Goal: Task Accomplishment & Management: Complete application form

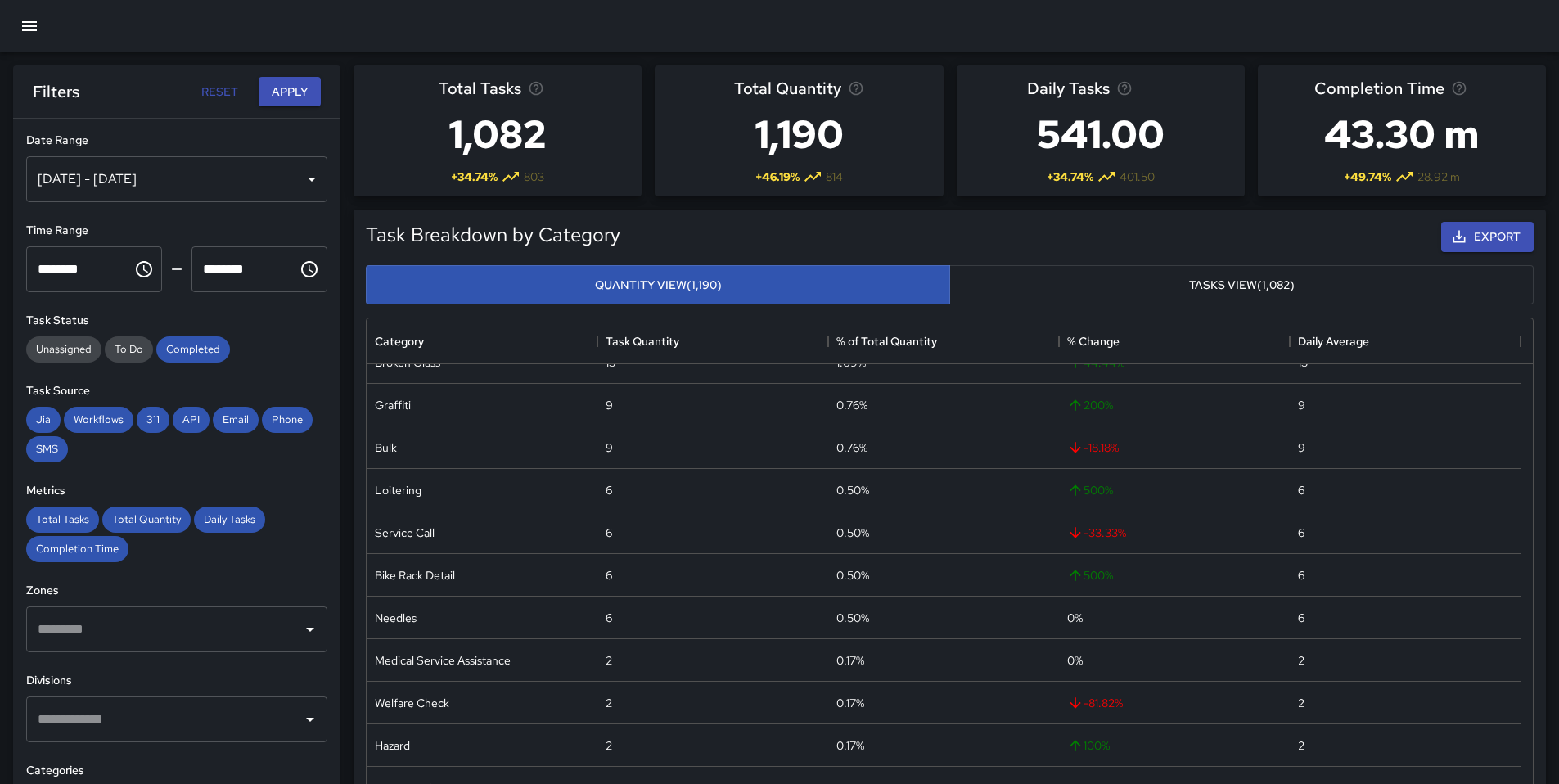
click at [20, 30] on icon "button" at bounding box center [30, 26] width 20 height 20
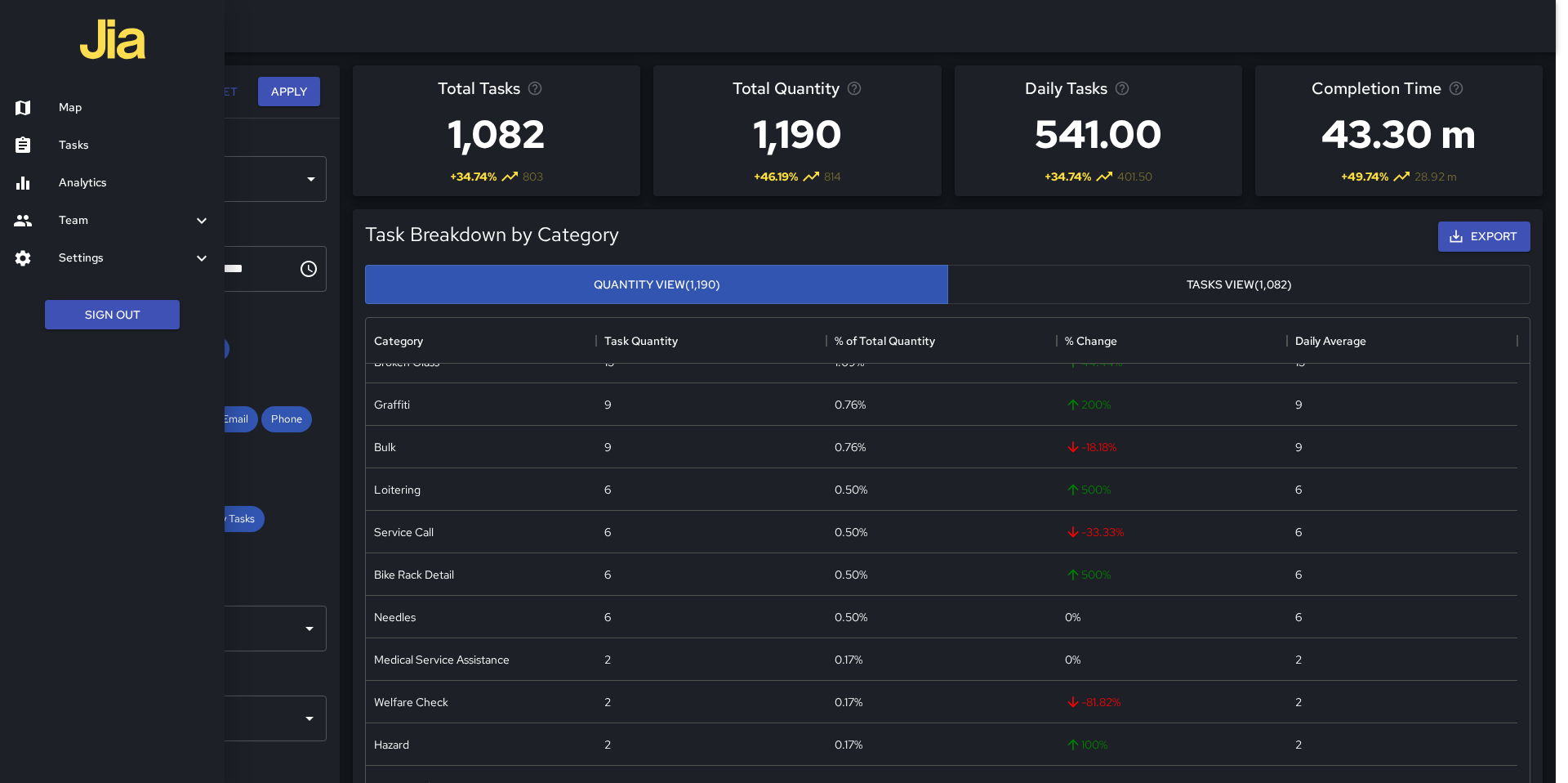
click at [196, 48] on div at bounding box center [112, 41] width 225 height 83
click at [335, 20] on div at bounding box center [784, 392] width 1568 height 783
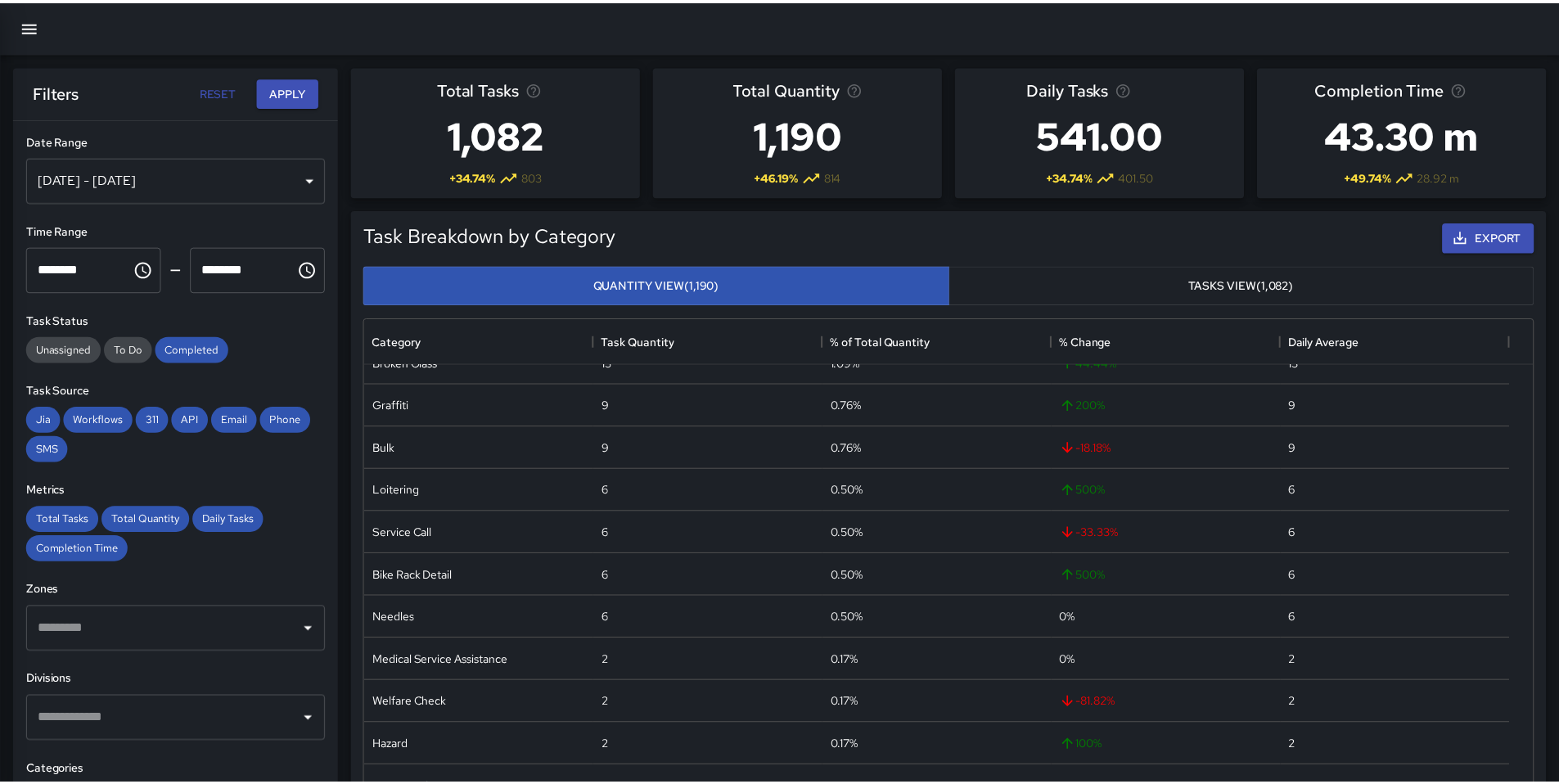
scroll to position [13, 13]
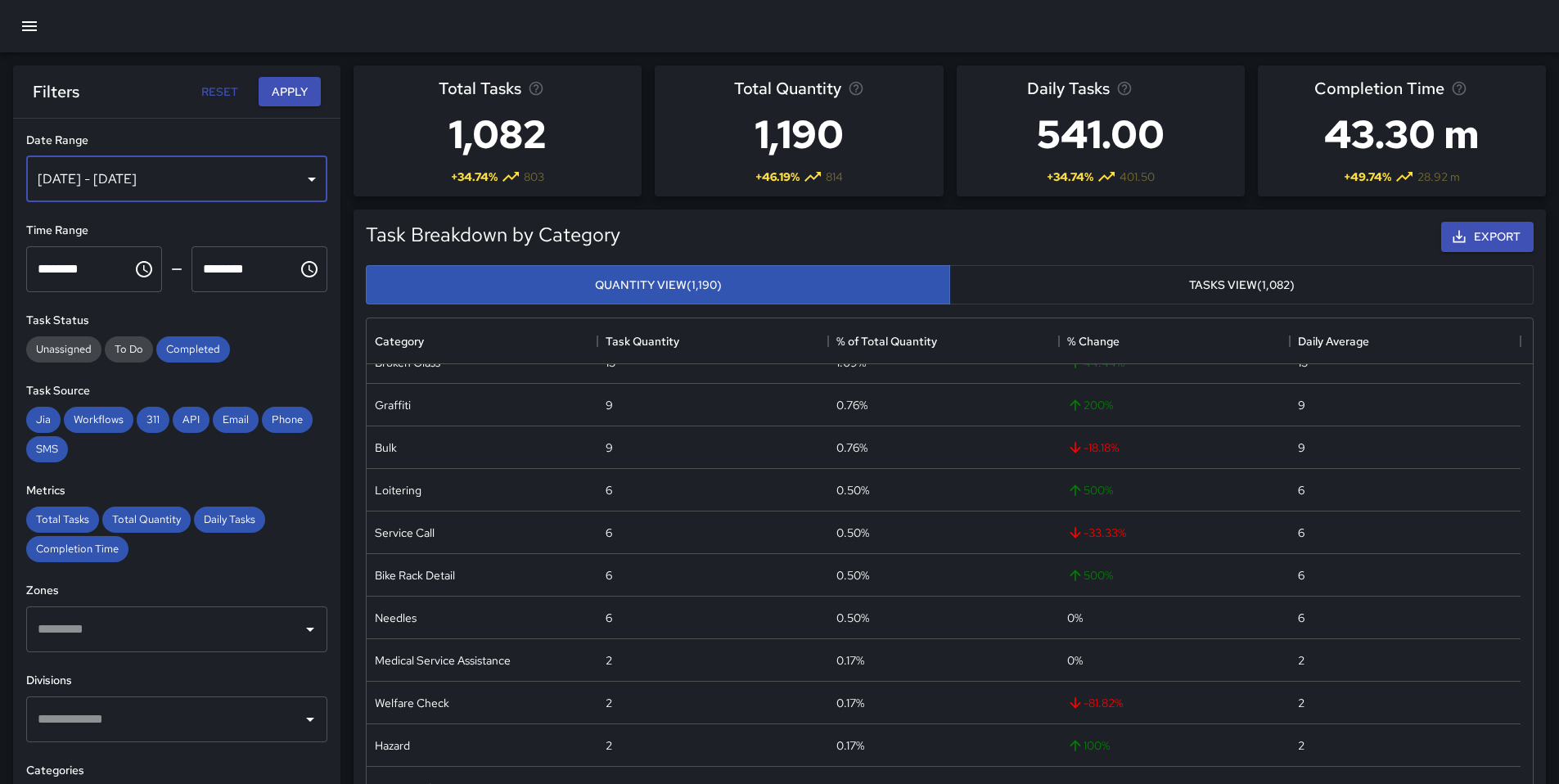
click at [191, 191] on div "Aug 11, 2025 - Aug 11, 2025" at bounding box center [176, 179] width 301 height 46
click at [197, 187] on div "Aug 11, 2025 - Aug 11, 2025" at bounding box center [176, 179] width 301 height 46
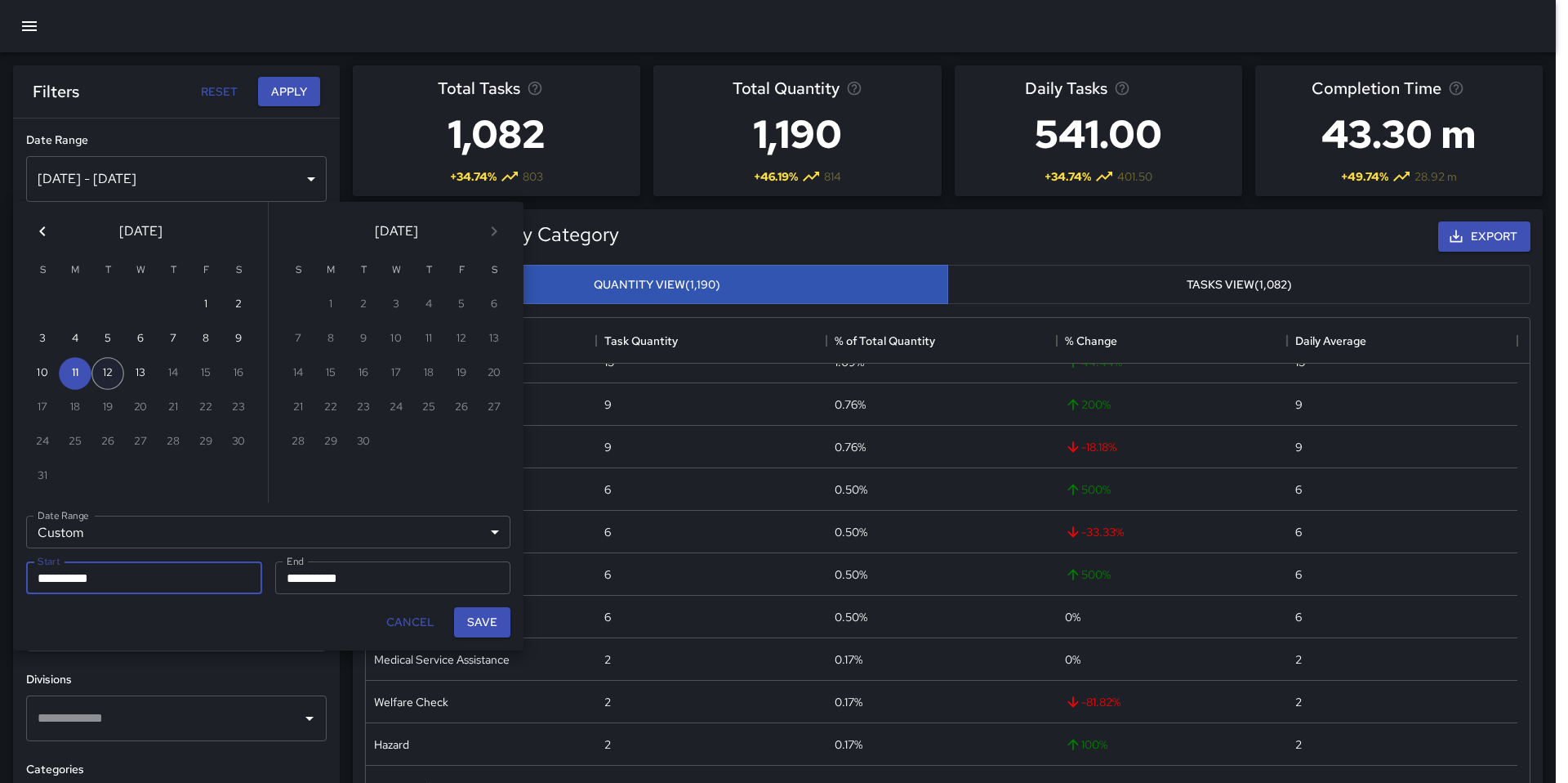
click at [108, 373] on button "12" at bounding box center [108, 374] width 33 height 33
type input "**********"
click at [141, 371] on button "13" at bounding box center [140, 374] width 33 height 33
type input "**********"
click at [471, 633] on button "Save" at bounding box center [482, 622] width 56 height 30
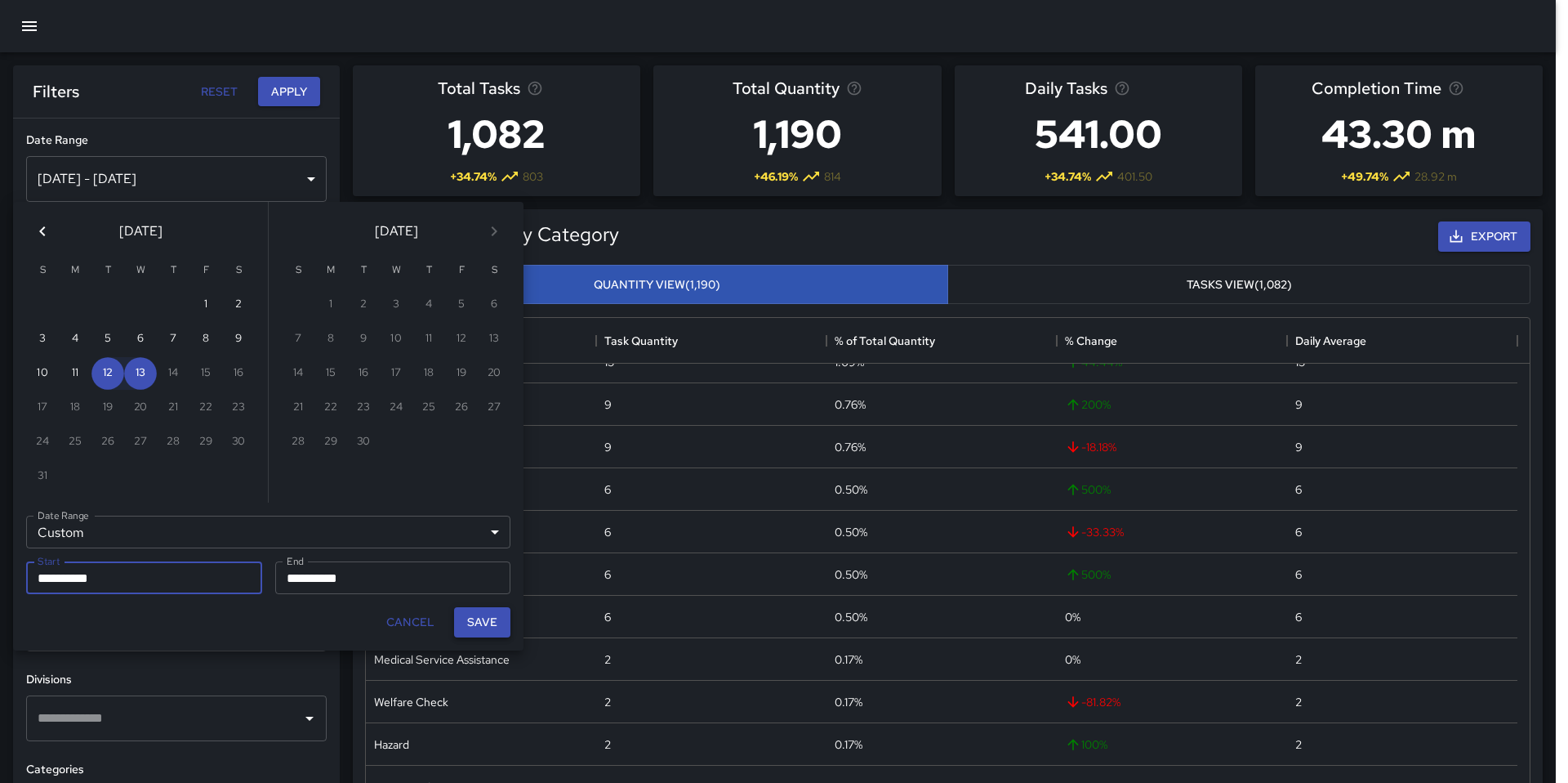
type input "**********"
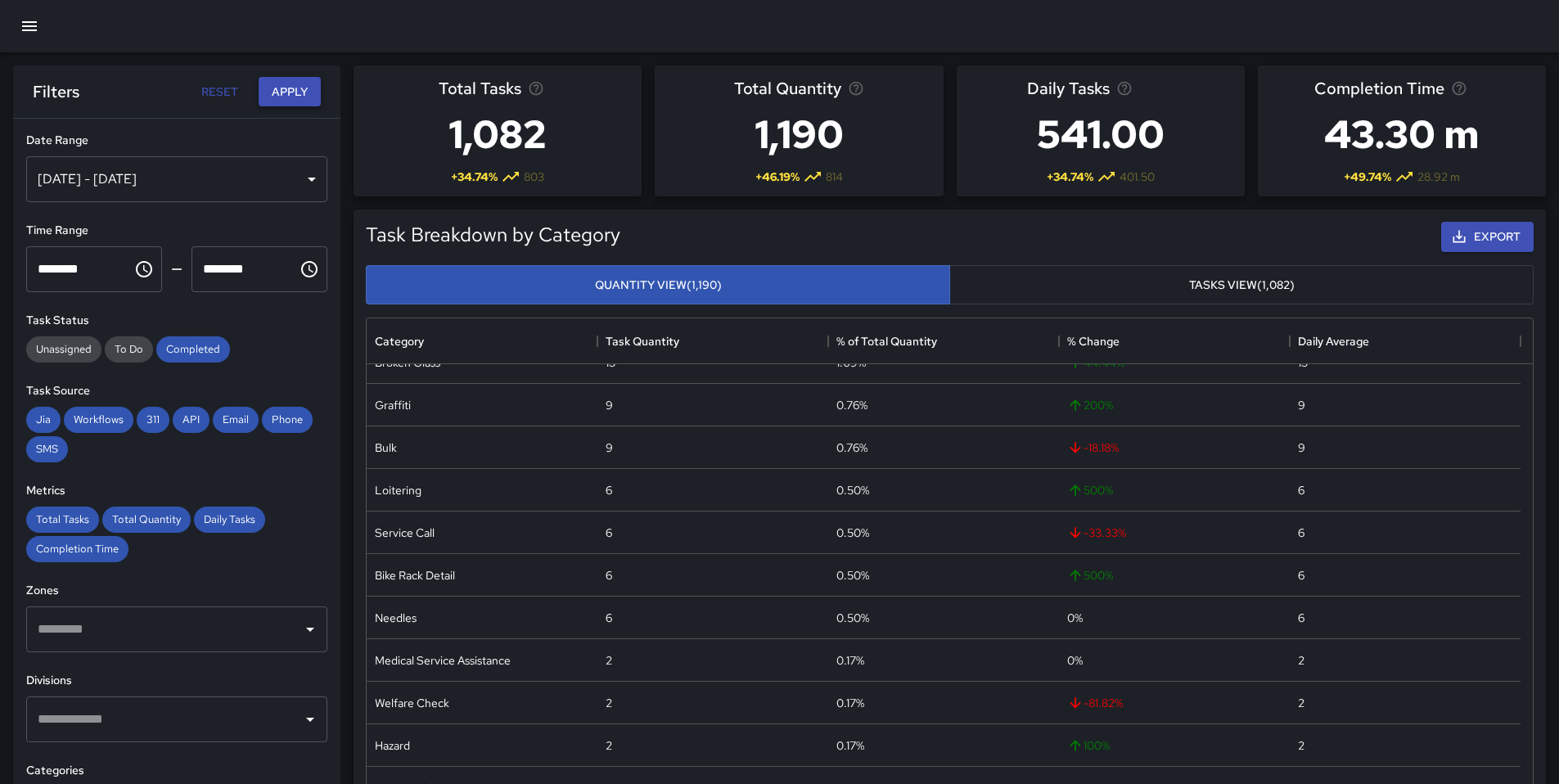
click at [277, 87] on button "Apply" at bounding box center [290, 92] width 62 height 30
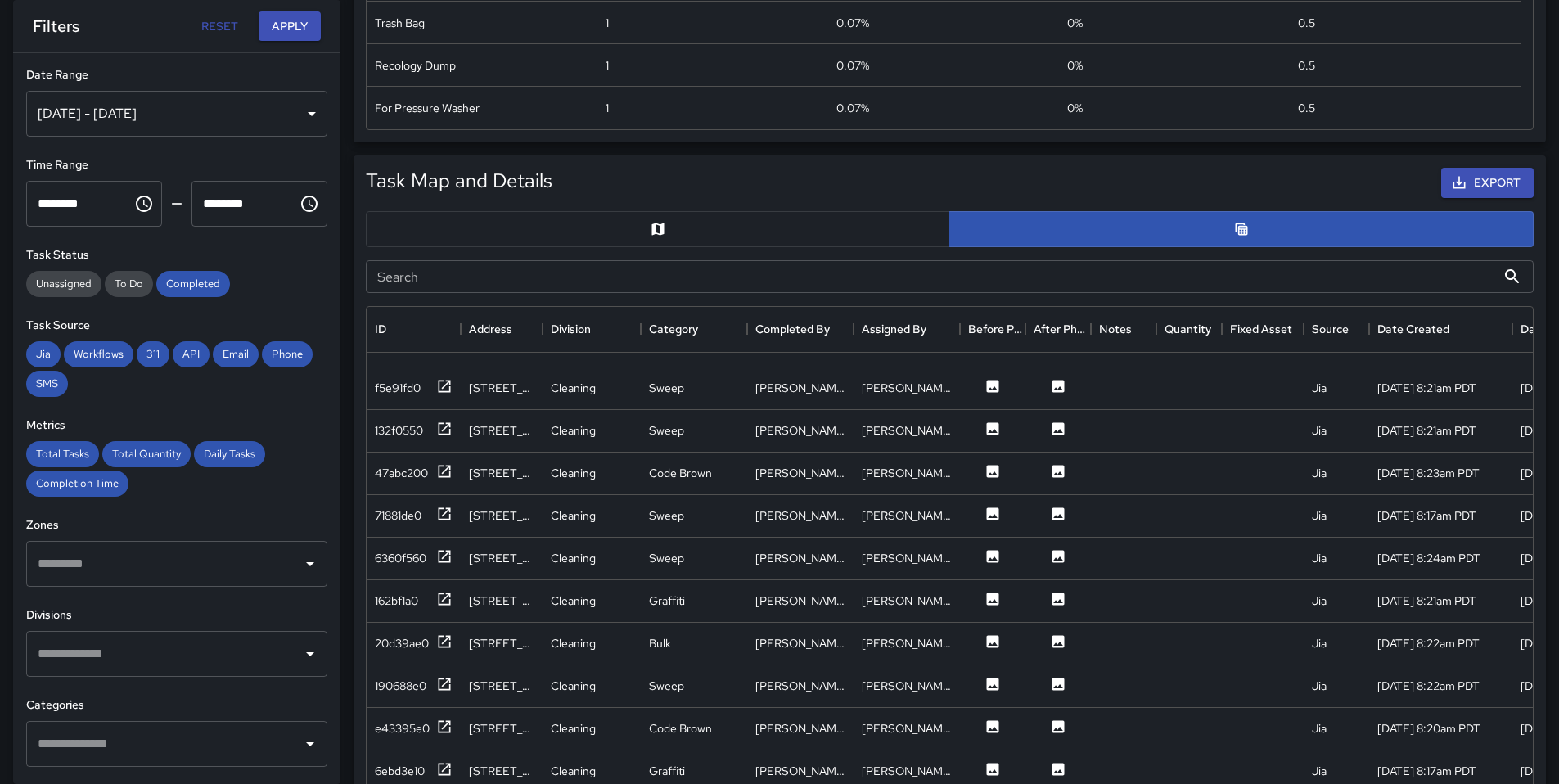
scroll to position [0, 0]
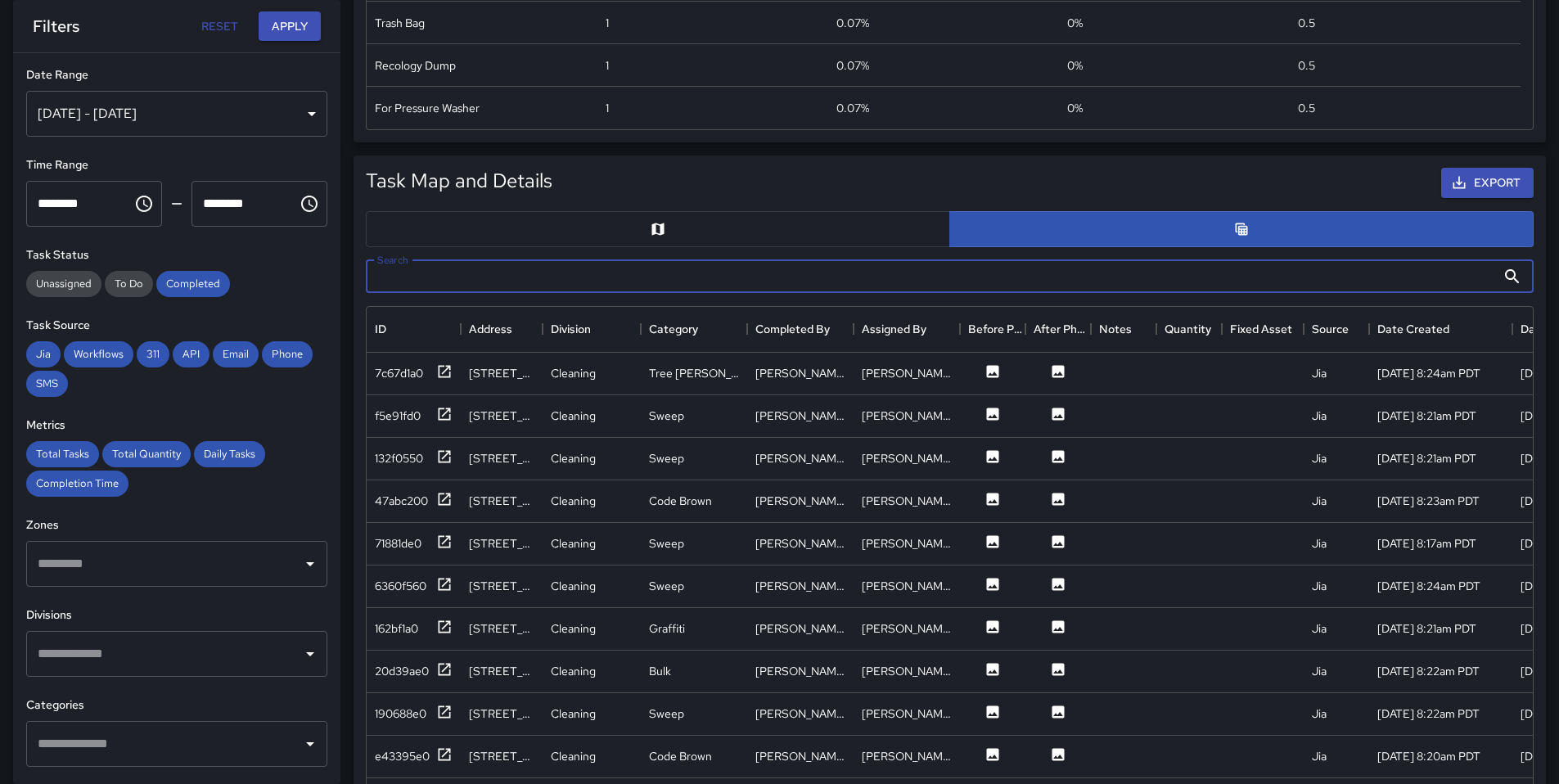
click at [491, 286] on input "Search" at bounding box center [931, 276] width 1130 height 33
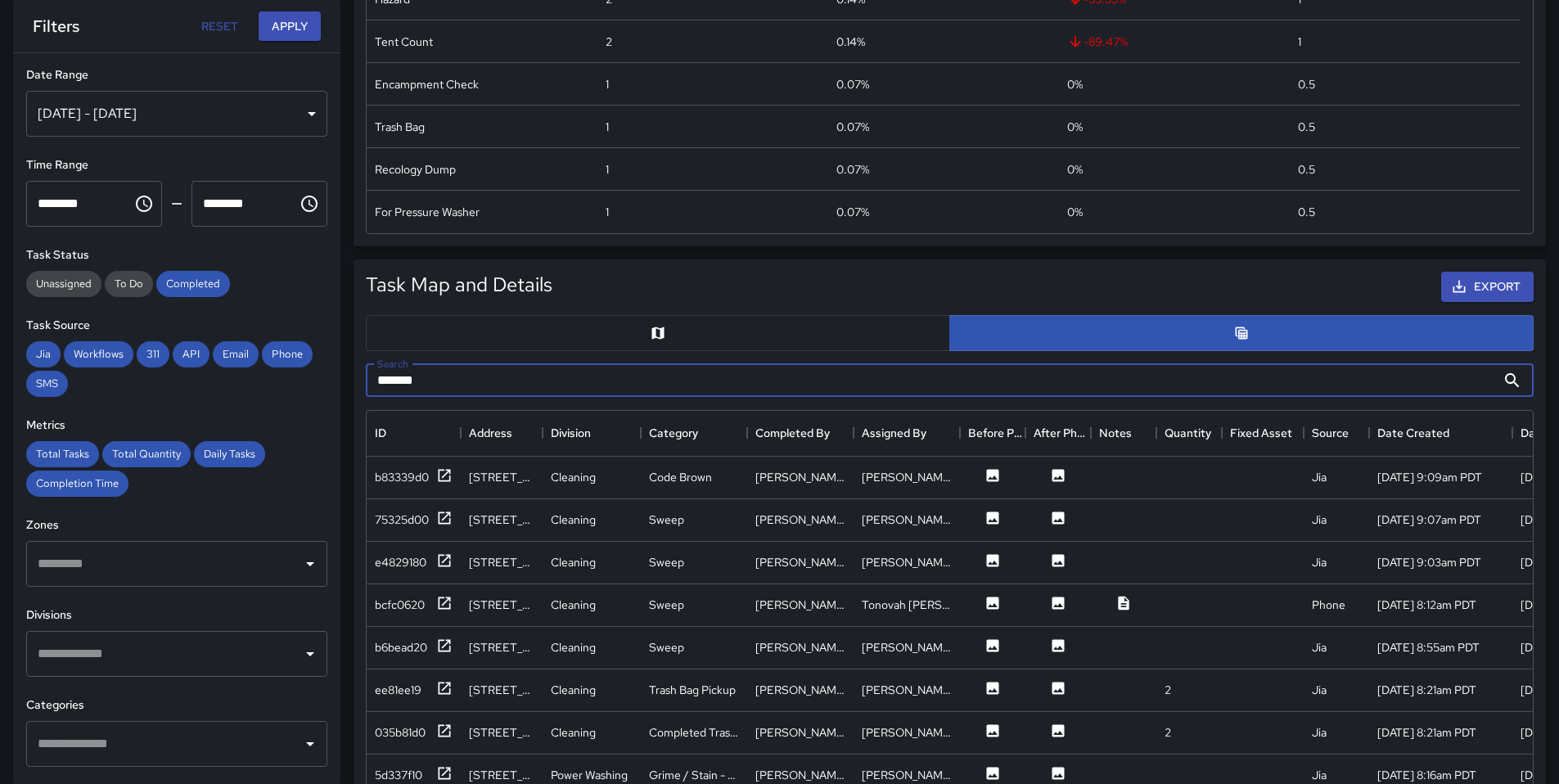
scroll to position [569, 0]
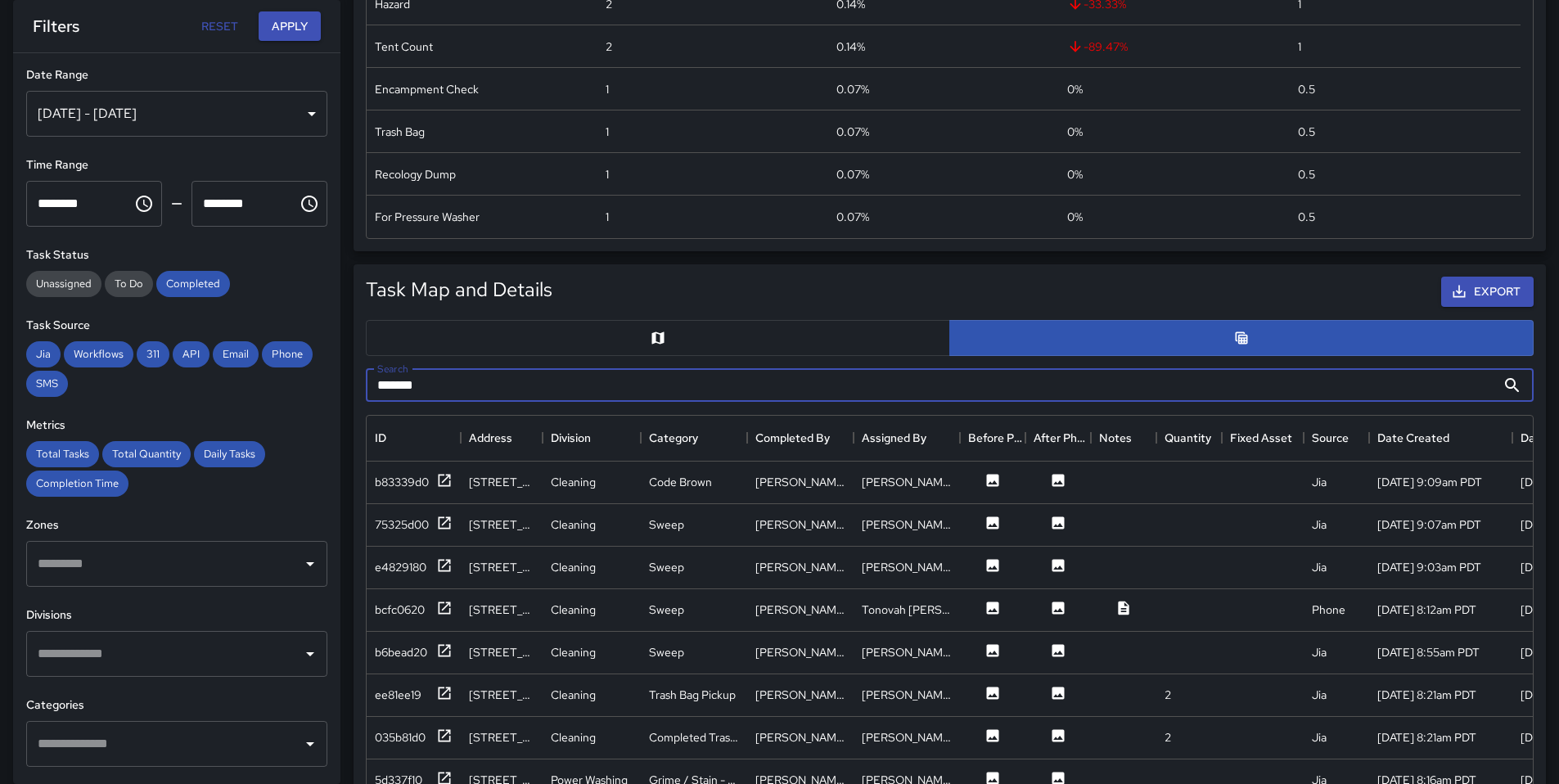
type input "*******"
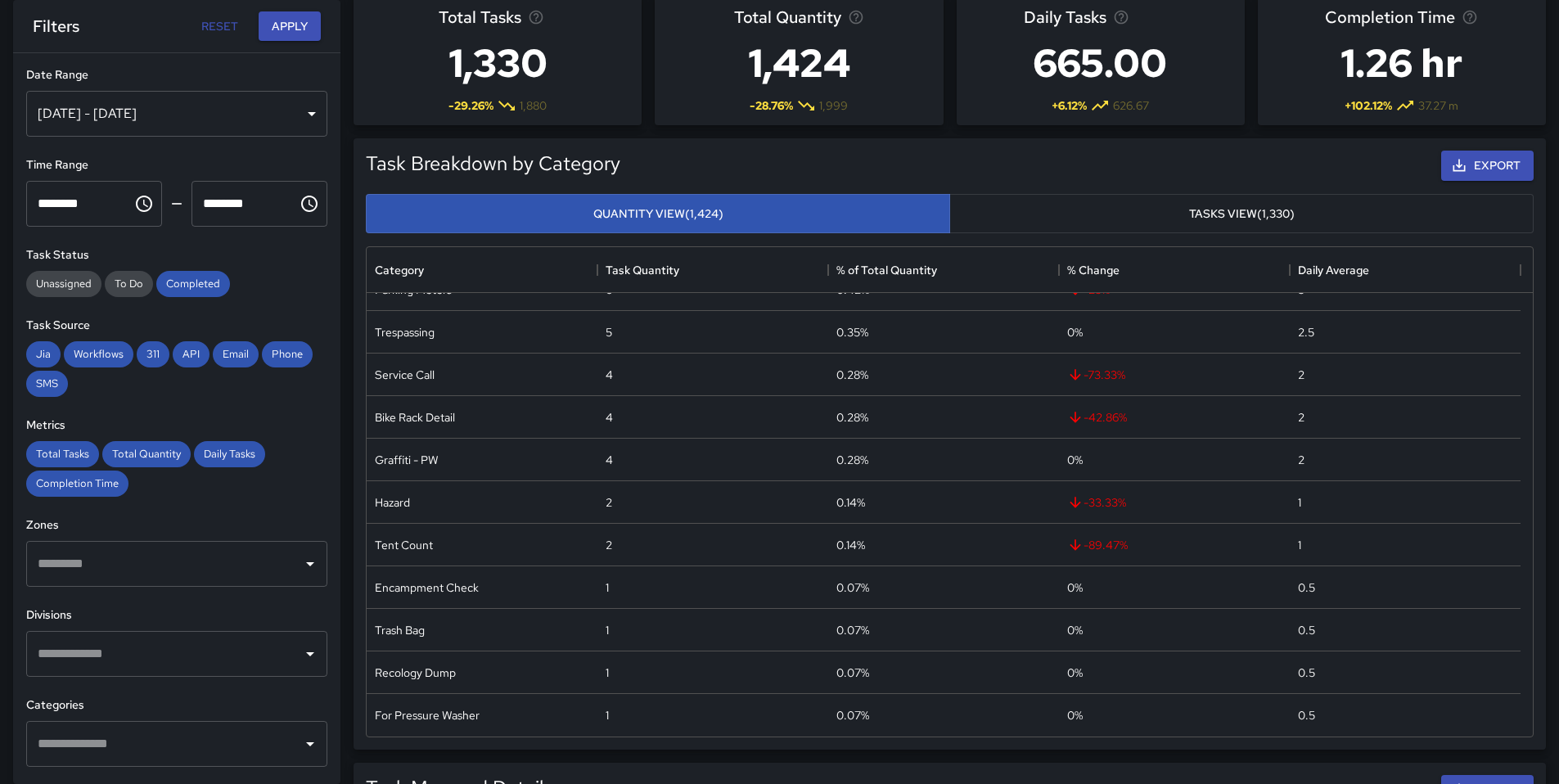
scroll to position [0, 0]
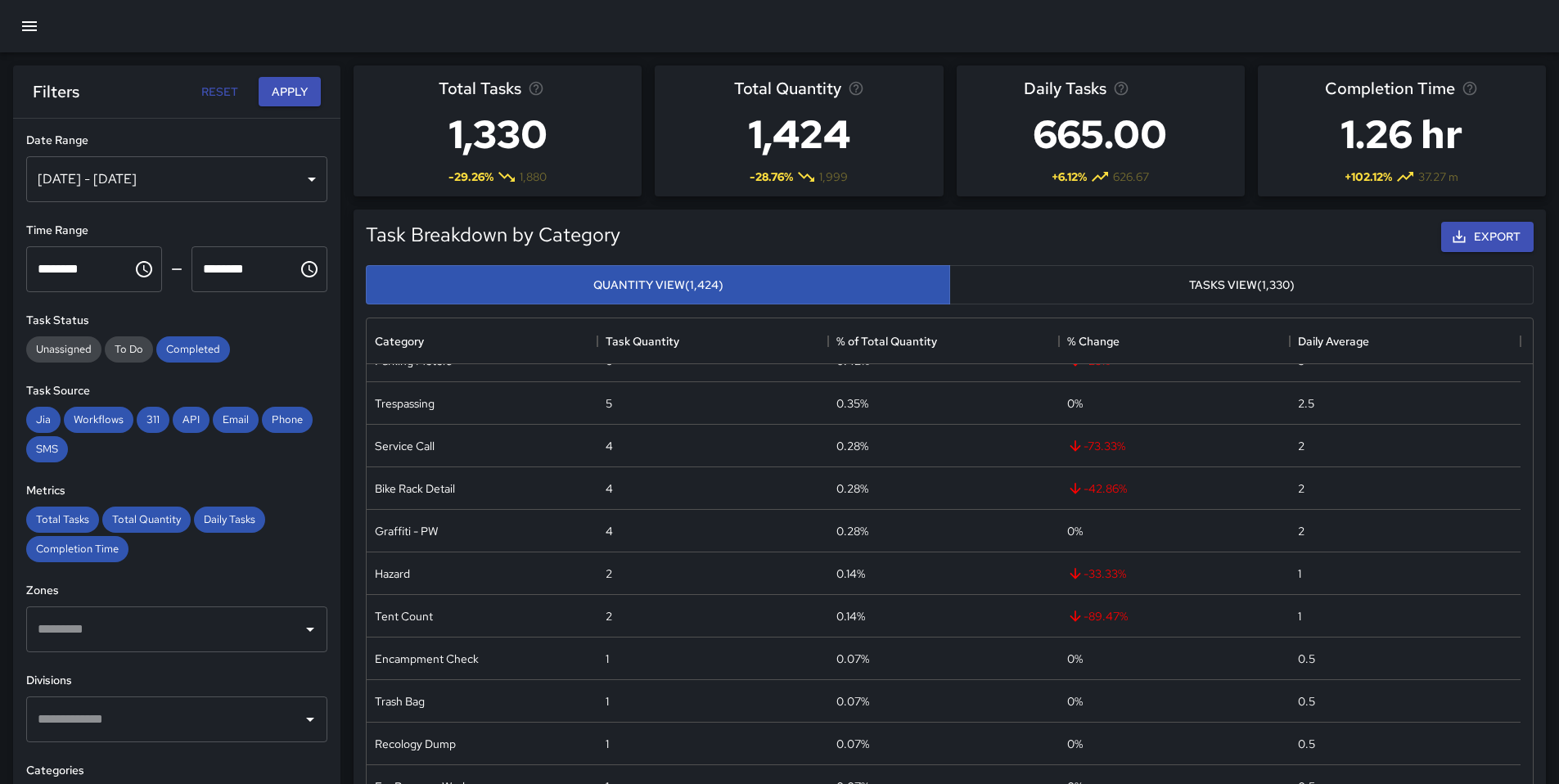
click at [29, 27] on icon "button" at bounding box center [30, 26] width 20 height 20
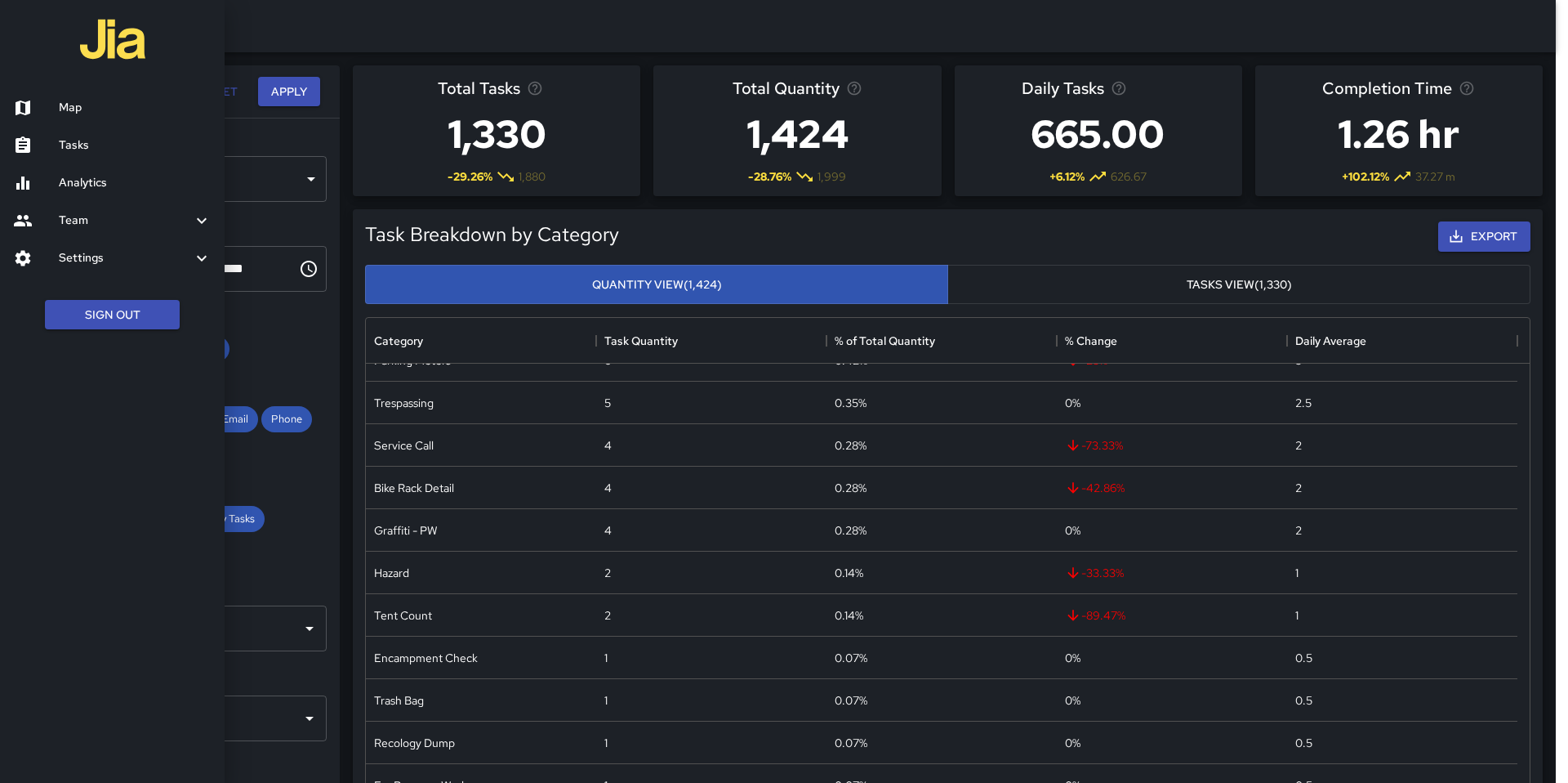
click at [91, 148] on h6 "Tasks" at bounding box center [135, 146] width 153 height 18
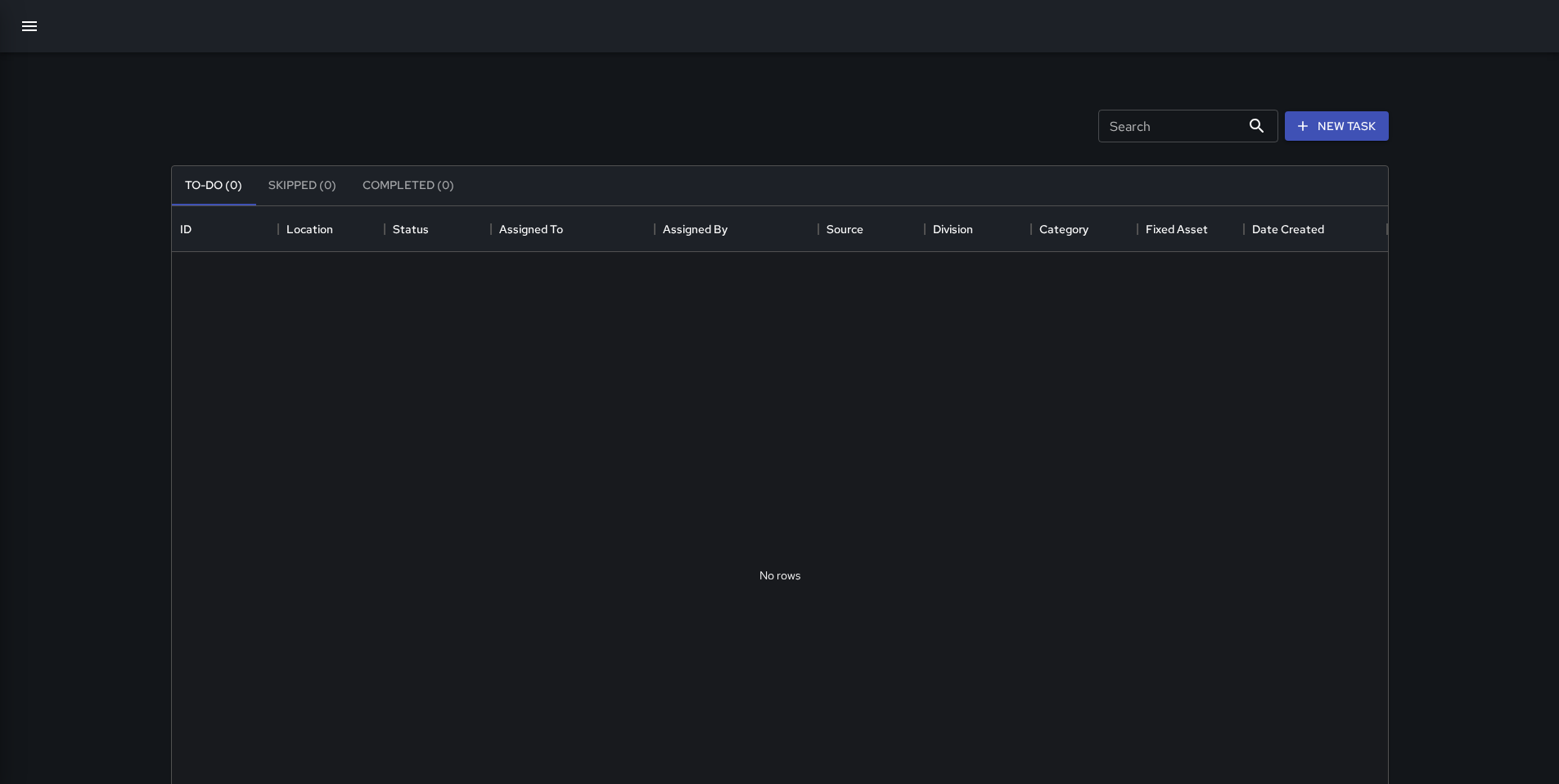
scroll to position [681, 1203]
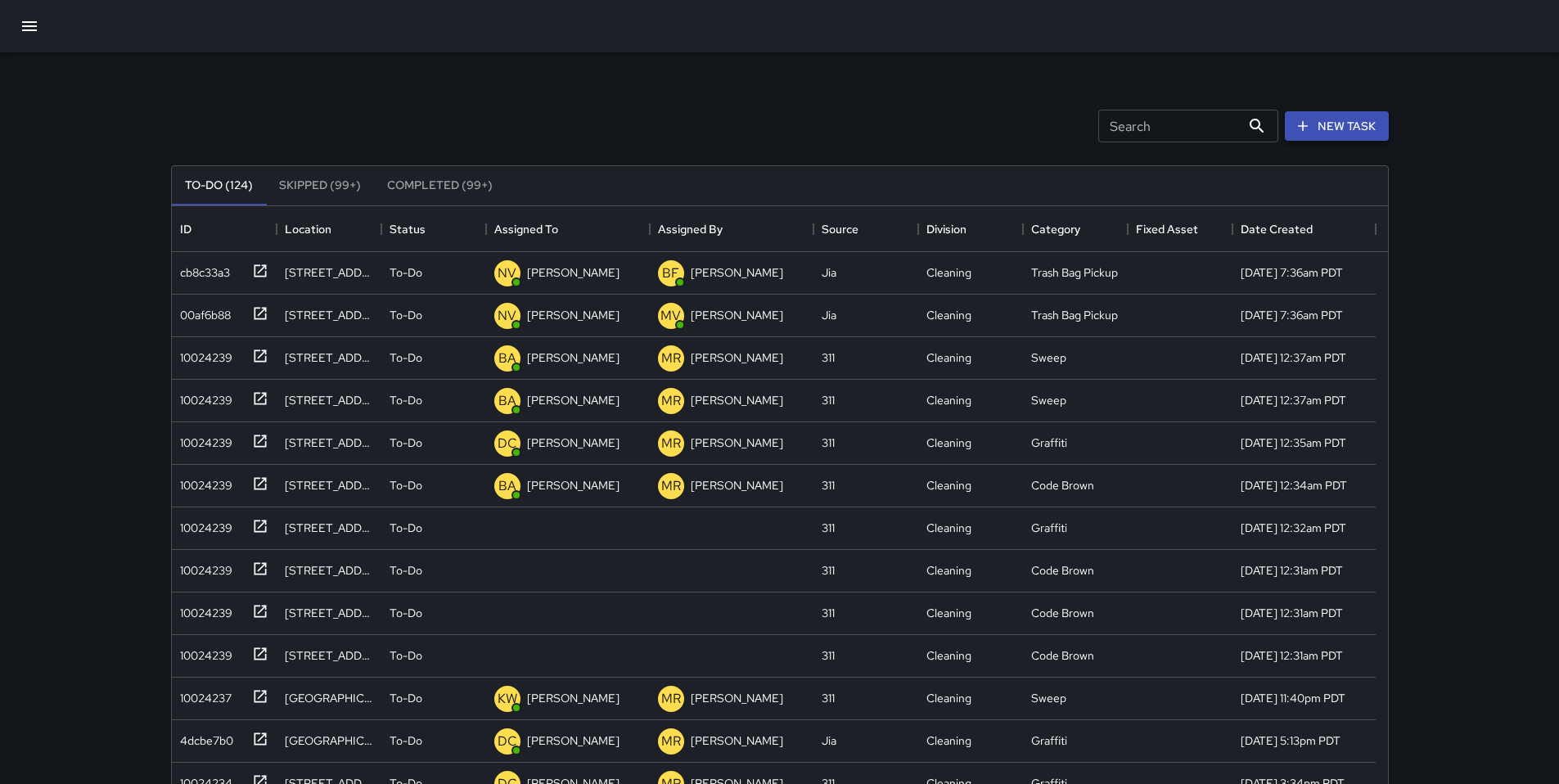
click at [1320, 128] on button "New Task" at bounding box center [1336, 126] width 104 height 30
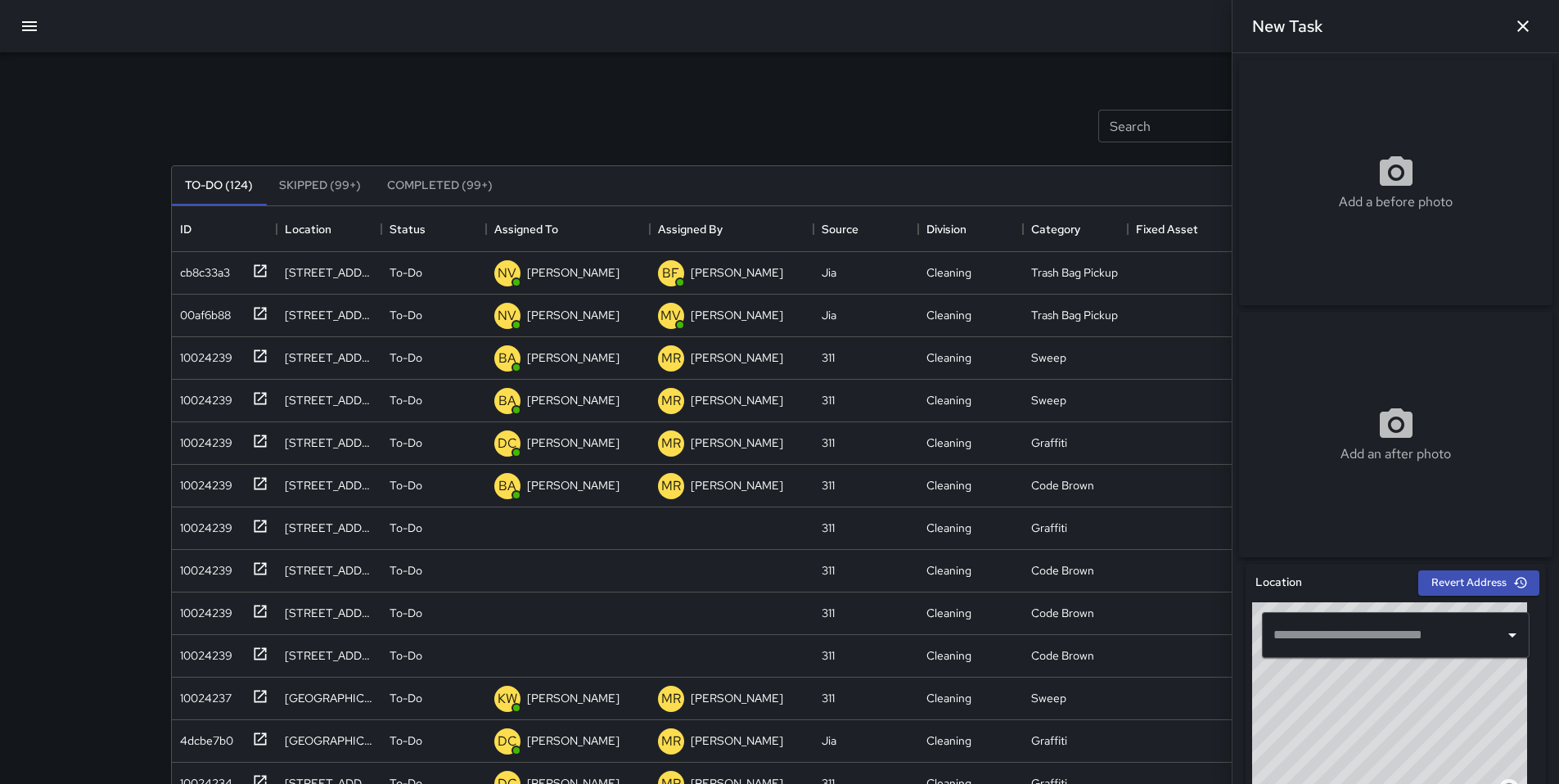
click at [925, 116] on div "Search Search New Task" at bounding box center [780, 125] width 1224 height 85
click at [1343, 658] on div "​" at bounding box center [1396, 635] width 268 height 46
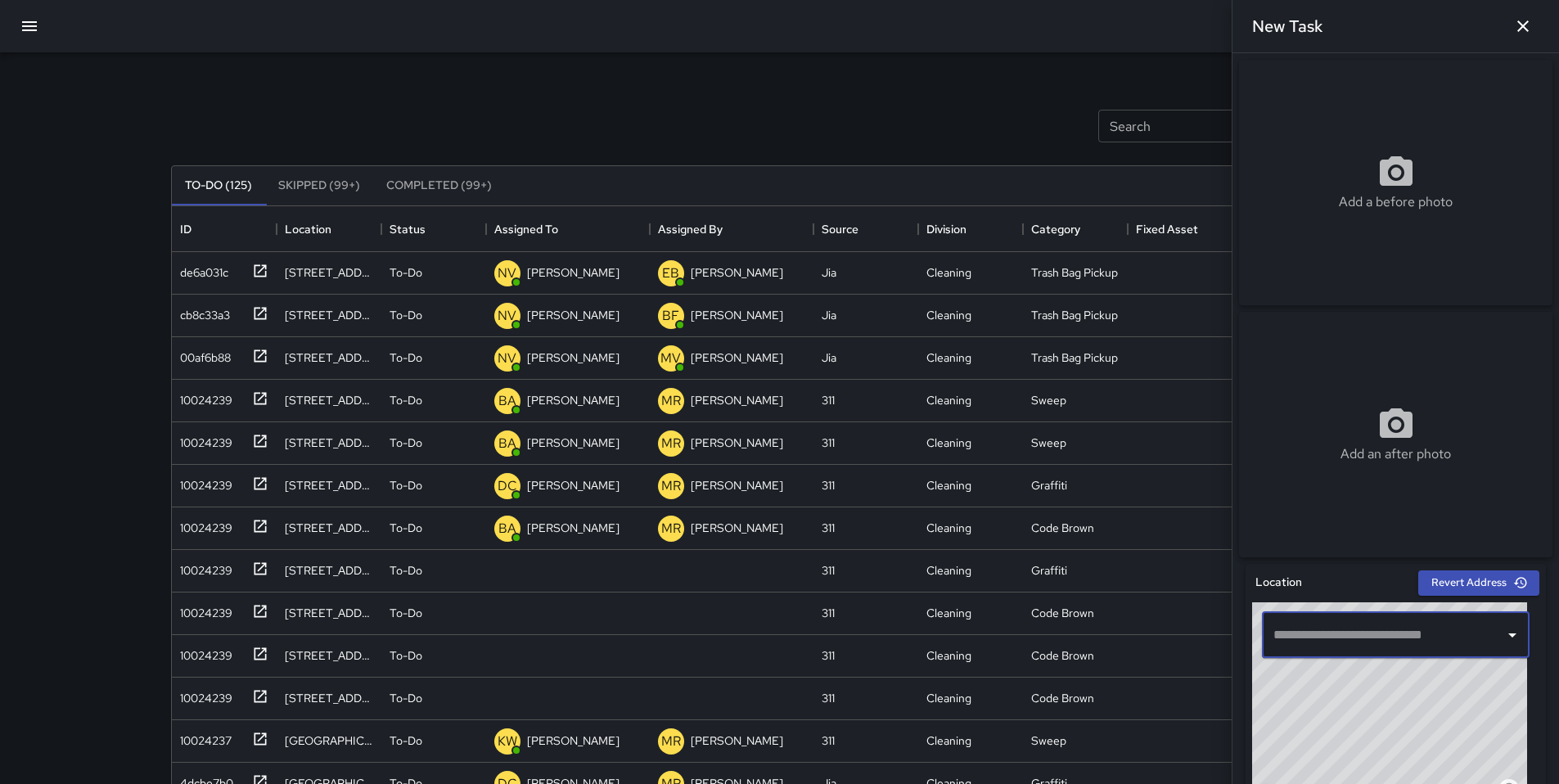
click at [1370, 650] on input "text" at bounding box center [1383, 634] width 228 height 31
paste input "**********"
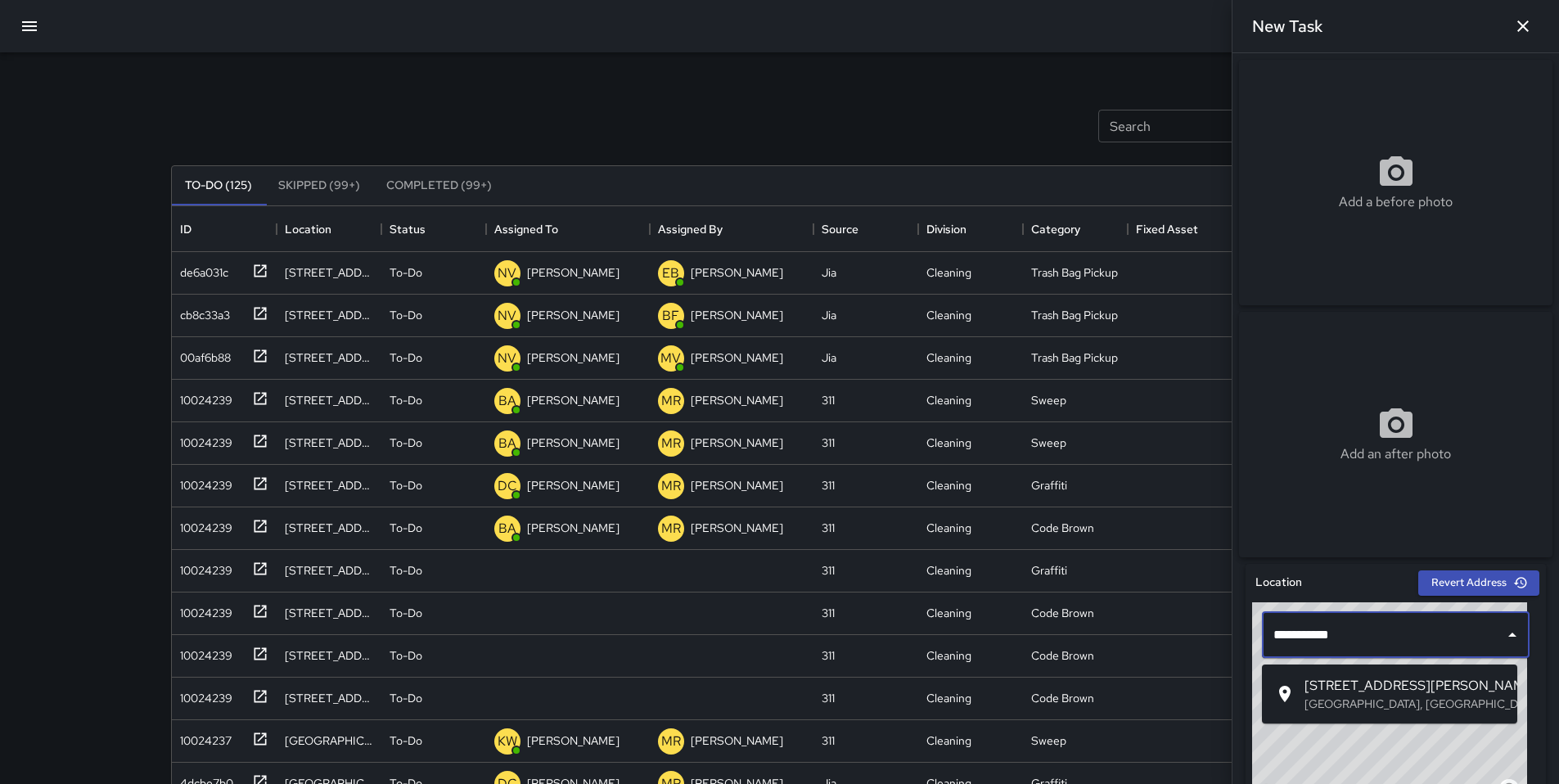
click at [1351, 703] on p "San Francisco, CA, USA" at bounding box center [1404, 703] width 200 height 16
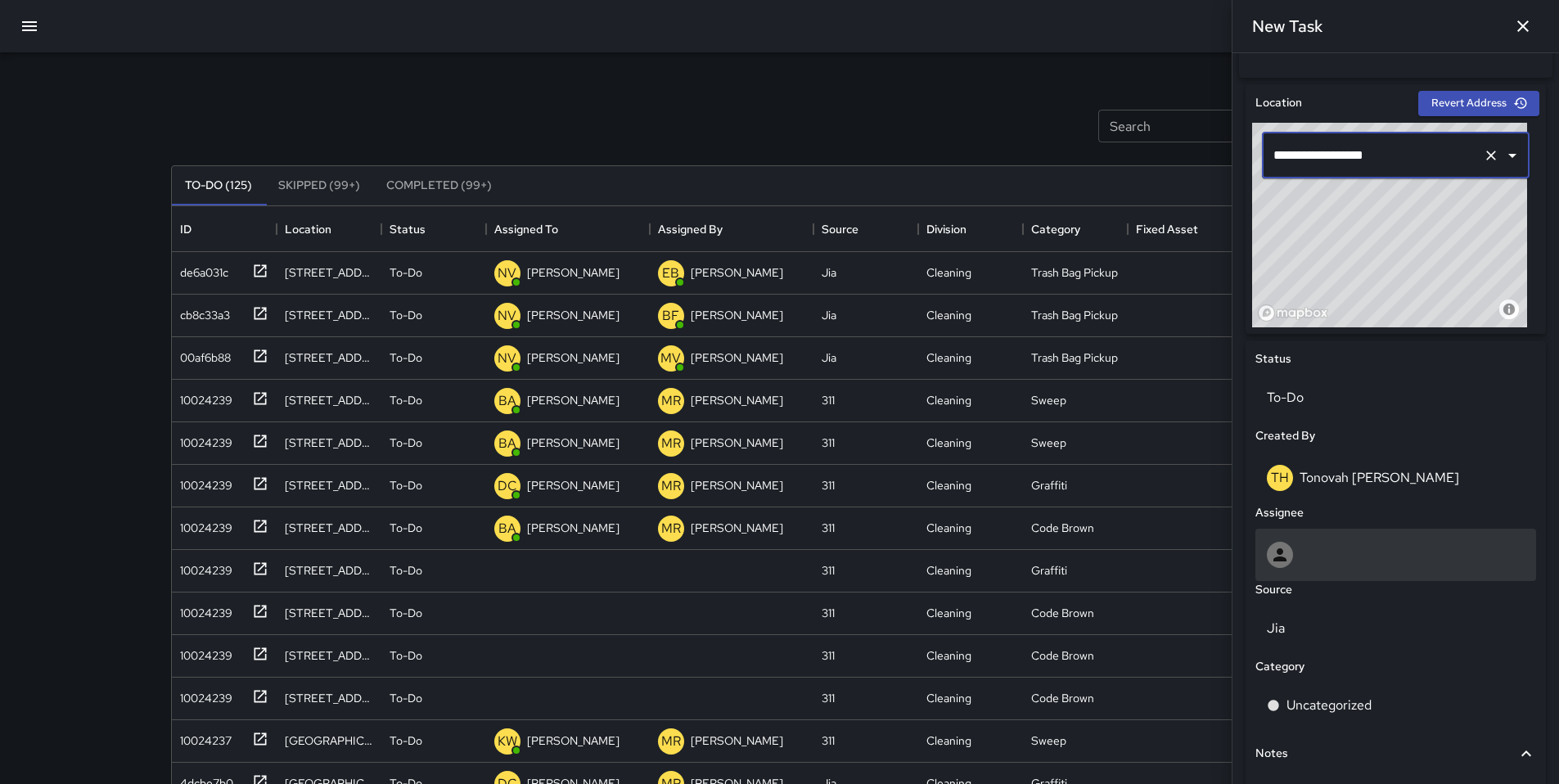
scroll to position [487, 0]
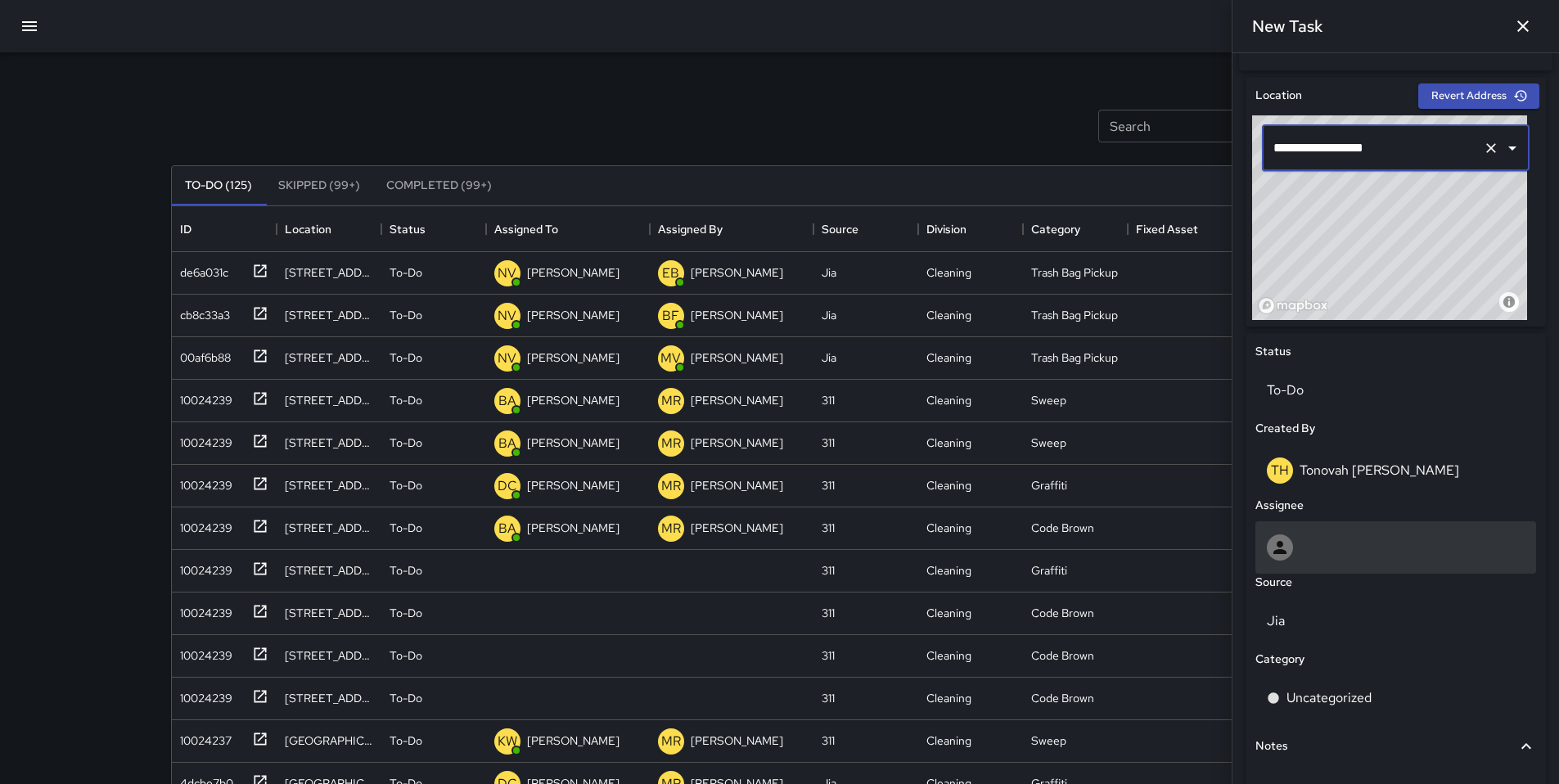
type input "**********"
click at [1336, 558] on div at bounding box center [1395, 547] width 258 height 26
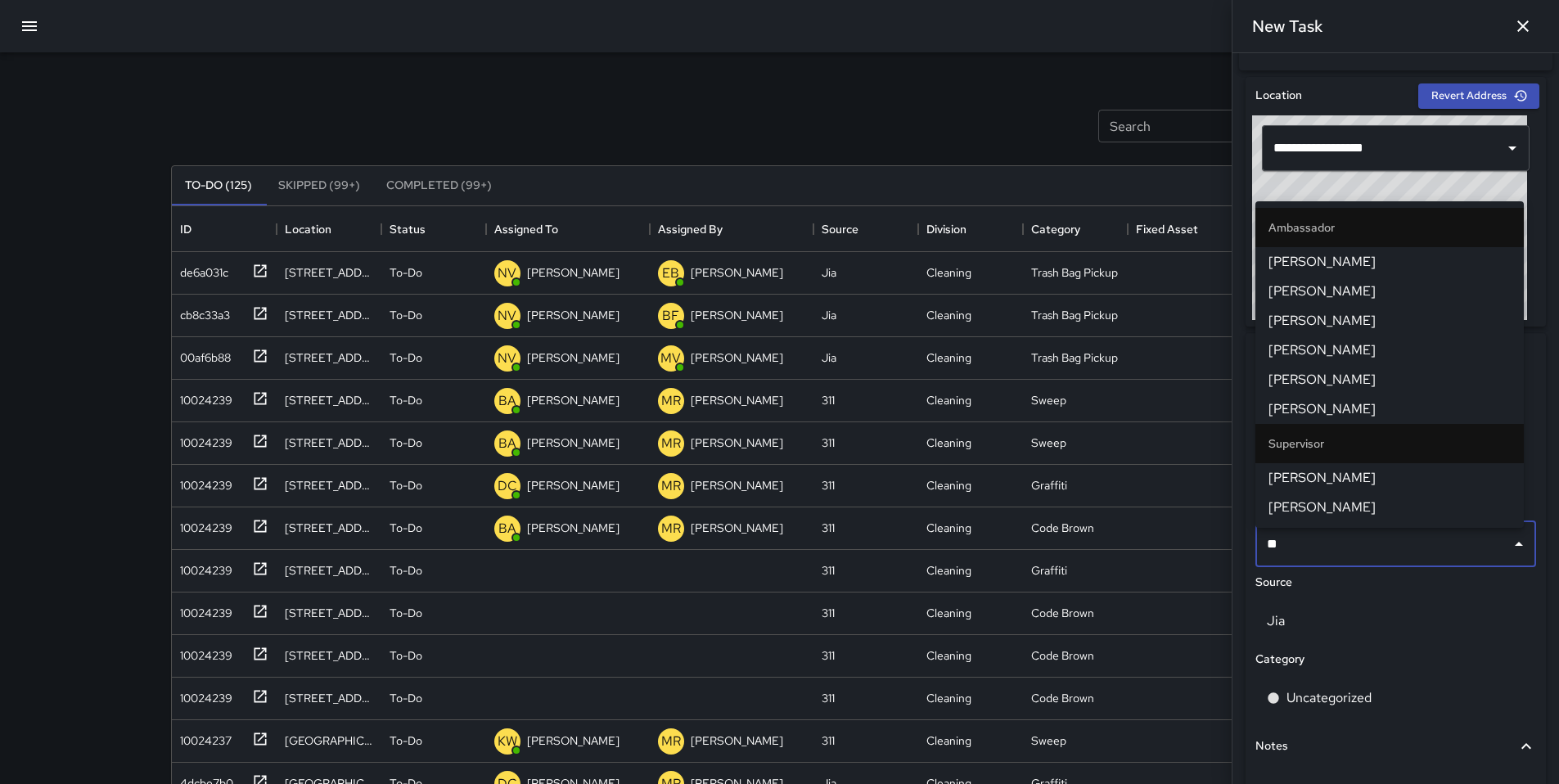
type input "***"
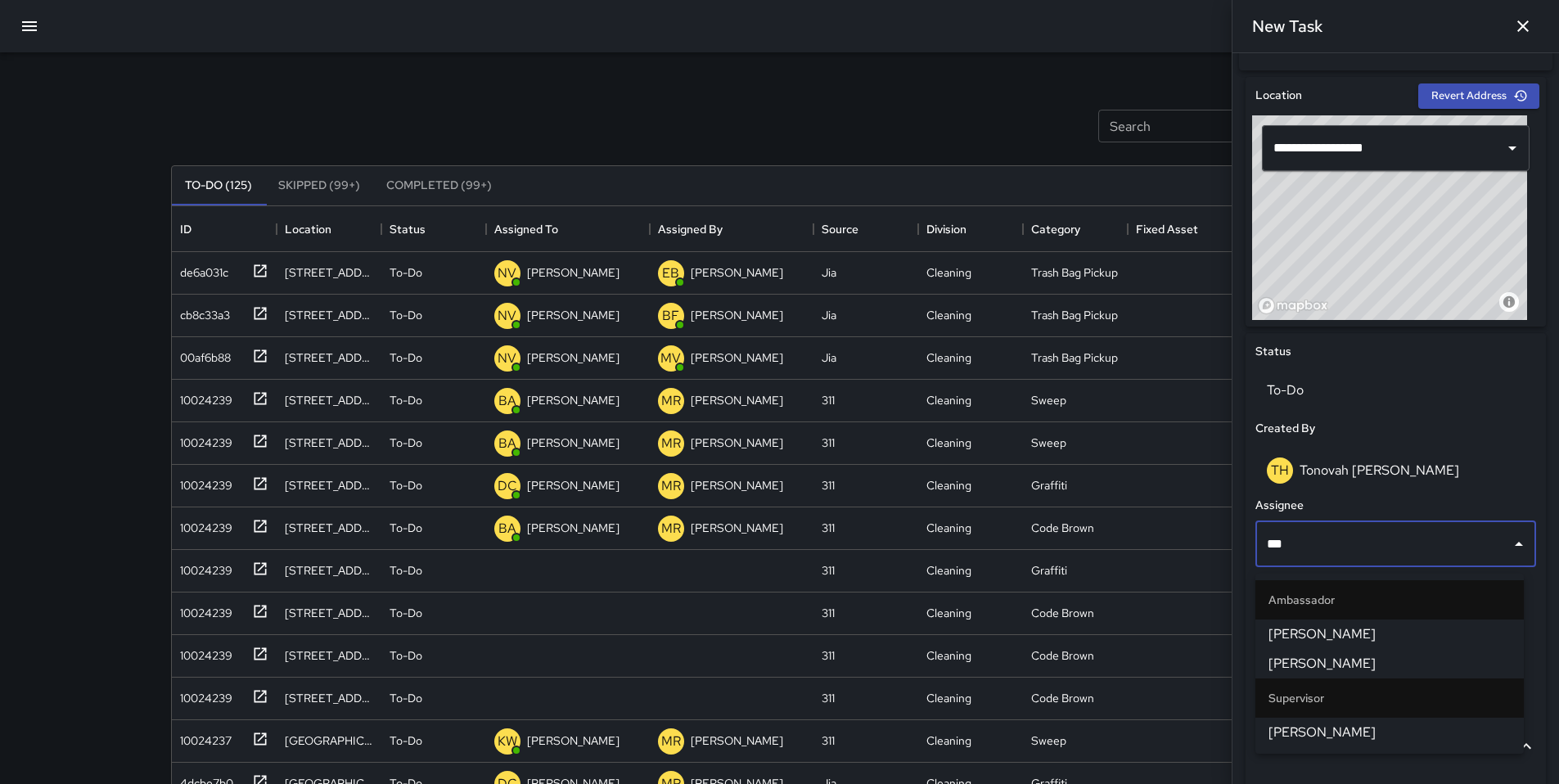
click at [1354, 729] on span "David Lewis" at bounding box center [1389, 732] width 242 height 20
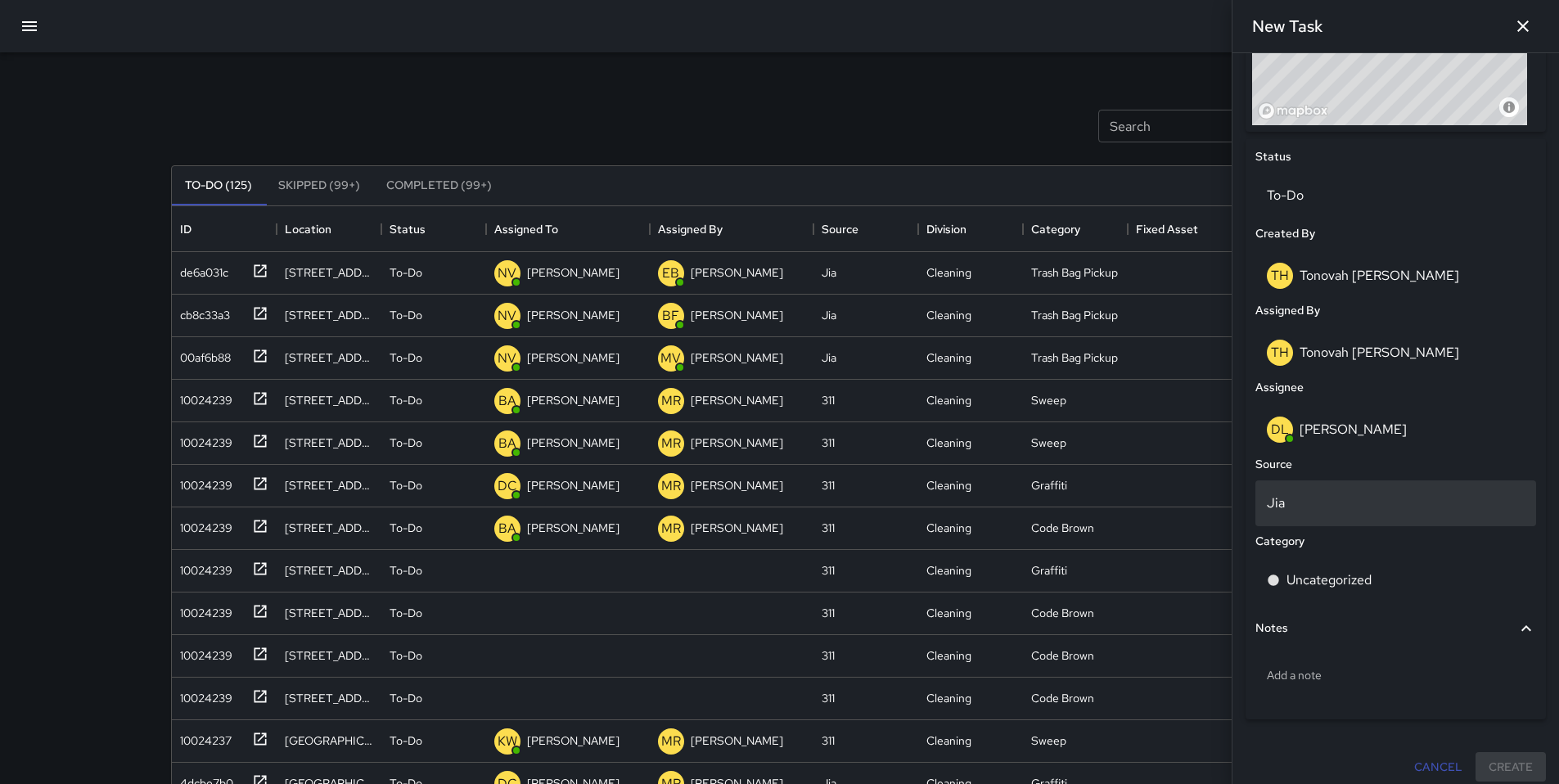
scroll to position [685, 0]
click at [1344, 523] on div "Jia" at bounding box center [1395, 500] width 281 height 46
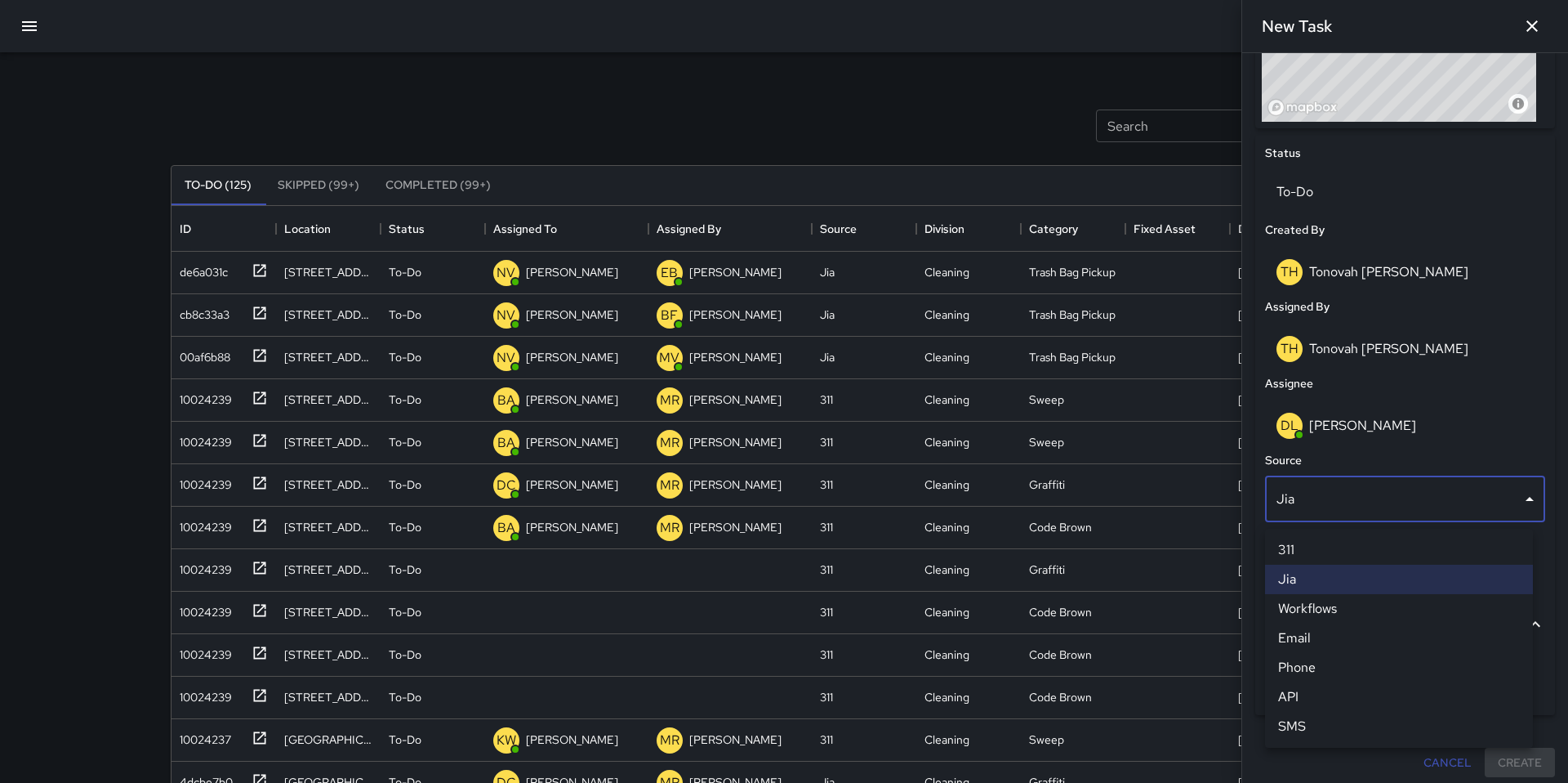
click at [1325, 628] on li "Email" at bounding box center [1398, 637] width 267 height 29
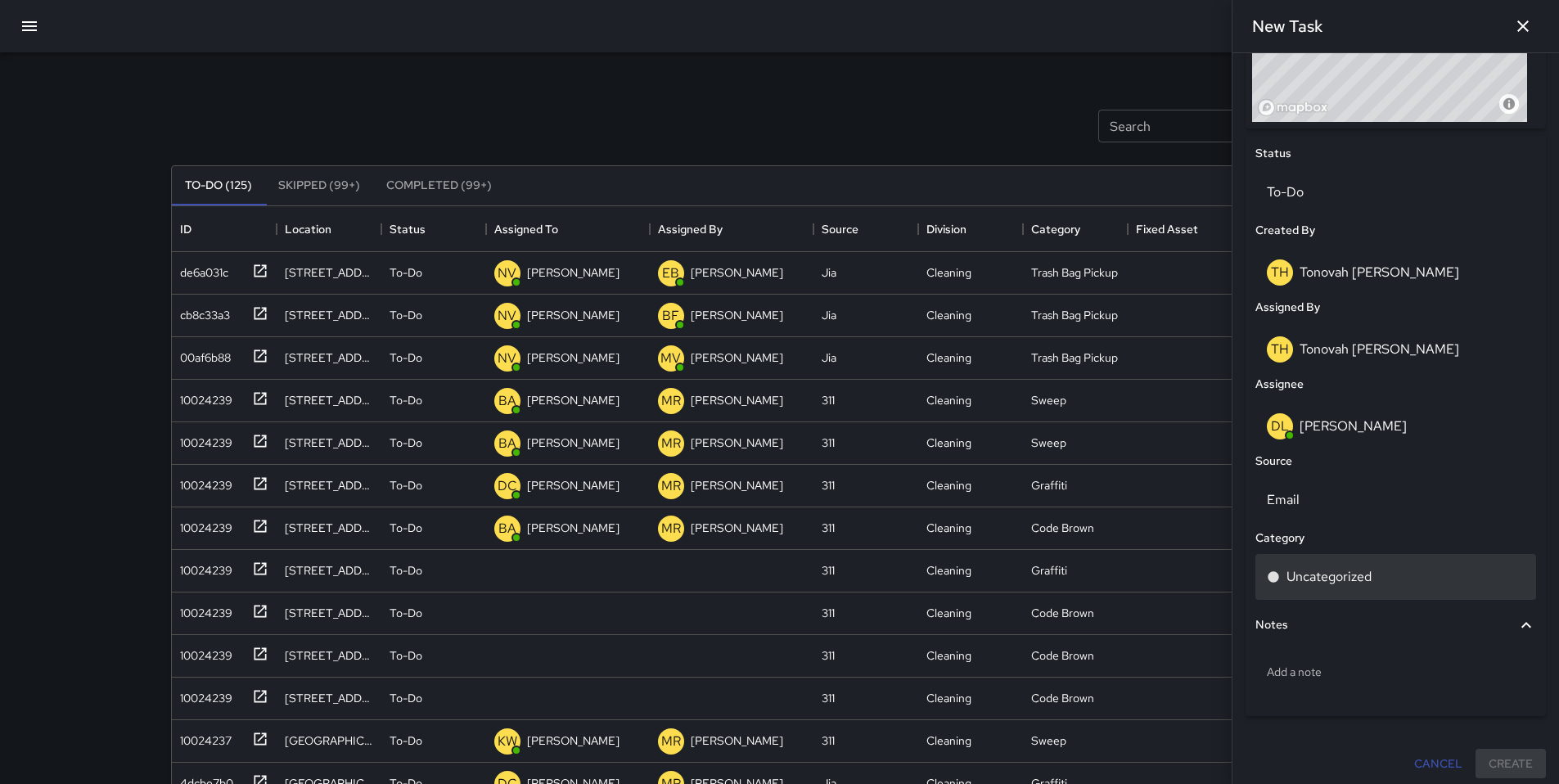
click at [1338, 587] on p "Uncategorized" at bounding box center [1328, 577] width 85 height 20
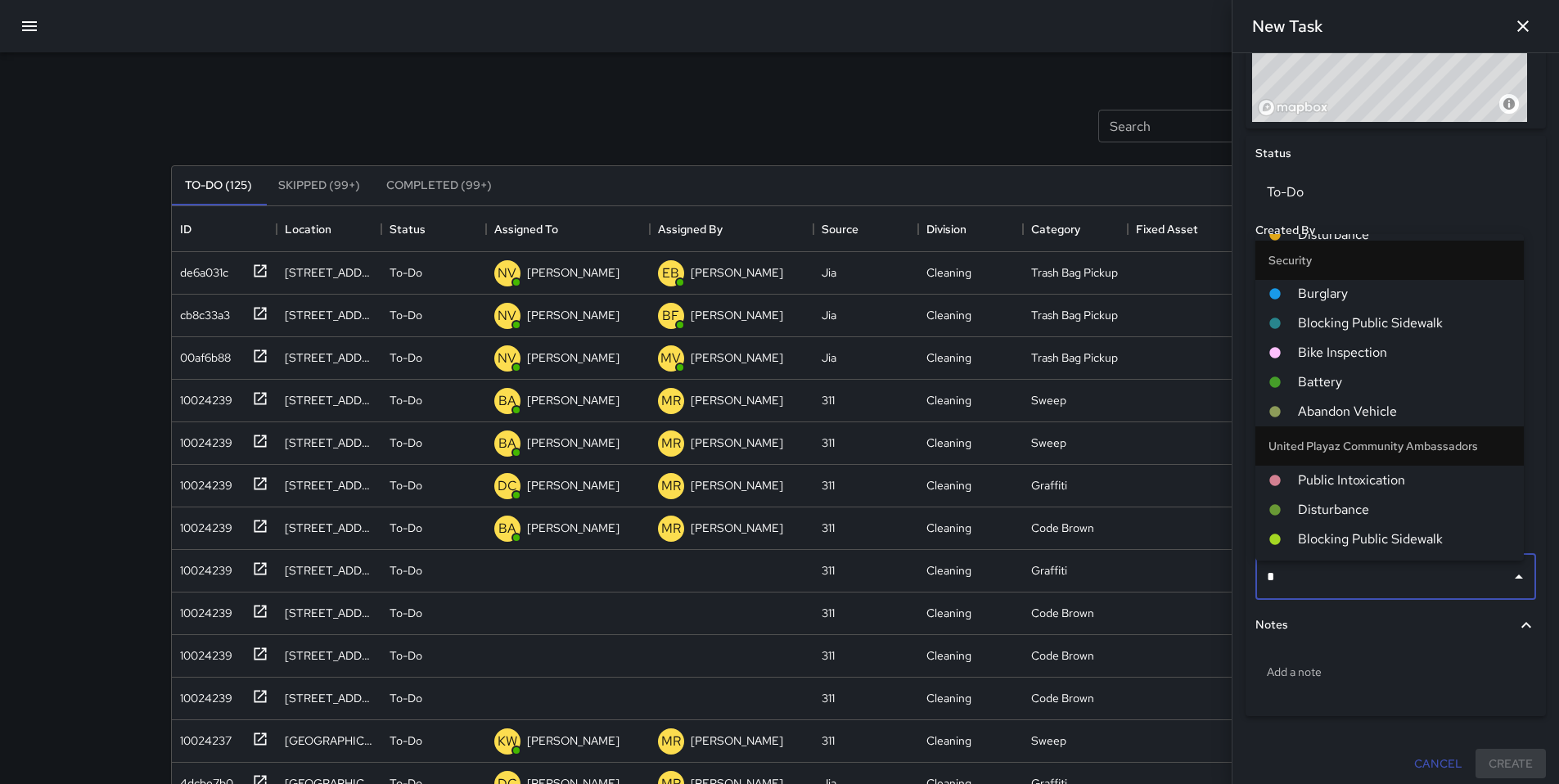
scroll to position [0, 0]
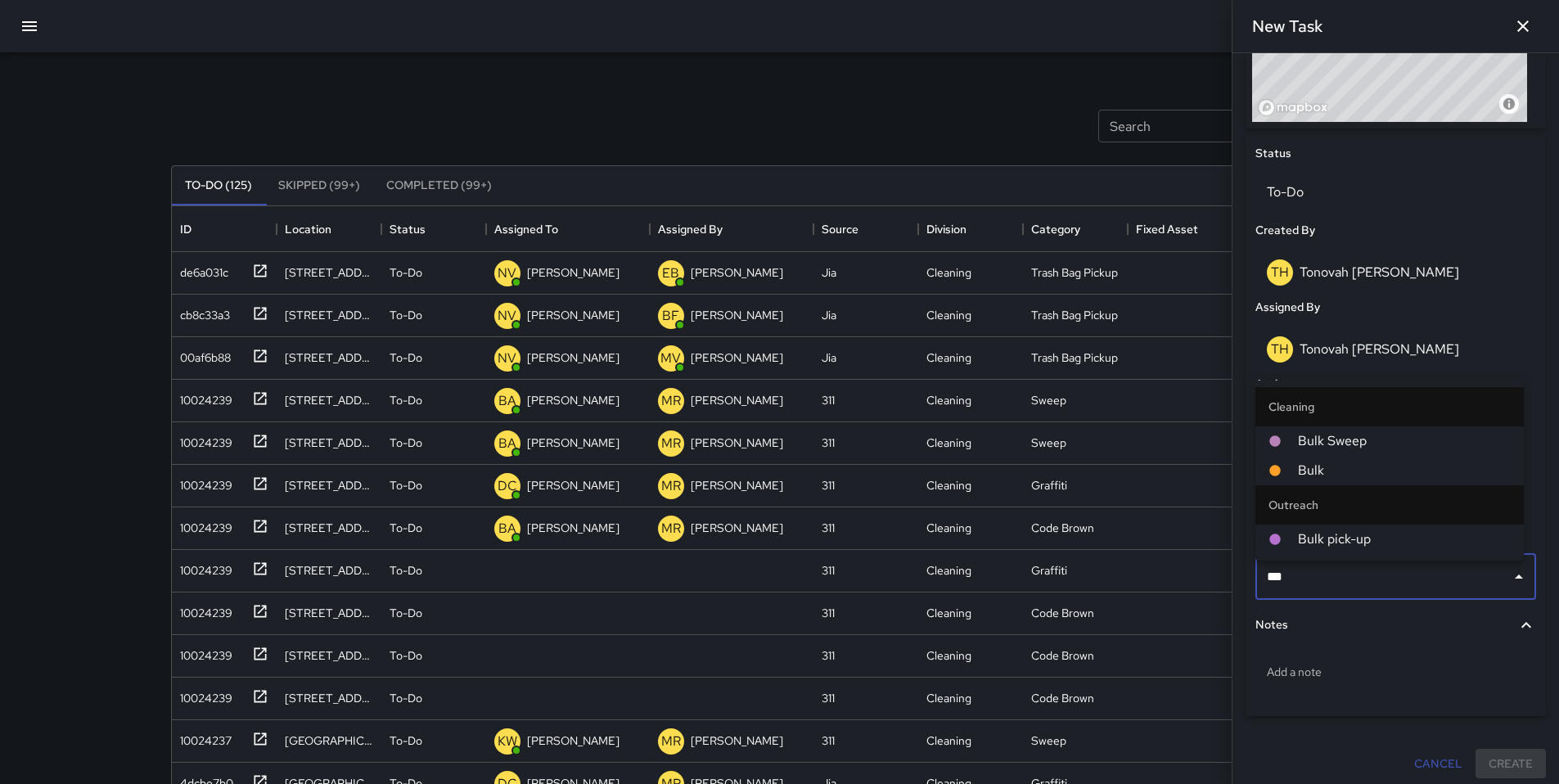
type input "****"
click at [1387, 434] on span "Bulk Sweep" at bounding box center [1404, 441] width 213 height 20
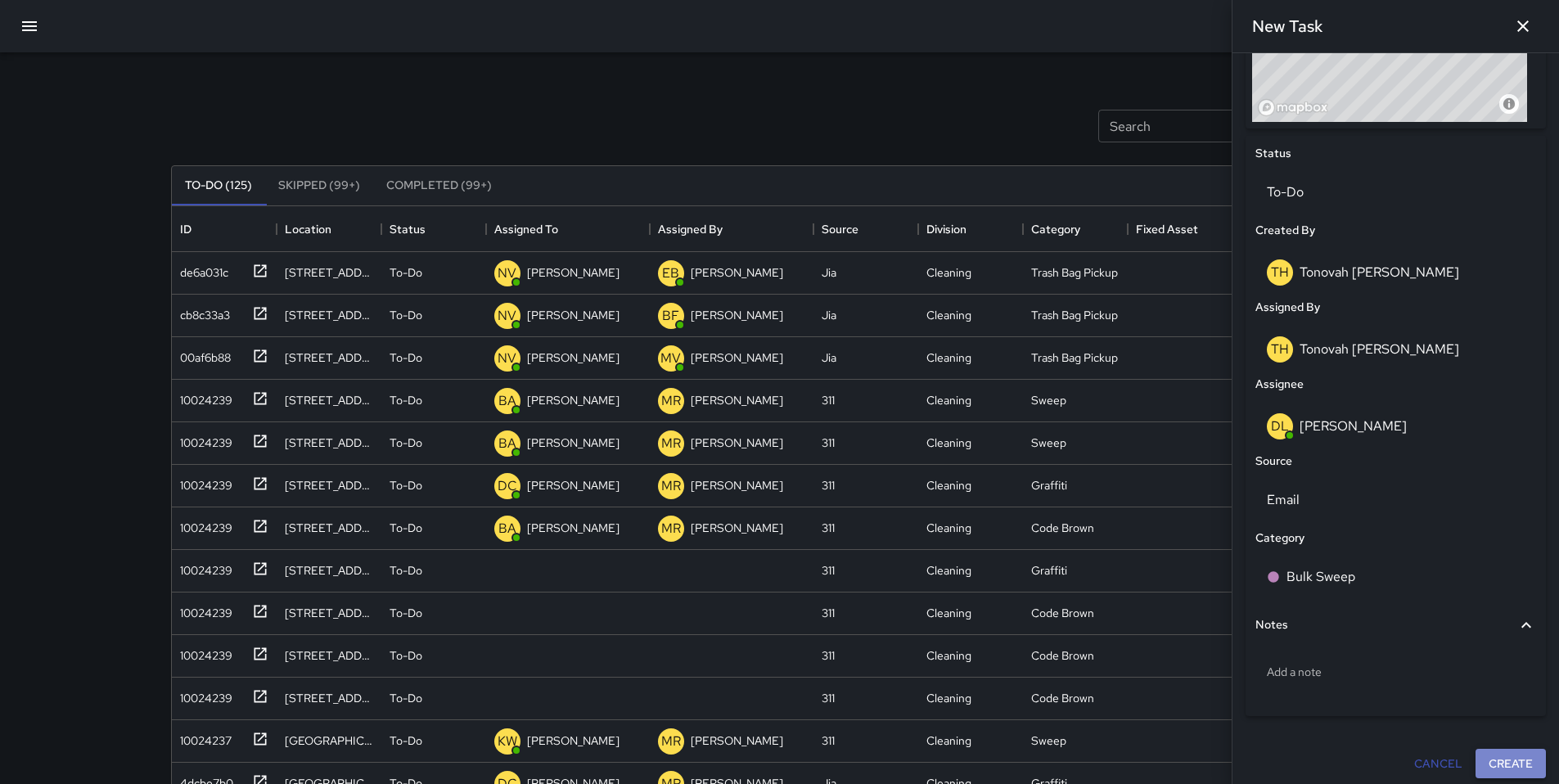
click at [1522, 770] on button "Create" at bounding box center [1510, 764] width 70 height 30
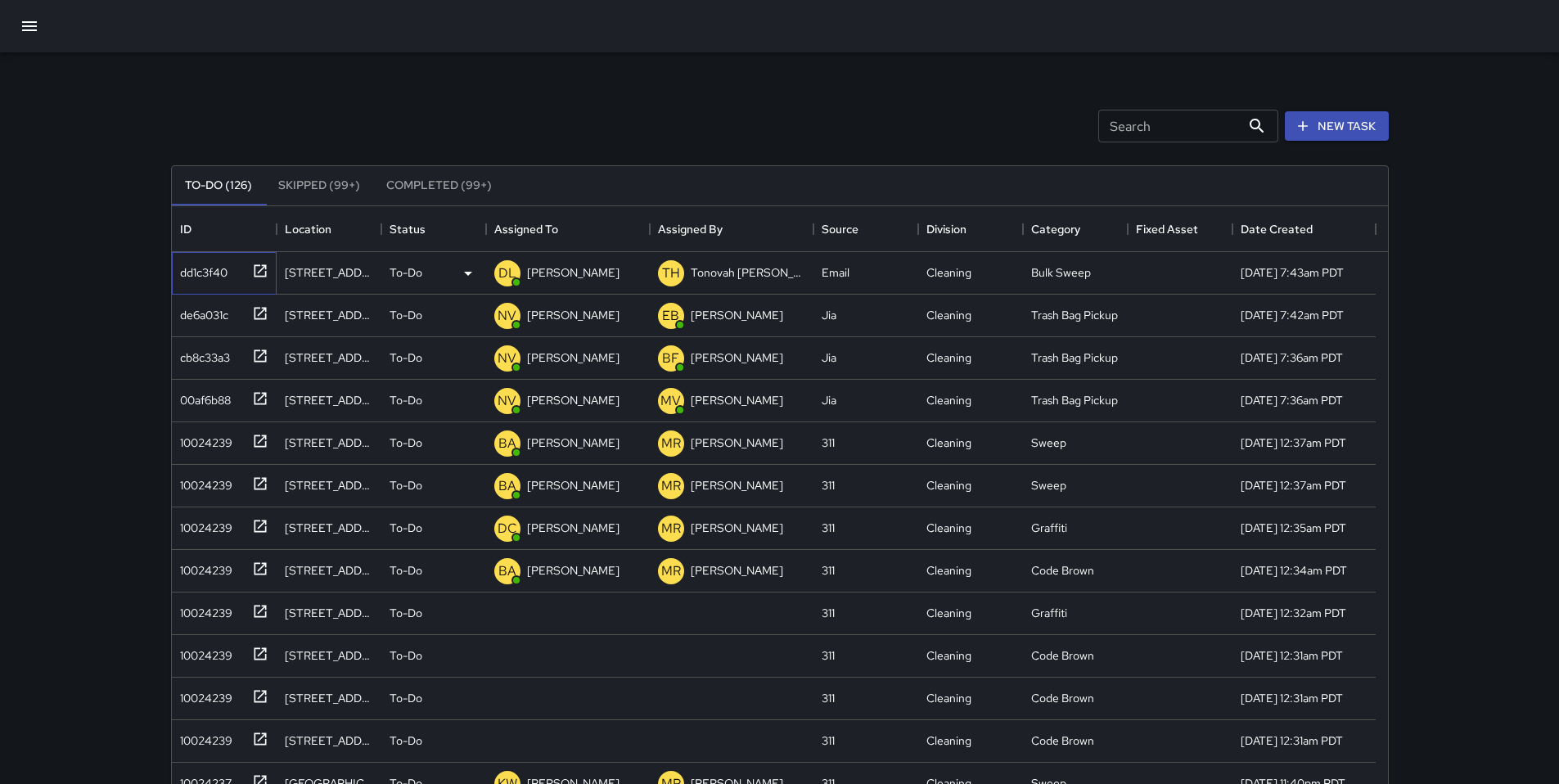
click at [191, 272] on div "dd1c3f40" at bounding box center [200, 269] width 54 height 23
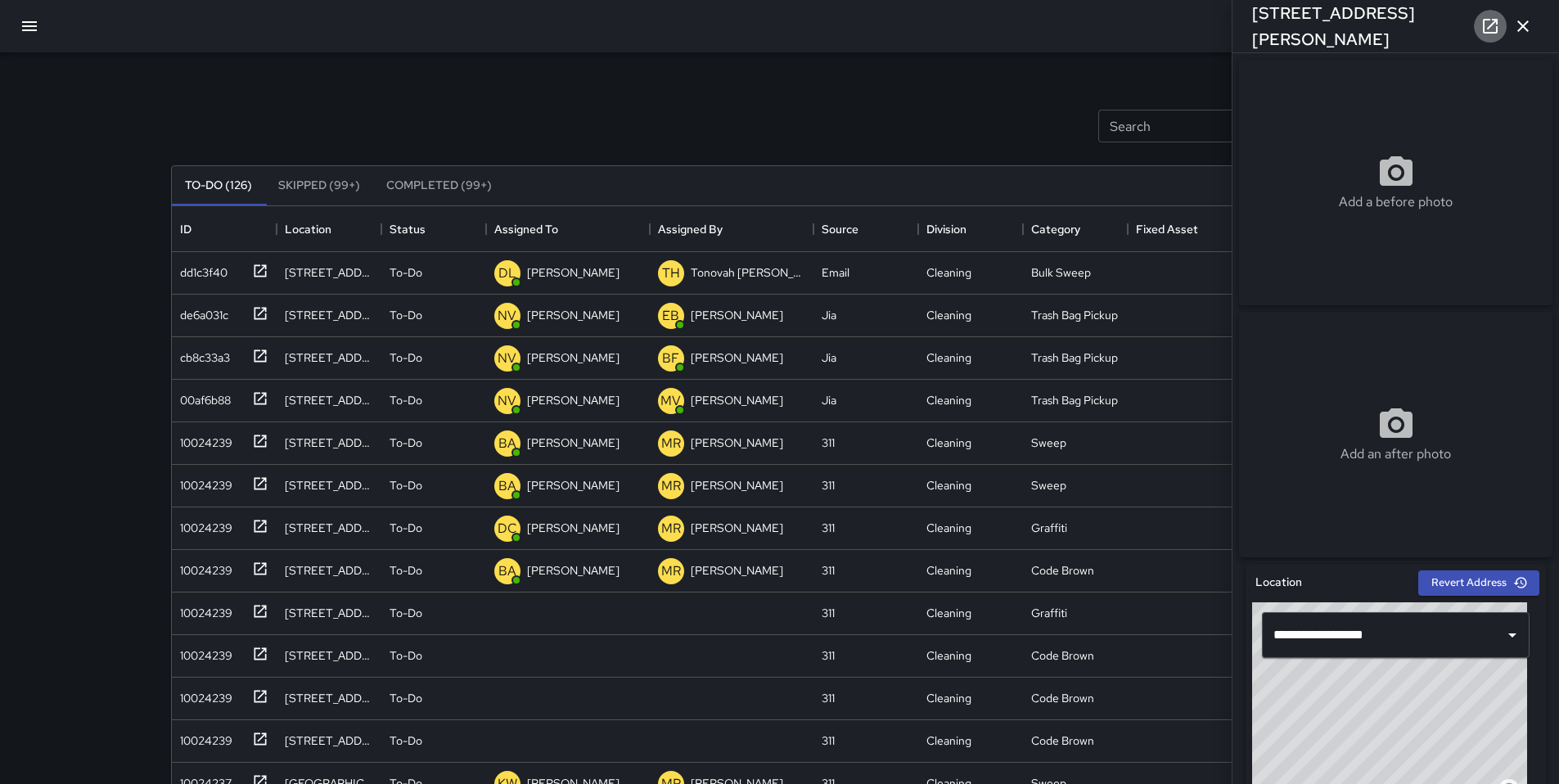
click at [1494, 22] on icon at bounding box center [1489, 26] width 15 height 15
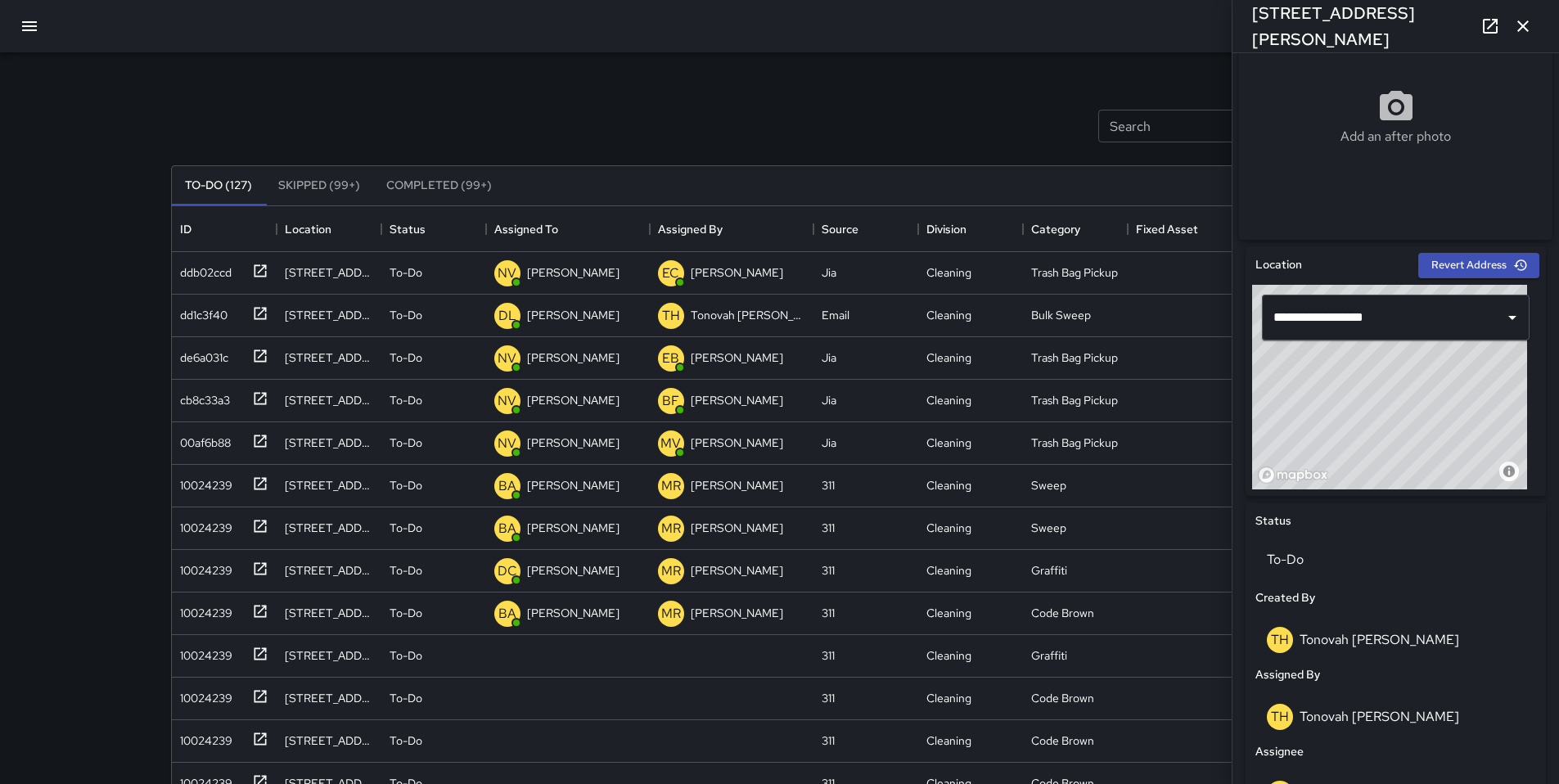
scroll to position [487, 0]
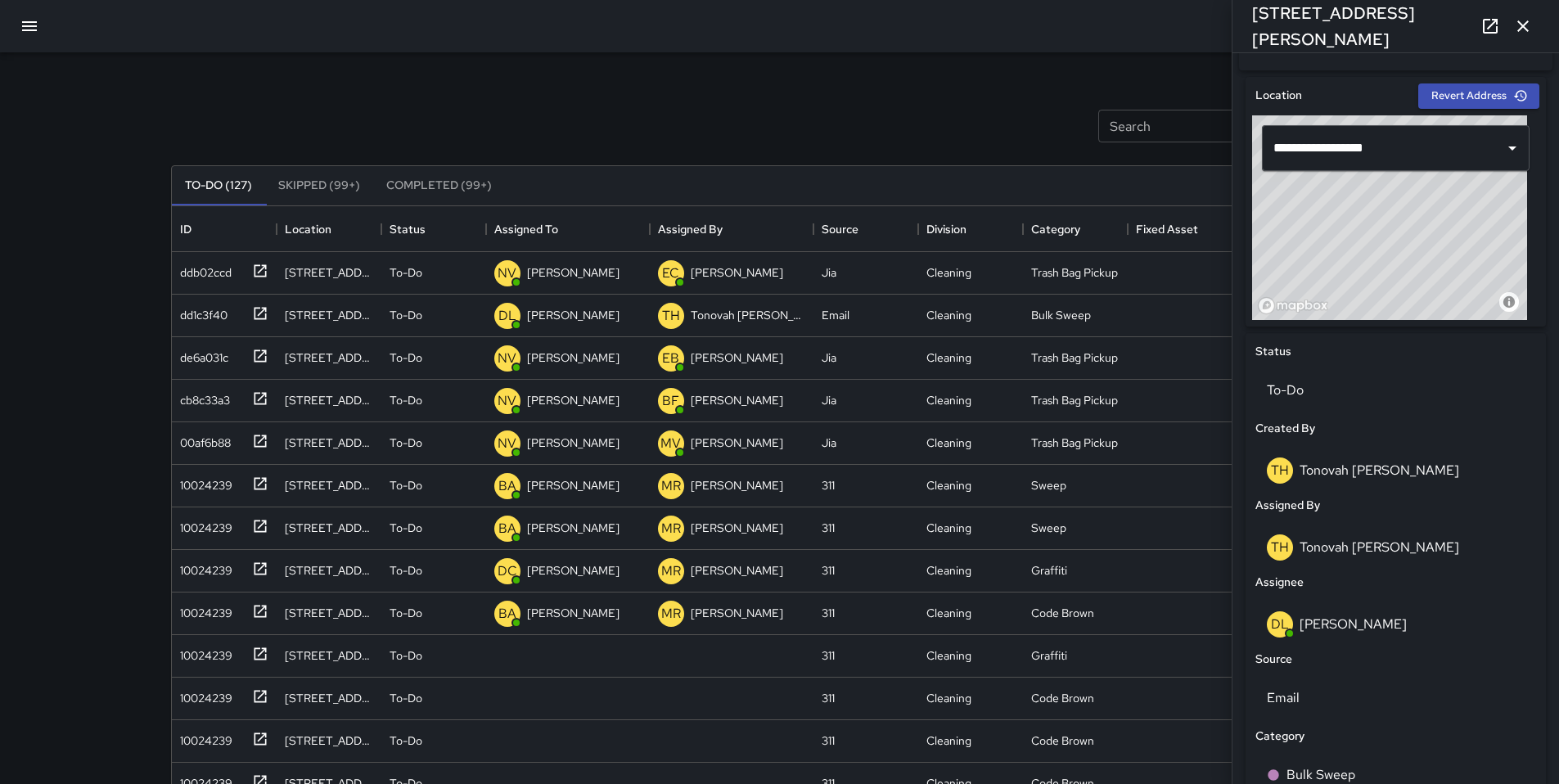
click at [1529, 17] on icon "button" at bounding box center [1523, 26] width 20 height 20
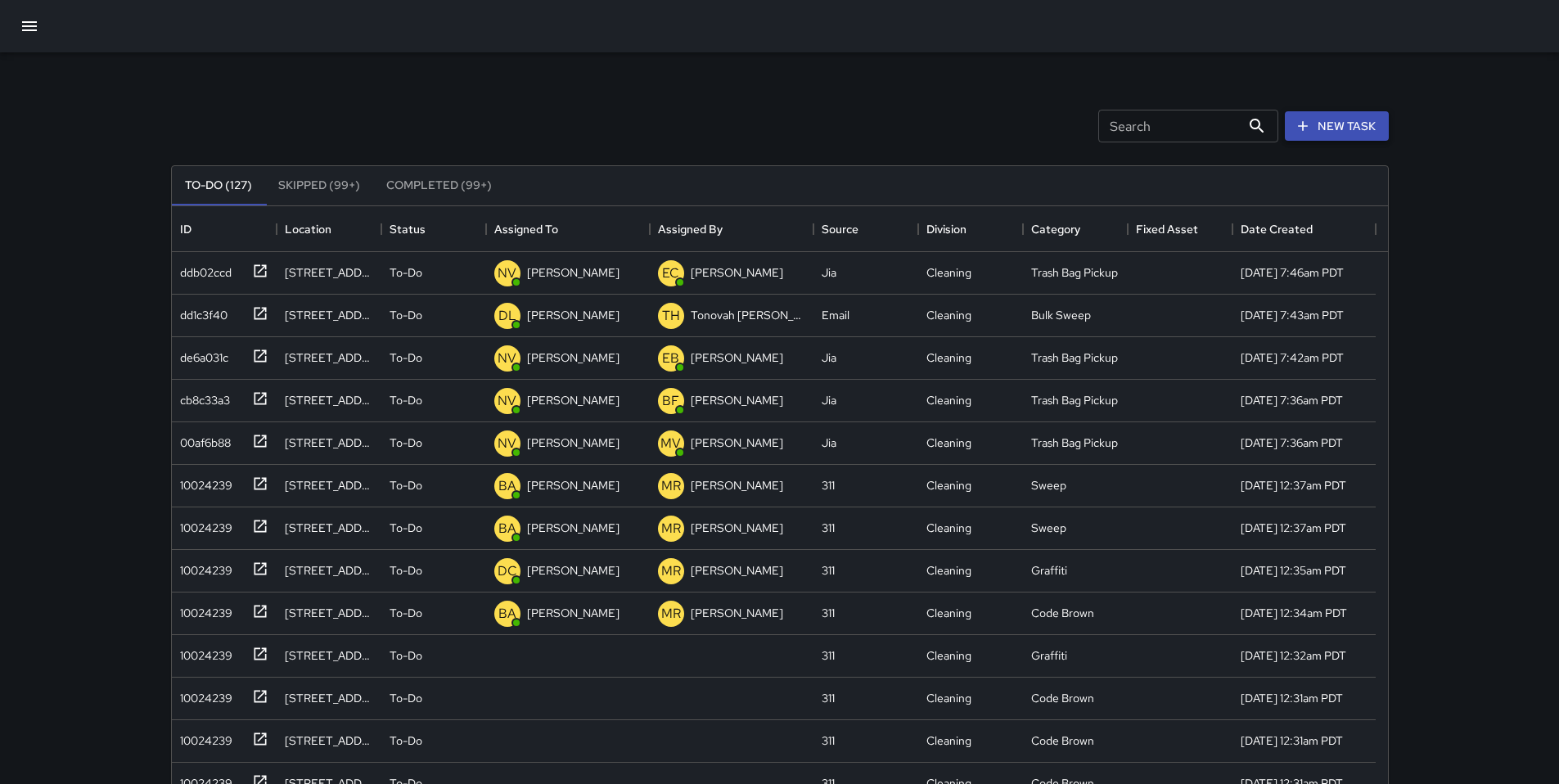
click at [1307, 120] on icon "button" at bounding box center [1302, 126] width 16 height 16
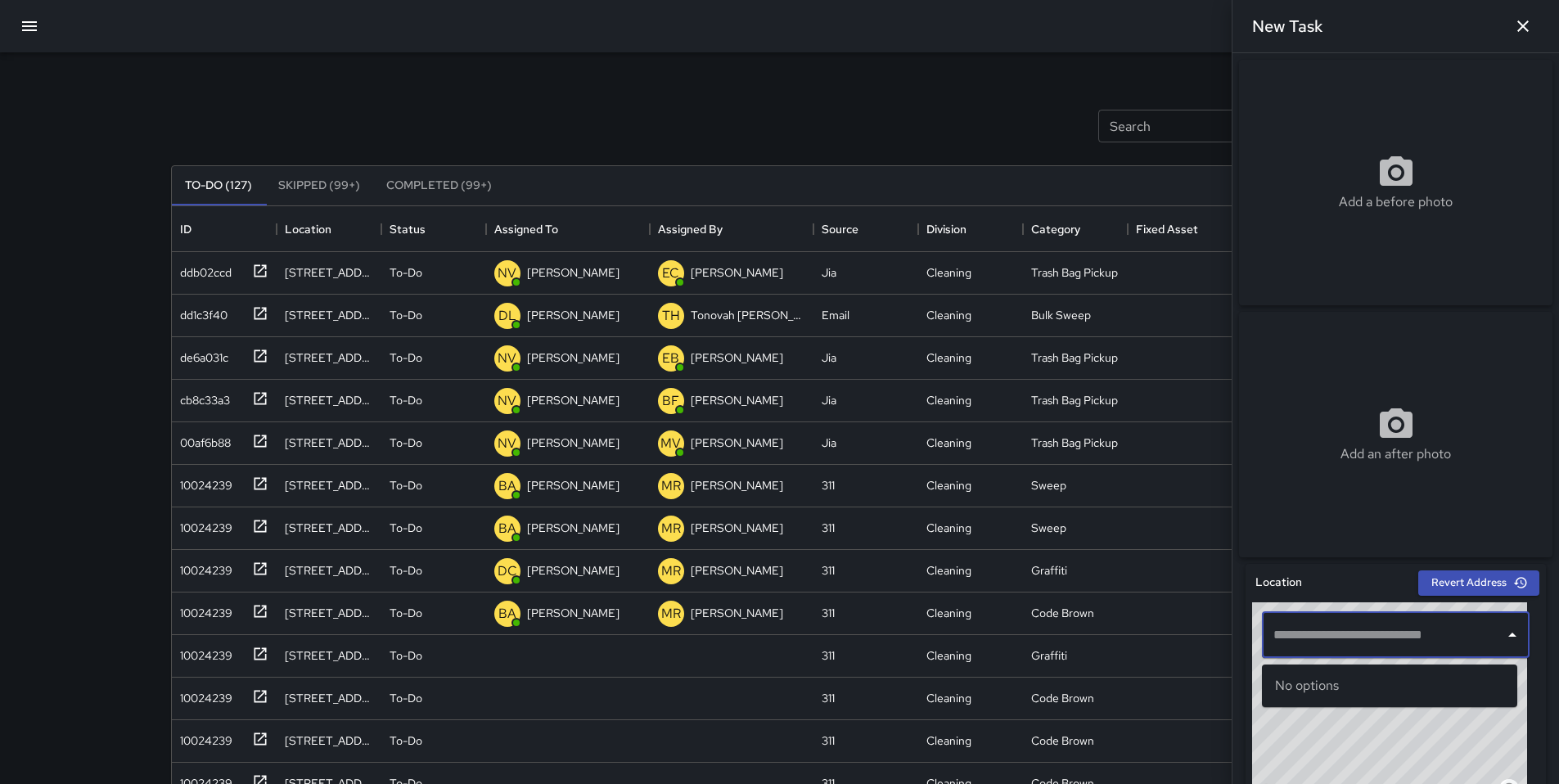
click at [1306, 641] on input "text" at bounding box center [1383, 634] width 228 height 31
paste input "**********"
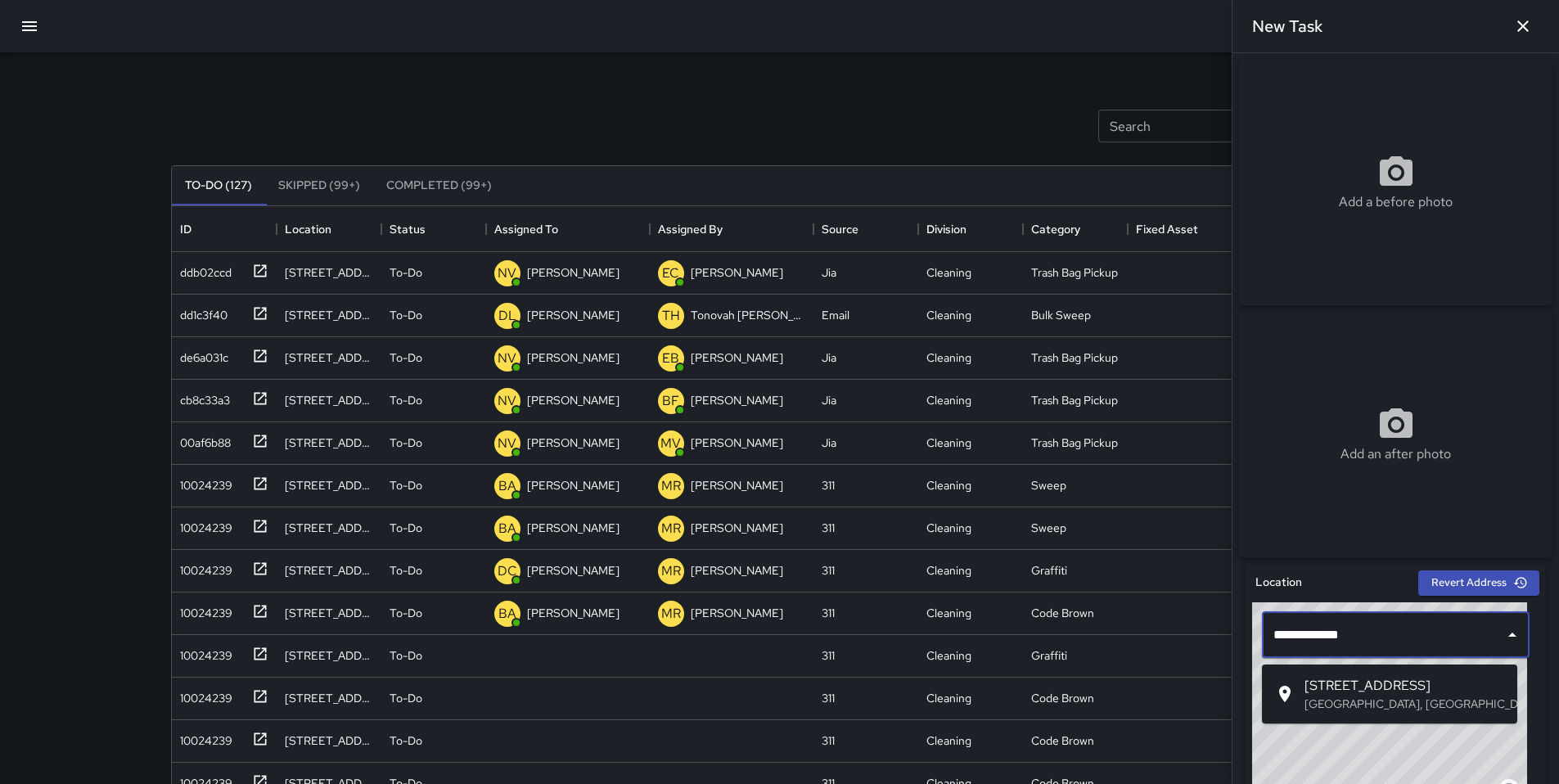
click at [1404, 692] on span "628 Natoma Street" at bounding box center [1404, 686] width 200 height 20
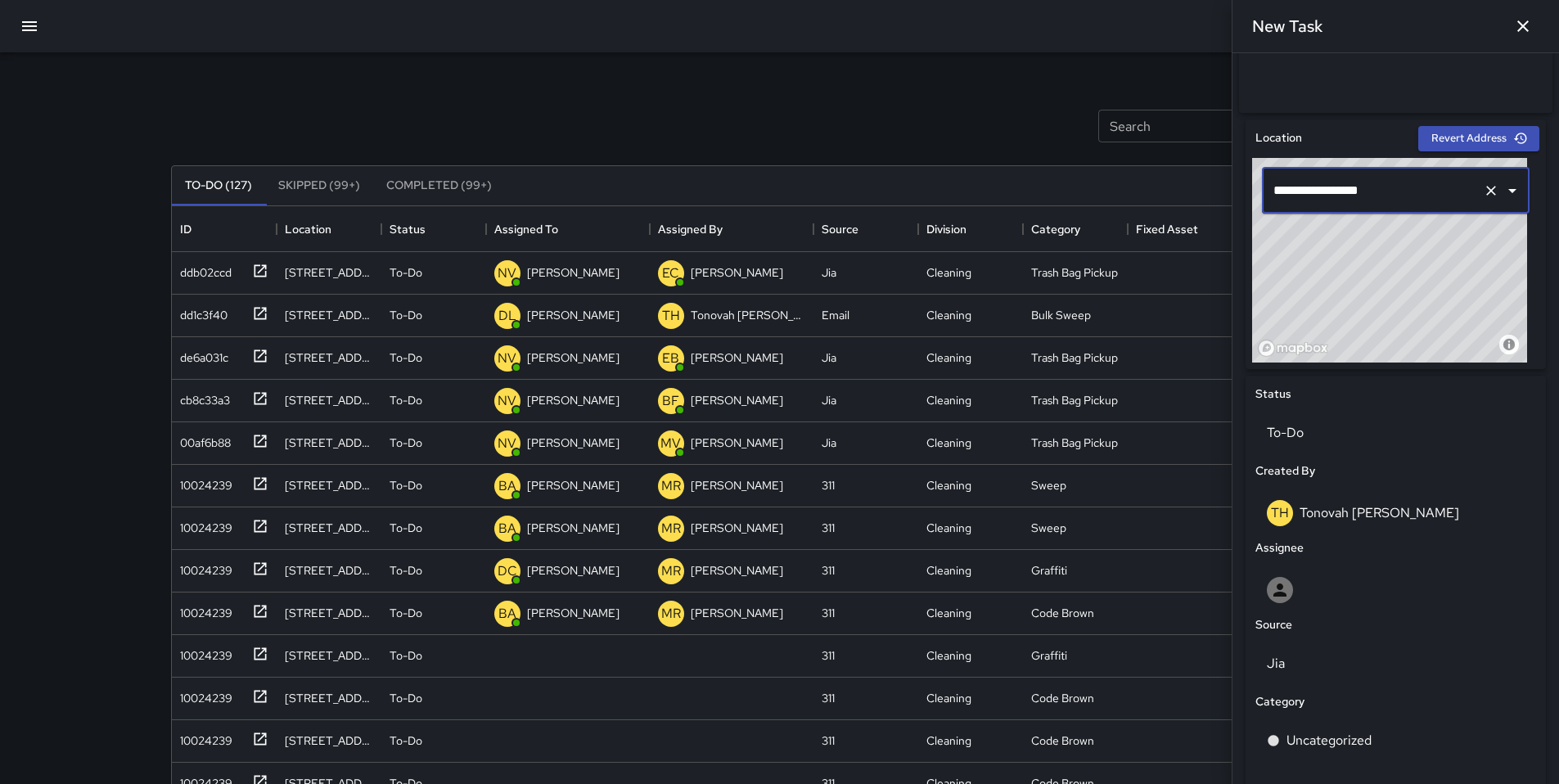
scroll to position [622, 0]
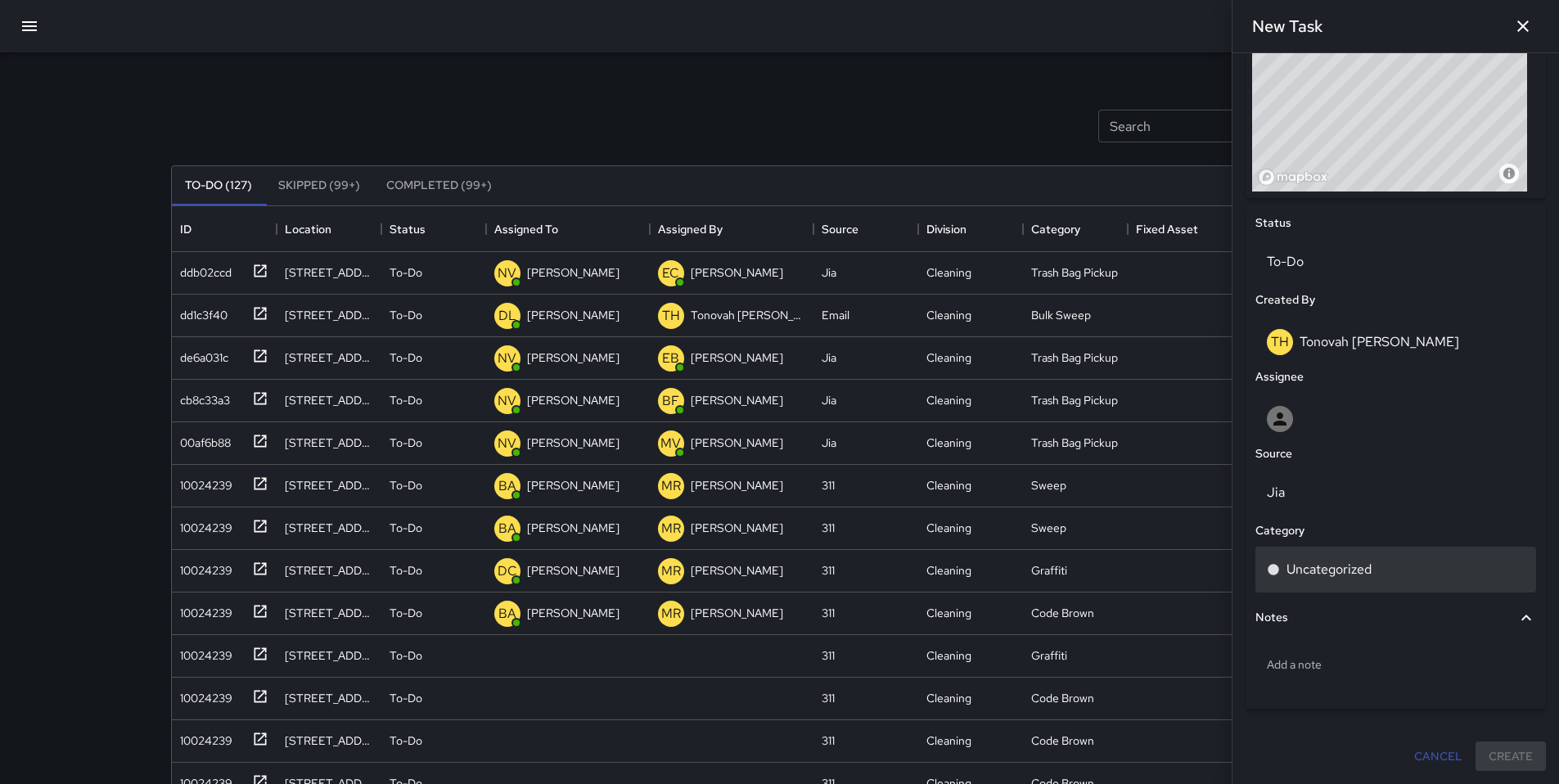
type input "**********"
click at [1347, 574] on p "Uncategorized" at bounding box center [1328, 570] width 85 height 20
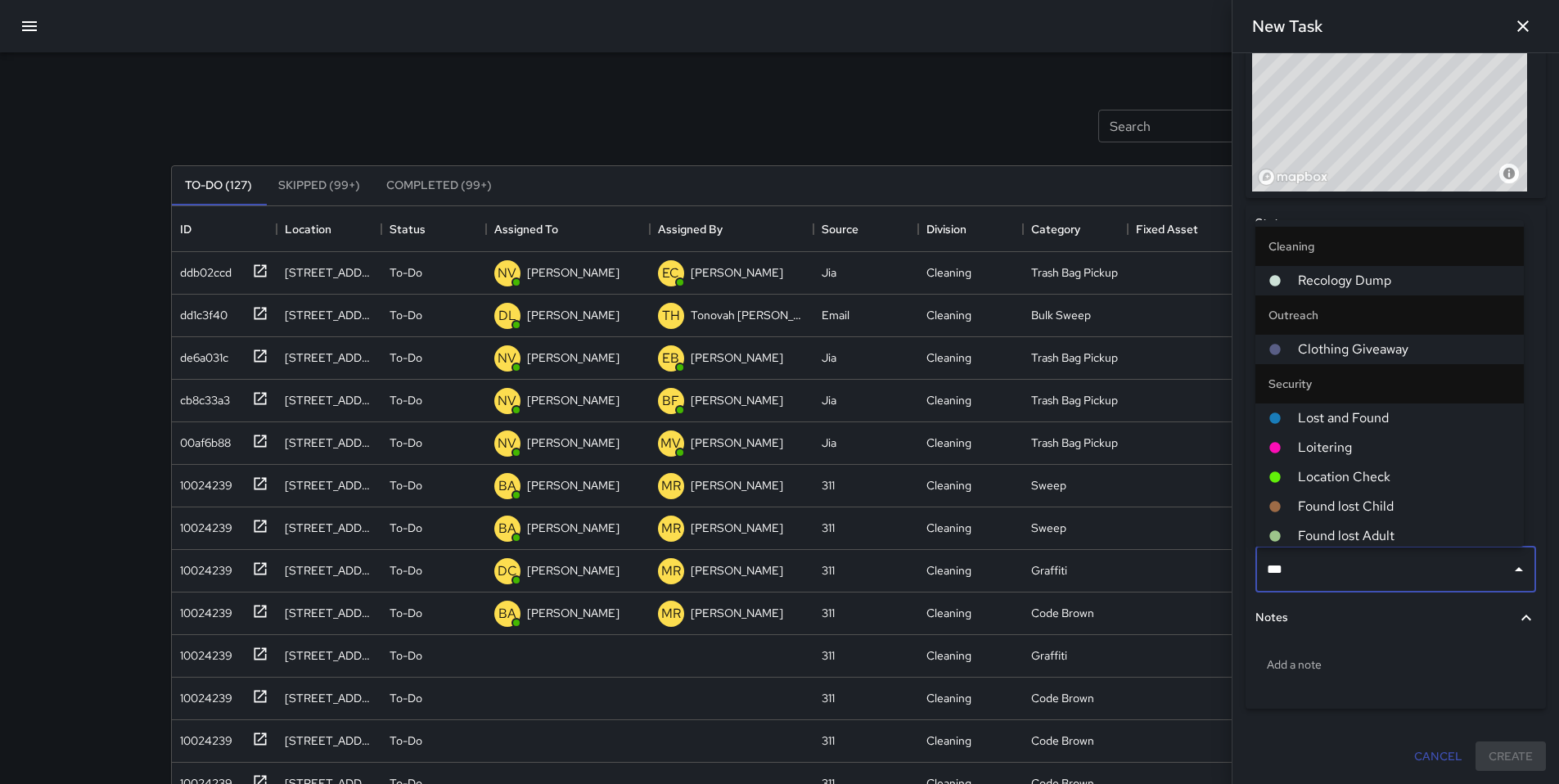
type input "****"
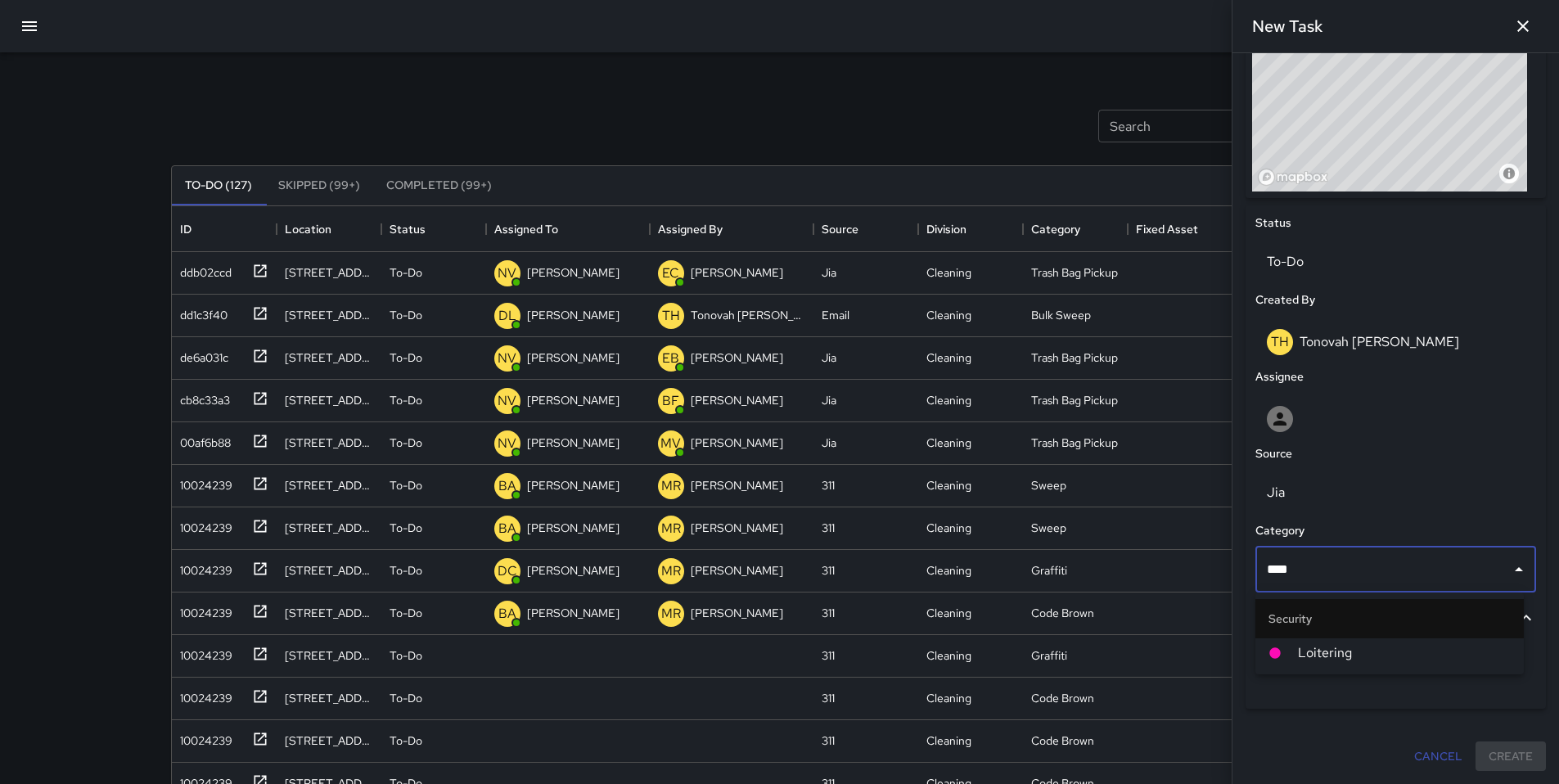
click at [1397, 639] on li "Loitering" at bounding box center [1389, 652] width 268 height 29
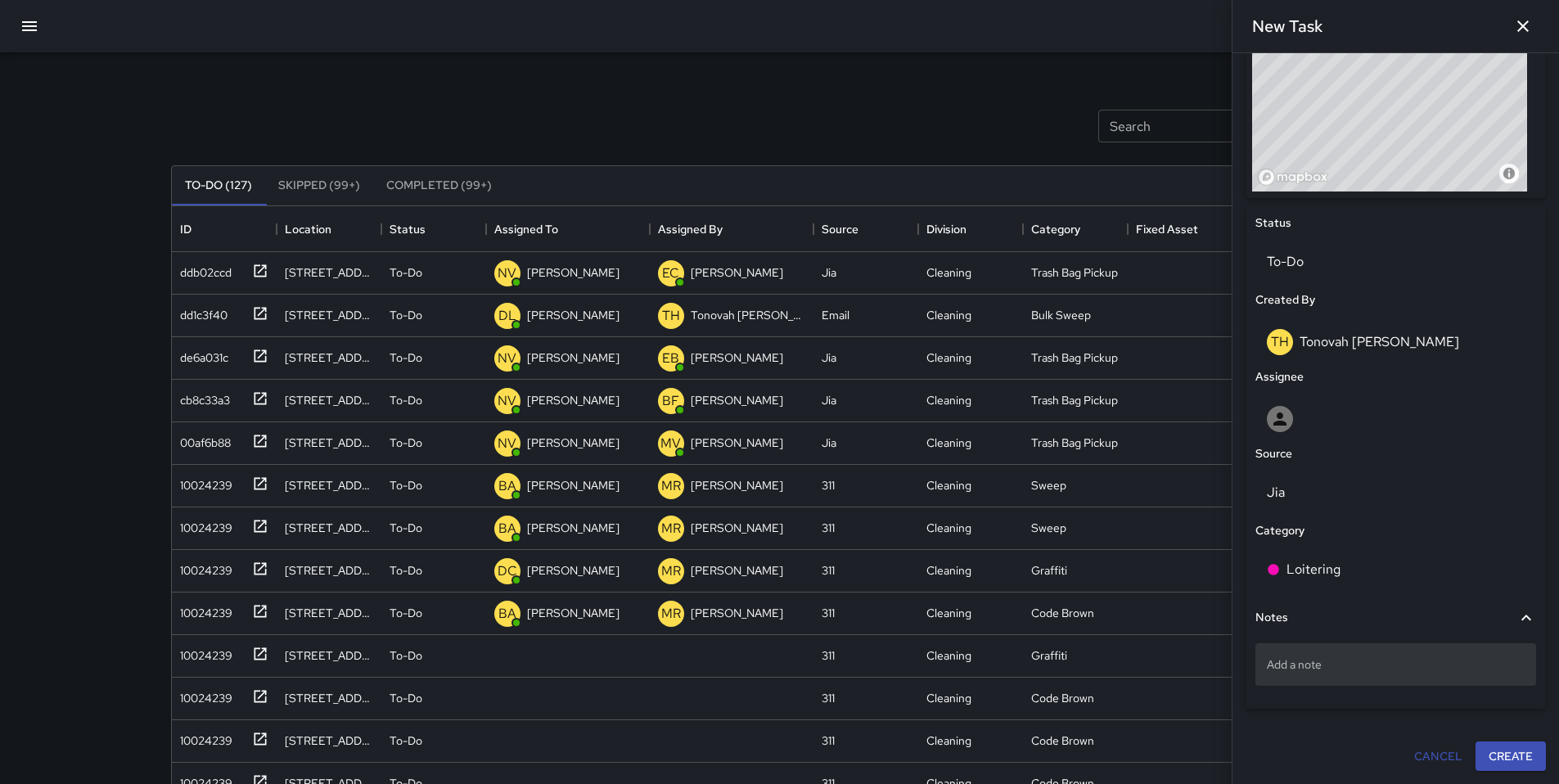
click at [1355, 671] on p "Add a note" at bounding box center [1395, 664] width 258 height 16
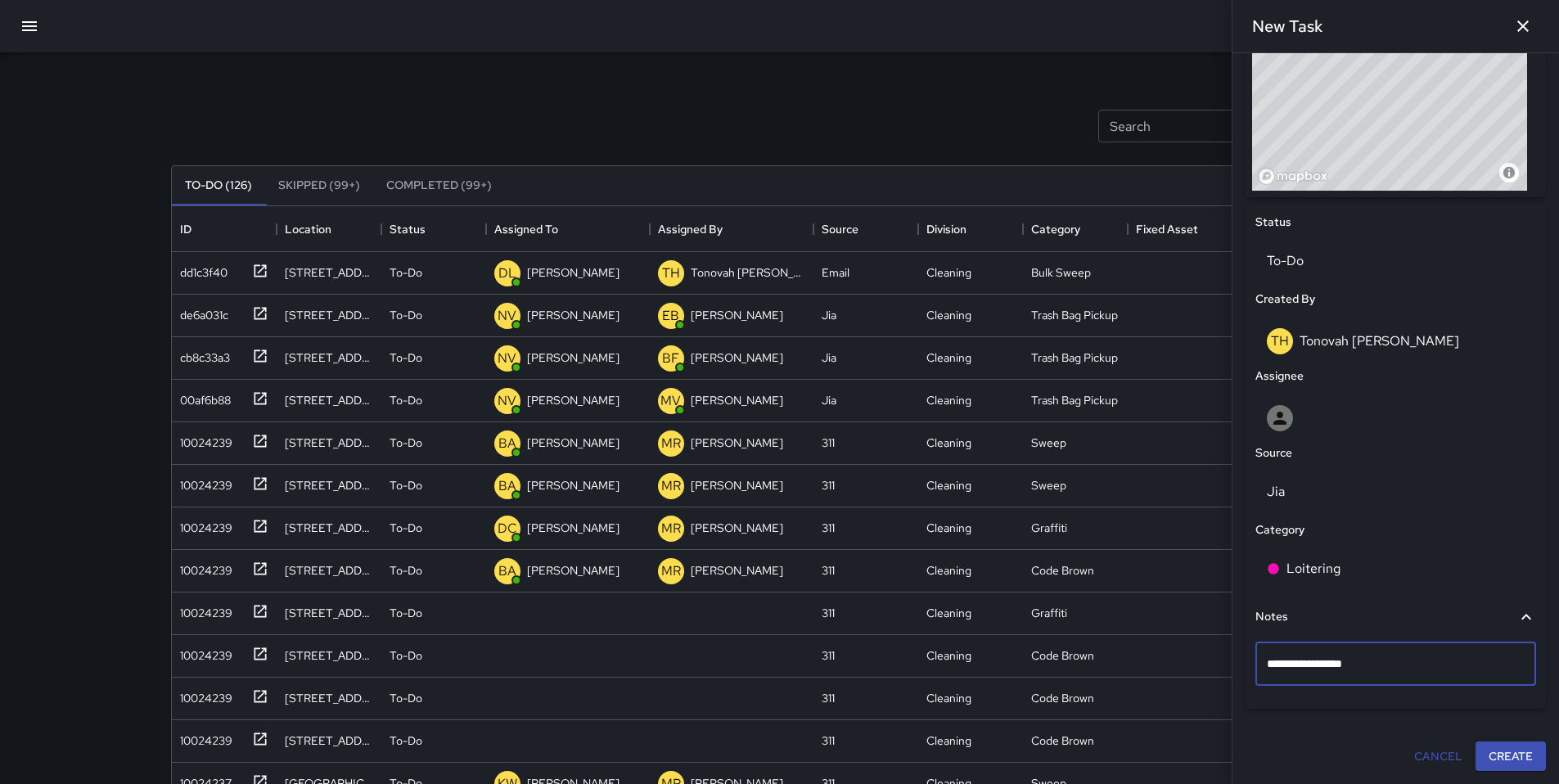
click at [1314, 665] on textarea "**********" at bounding box center [1388, 663] width 245 height 16
click at [1418, 666] on textarea "**********" at bounding box center [1388, 663] width 245 height 16
type textarea "**********"
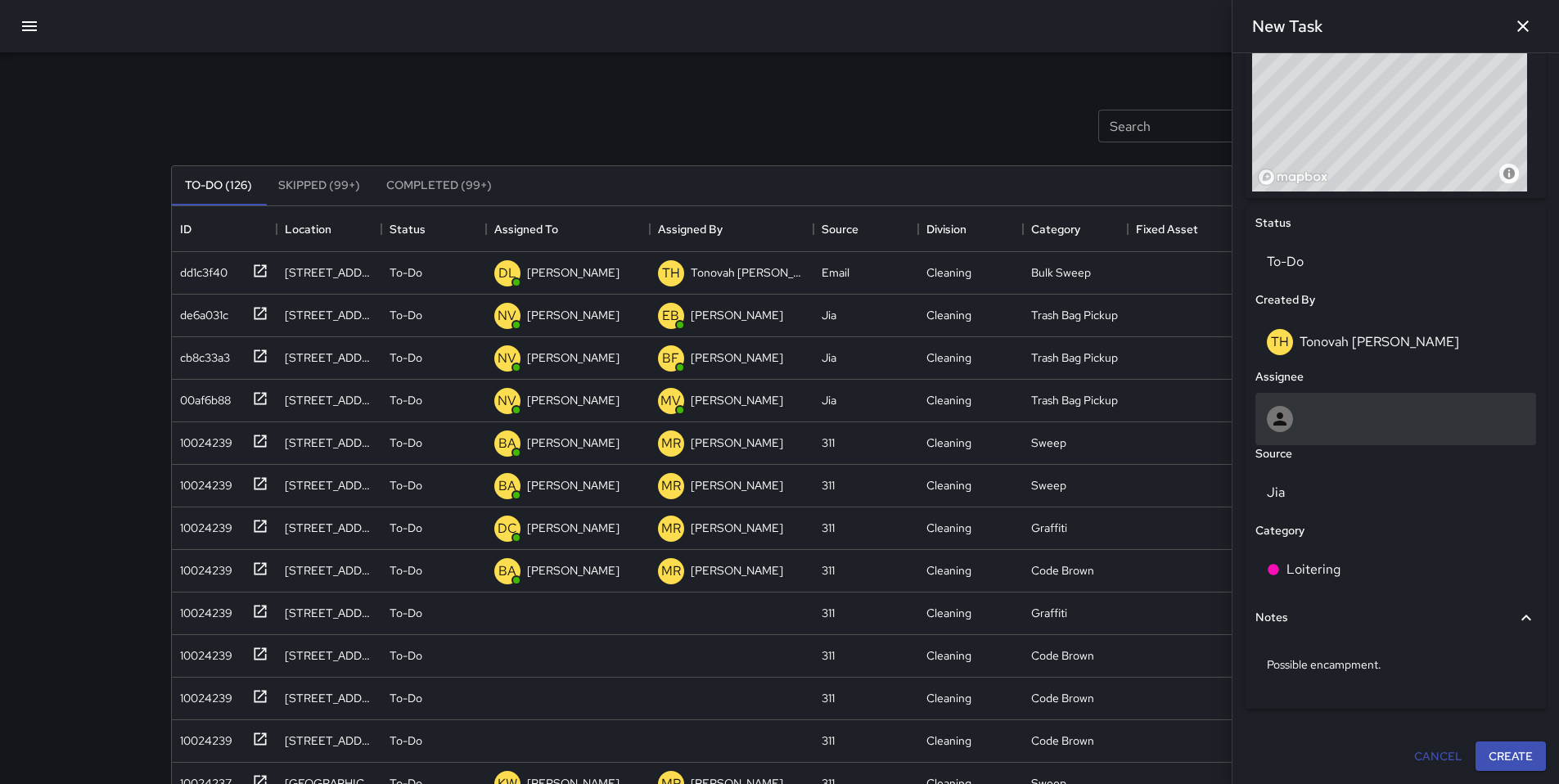
click at [1291, 423] on div at bounding box center [1279, 419] width 26 height 26
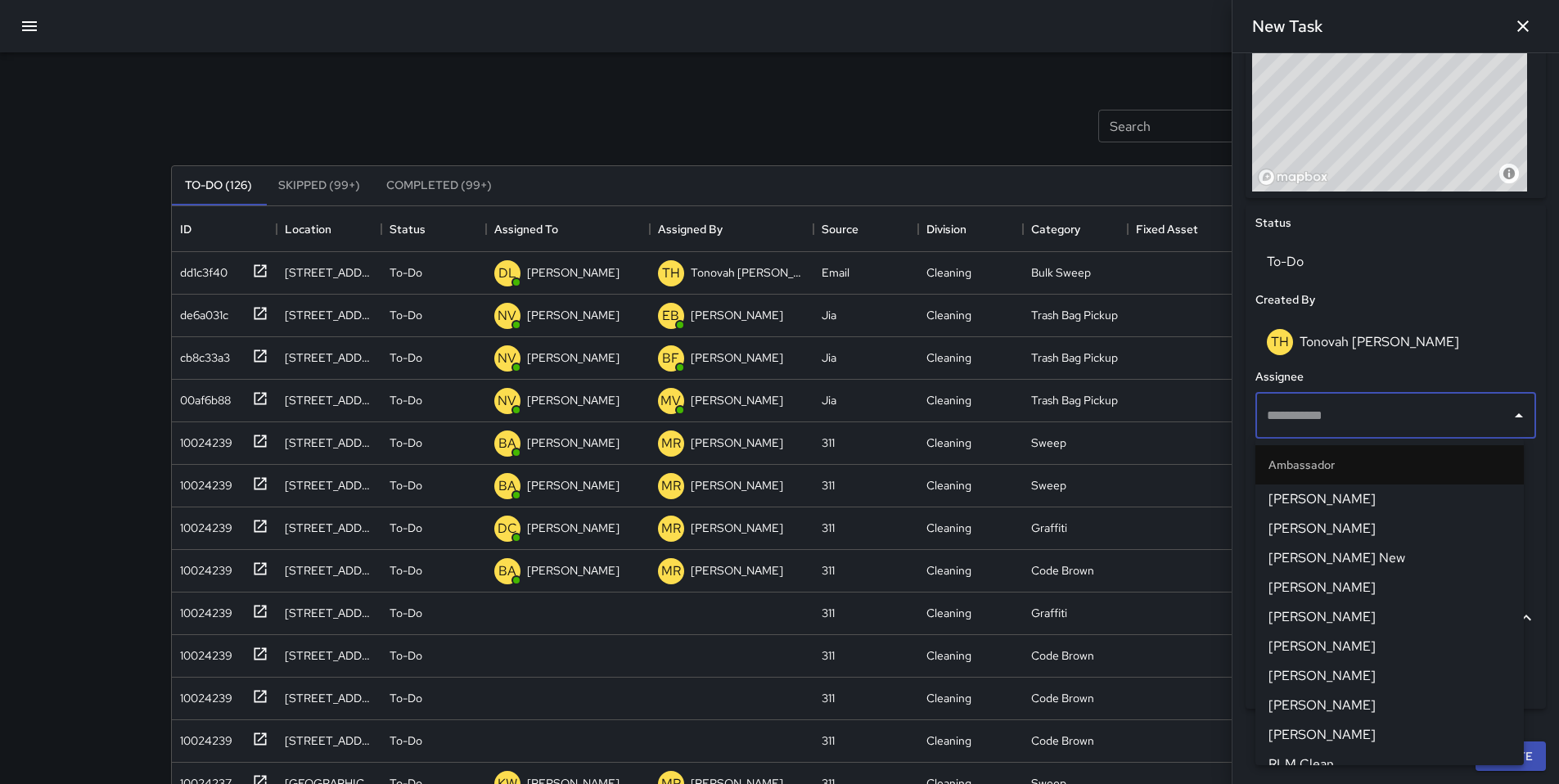
type input "*"
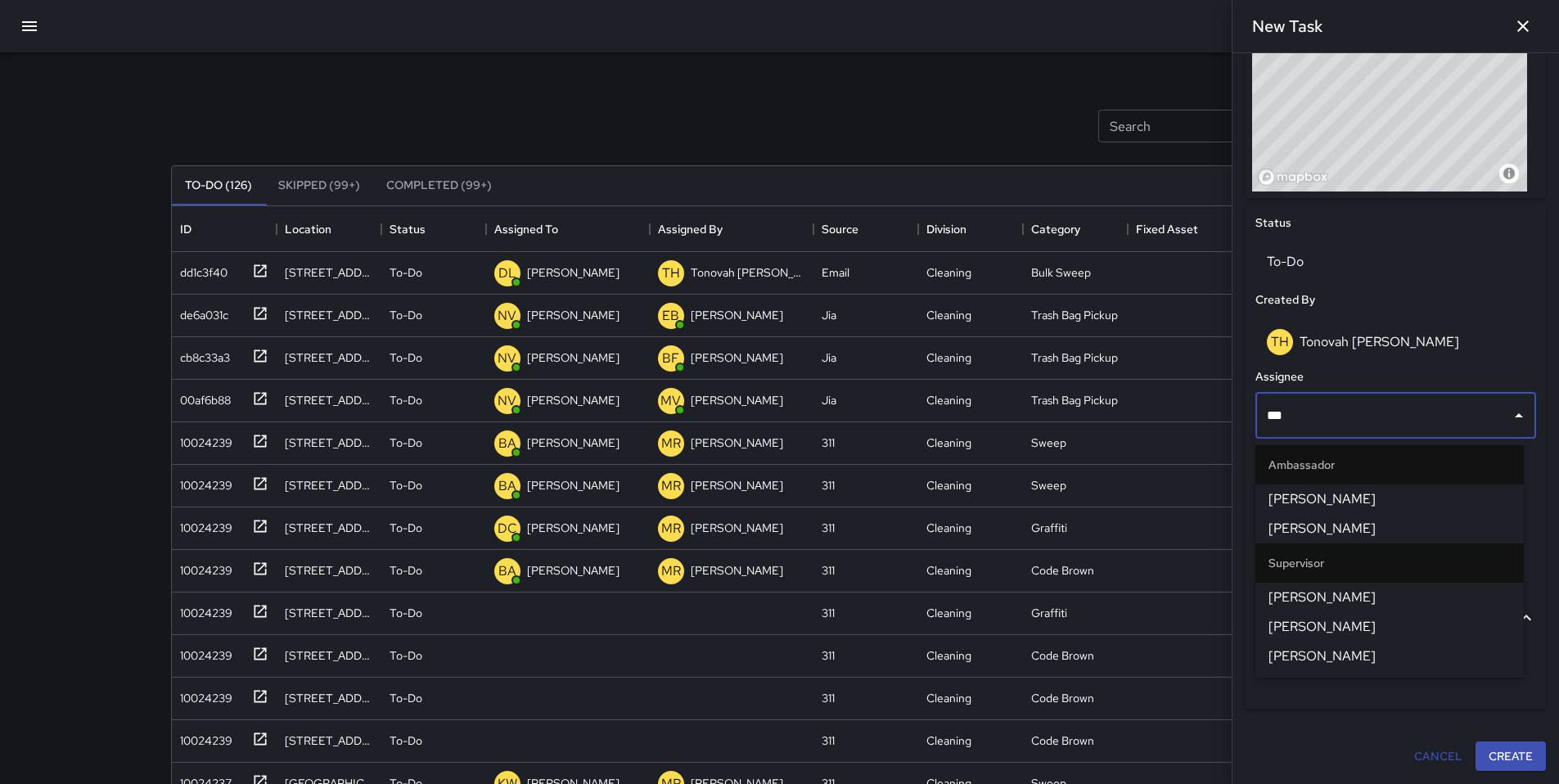
type input "****"
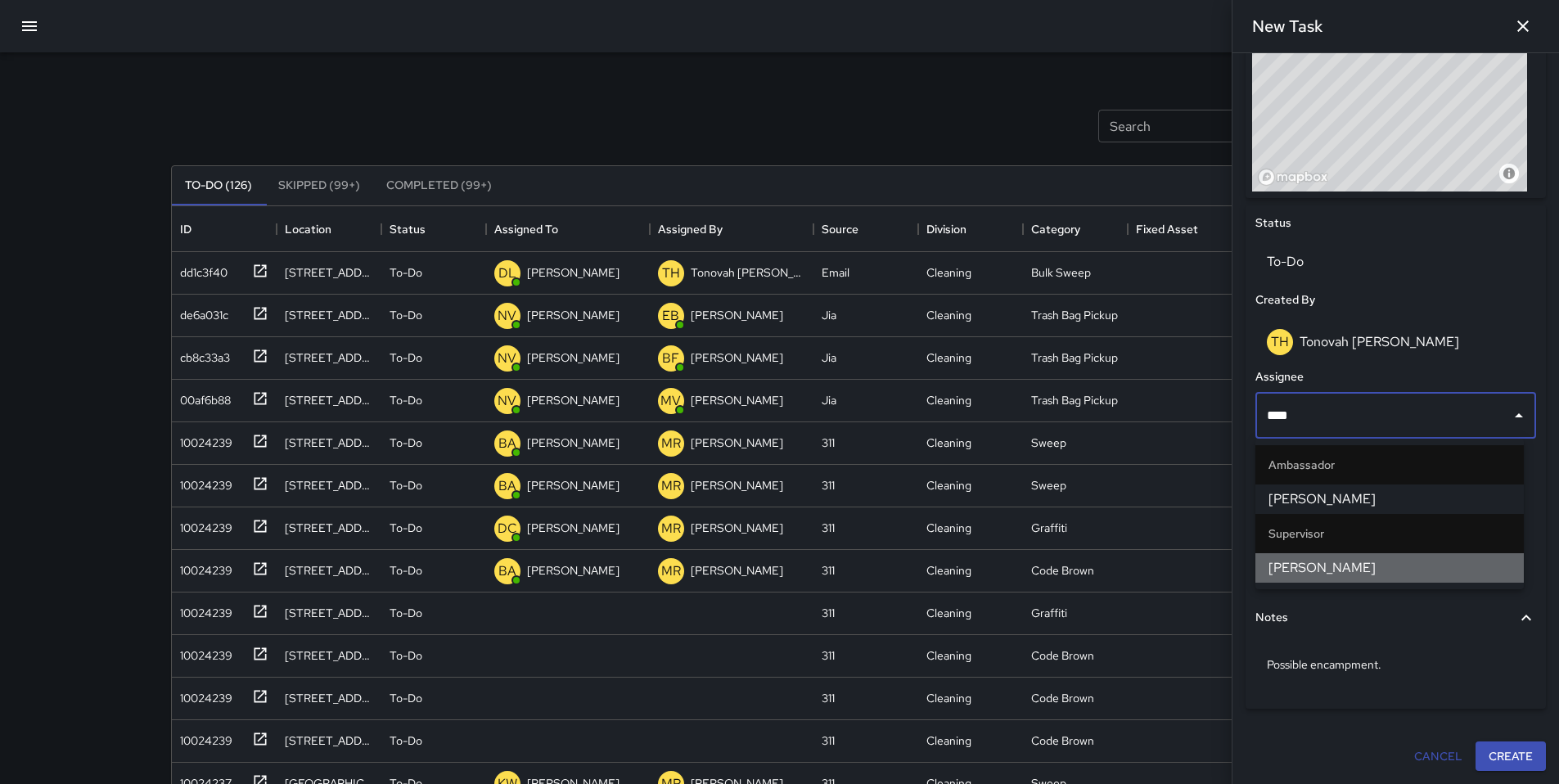
click at [1323, 575] on span "Erin Kametani" at bounding box center [1389, 568] width 242 height 20
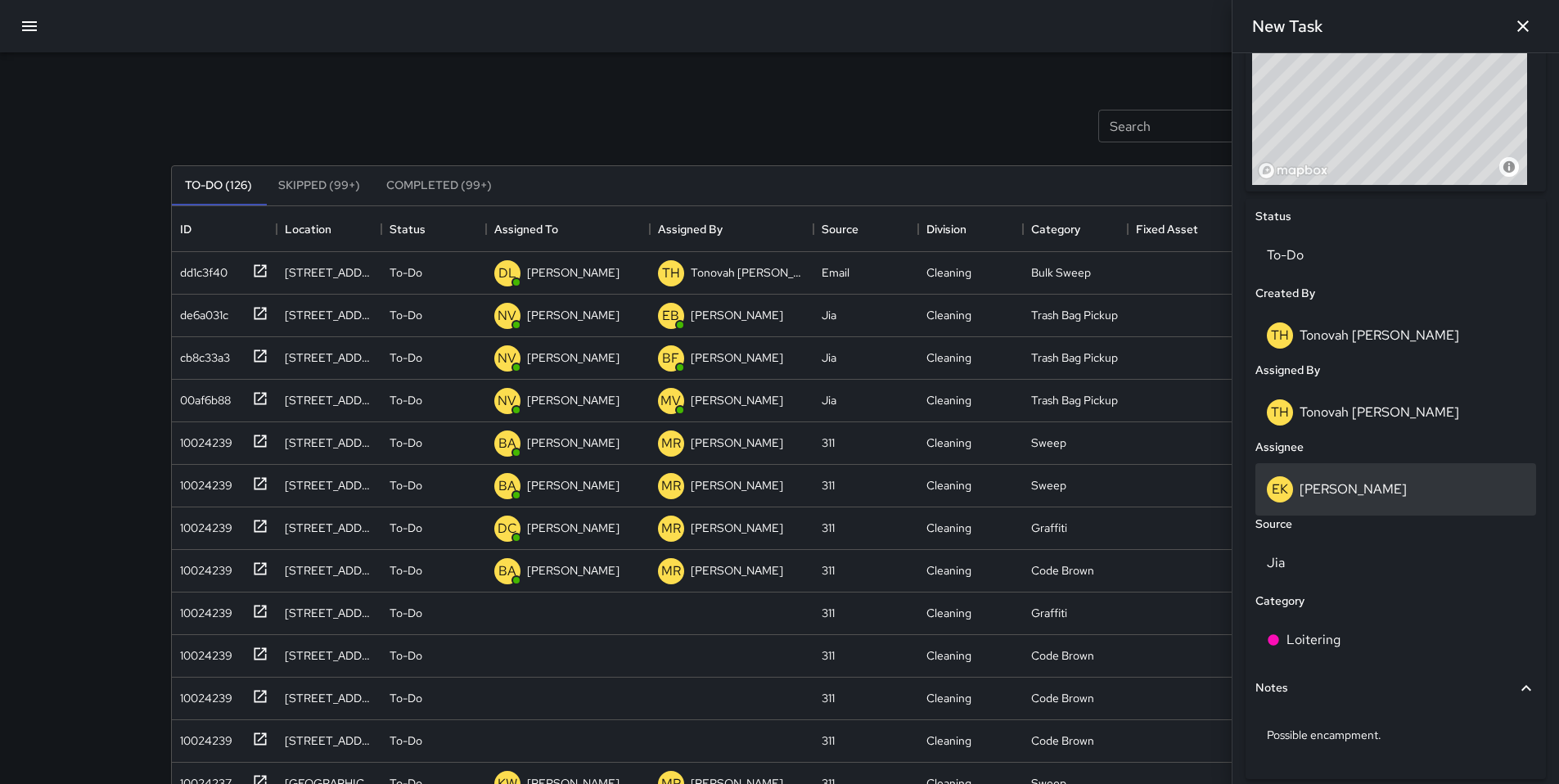
click at [1329, 502] on div "EK Erin Kametani" at bounding box center [1395, 489] width 258 height 26
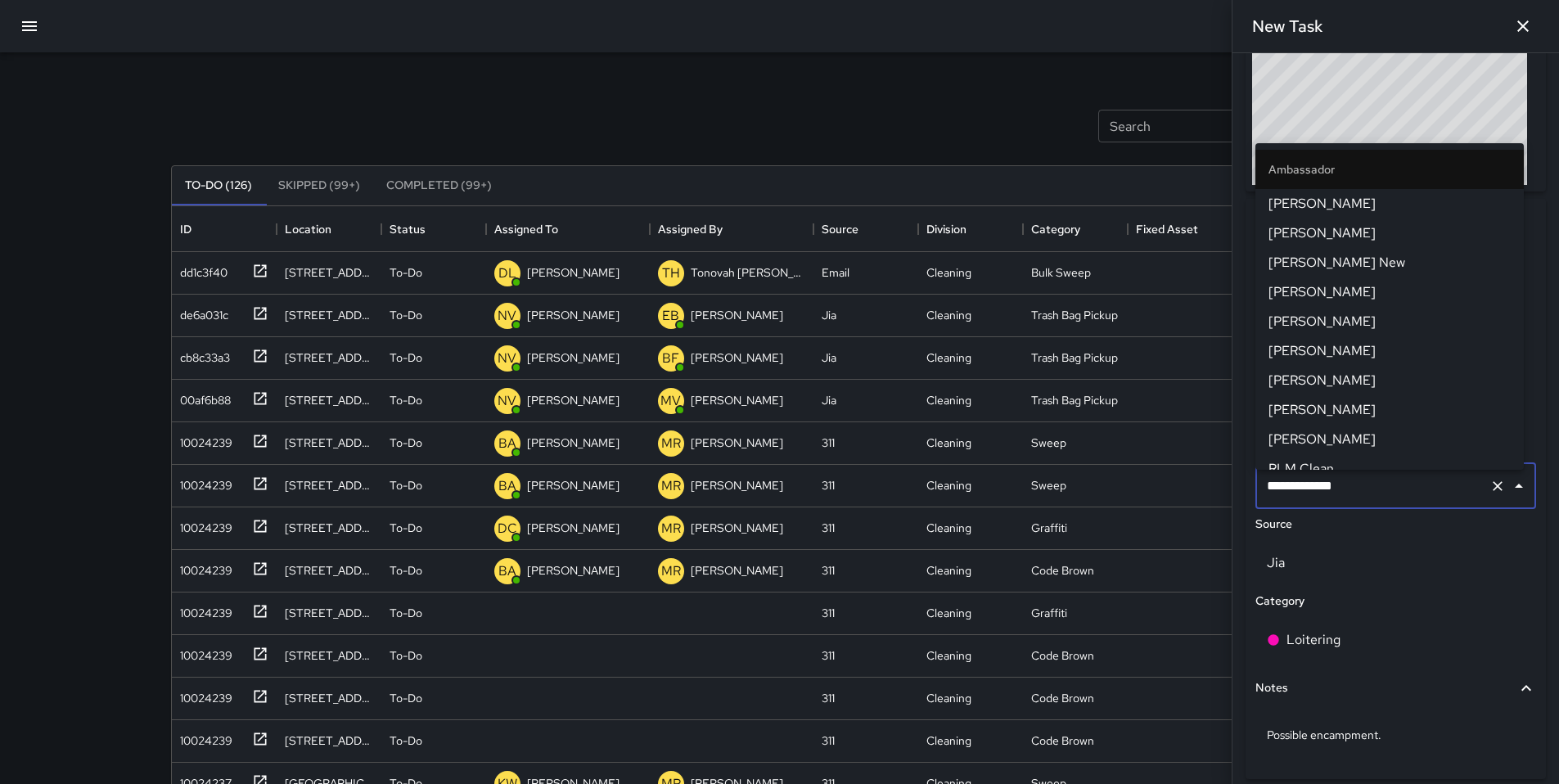
scroll to position [1113, 0]
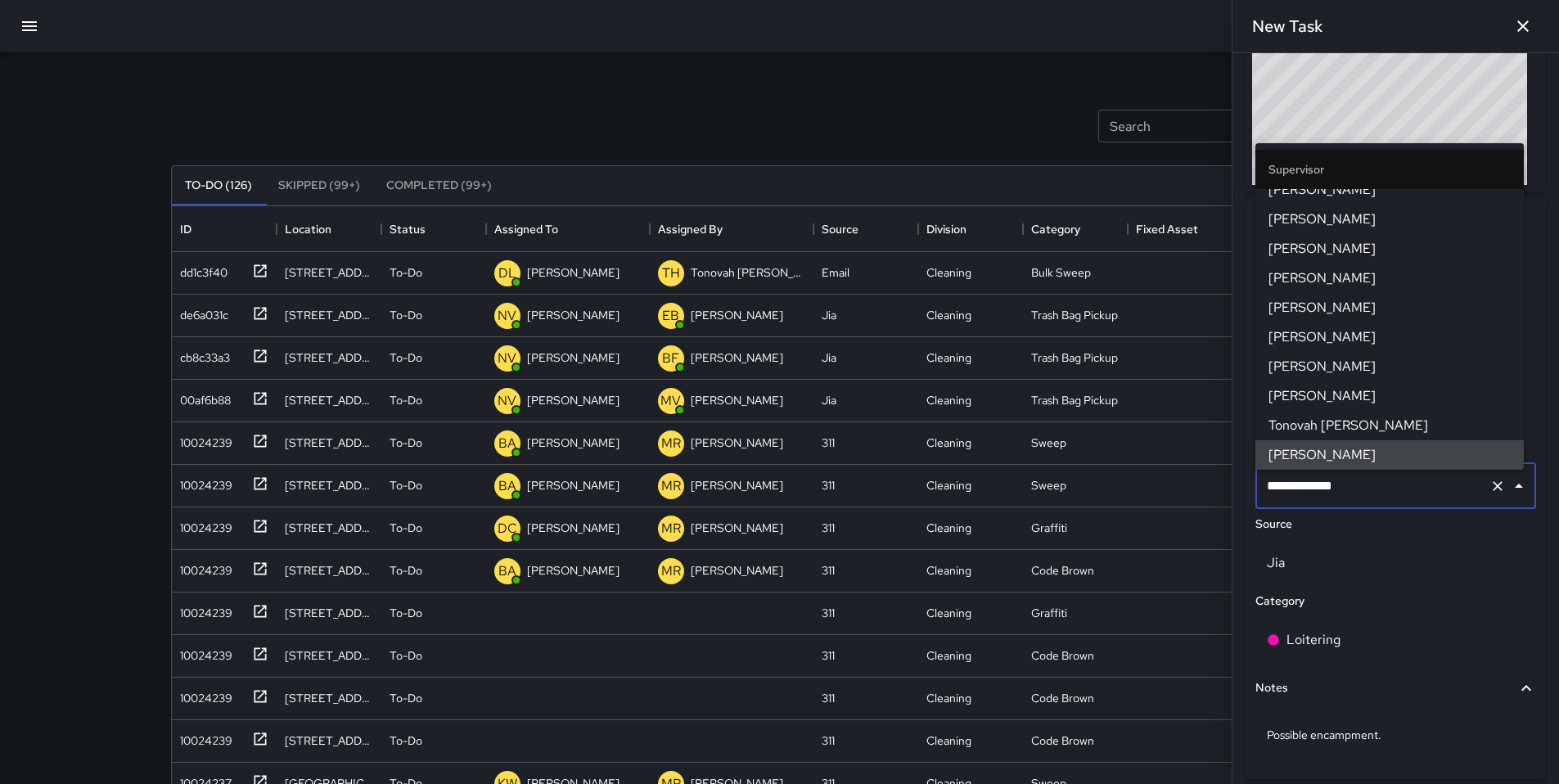
drag, startPoint x: 1351, startPoint y: 488, endPoint x: 1248, endPoint y: 495, distance: 102.5
click at [1249, 495] on div "**********" at bounding box center [1395, 488] width 300 height 581
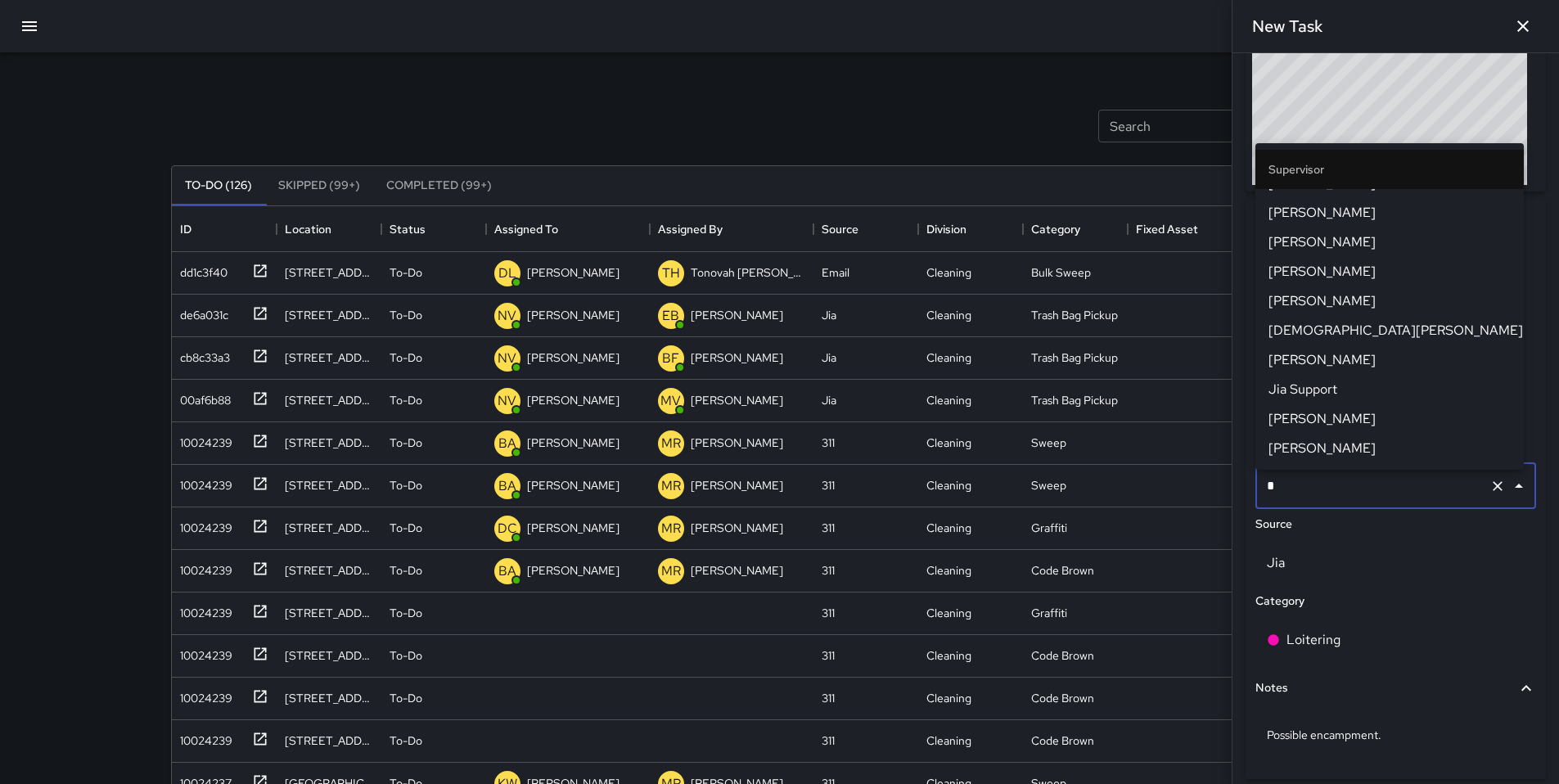
scroll to position [0, 0]
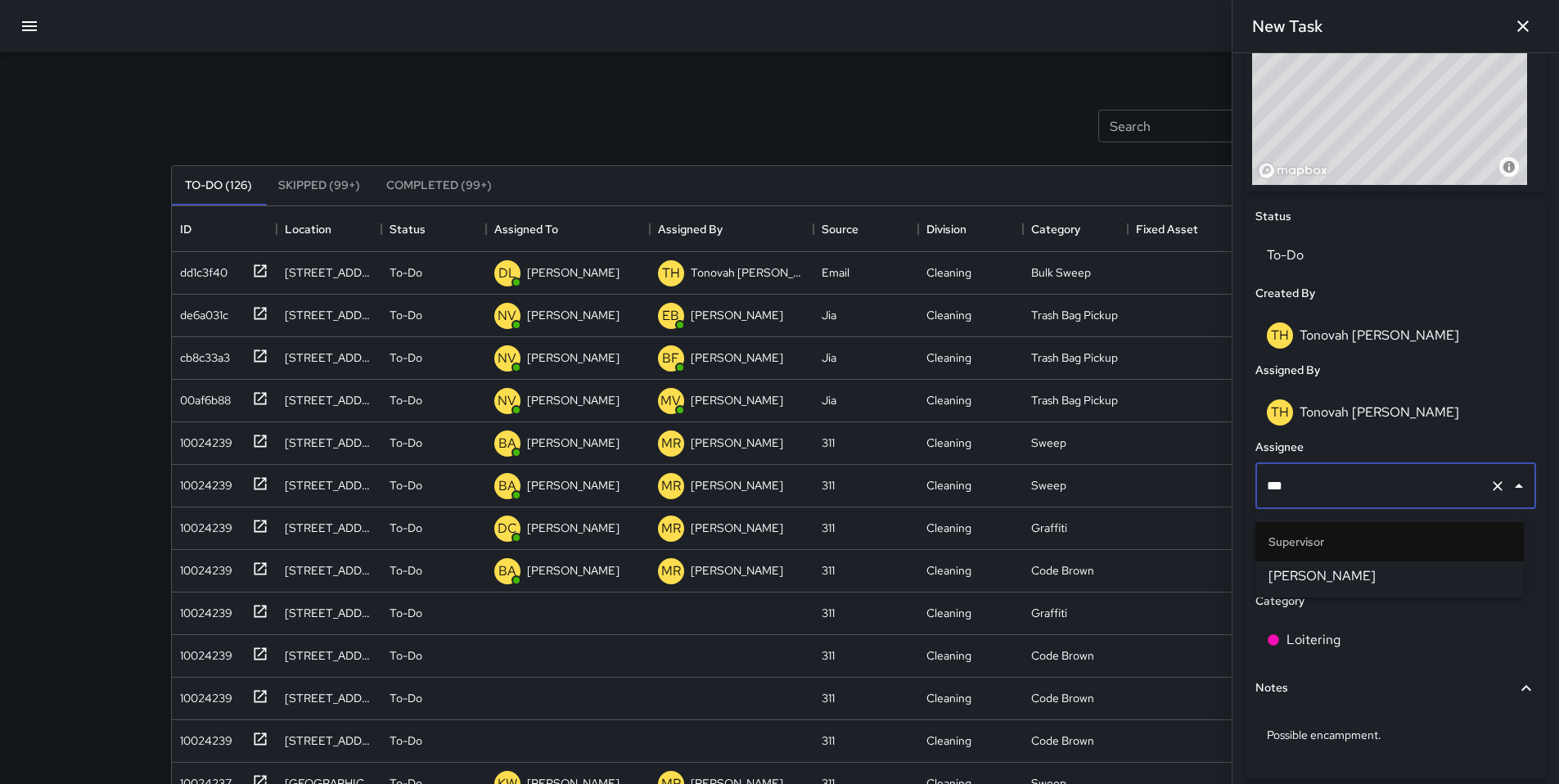
type input "****"
click at [1302, 572] on span "SEAN KELLEY" at bounding box center [1389, 576] width 242 height 20
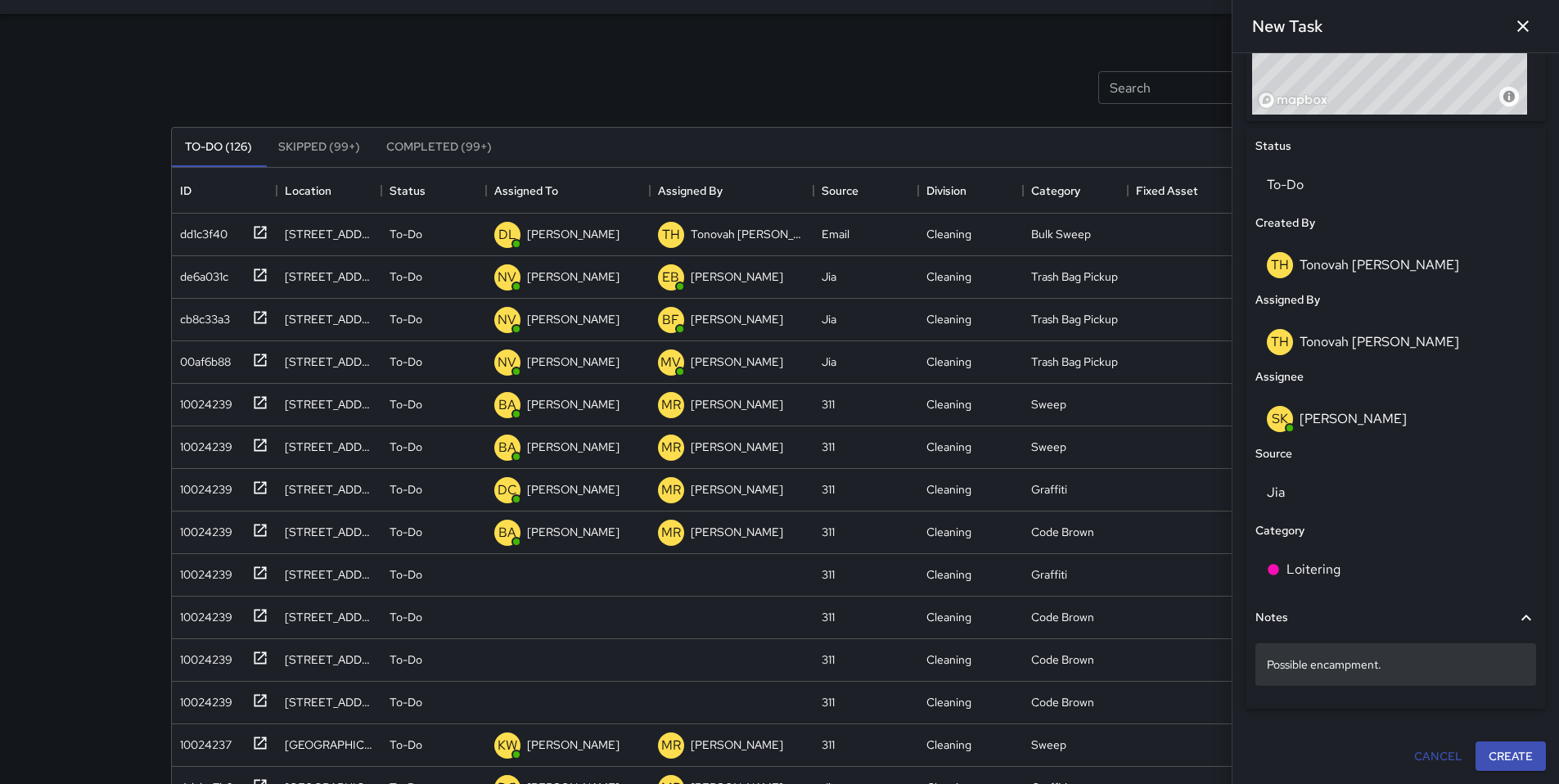
scroll to position [139, 0]
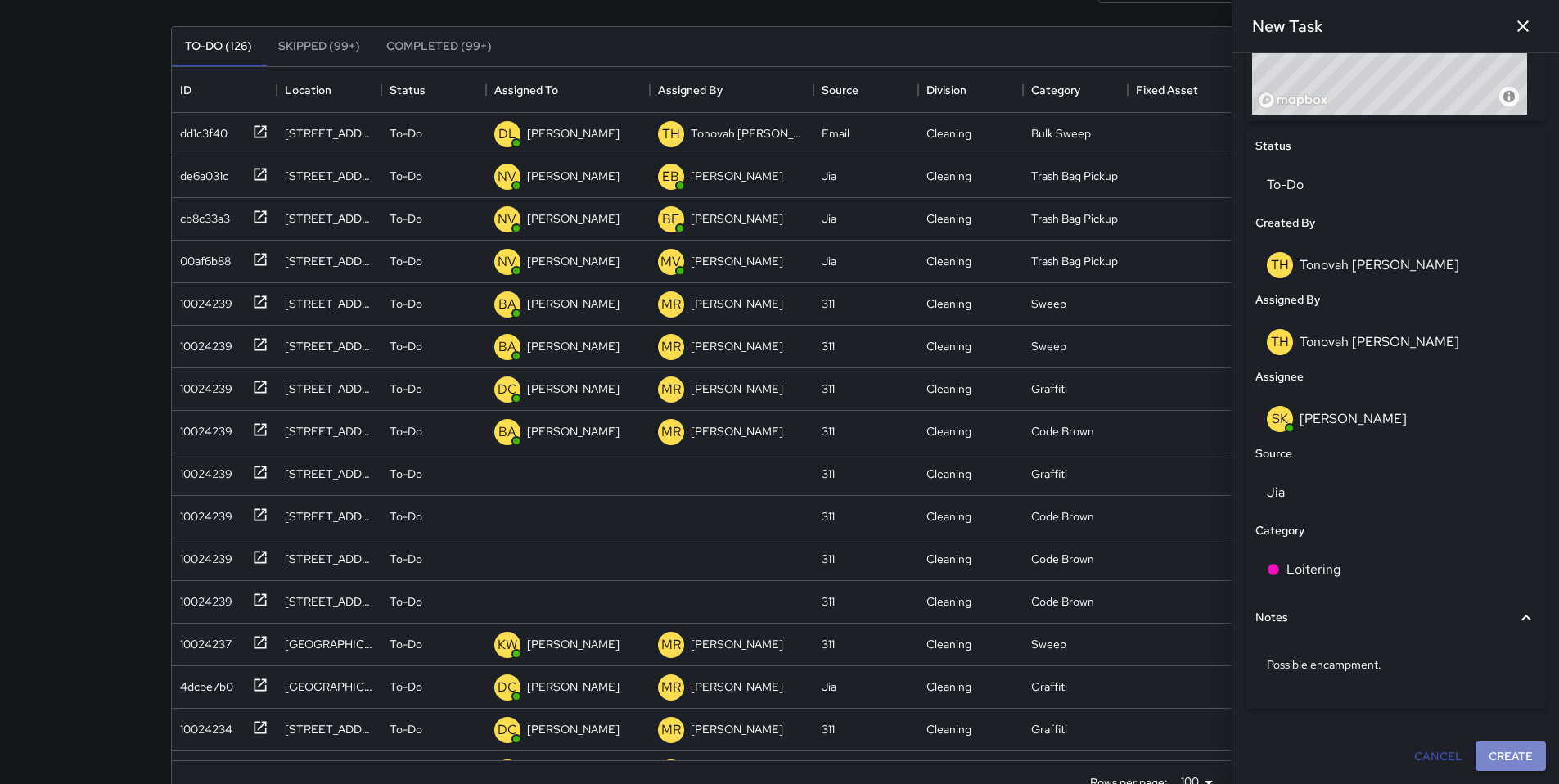
click at [1512, 762] on button "Create" at bounding box center [1510, 756] width 70 height 30
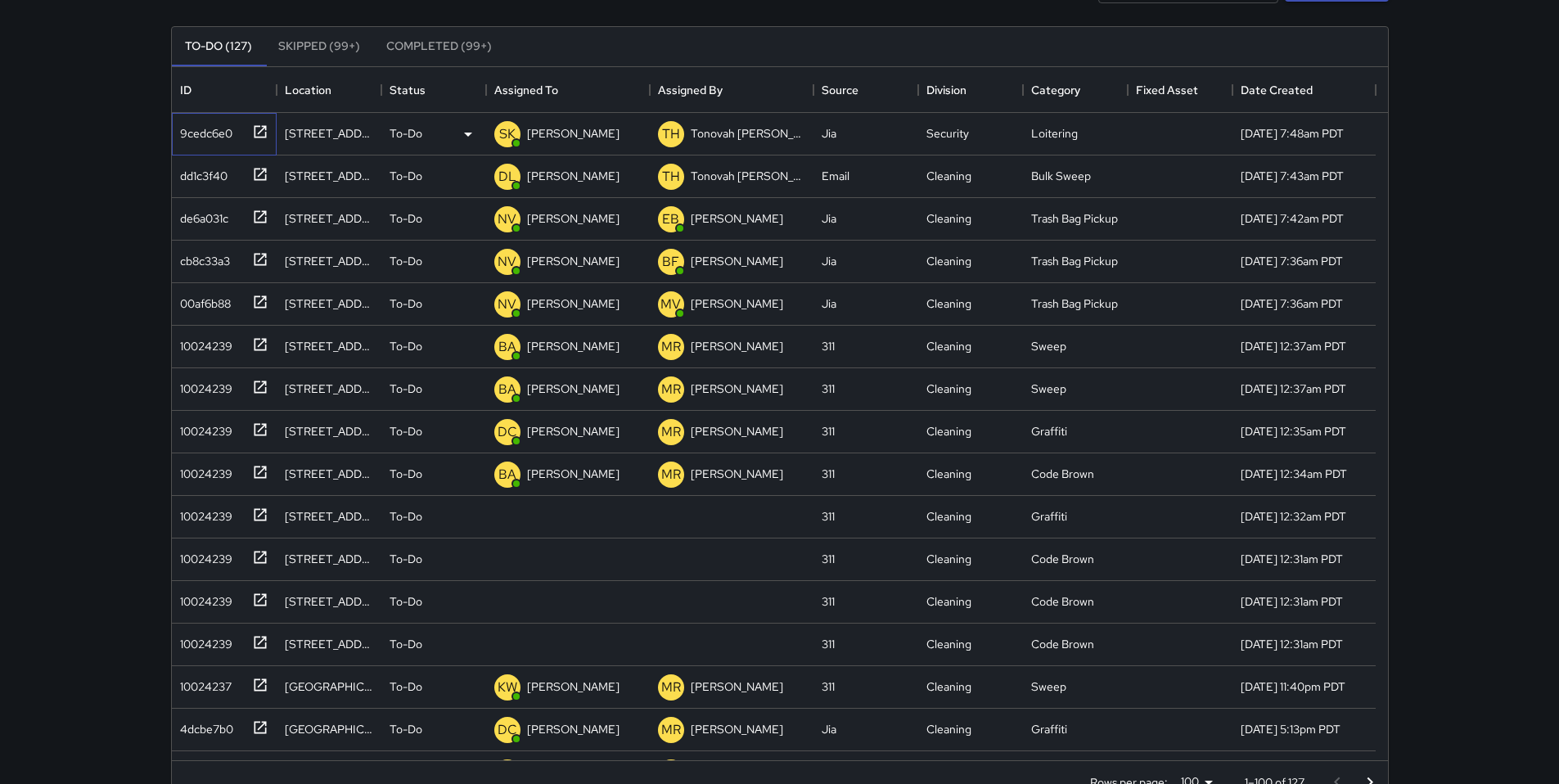
click at [222, 133] on div "9cedc6e0" at bounding box center [202, 130] width 59 height 23
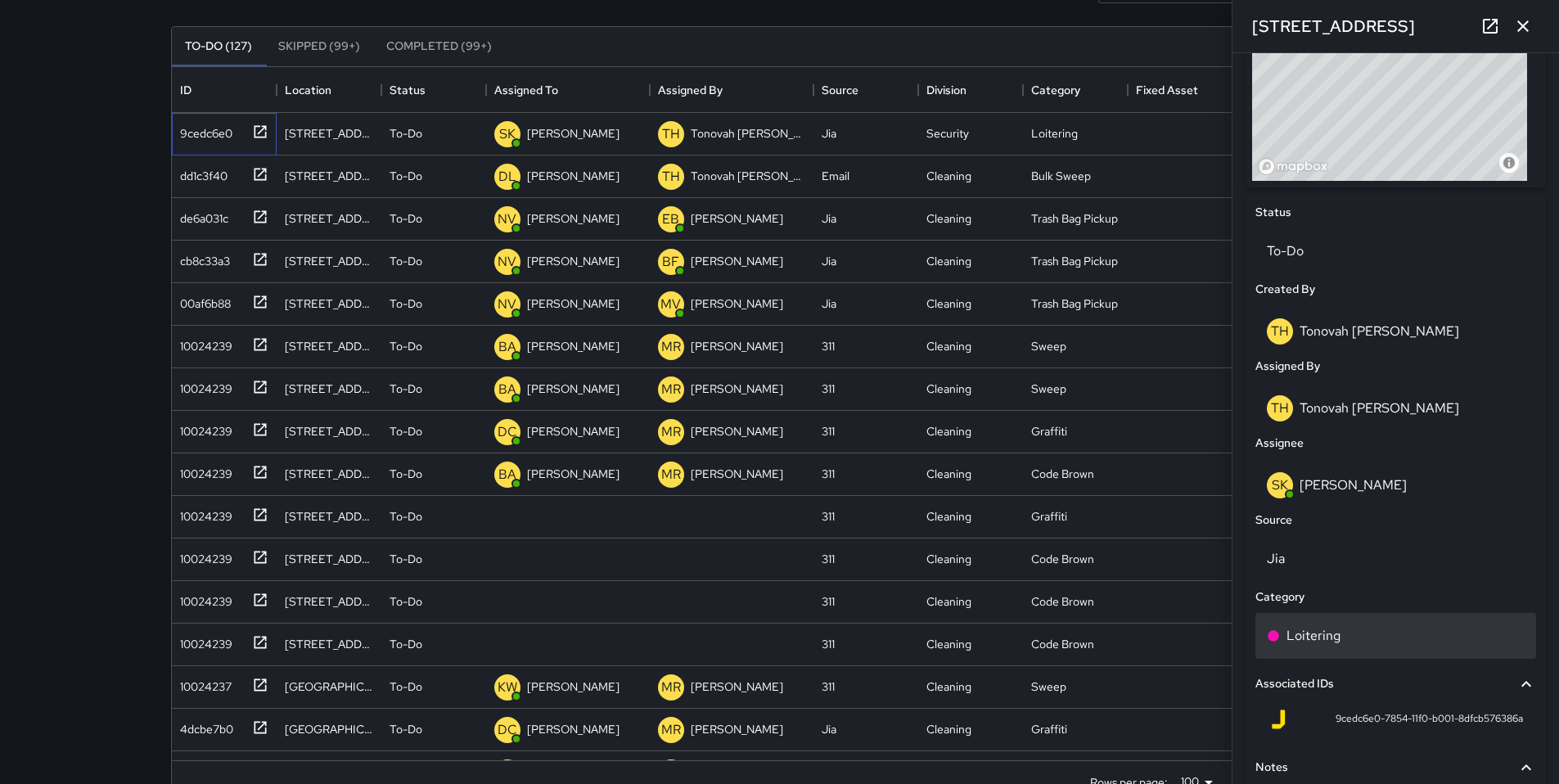
scroll to position [650, 0]
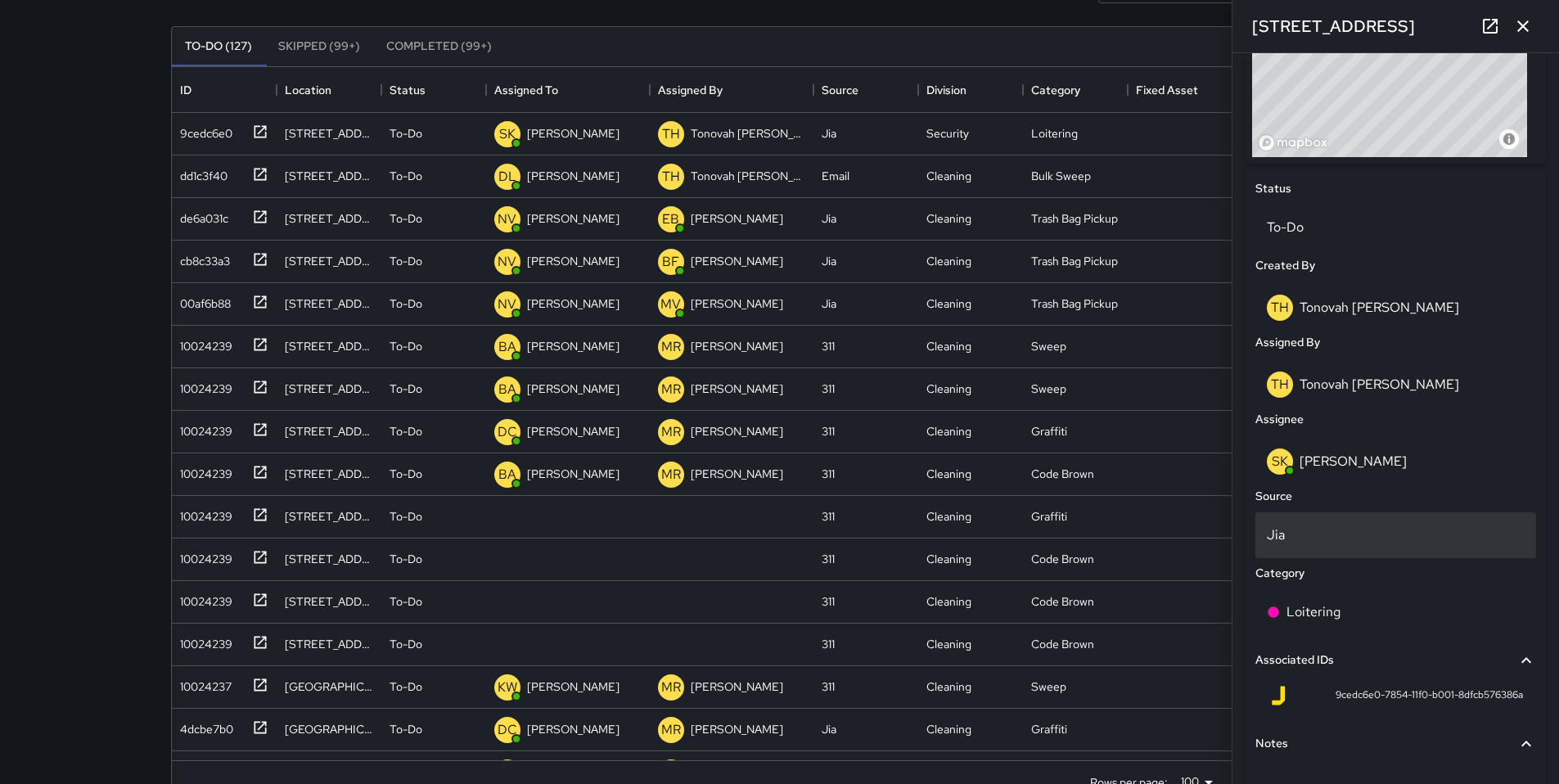
click at [1314, 541] on p "Jia" at bounding box center [1395, 535] width 258 height 20
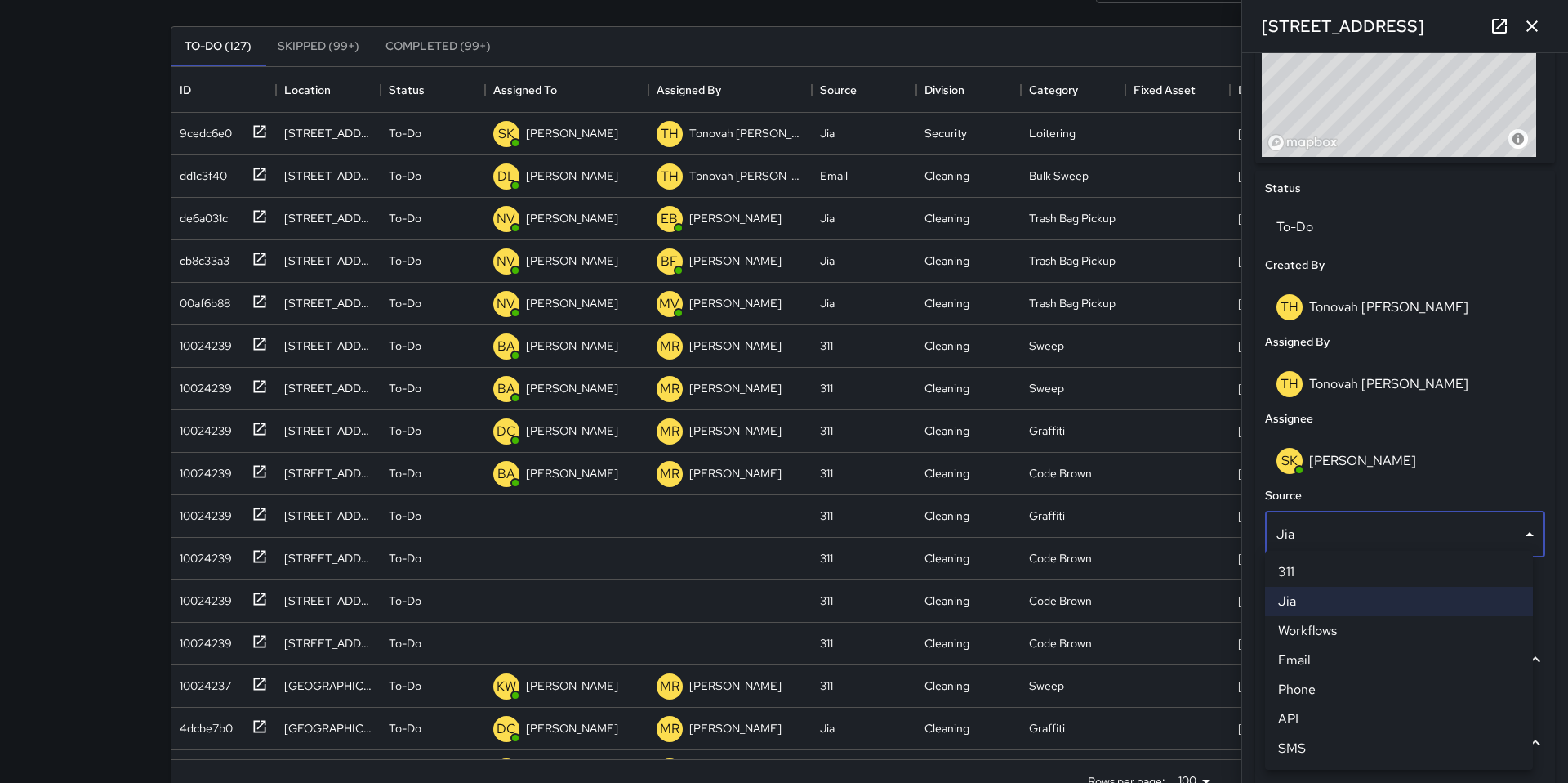
click at [1301, 647] on li "Email" at bounding box center [1398, 659] width 267 height 29
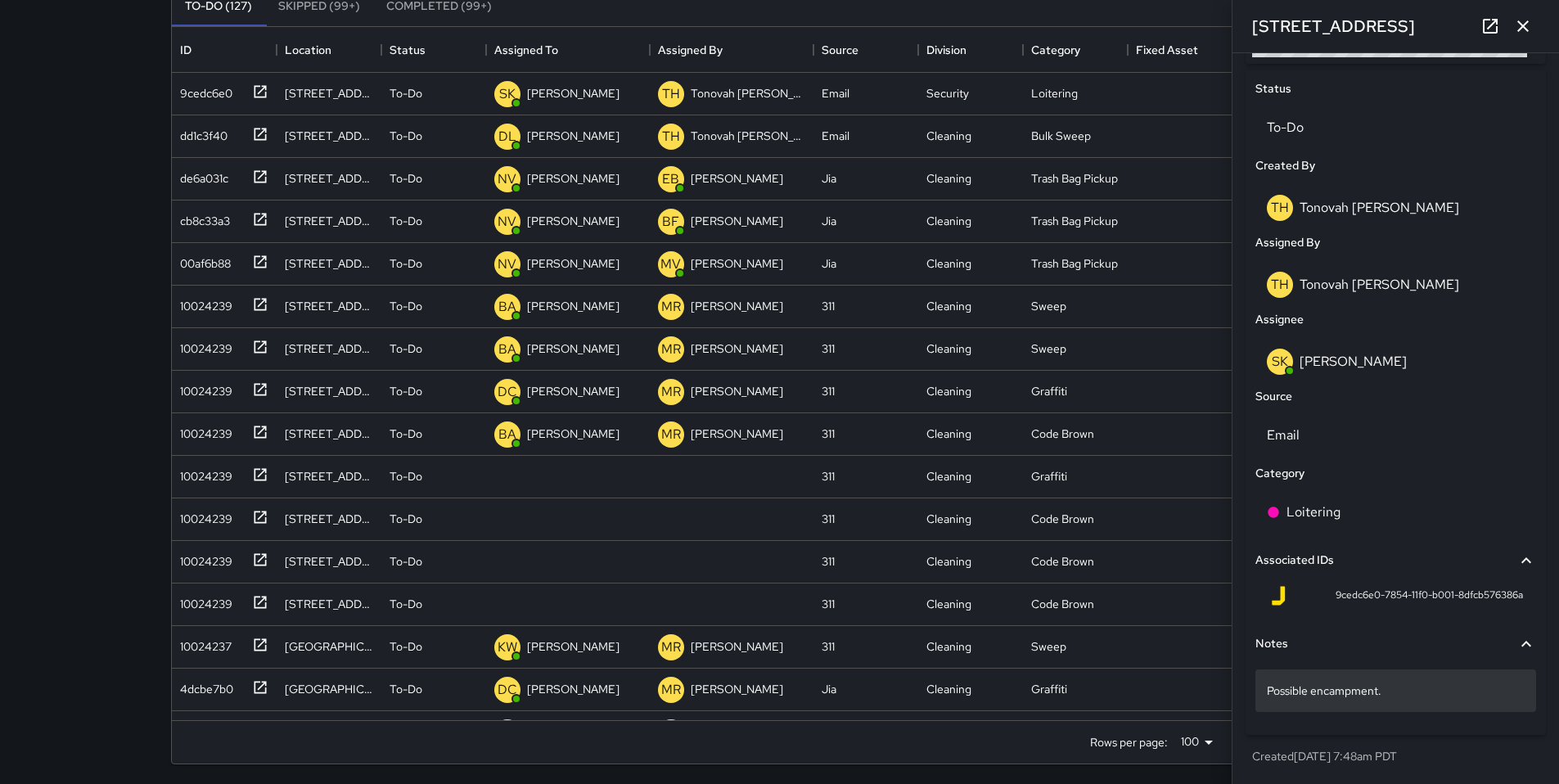
scroll to position [182, 0]
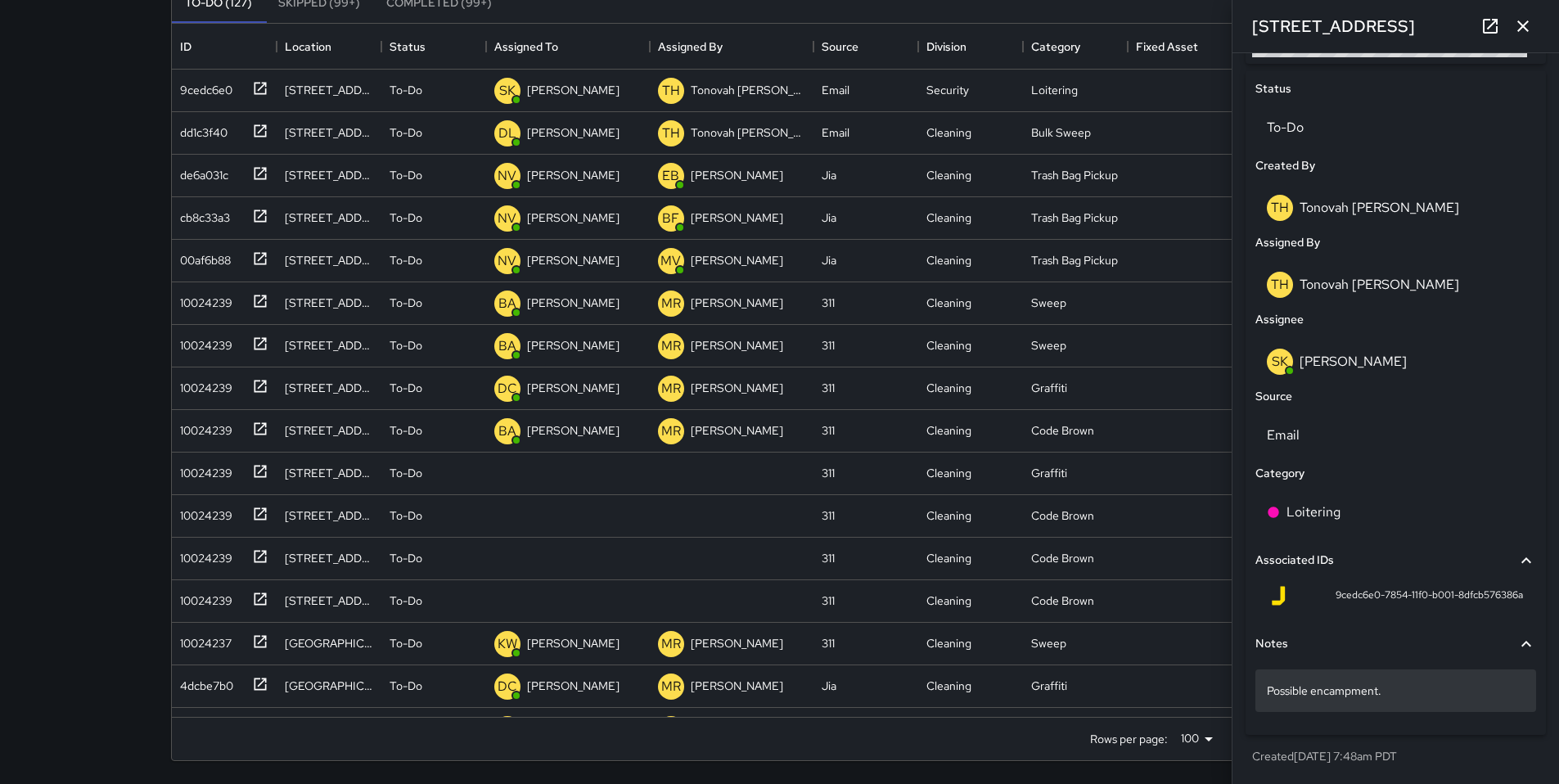
click at [1415, 690] on p "Possible encampment." at bounding box center [1395, 690] width 258 height 16
type textarea "**********"
click at [1456, 692] on p "Possible encampment. Citylight:" at bounding box center [1395, 690] width 258 height 16
click at [1456, 692] on textarea "**********" at bounding box center [1388, 689] width 245 height 16
type textarea "**********"
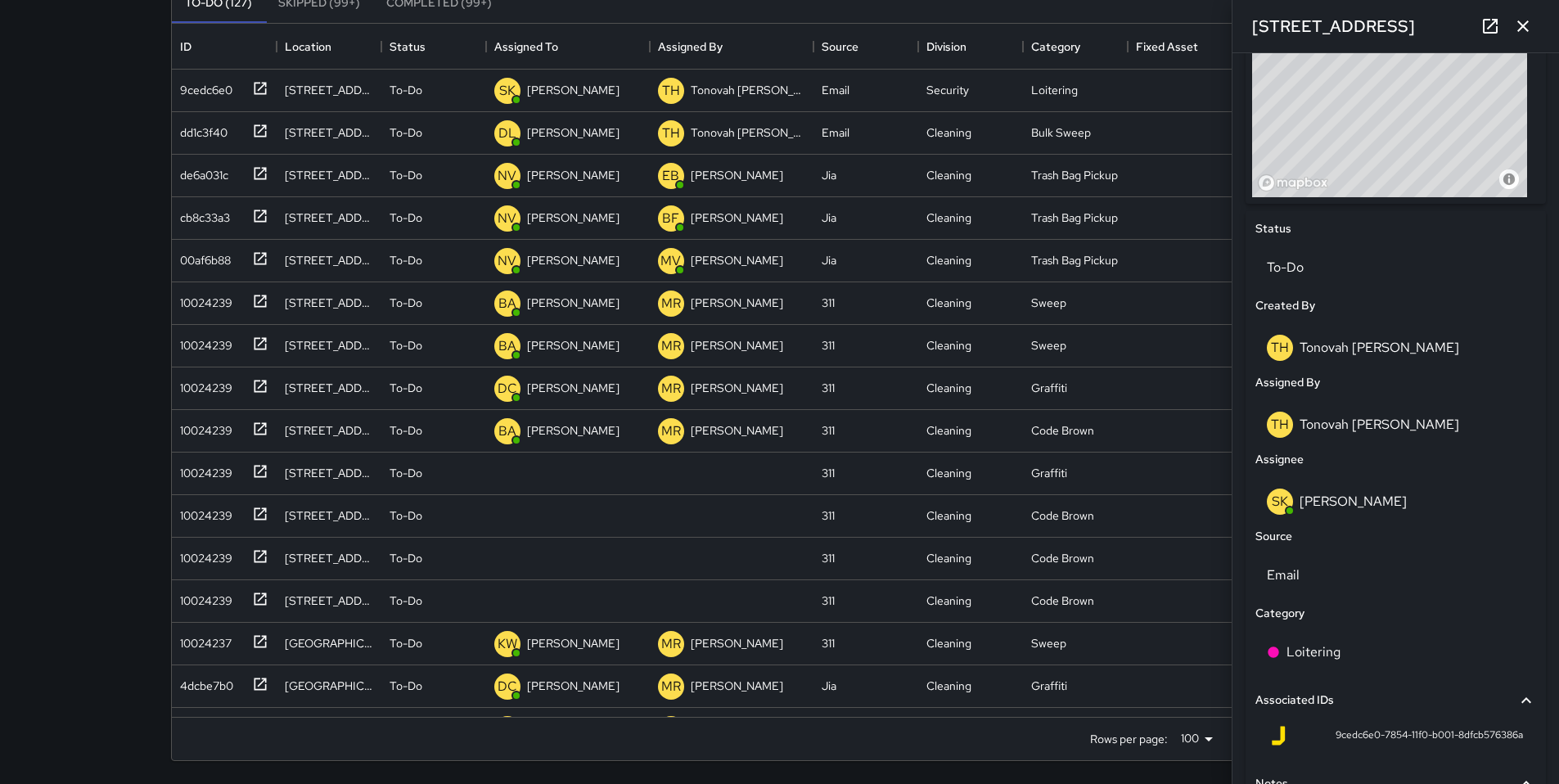
scroll to position [757, 0]
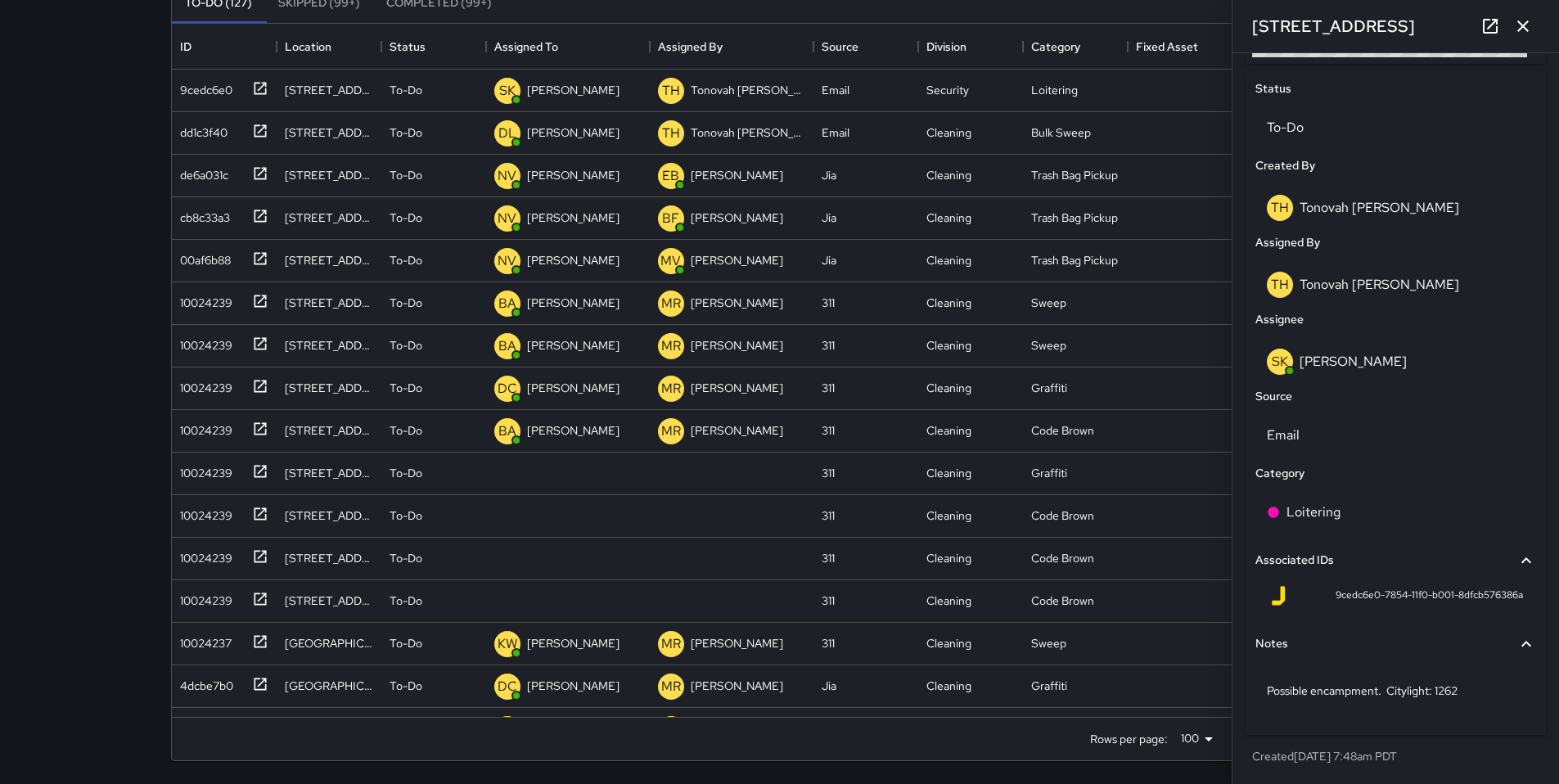
click at [1493, 718] on div "Possible encampment. Citylight: 1262" at bounding box center [1395, 694] width 281 height 62
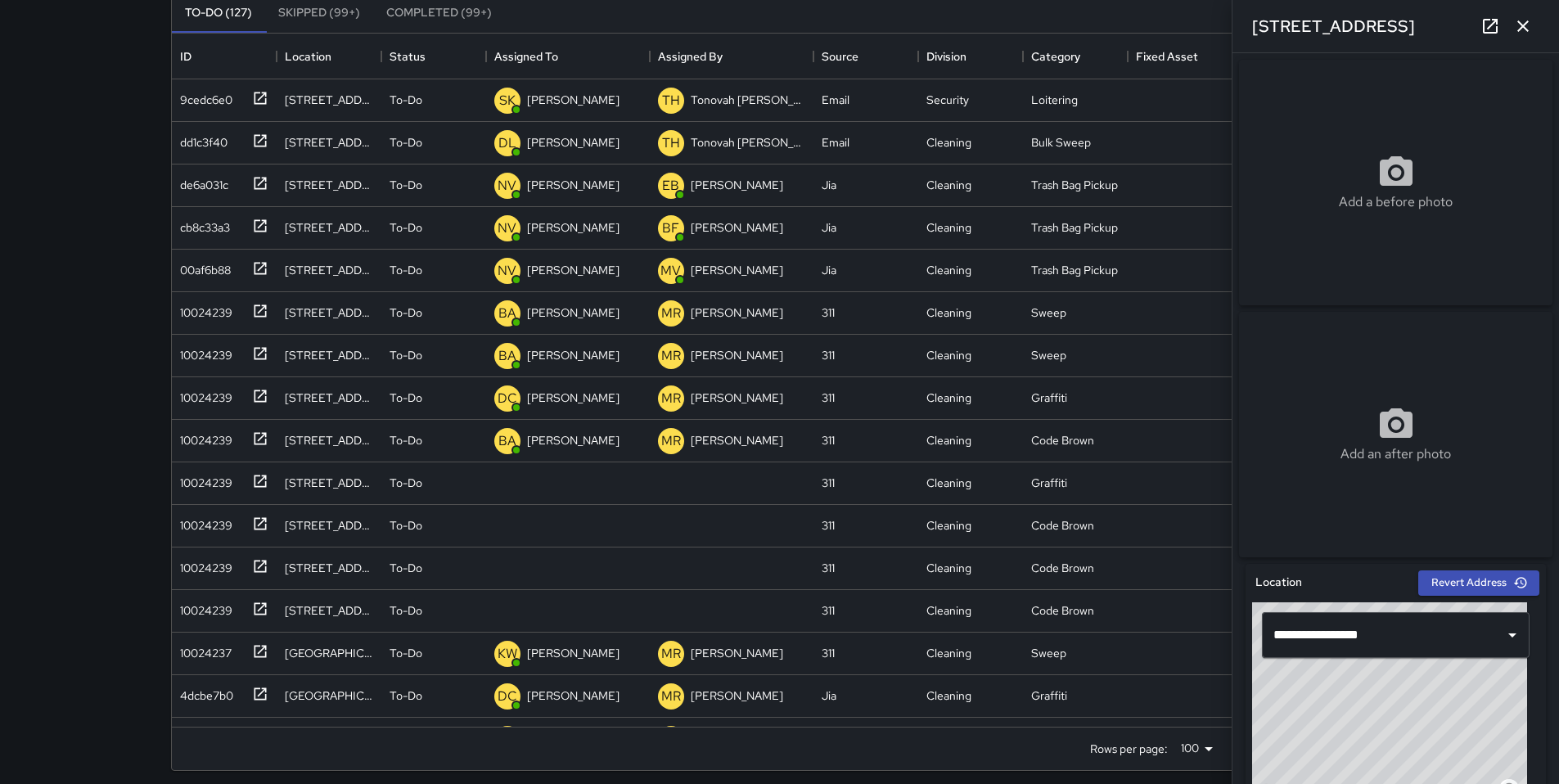
scroll to position [61, 0]
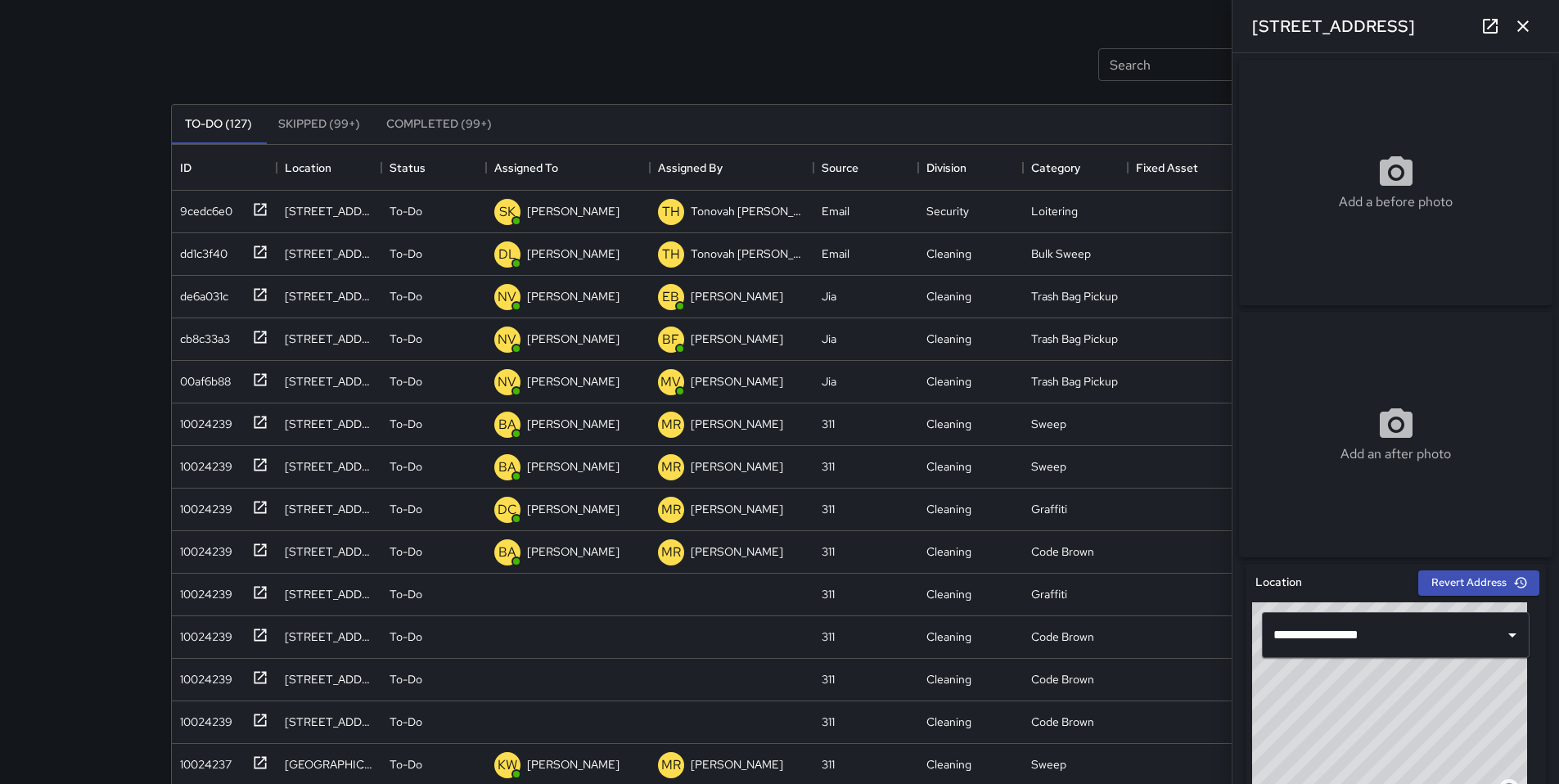
click at [1487, 20] on icon at bounding box center [1490, 26] width 20 height 20
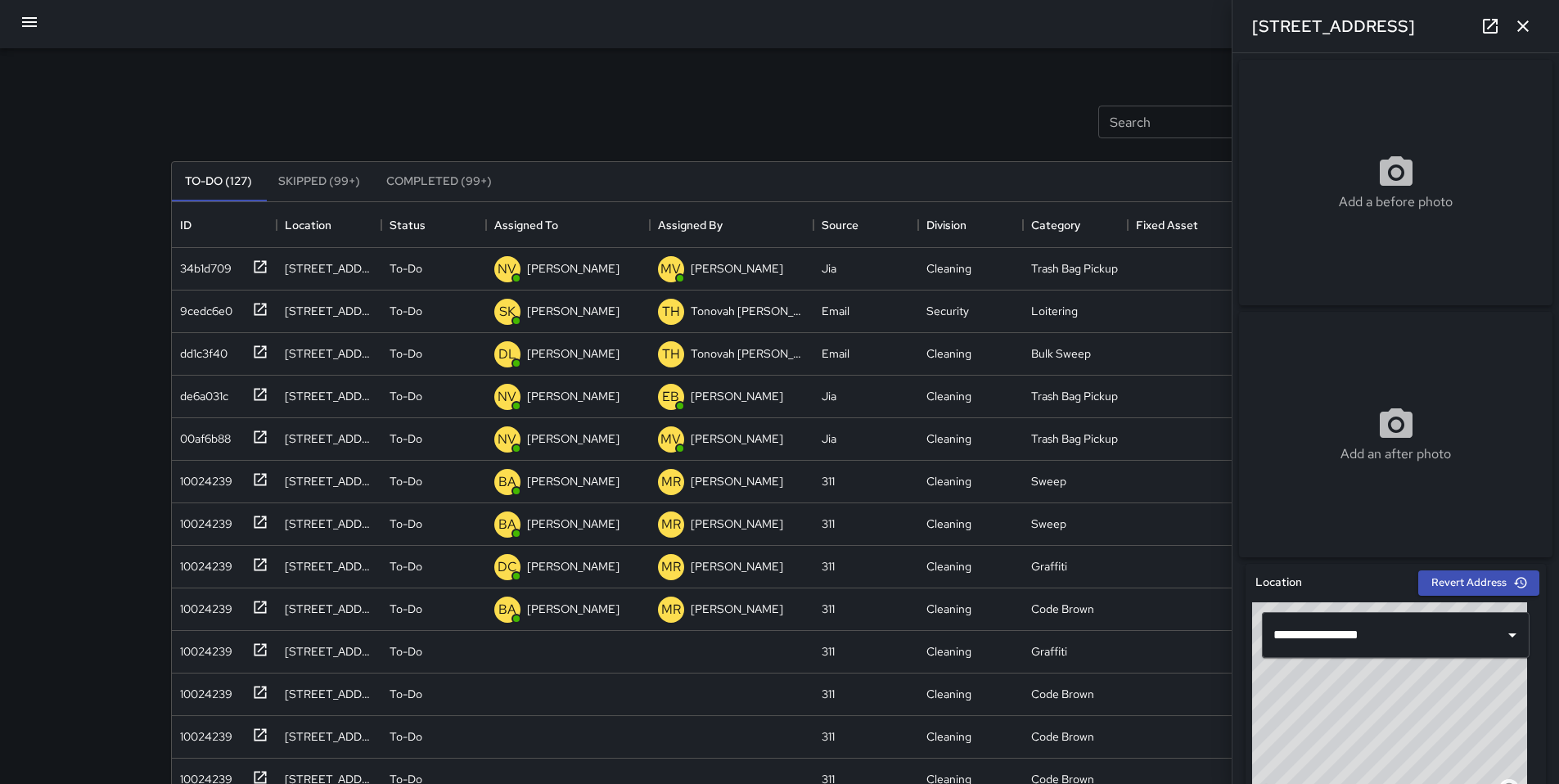
scroll to position [0, 0]
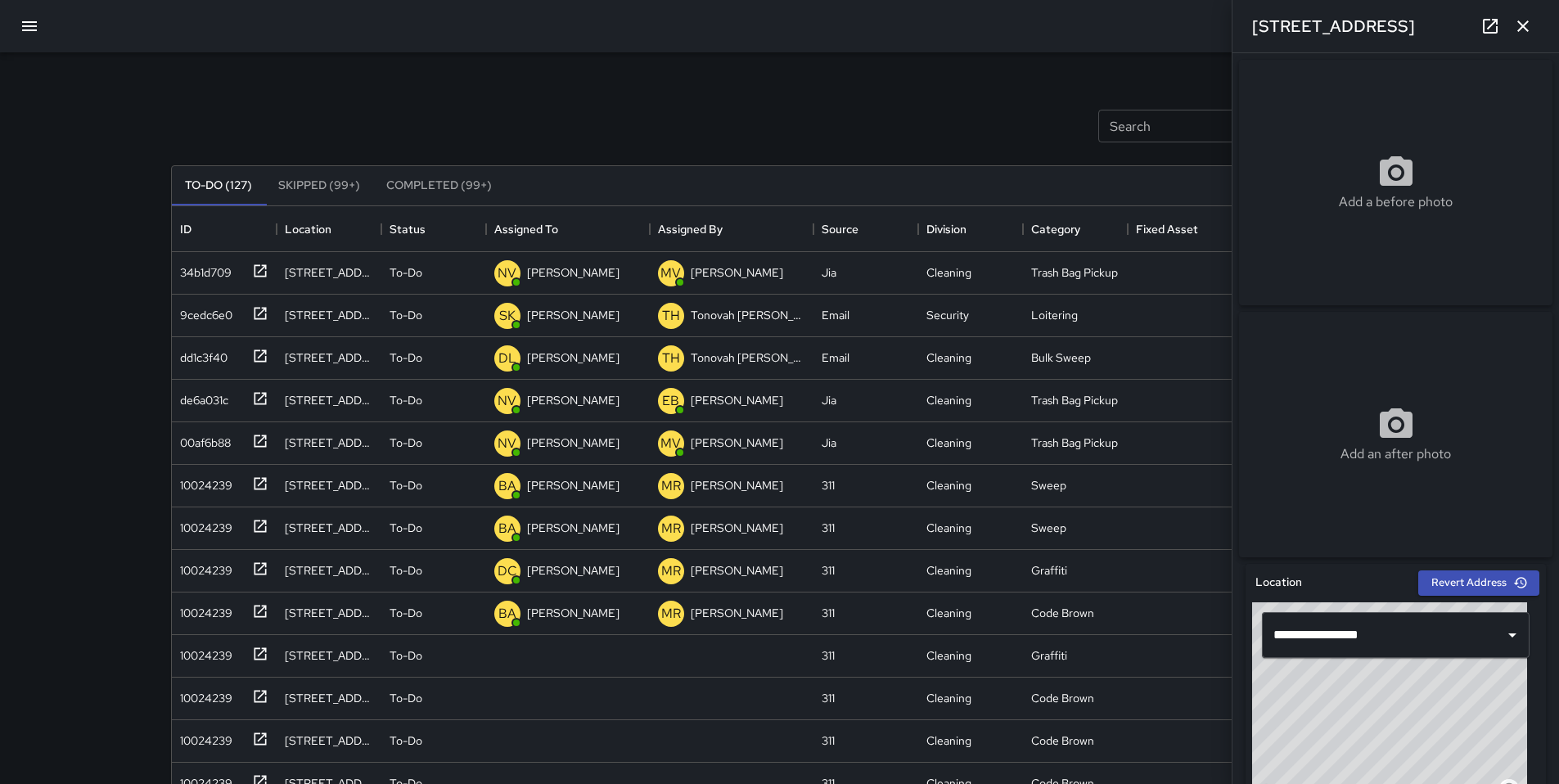
click at [20, 26] on icon "button" at bounding box center [30, 26] width 20 height 20
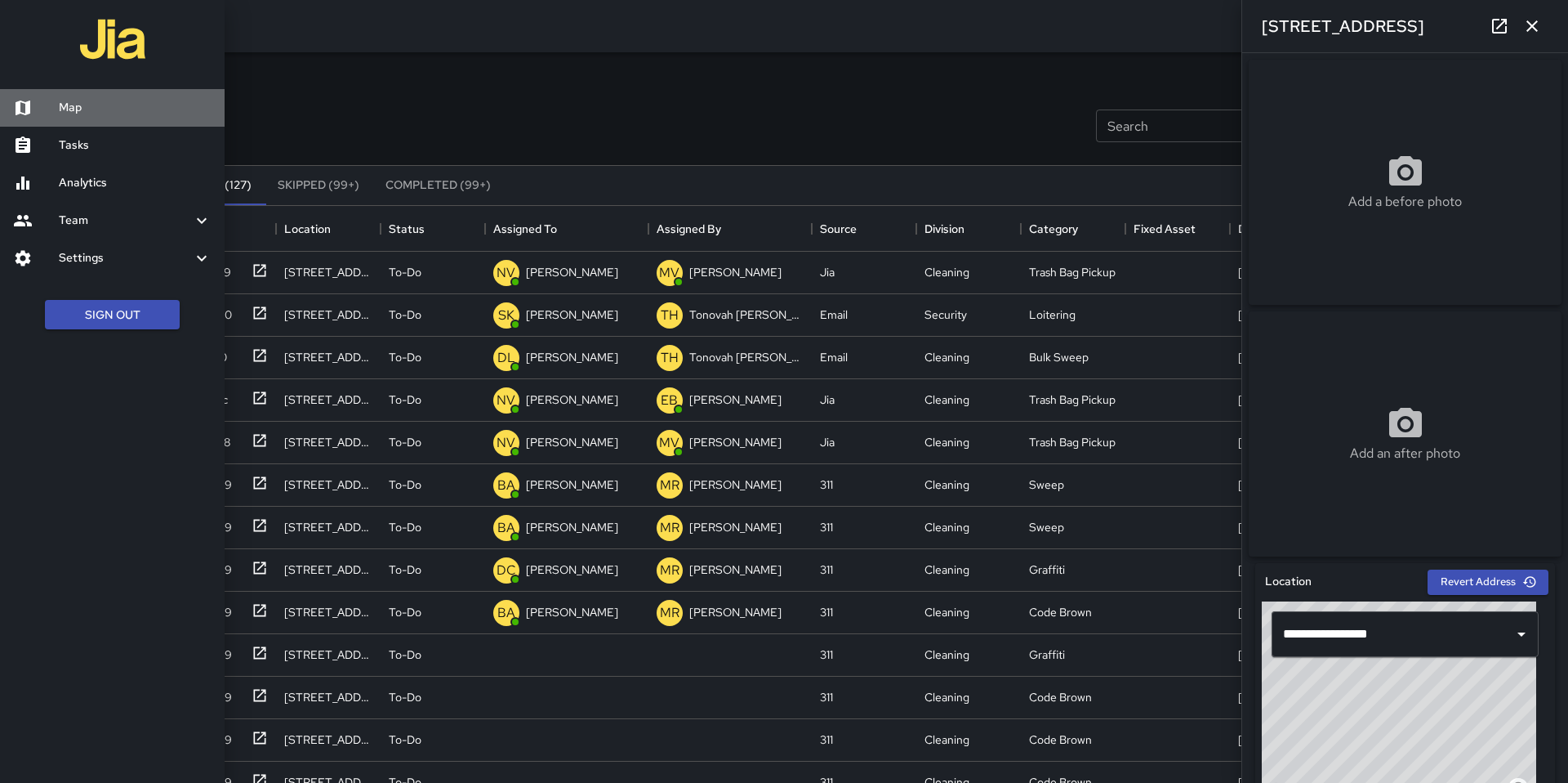
click at [81, 108] on h6 "Map" at bounding box center [135, 108] width 153 height 18
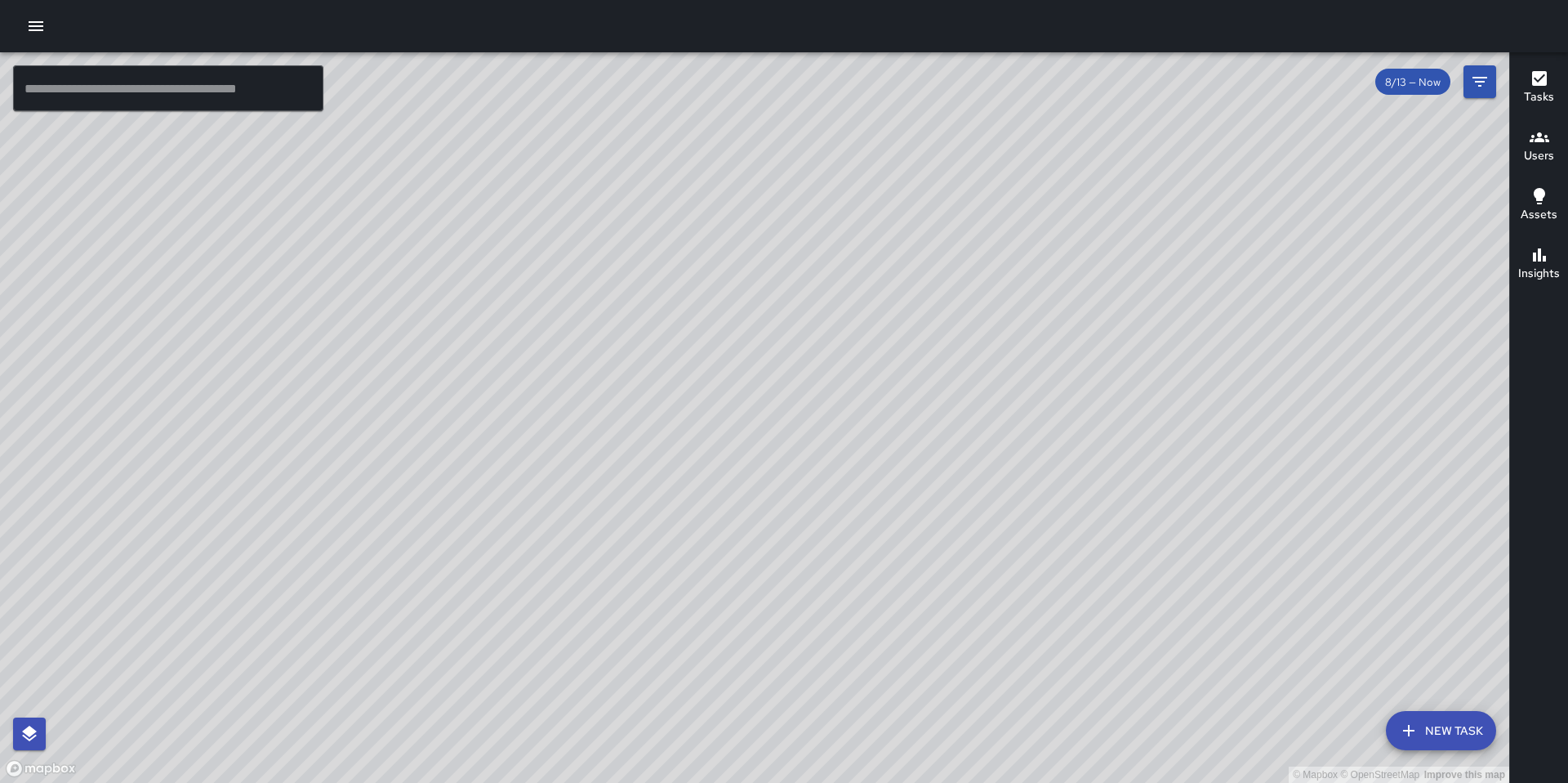
drag, startPoint x: 790, startPoint y: 271, endPoint x: 911, endPoint y: 395, distance: 173.3
click at [911, 395] on div "© Mapbox © OpenStreetMap Improve this map" at bounding box center [755, 416] width 1509 height 730
drag, startPoint x: 785, startPoint y: 476, endPoint x: 972, endPoint y: 350, distance: 225.5
click at [972, 350] on div "© Mapbox © OpenStreetMap Improve this map" at bounding box center [755, 416] width 1509 height 730
drag, startPoint x: 905, startPoint y: 433, endPoint x: 991, endPoint y: 410, distance: 89.0
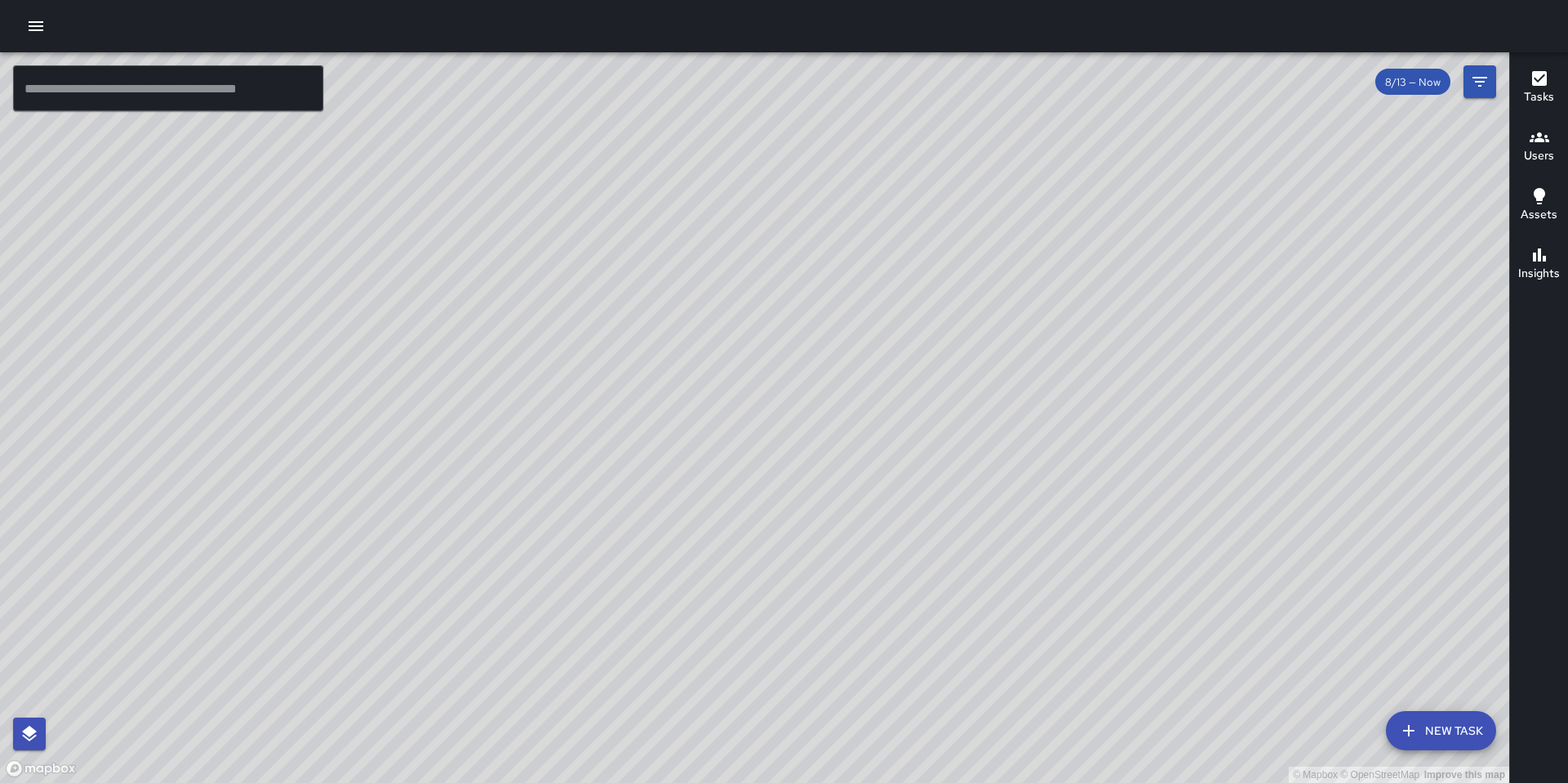
click at [991, 405] on div "© Mapbox © OpenStreetMap Improve this map" at bounding box center [755, 416] width 1509 height 730
drag, startPoint x: 1231, startPoint y: 479, endPoint x: 743, endPoint y: 446, distance: 489.1
click at [744, 447] on div "© Mapbox © OpenStreetMap Improve this map" at bounding box center [755, 416] width 1509 height 730
drag, startPoint x: 1075, startPoint y: 463, endPoint x: 909, endPoint y: 533, distance: 180.2
click at [900, 557] on div "© Mapbox © OpenStreetMap Improve this map" at bounding box center [755, 416] width 1509 height 730
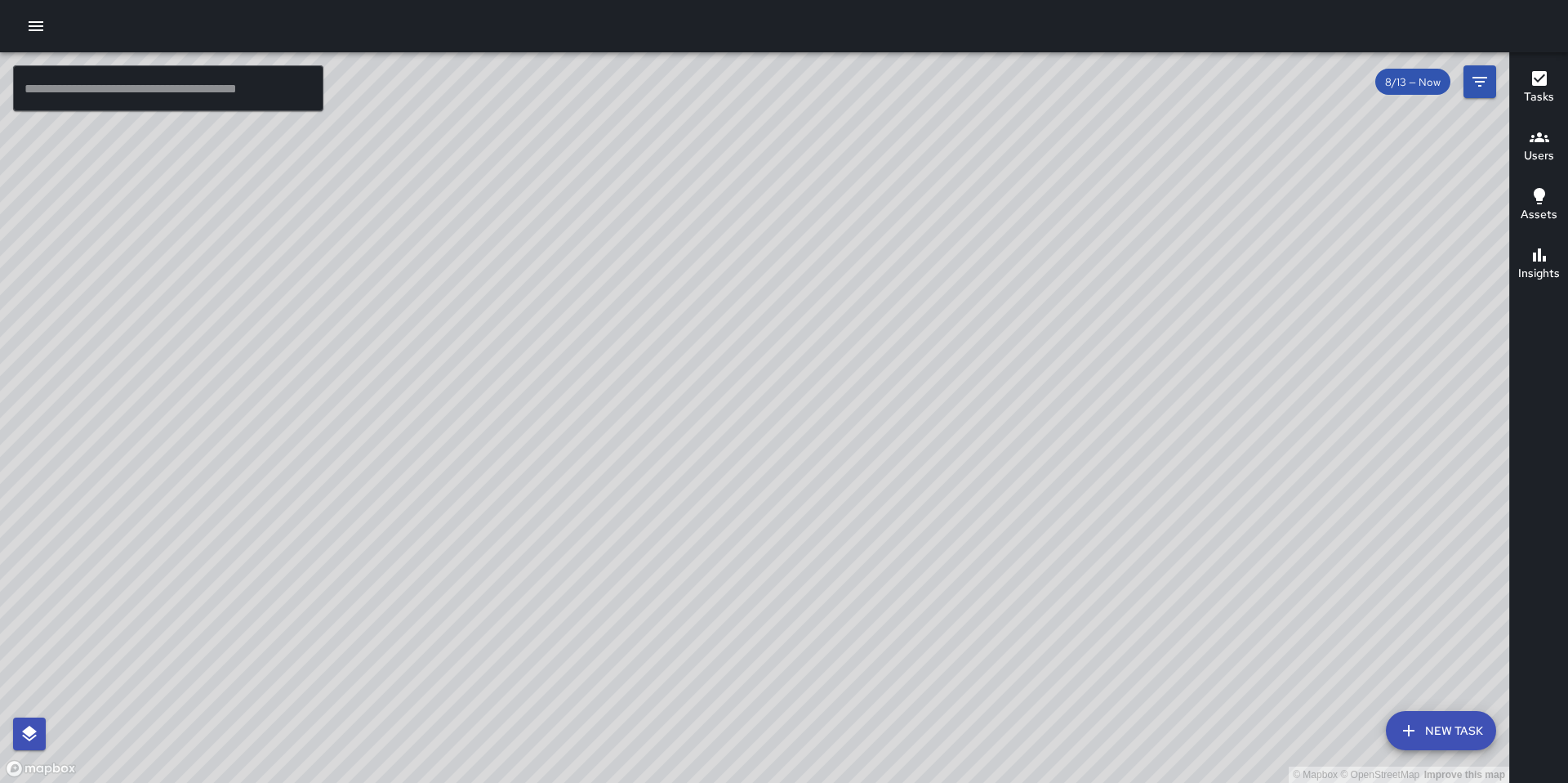
drag, startPoint x: 1051, startPoint y: 504, endPoint x: 1045, endPoint y: 473, distance: 31.6
click at [1046, 473] on div "© Mapbox © OpenStreetMap Improve this map" at bounding box center [755, 416] width 1509 height 730
drag, startPoint x: 937, startPoint y: 445, endPoint x: 897, endPoint y: 432, distance: 42.1
click at [897, 432] on div "© Mapbox © OpenStreetMap Improve this map" at bounding box center [755, 416] width 1509 height 730
drag, startPoint x: 949, startPoint y: 465, endPoint x: 910, endPoint y: 308, distance: 161.8
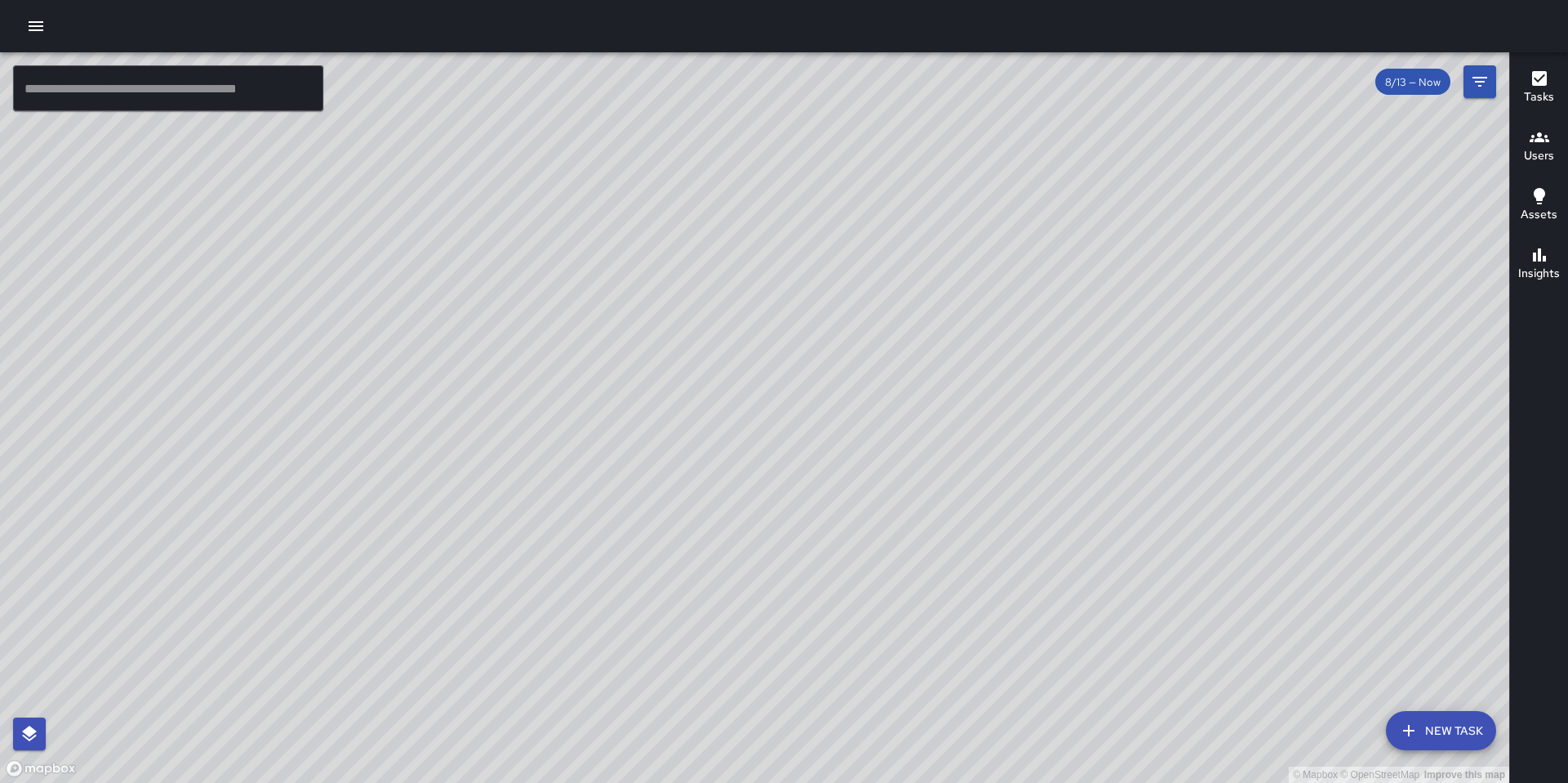
click at [916, 332] on div "© Mapbox © OpenStreetMap Improve this map" at bounding box center [755, 416] width 1509 height 730
drag, startPoint x: 1014, startPoint y: 439, endPoint x: 972, endPoint y: 324, distance: 122.4
click at [978, 336] on div "© Mapbox © OpenStreetMap Improve this map" at bounding box center [755, 416] width 1509 height 730
drag, startPoint x: 998, startPoint y: 385, endPoint x: 962, endPoint y: 312, distance: 81.4
click at [965, 325] on div "© Mapbox © OpenStreetMap Improve this map" at bounding box center [755, 416] width 1509 height 730
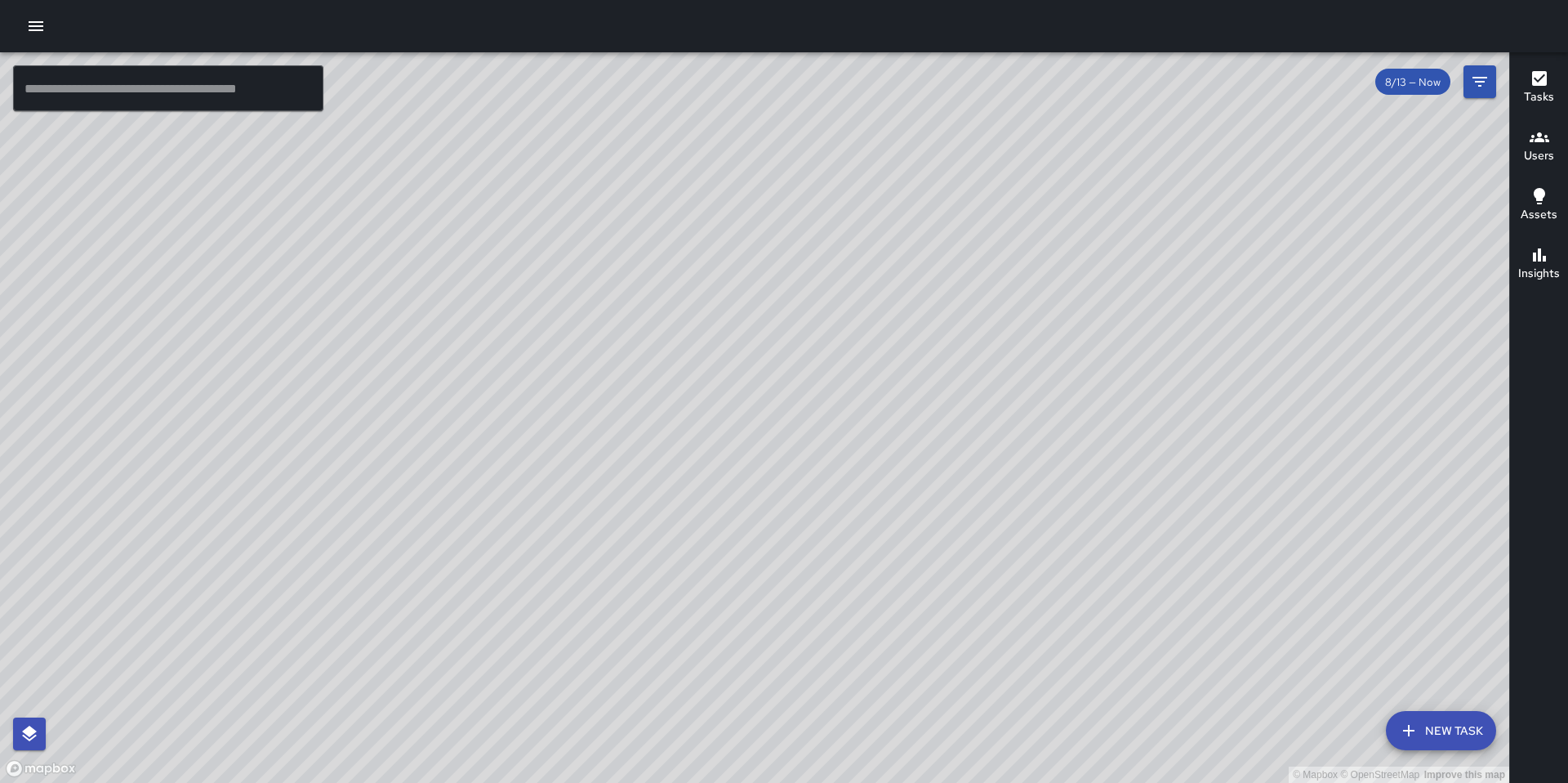
drag, startPoint x: 981, startPoint y: 417, endPoint x: 1001, endPoint y: 295, distance: 123.6
click at [993, 318] on div "© Mapbox © OpenStreetMap Improve this map" at bounding box center [755, 416] width 1509 height 730
drag, startPoint x: 1021, startPoint y: 361, endPoint x: 1042, endPoint y: 295, distance: 69.3
click at [1033, 318] on div "© Mapbox © OpenStreetMap Improve this map" at bounding box center [755, 416] width 1509 height 730
drag, startPoint x: 904, startPoint y: 331, endPoint x: 1013, endPoint y: 581, distance: 272.7
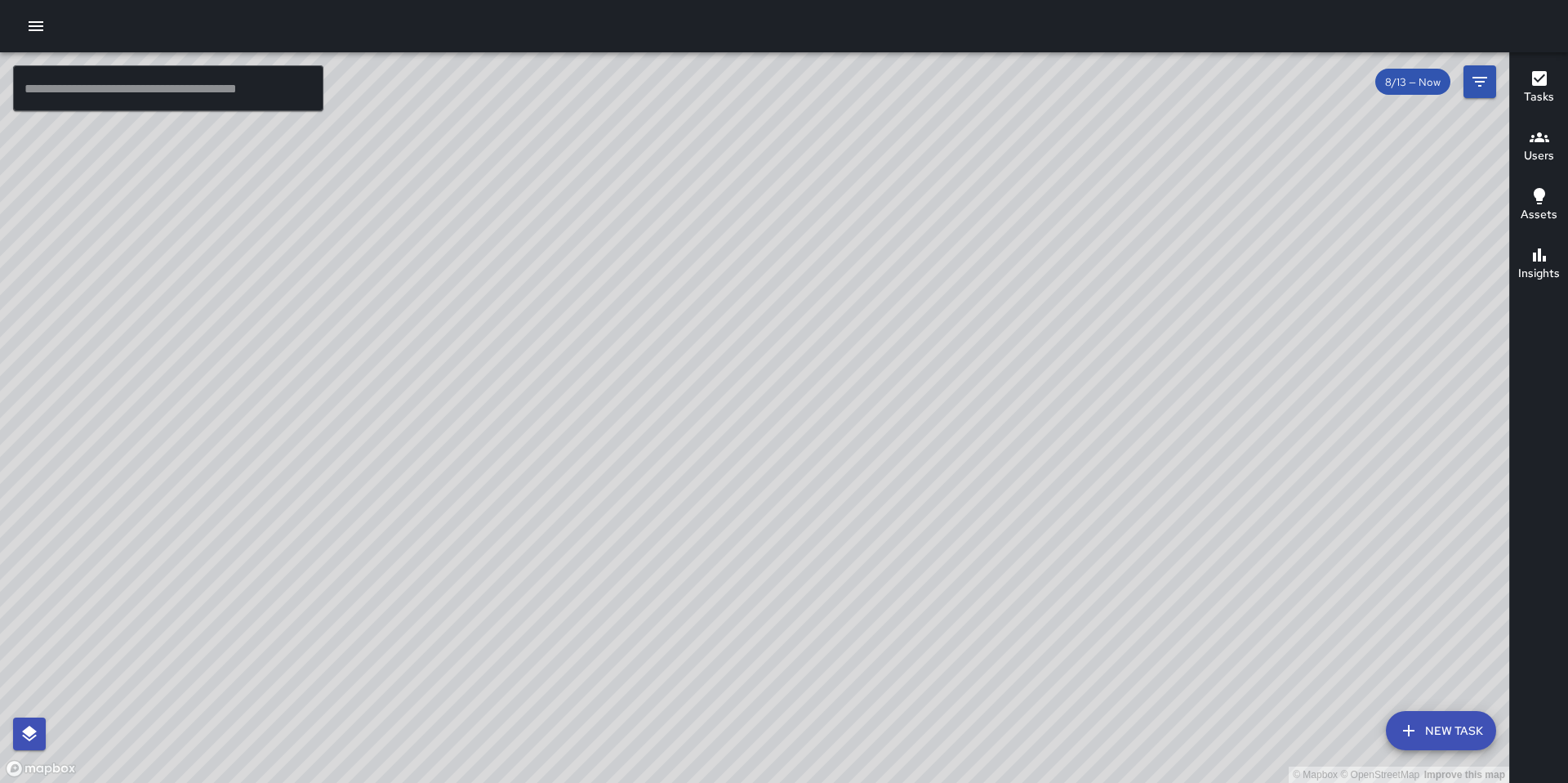
click at [1012, 621] on div "© Mapbox © OpenStreetMap Improve this map" at bounding box center [755, 416] width 1509 height 730
drag, startPoint x: 996, startPoint y: 481, endPoint x: 1011, endPoint y: 563, distance: 83.4
click at [1011, 563] on div "© Mapbox © OpenStreetMap Improve this map" at bounding box center [755, 416] width 1509 height 730
drag, startPoint x: 831, startPoint y: 397, endPoint x: 1018, endPoint y: 471, distance: 201.1
click at [1018, 471] on div "© Mapbox © OpenStreetMap Improve this map" at bounding box center [755, 416] width 1509 height 730
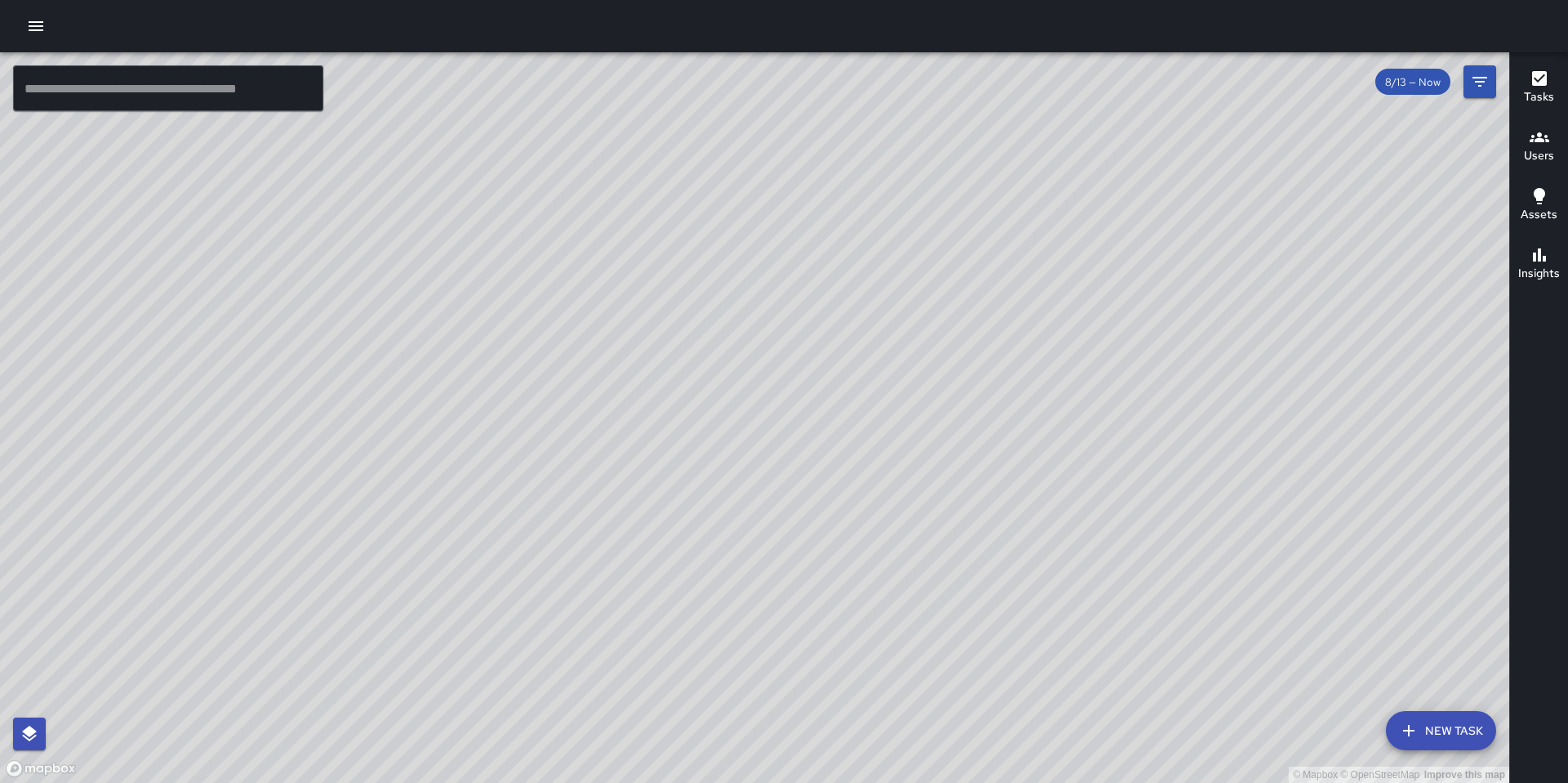
drag, startPoint x: 1023, startPoint y: 437, endPoint x: 1035, endPoint y: 476, distance: 40.8
click at [1035, 476] on div "© Mapbox © OpenStreetMap Improve this map" at bounding box center [755, 416] width 1509 height 730
drag, startPoint x: 1036, startPoint y: 456, endPoint x: 1039, endPoint y: 480, distance: 24.2
click at [1039, 480] on div "© Mapbox © OpenStreetMap Improve this map" at bounding box center [755, 416] width 1509 height 730
click at [197, 106] on input "text" at bounding box center [168, 88] width 310 height 46
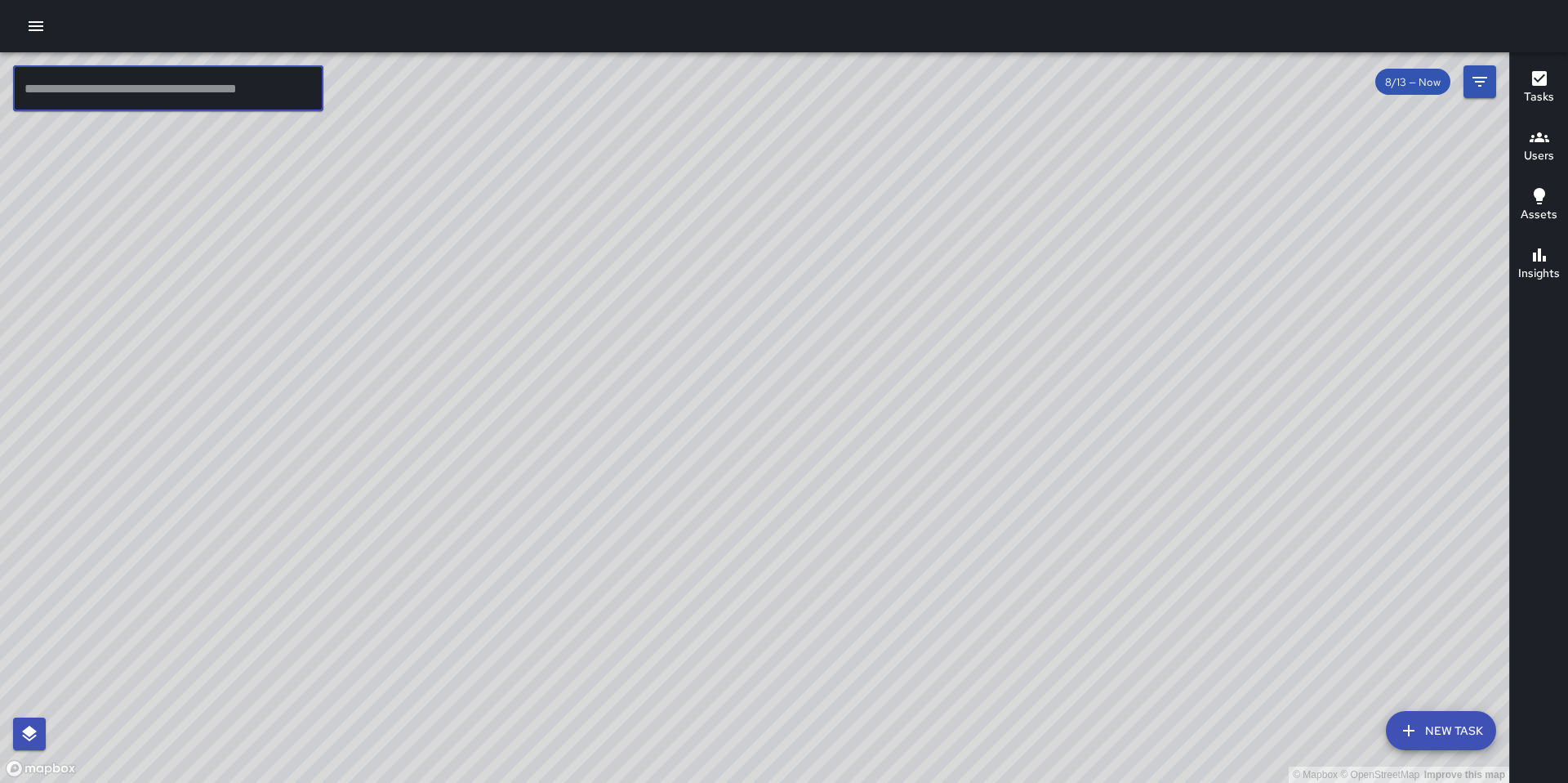
click at [48, 31] on button "button" at bounding box center [36, 26] width 33 height 33
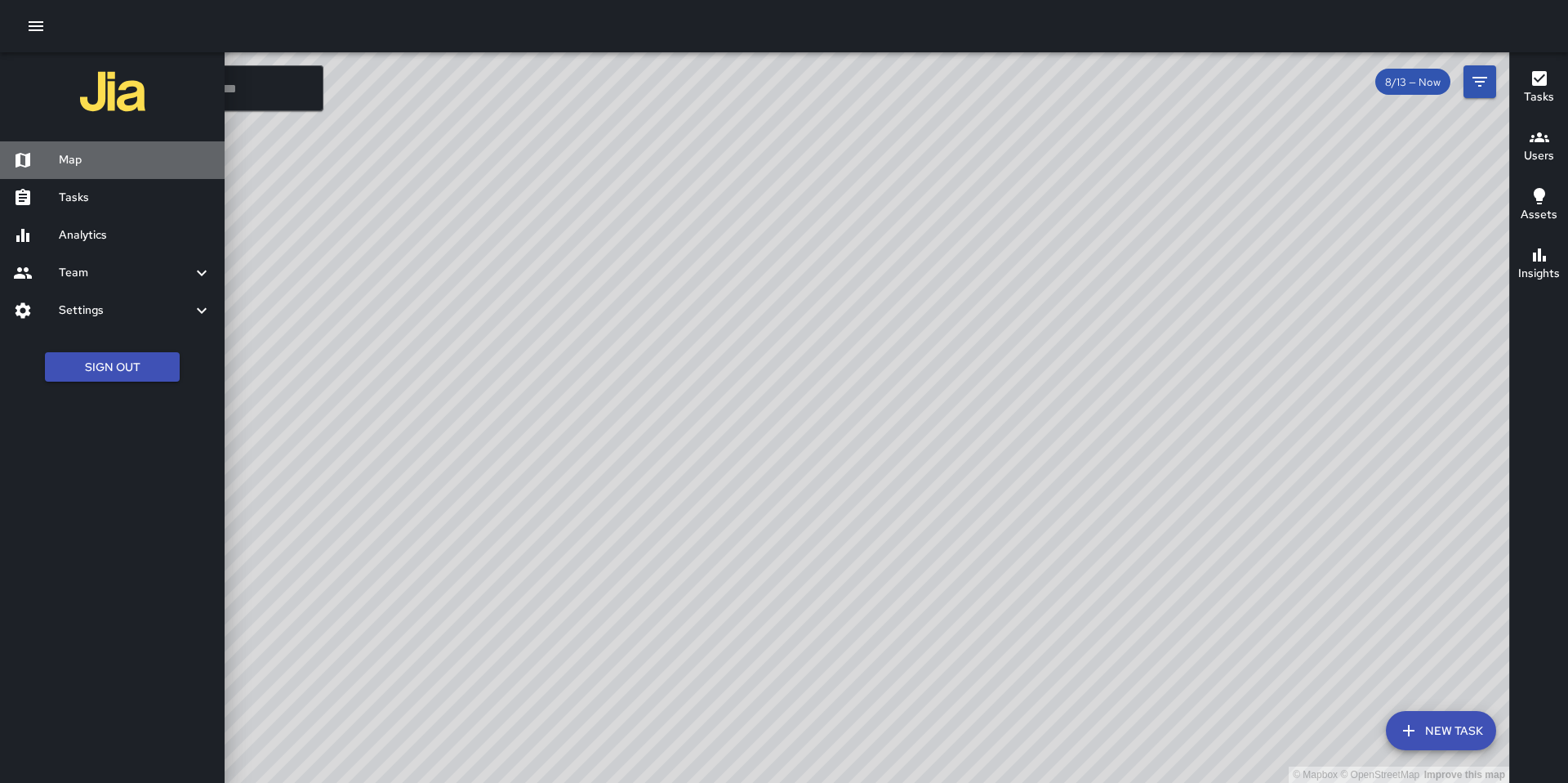
click at [60, 175] on link "Map" at bounding box center [112, 161] width 225 height 38
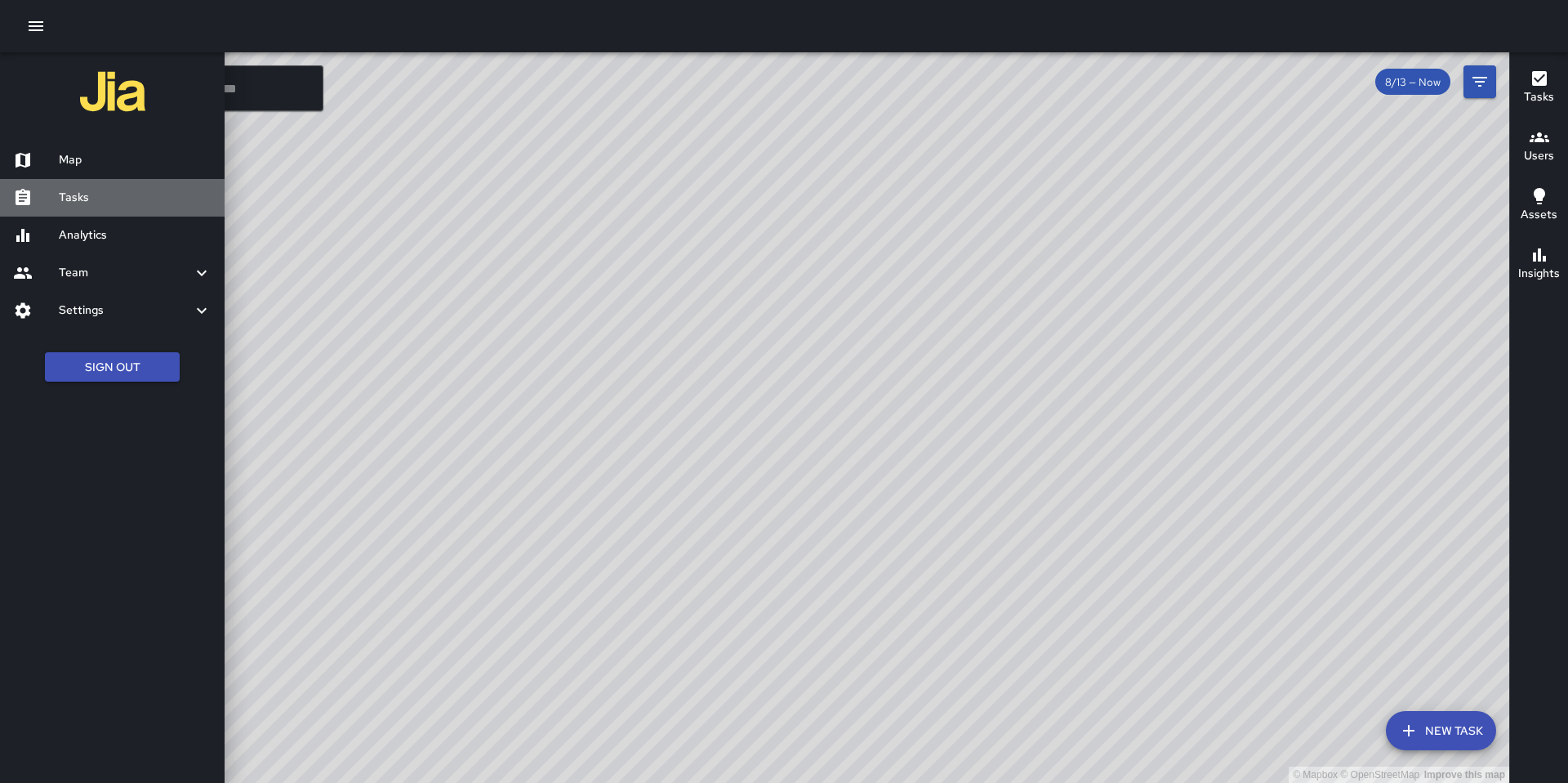
click at [65, 200] on h6 "Tasks" at bounding box center [135, 198] width 153 height 18
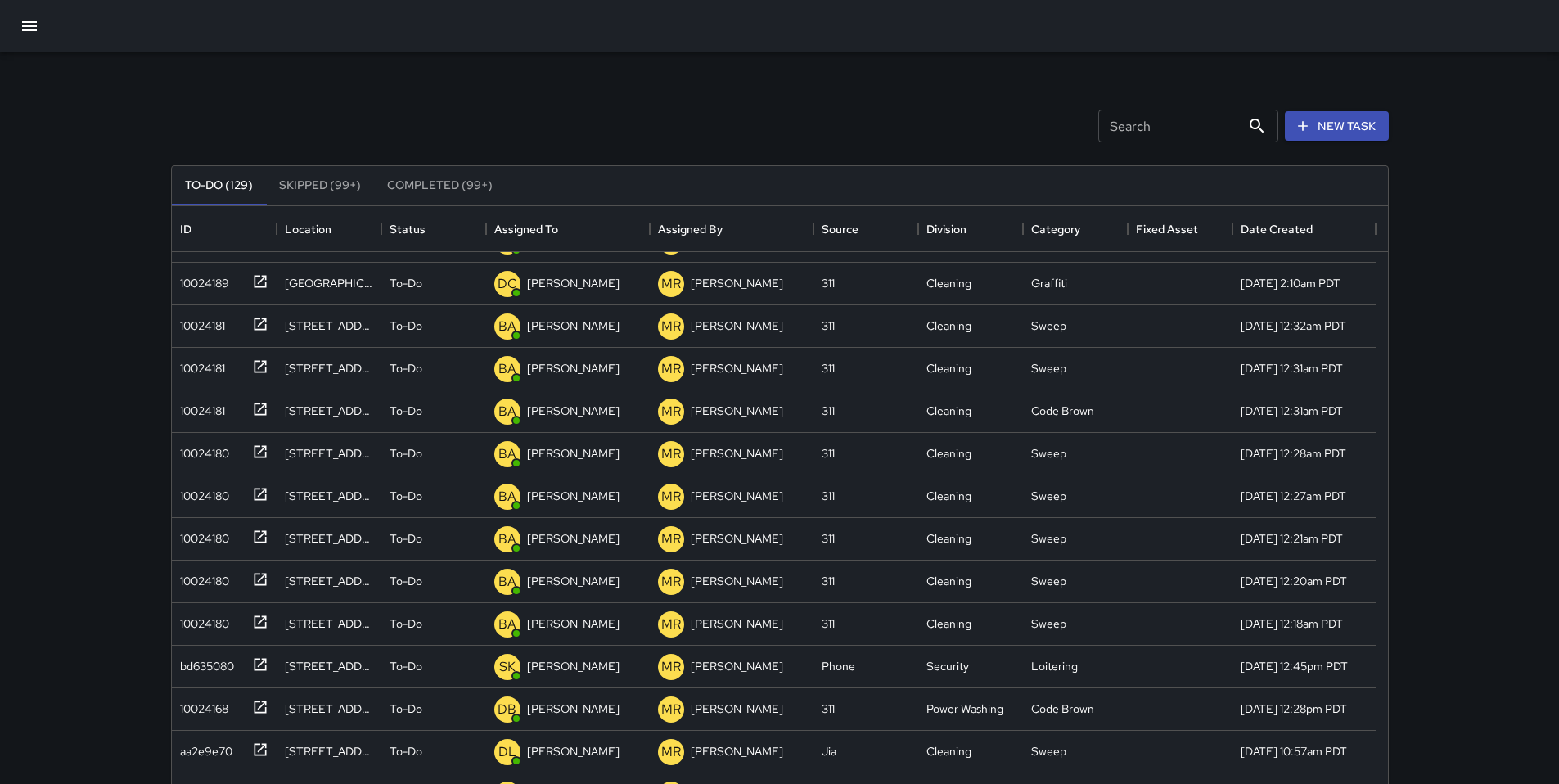
scroll to position [2159, 0]
click at [1325, 119] on button "New Task" at bounding box center [1336, 126] width 104 height 30
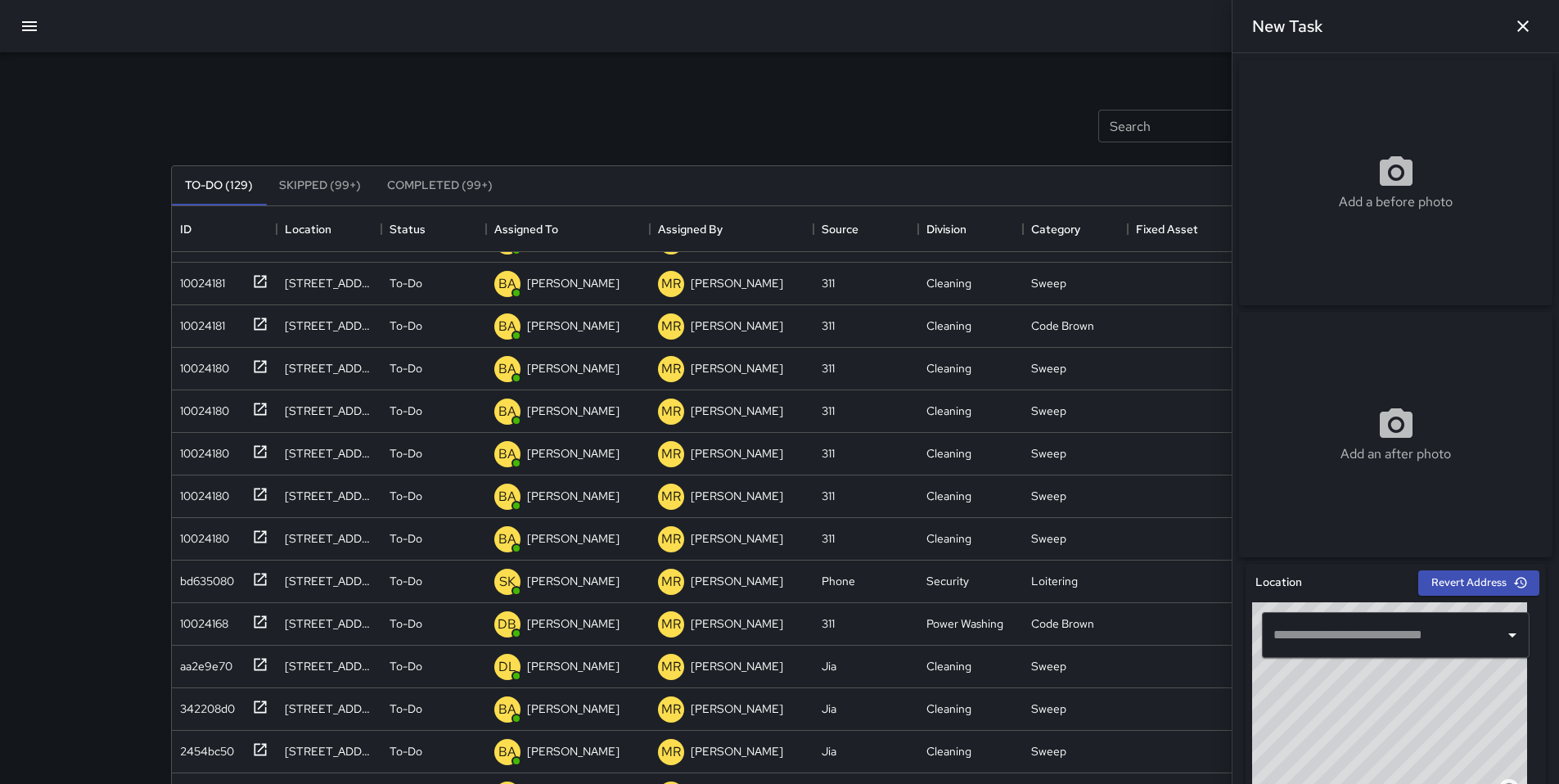
click at [1334, 641] on input "text" at bounding box center [1383, 634] width 228 height 31
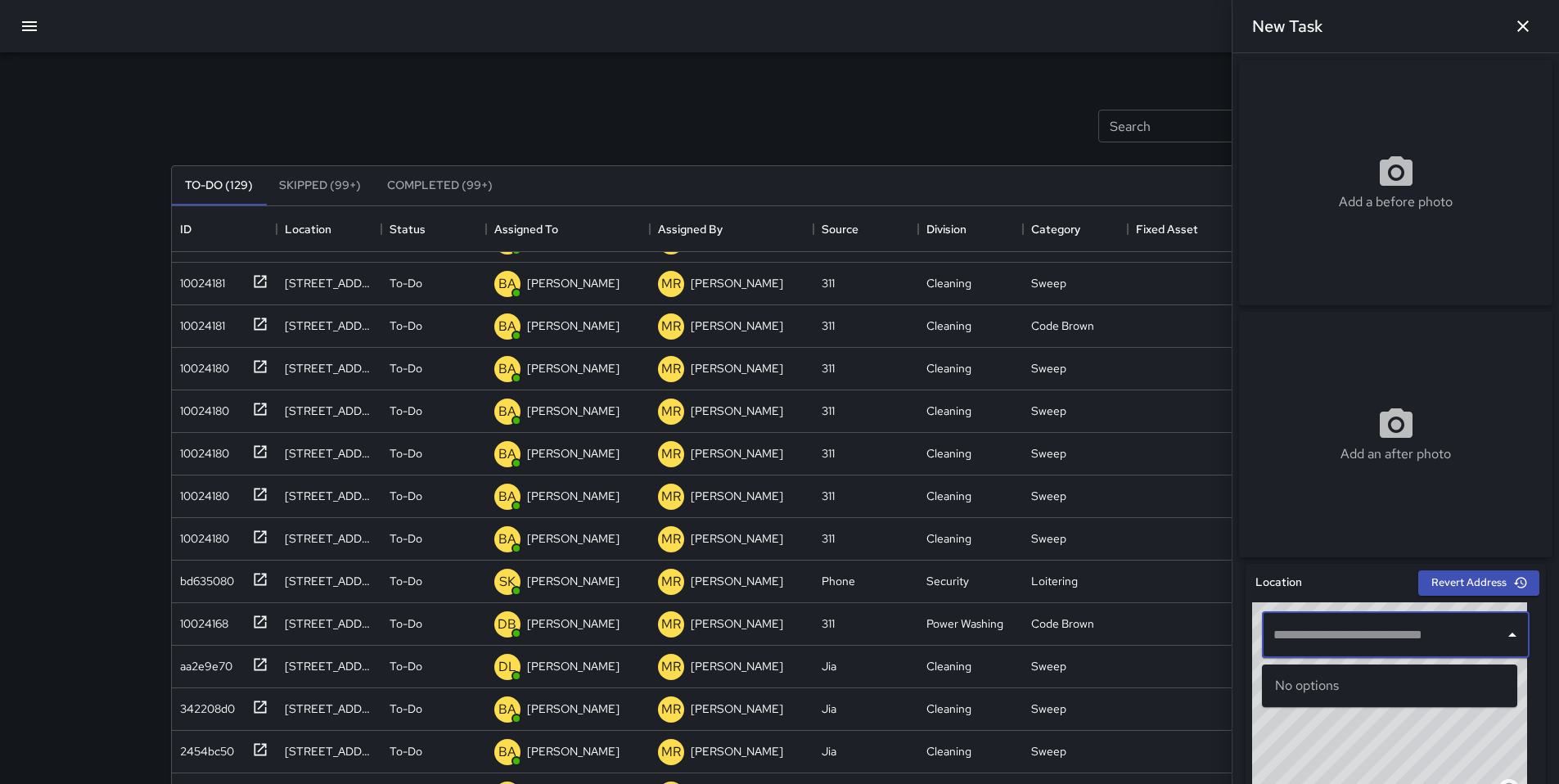
click at [1302, 272] on div "Add a before photo" at bounding box center [1395, 182] width 313 height 245
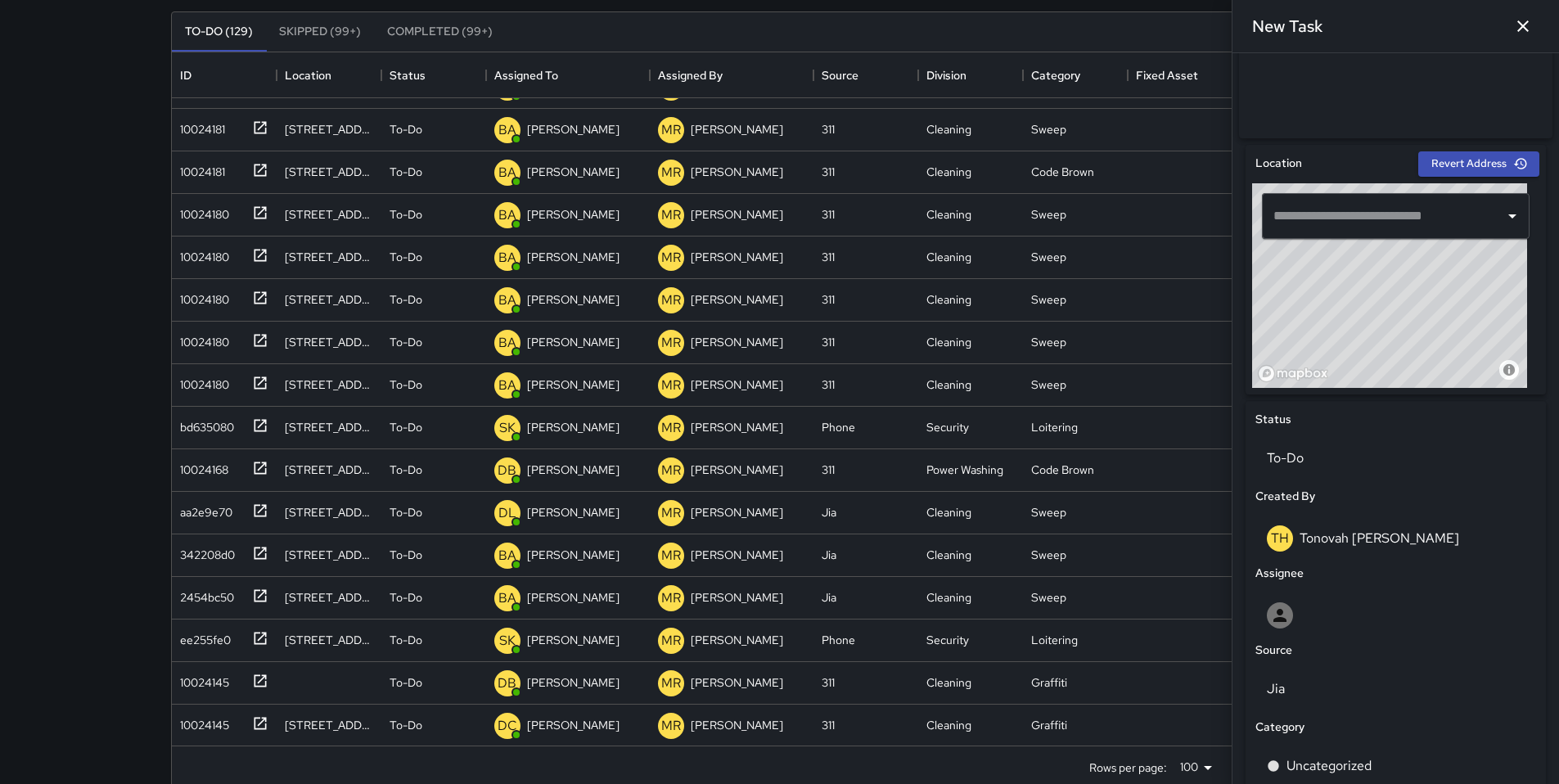
scroll to position [406, 0]
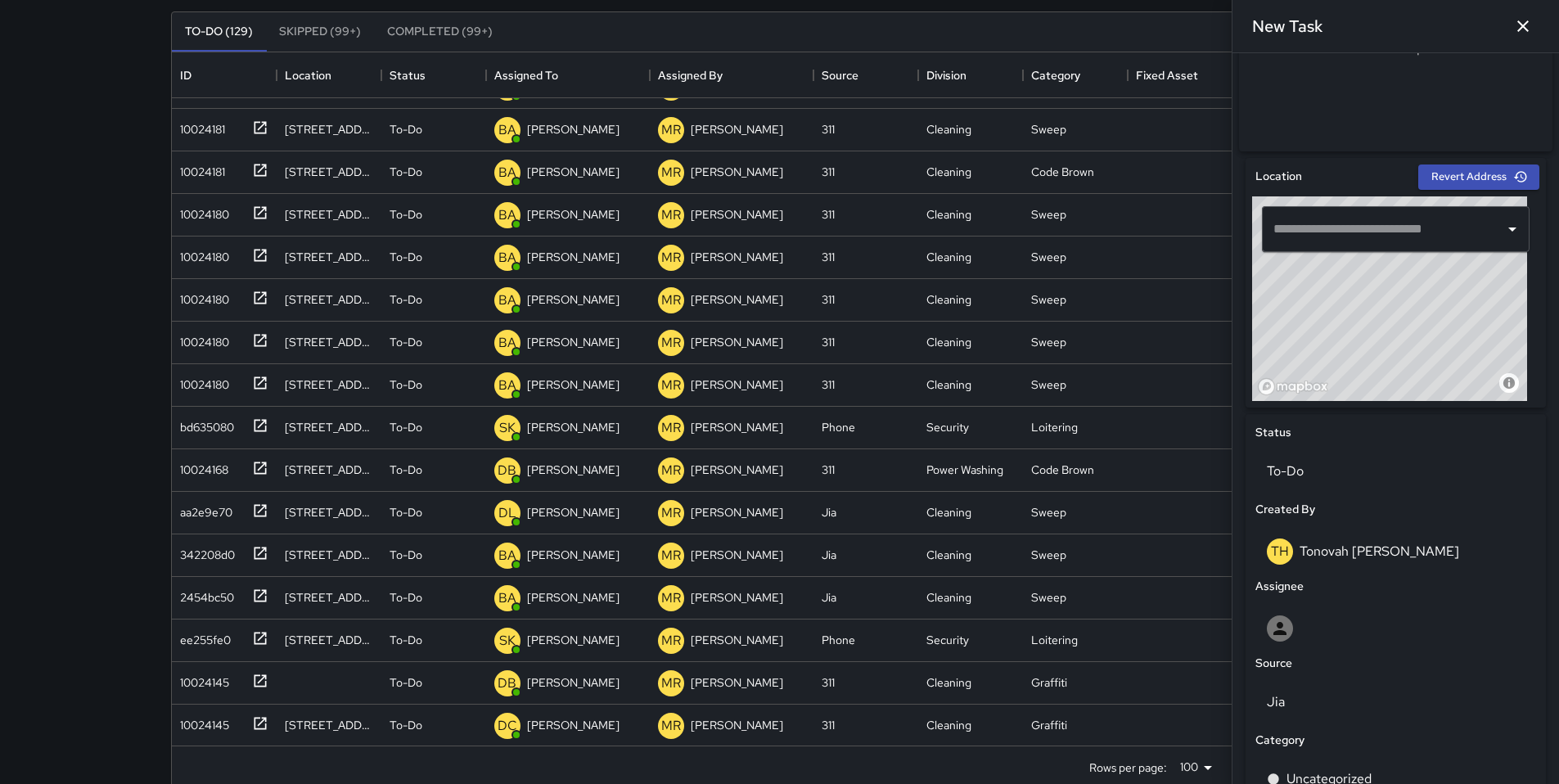
click at [1325, 237] on input "text" at bounding box center [1383, 229] width 228 height 31
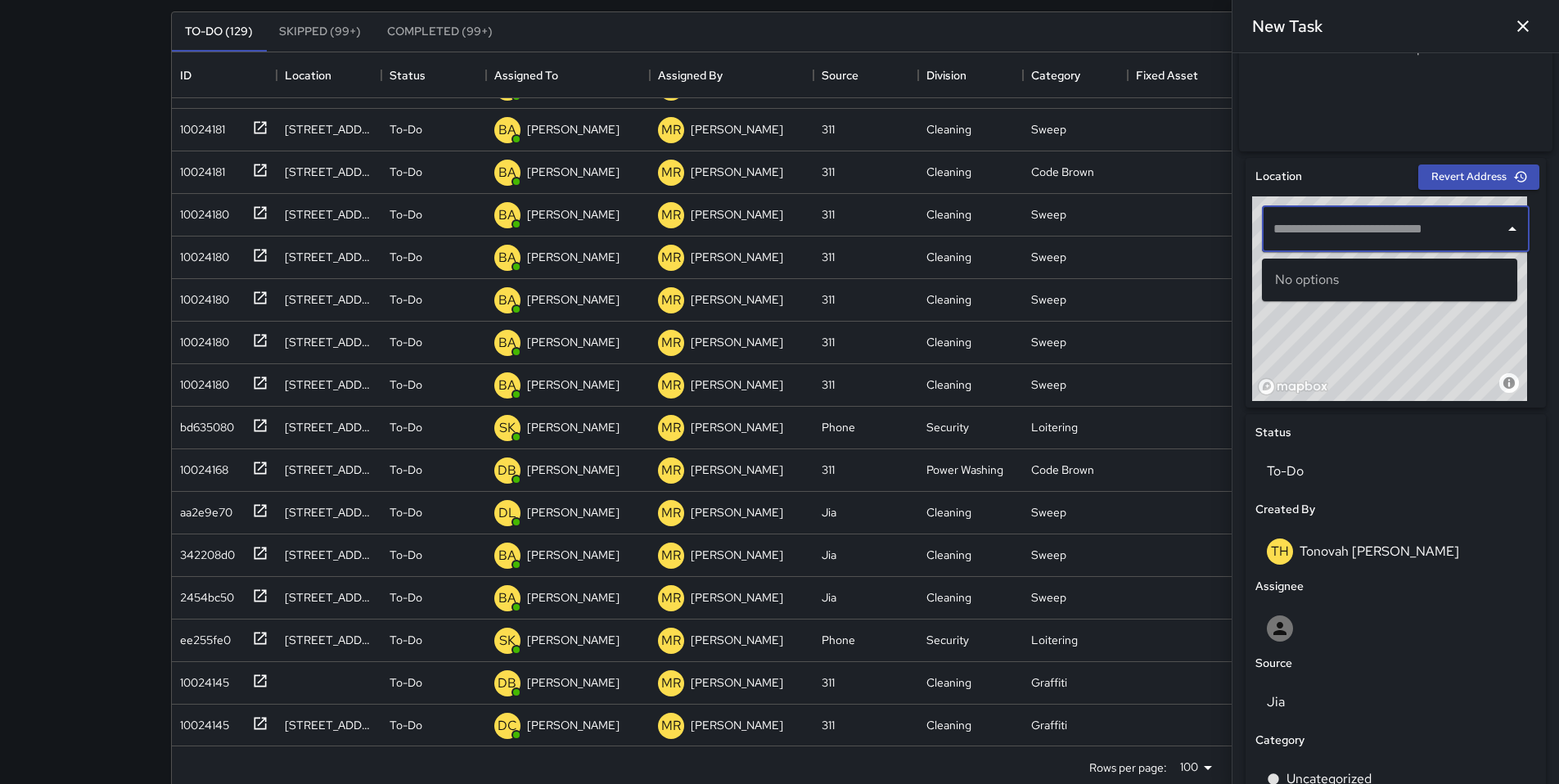
paste input "**********"
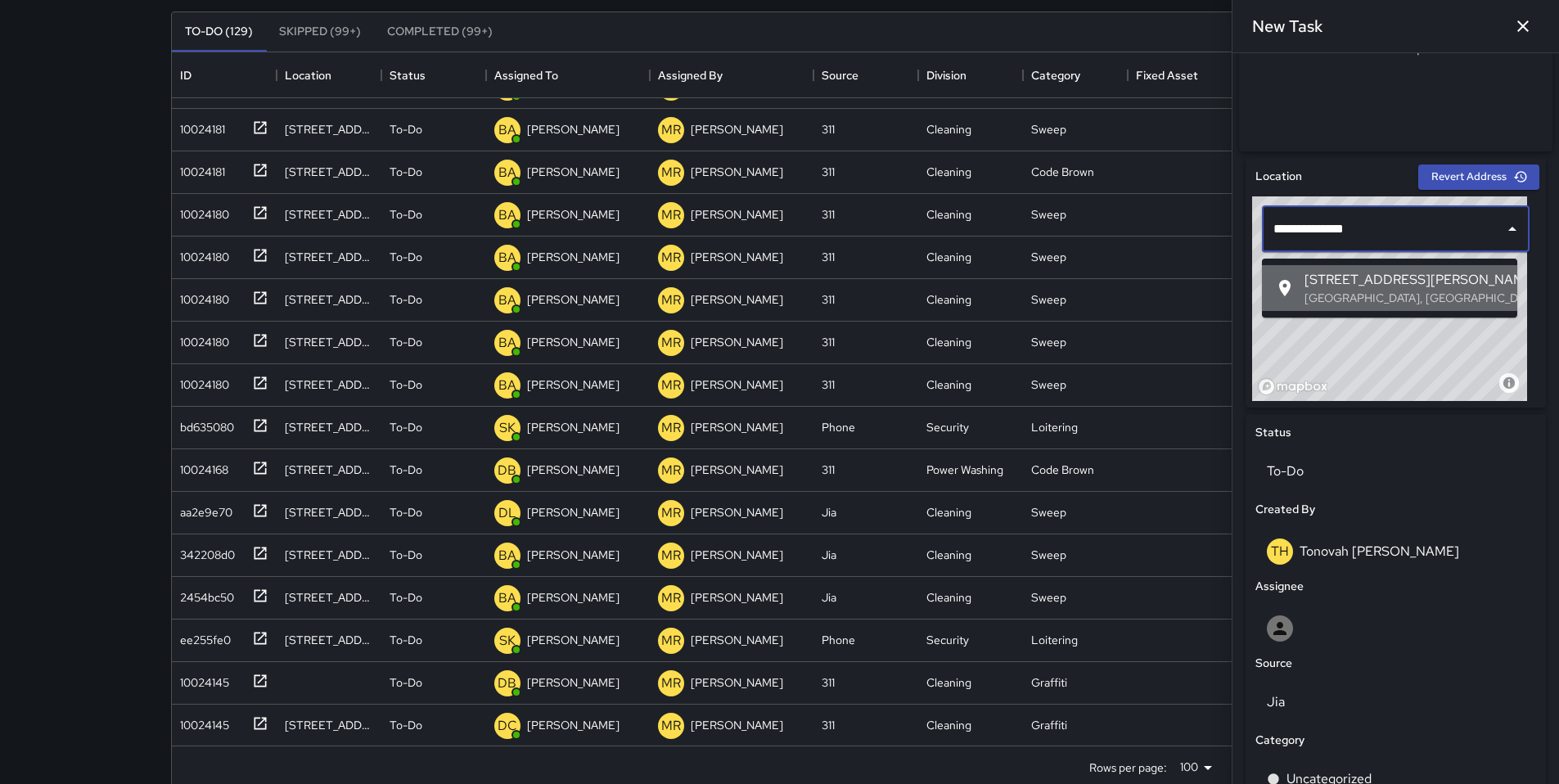
click at [1333, 298] on p "San Francisco, CA, USA" at bounding box center [1404, 298] width 200 height 16
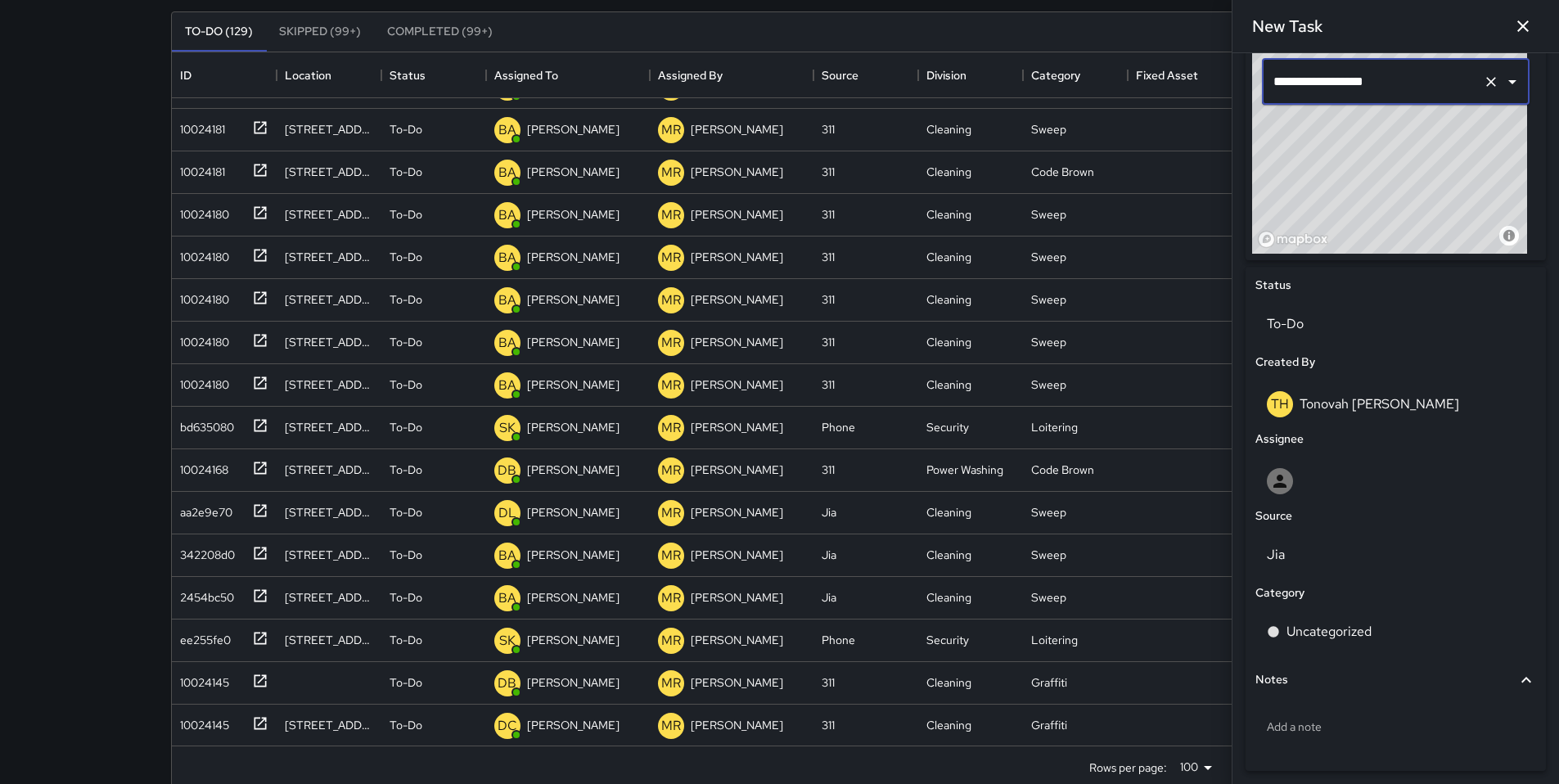
scroll to position [561, 0]
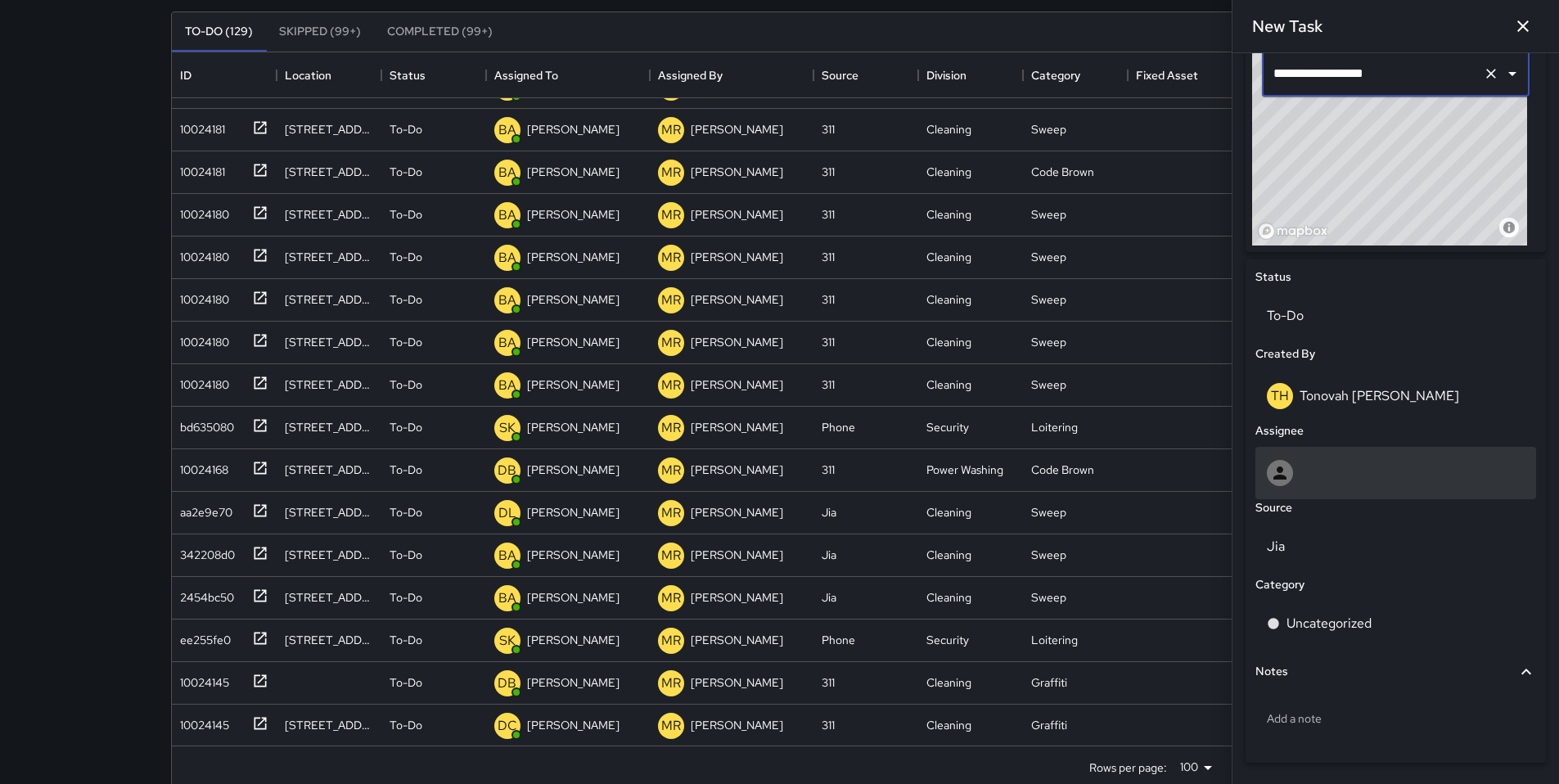
type input "**********"
click at [1311, 475] on div at bounding box center [1395, 473] width 258 height 26
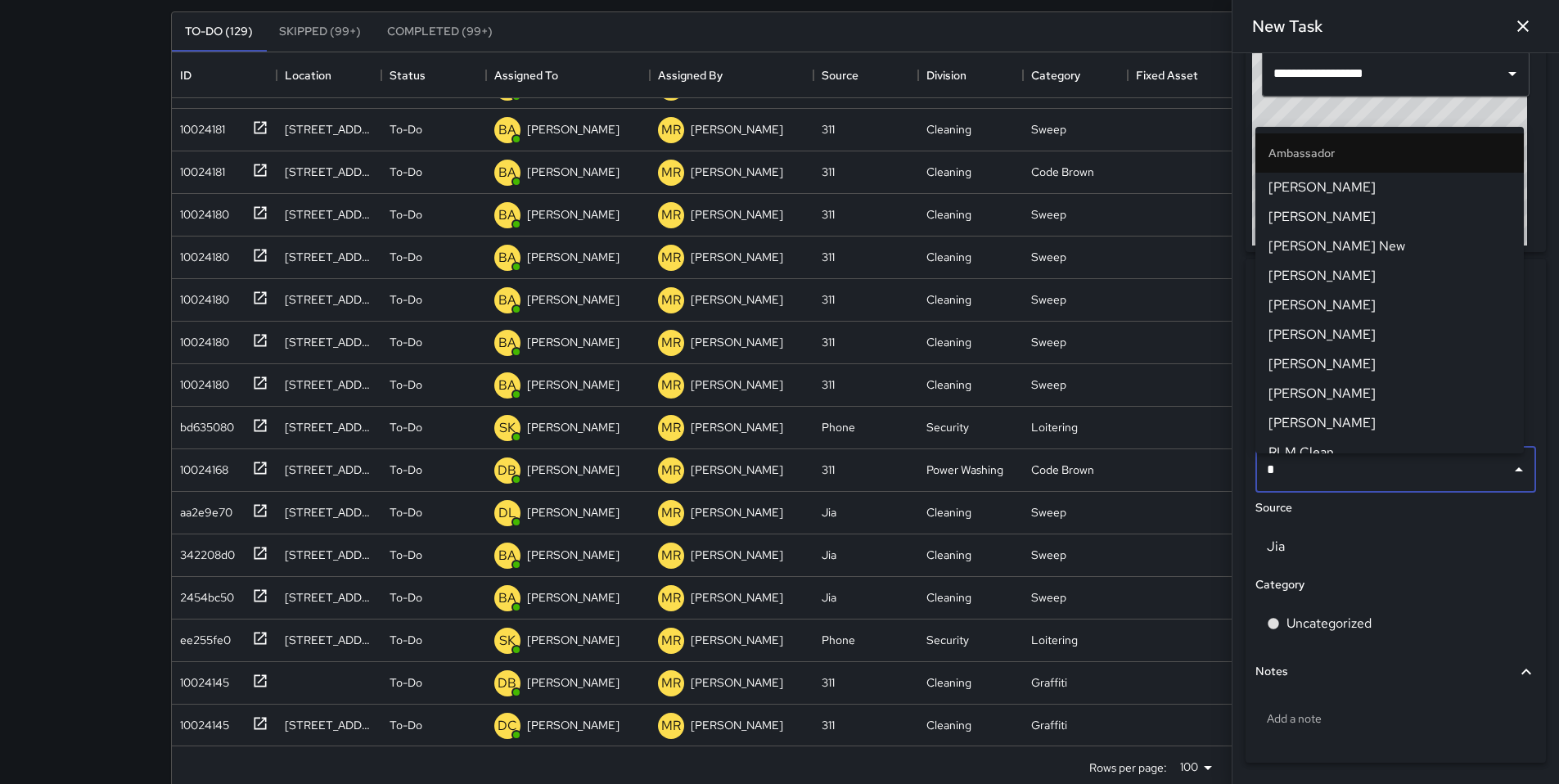
type input "**"
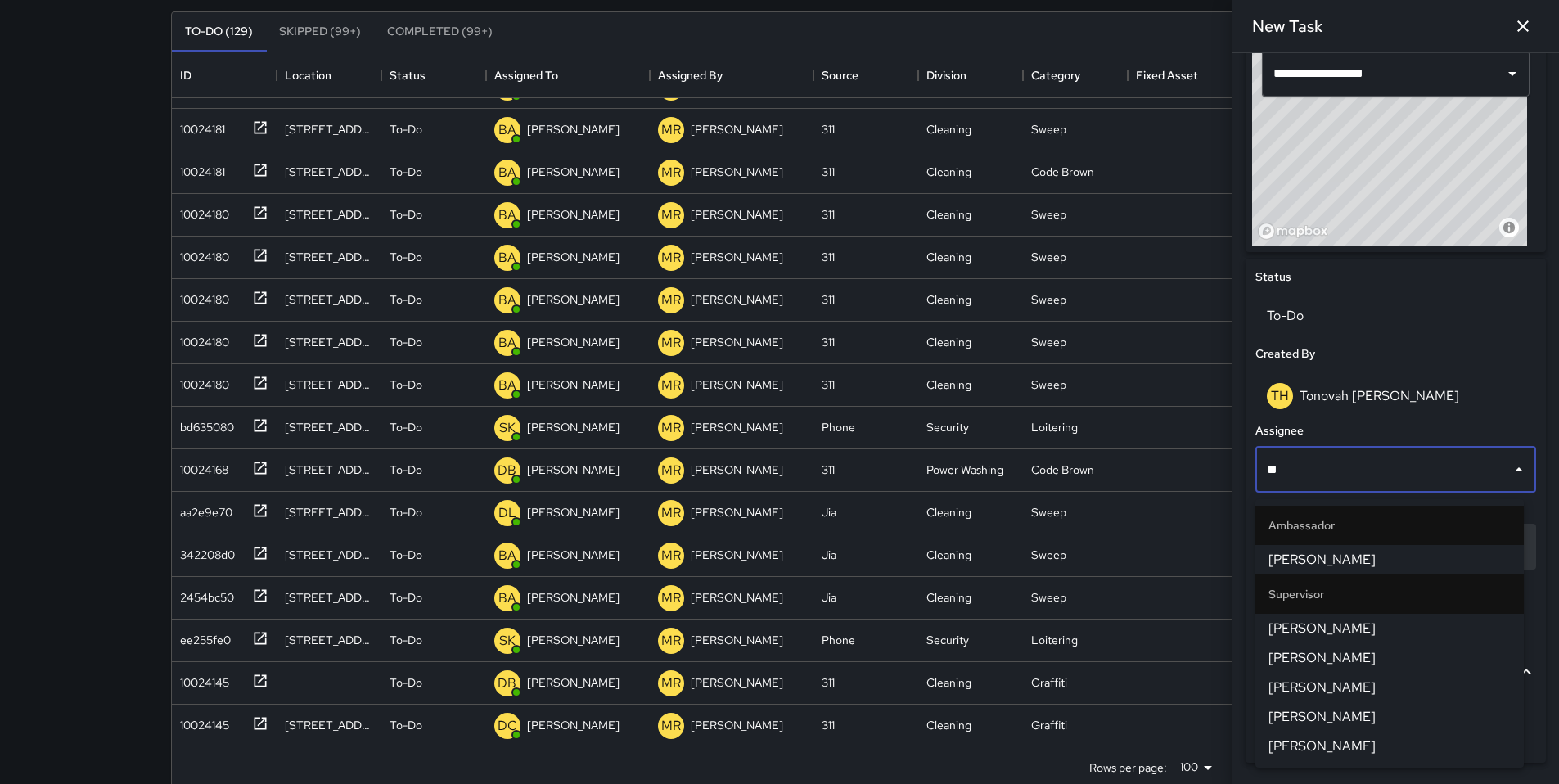
click at [1336, 618] on span "[PERSON_NAME]" at bounding box center [1389, 628] width 242 height 20
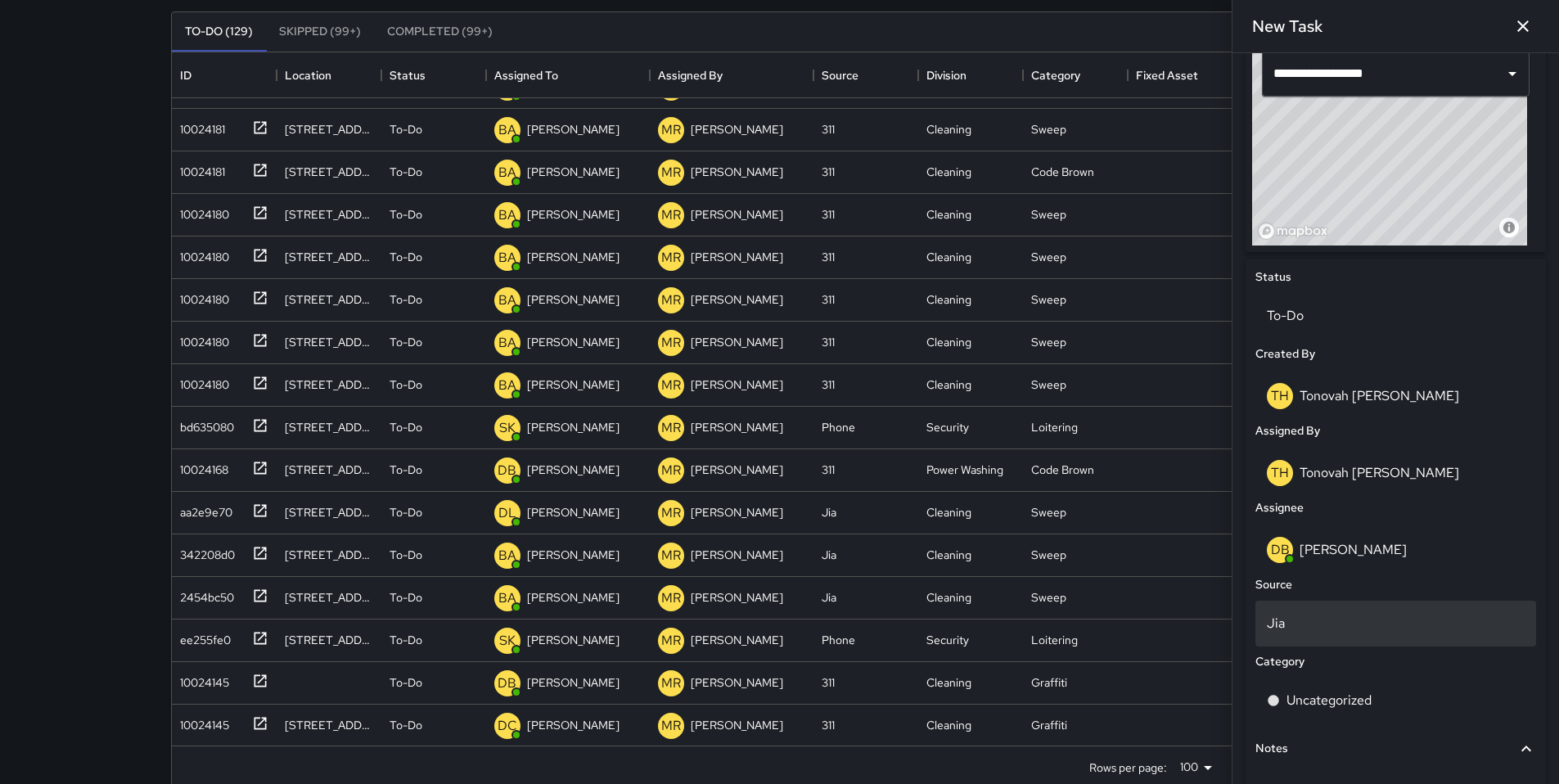
click at [1311, 633] on p "Jia" at bounding box center [1395, 624] width 258 height 20
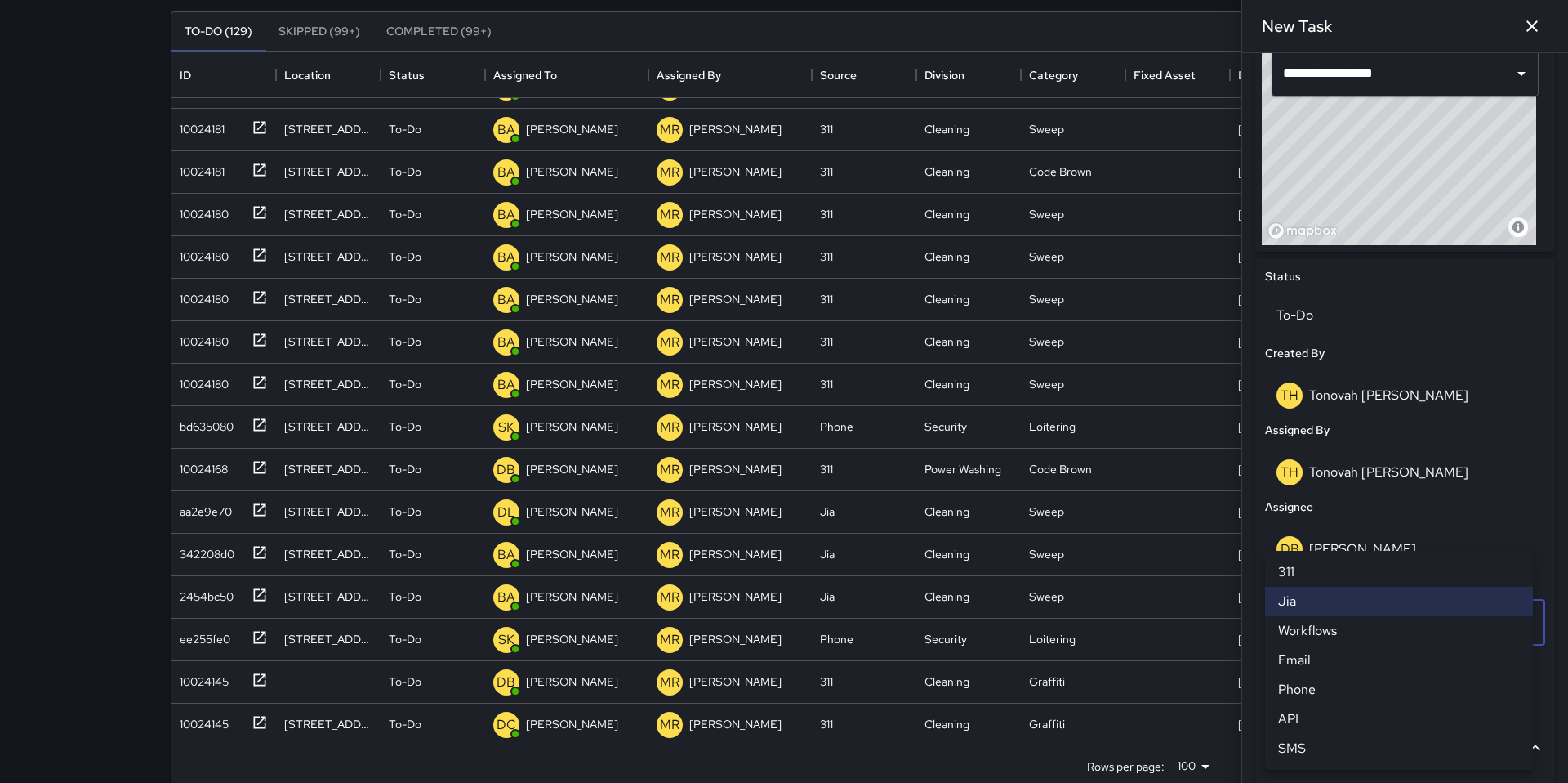
click at [1305, 658] on li "Email" at bounding box center [1398, 659] width 267 height 29
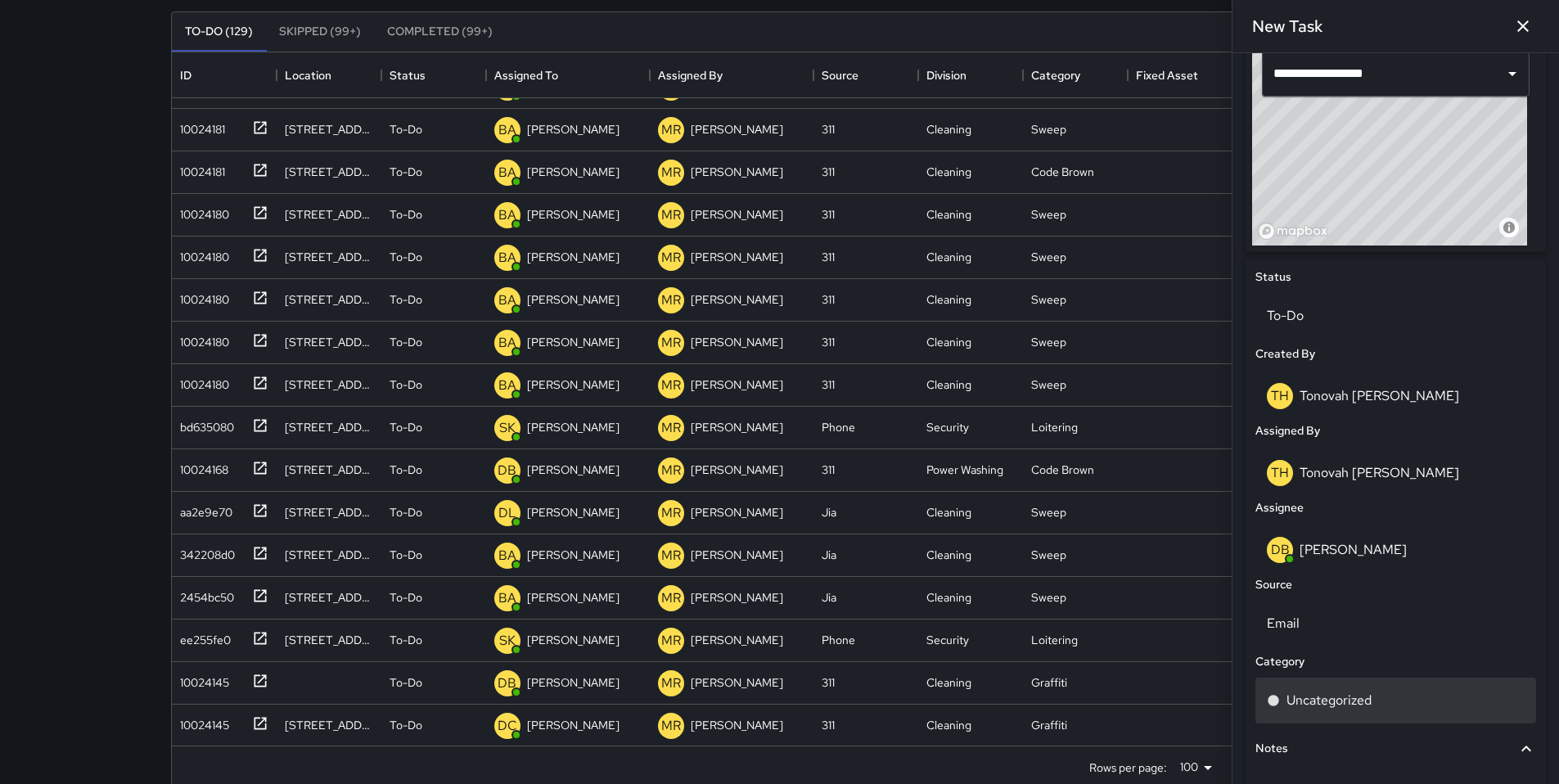
click at [1307, 695] on p "Uncategorized" at bounding box center [1328, 700] width 85 height 20
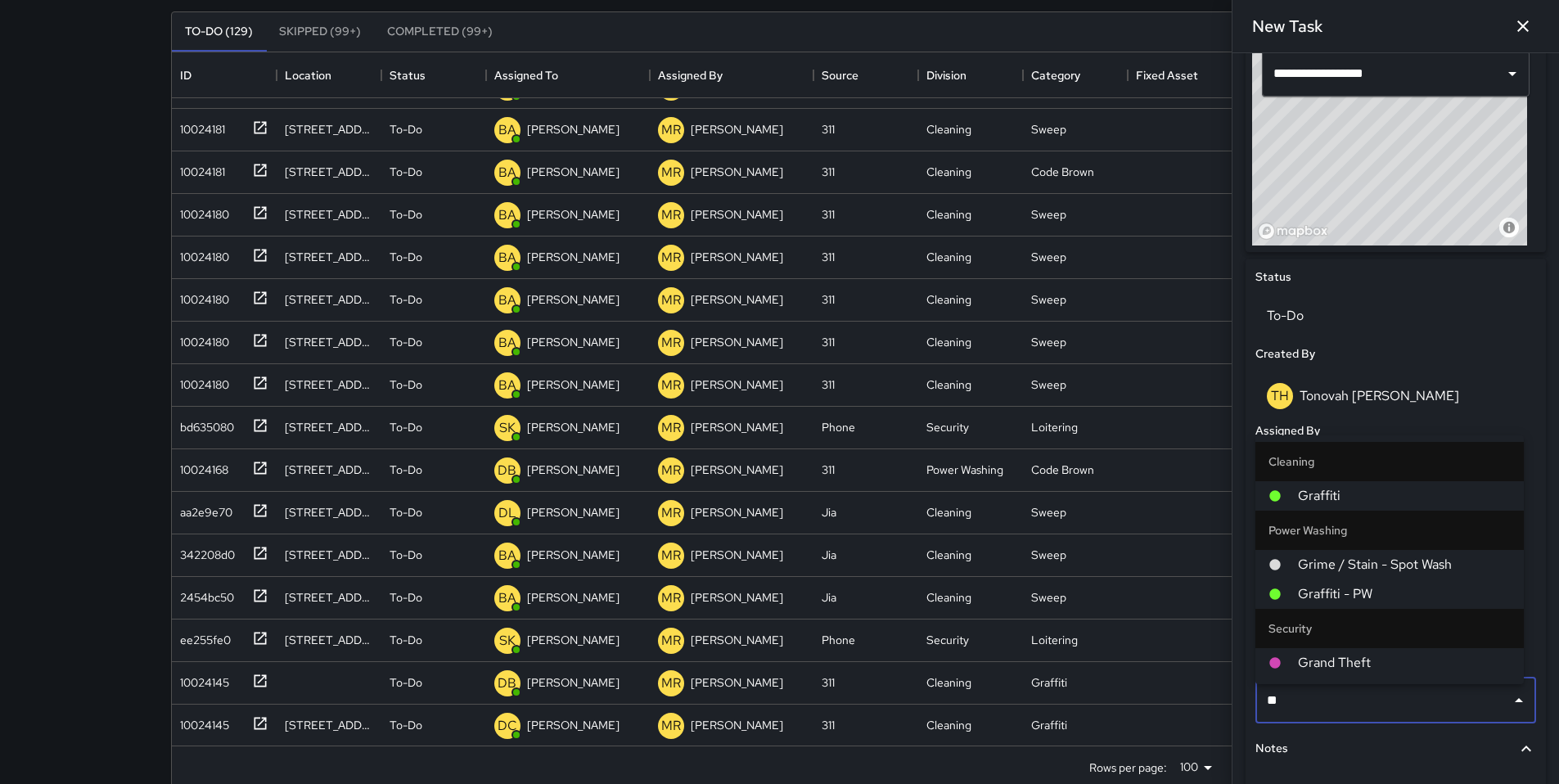
type input "***"
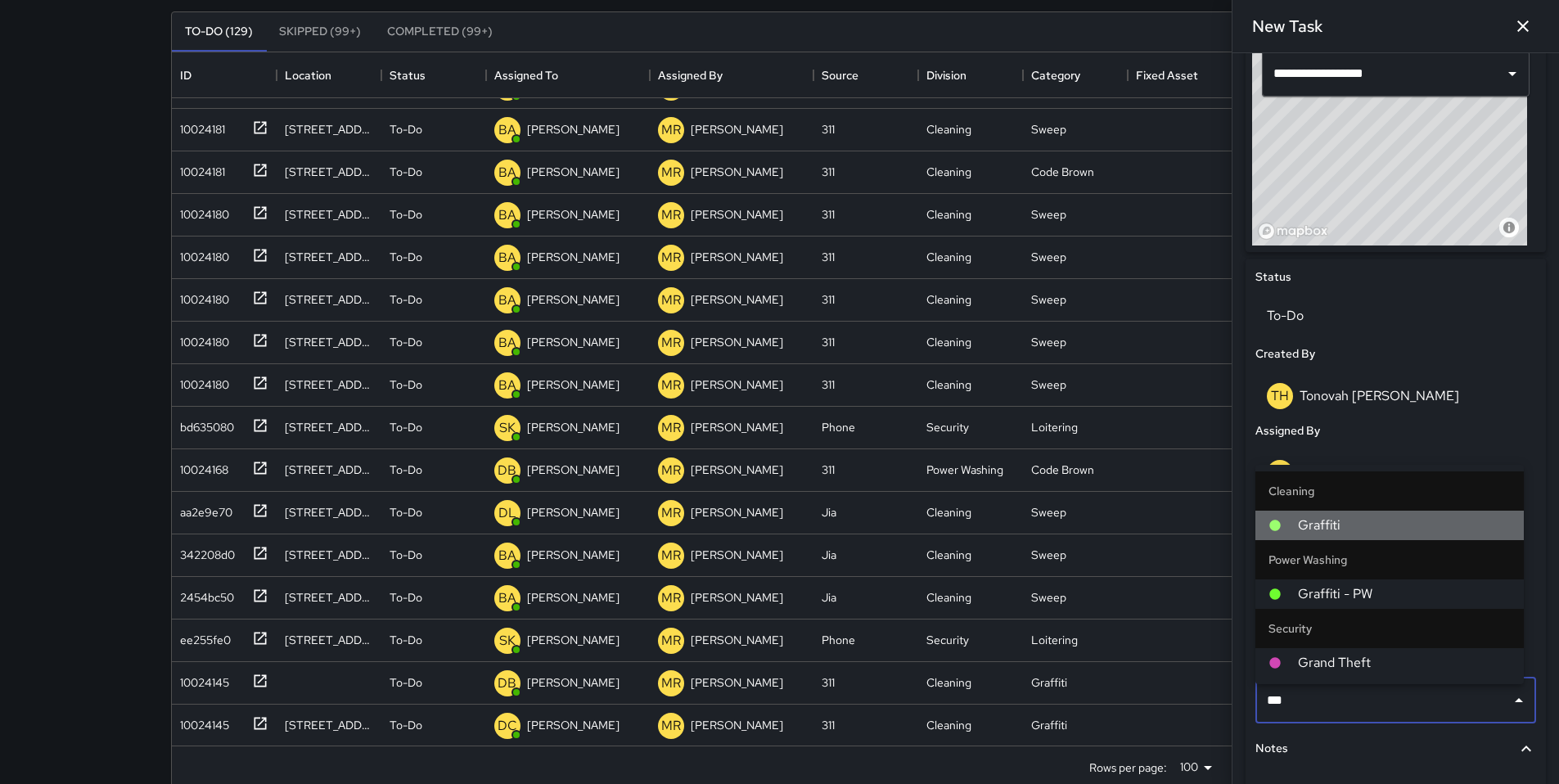
click at [1323, 533] on span "Graffiti" at bounding box center [1404, 525] width 213 height 20
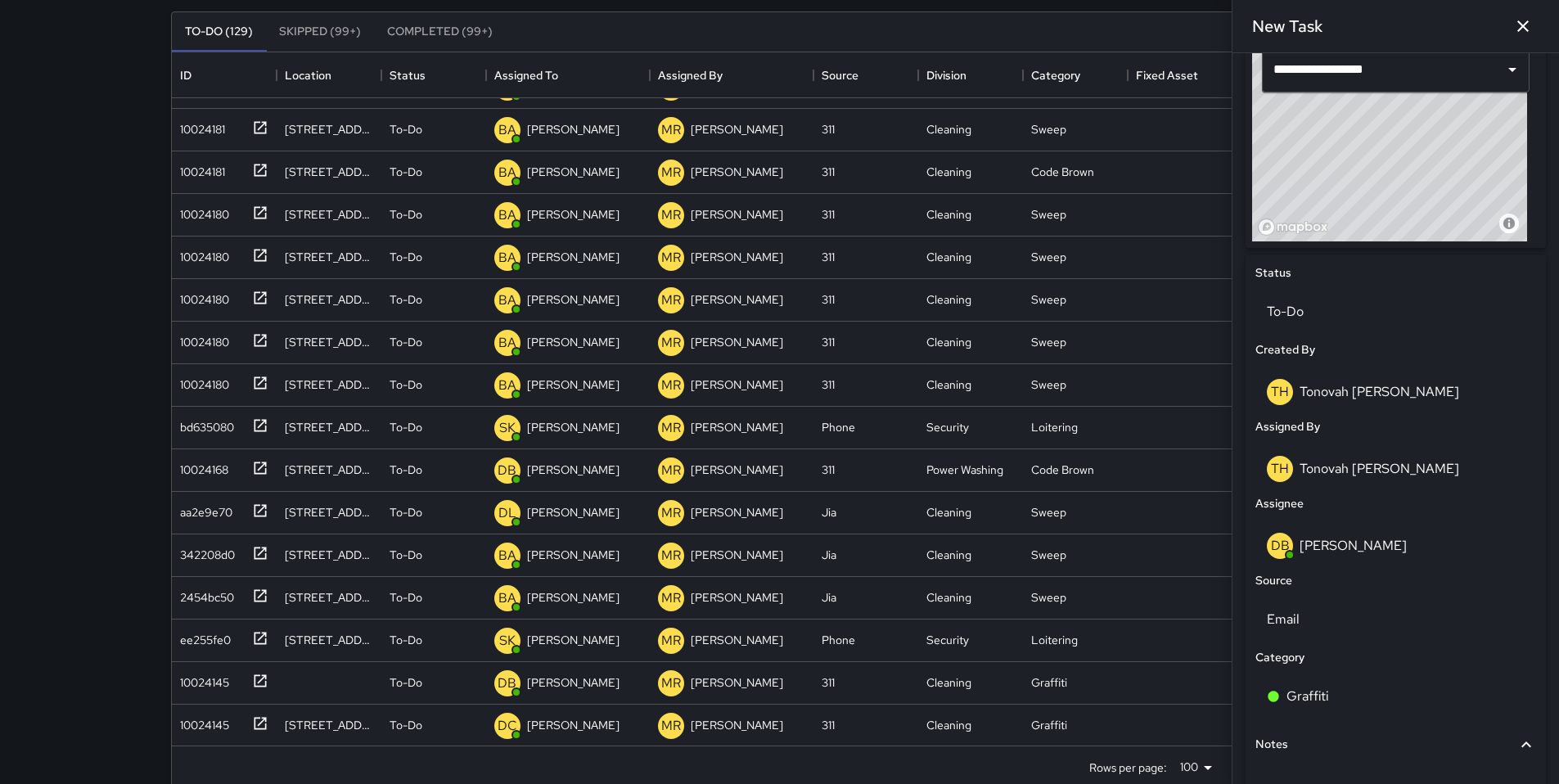
scroll to position [699, 0]
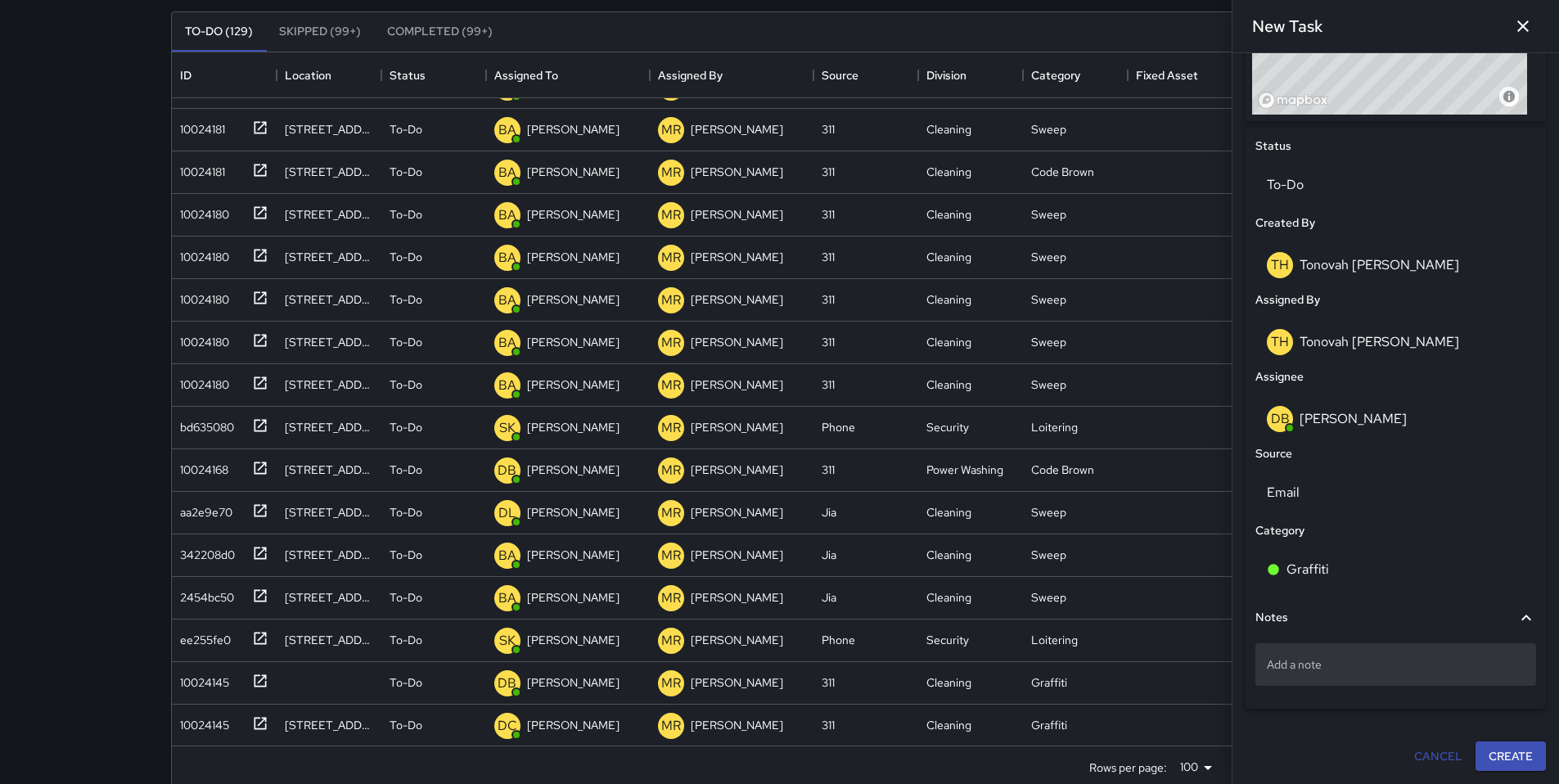
click at [1299, 668] on p "Add a note" at bounding box center [1395, 664] width 258 height 16
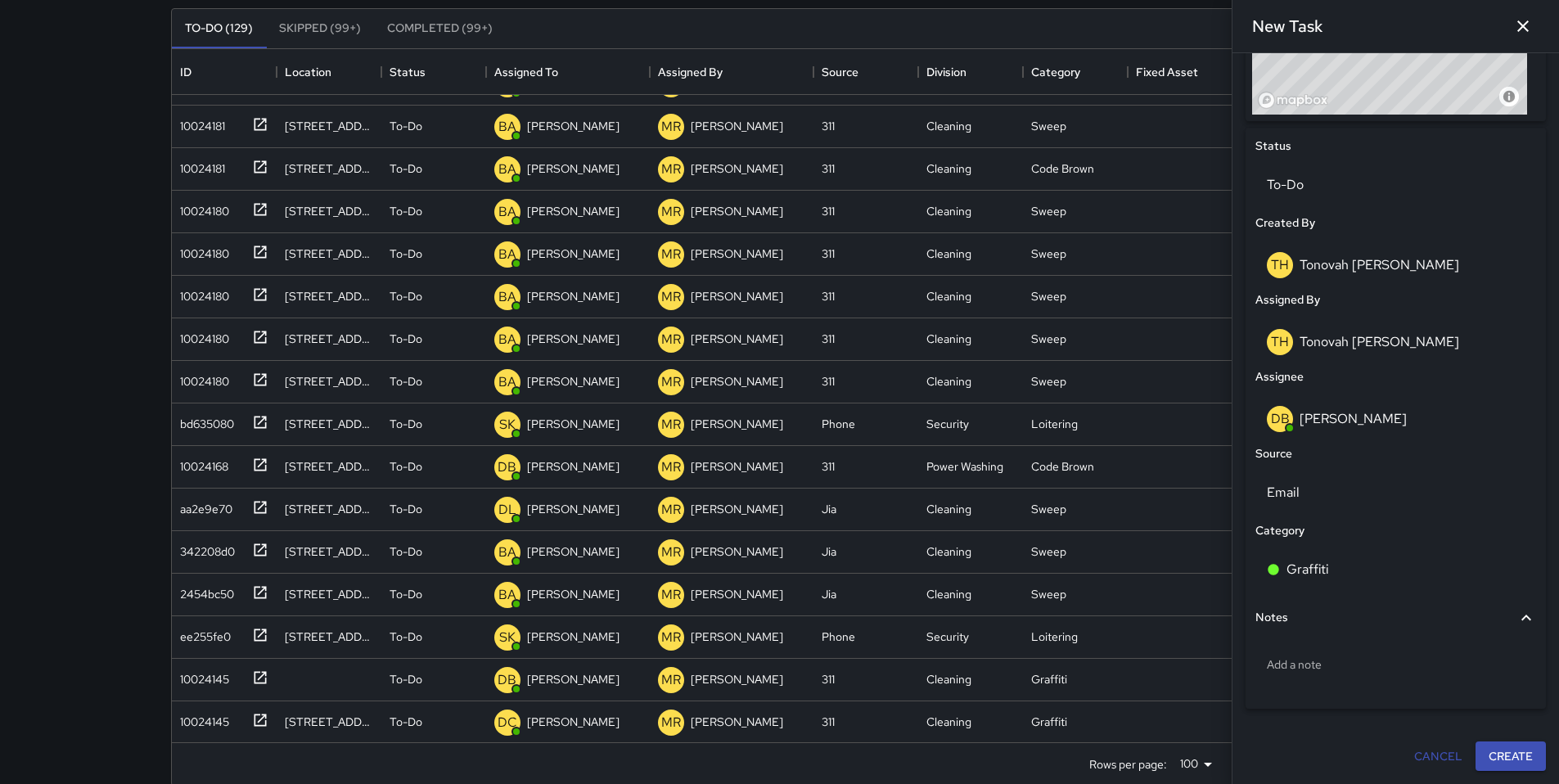
scroll to position [169, 0]
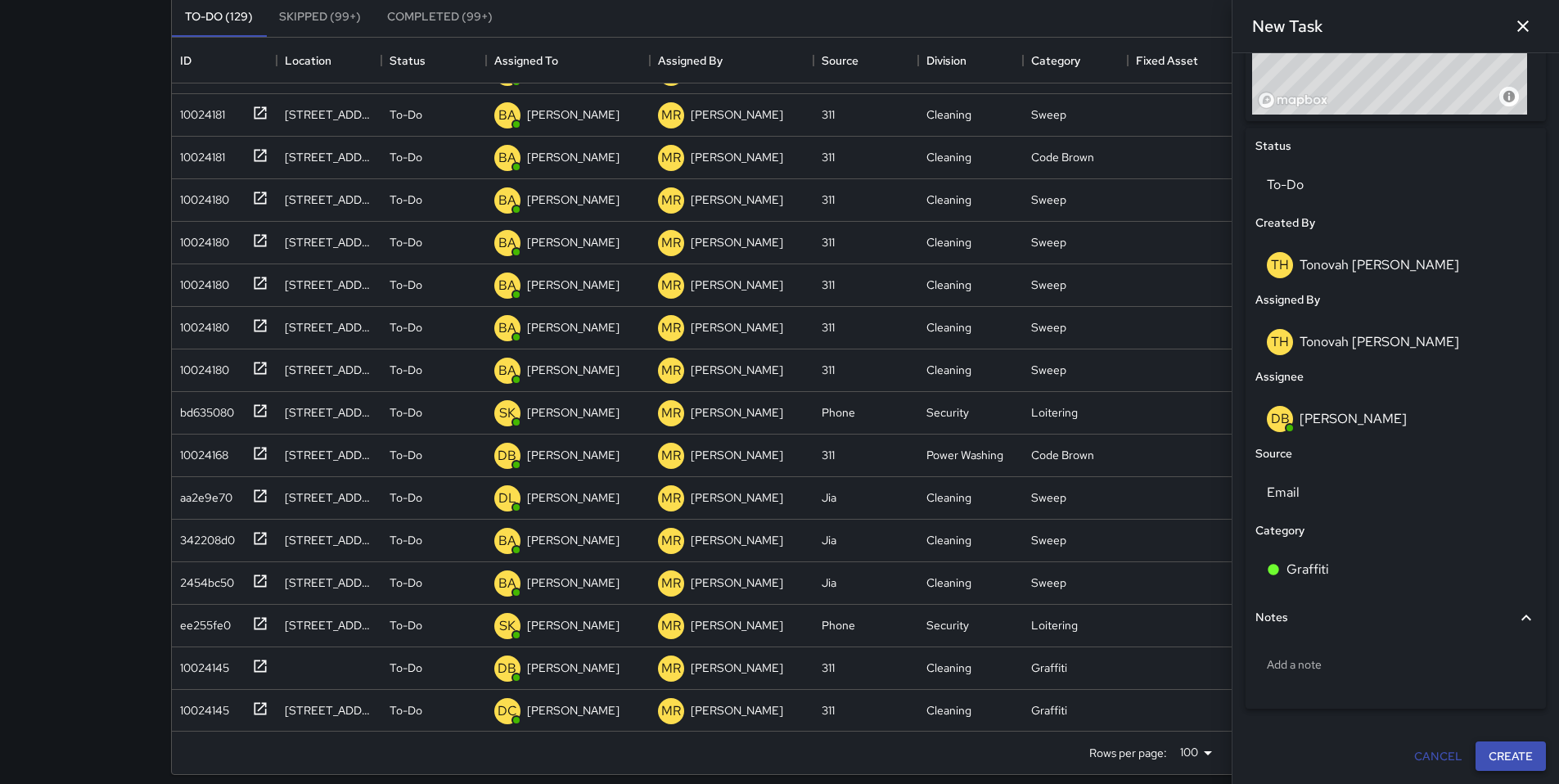
click at [1483, 762] on button "Create" at bounding box center [1510, 756] width 70 height 30
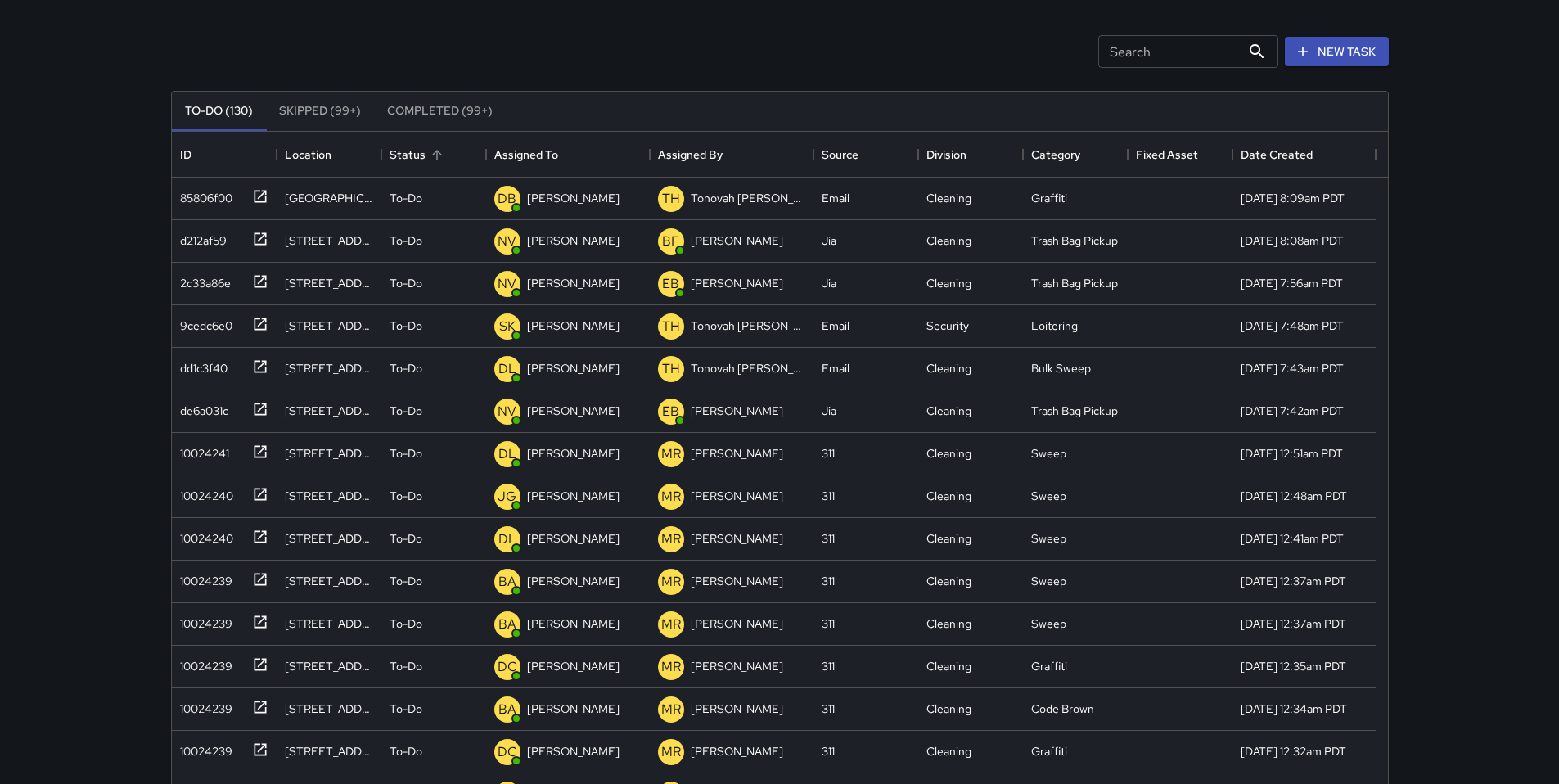
scroll to position [0, 0]
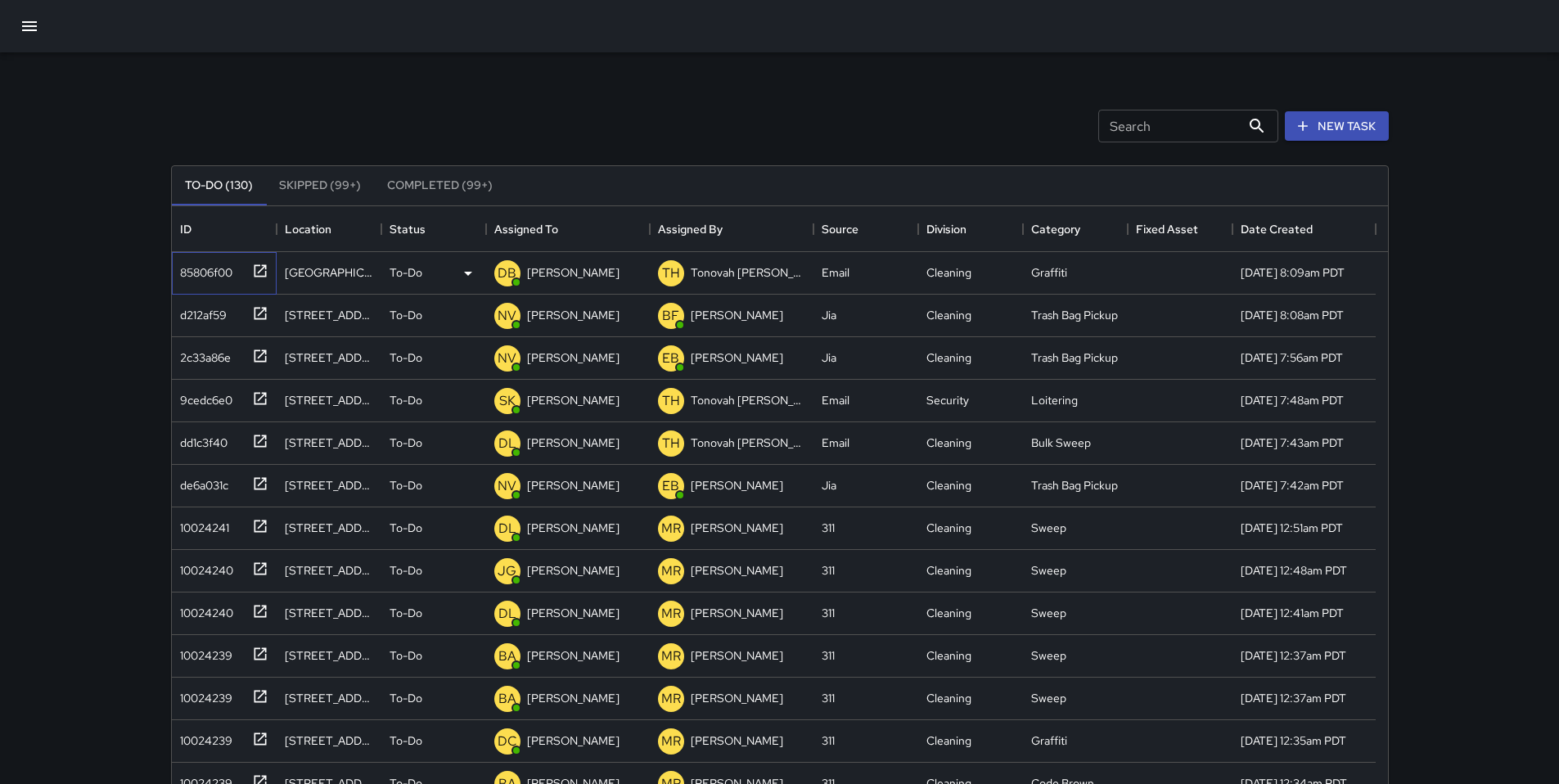
click at [187, 277] on div "85806f00" at bounding box center [202, 269] width 59 height 23
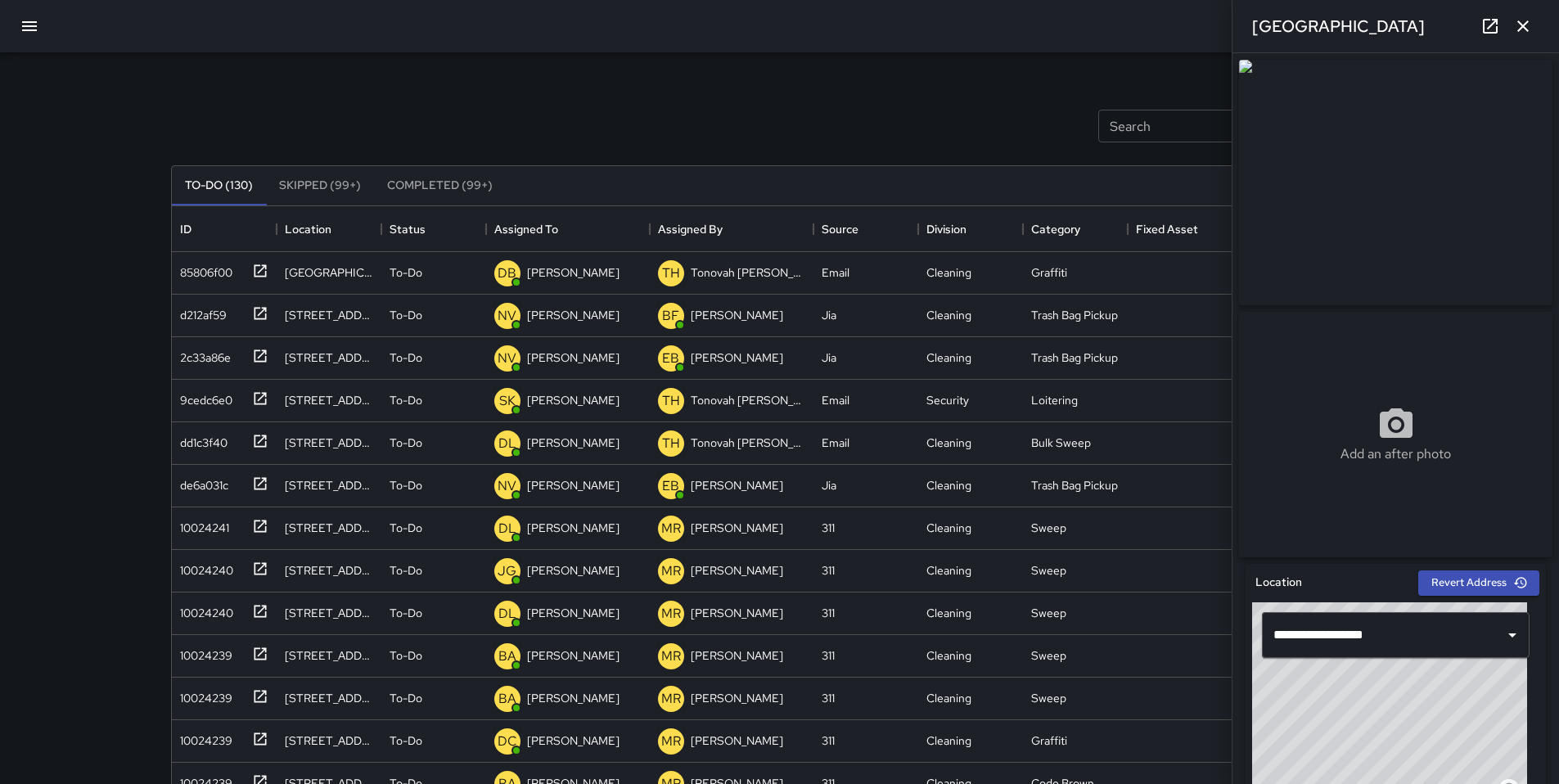
click at [1482, 33] on icon at bounding box center [1489, 26] width 15 height 15
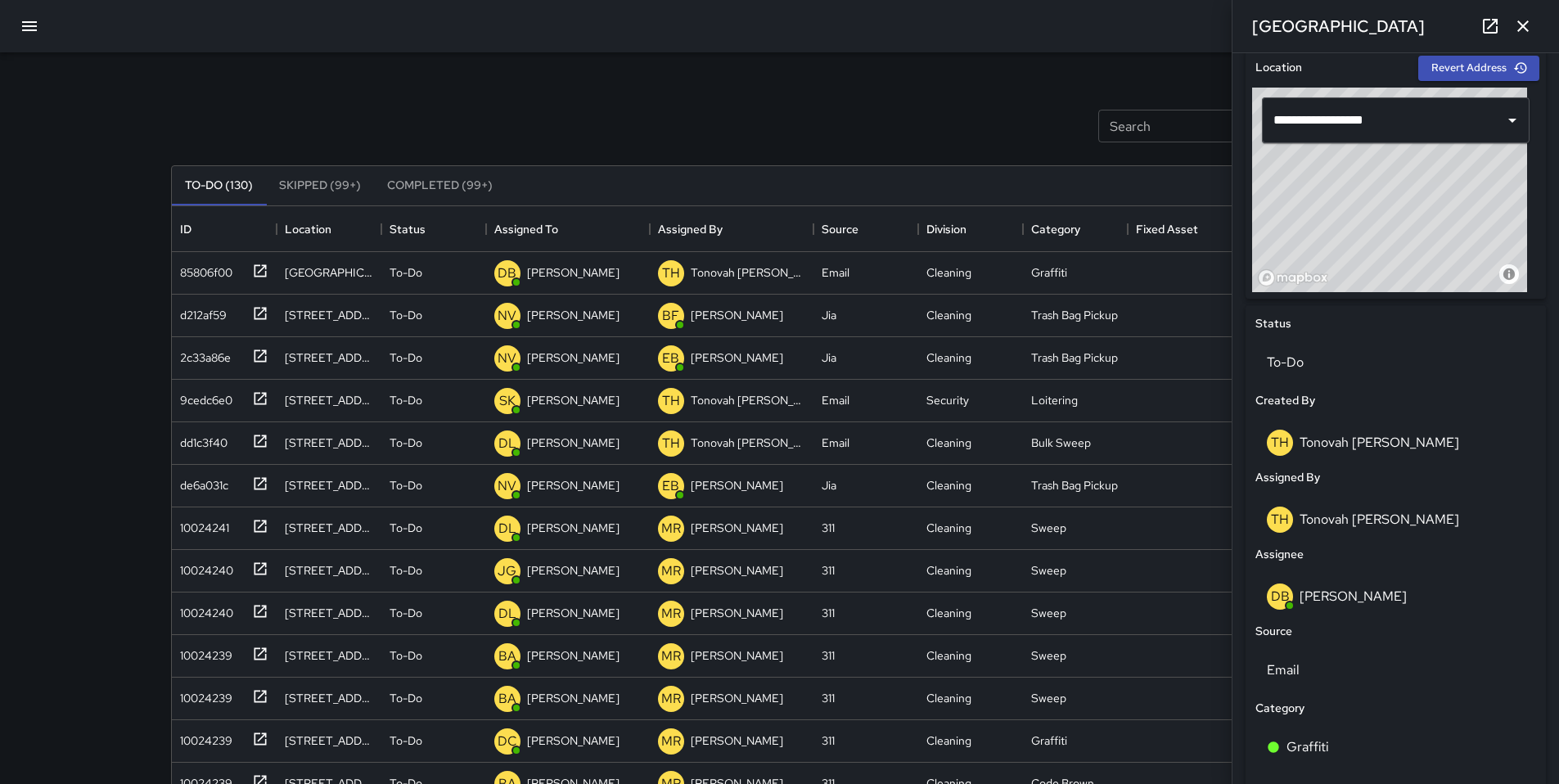
scroll to position [695, 0]
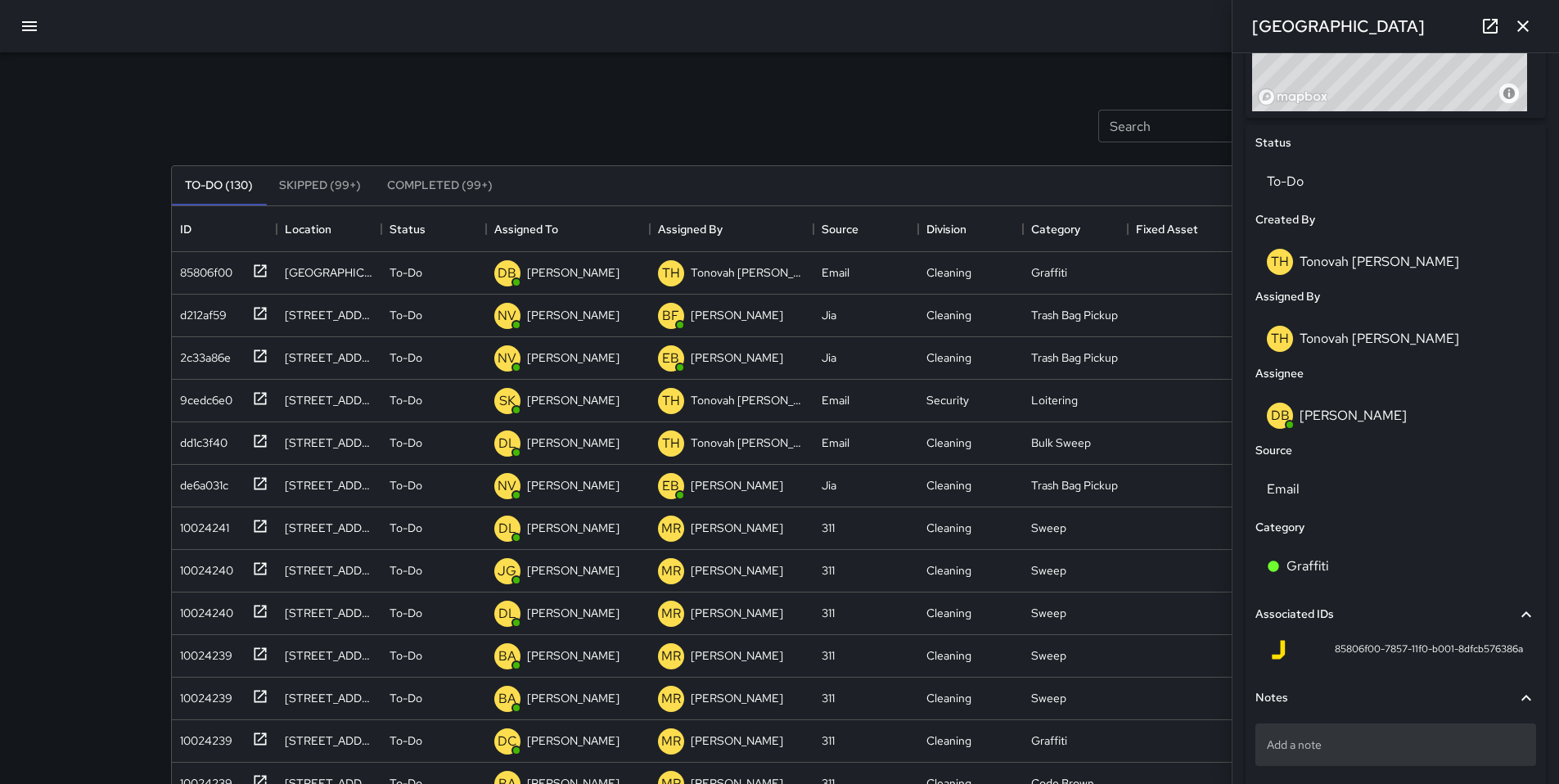
click at [1329, 746] on p "Add a note" at bounding box center [1395, 744] width 258 height 16
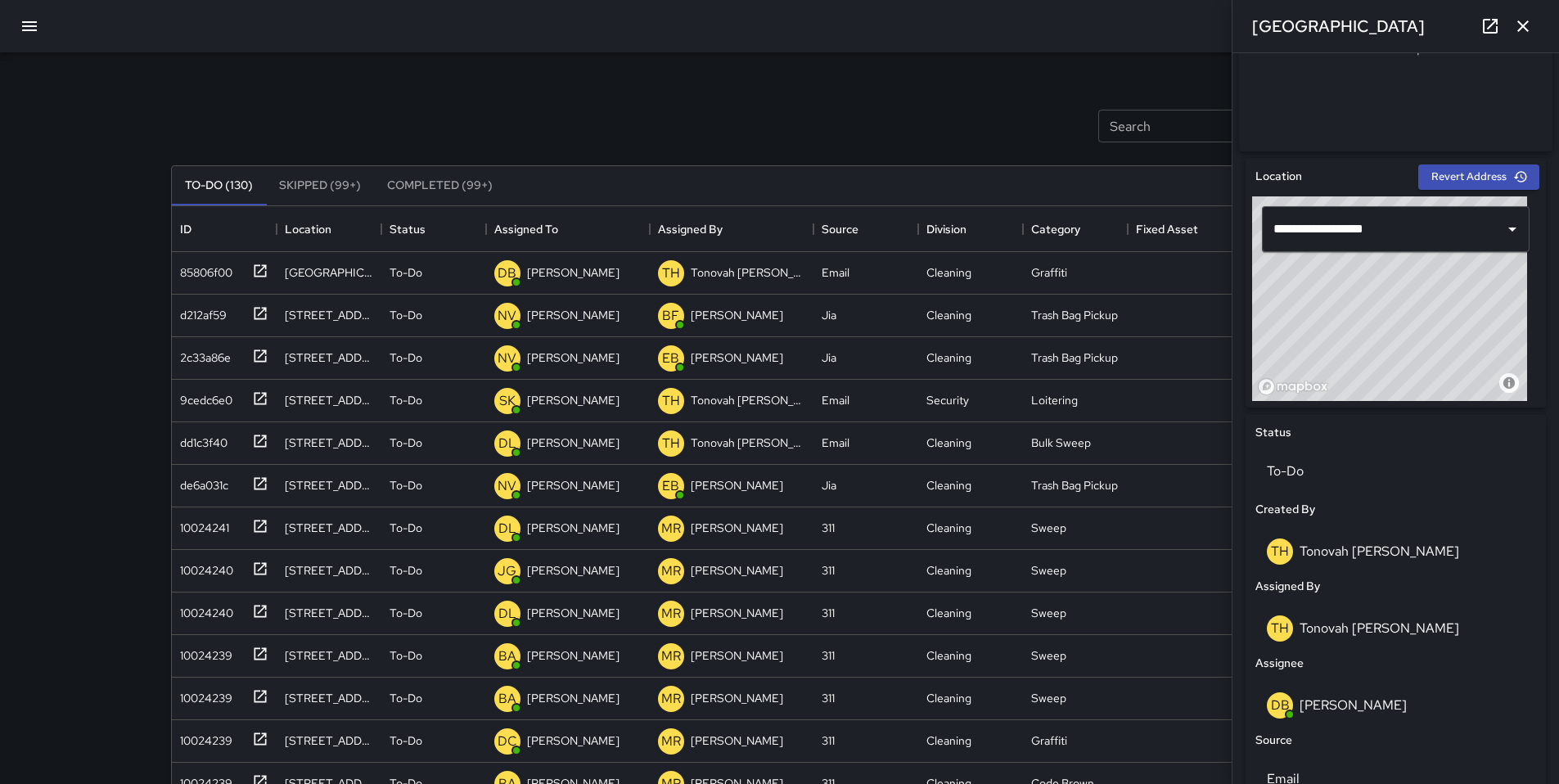
scroll to position [388, 0]
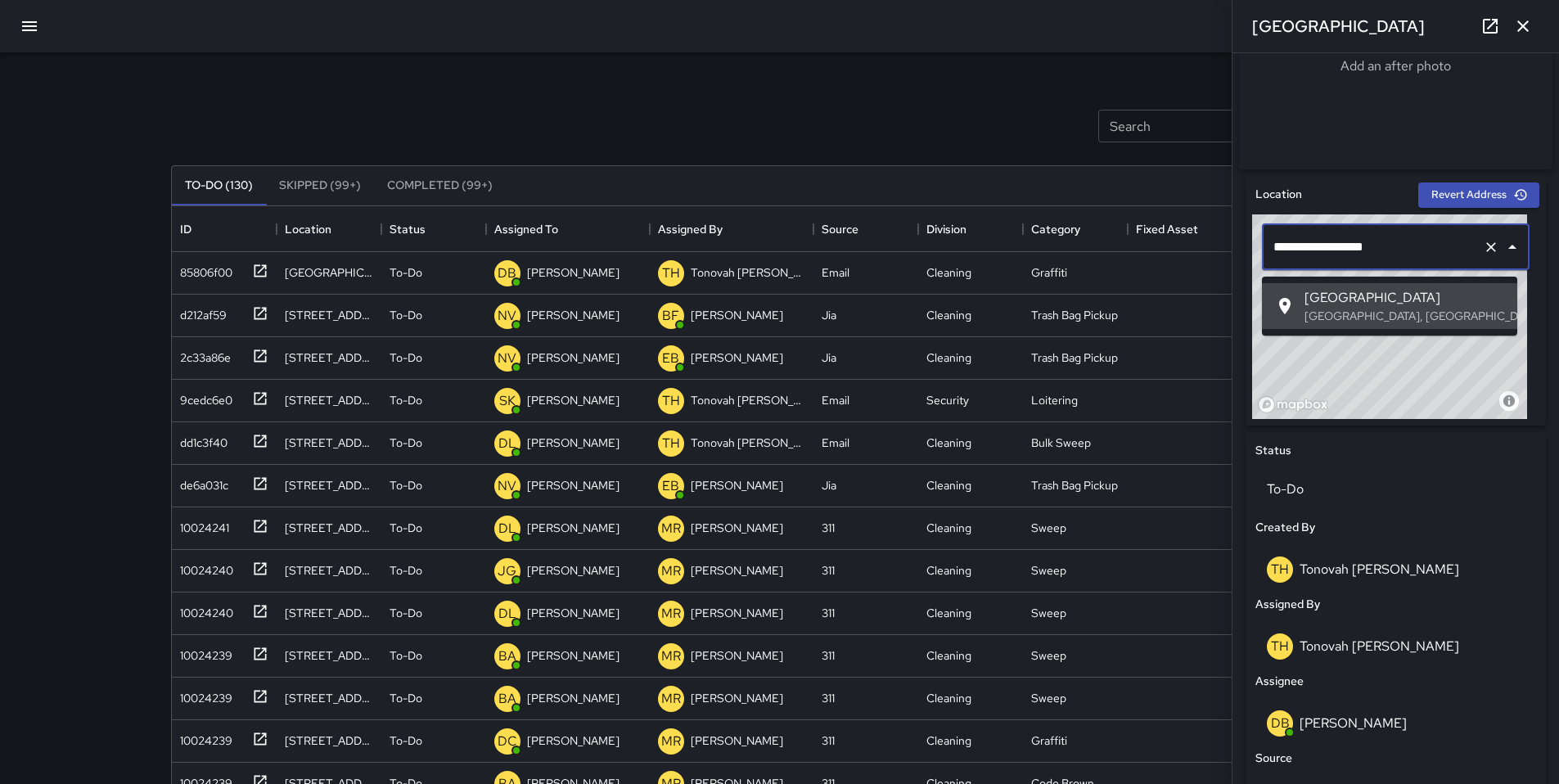
drag, startPoint x: 1404, startPoint y: 250, endPoint x: 1253, endPoint y: 252, distance: 151.4
click at [1253, 252] on div "**********" at bounding box center [1395, 246] width 287 height 65
paste input "text"
click at [1320, 312] on p "San Francisco, CA, USA" at bounding box center [1404, 316] width 200 height 16
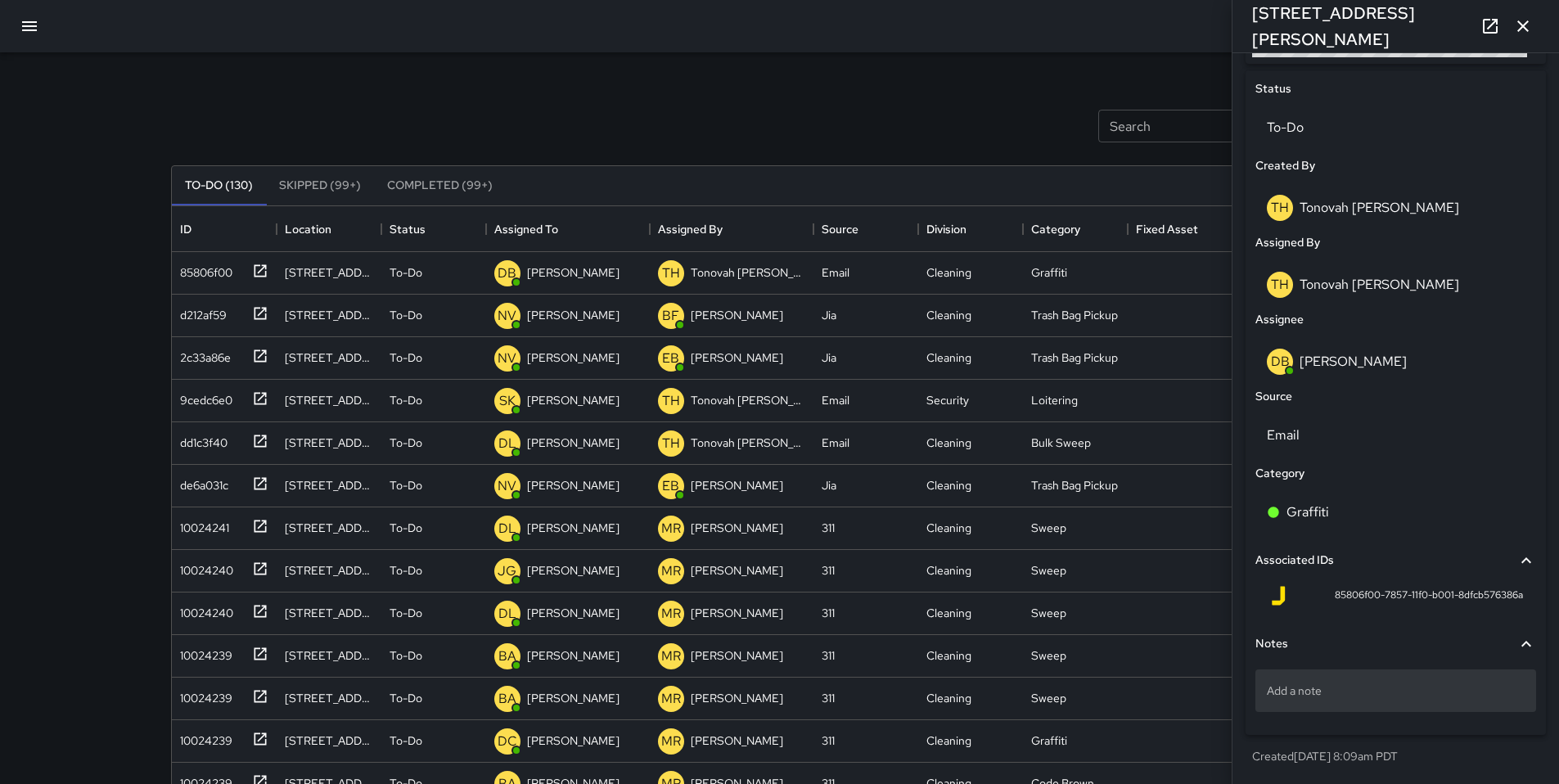
scroll to position [756, 0]
type input "**********"
click at [1383, 691] on p "Add a note" at bounding box center [1395, 690] width 258 height 16
type textarea "**********"
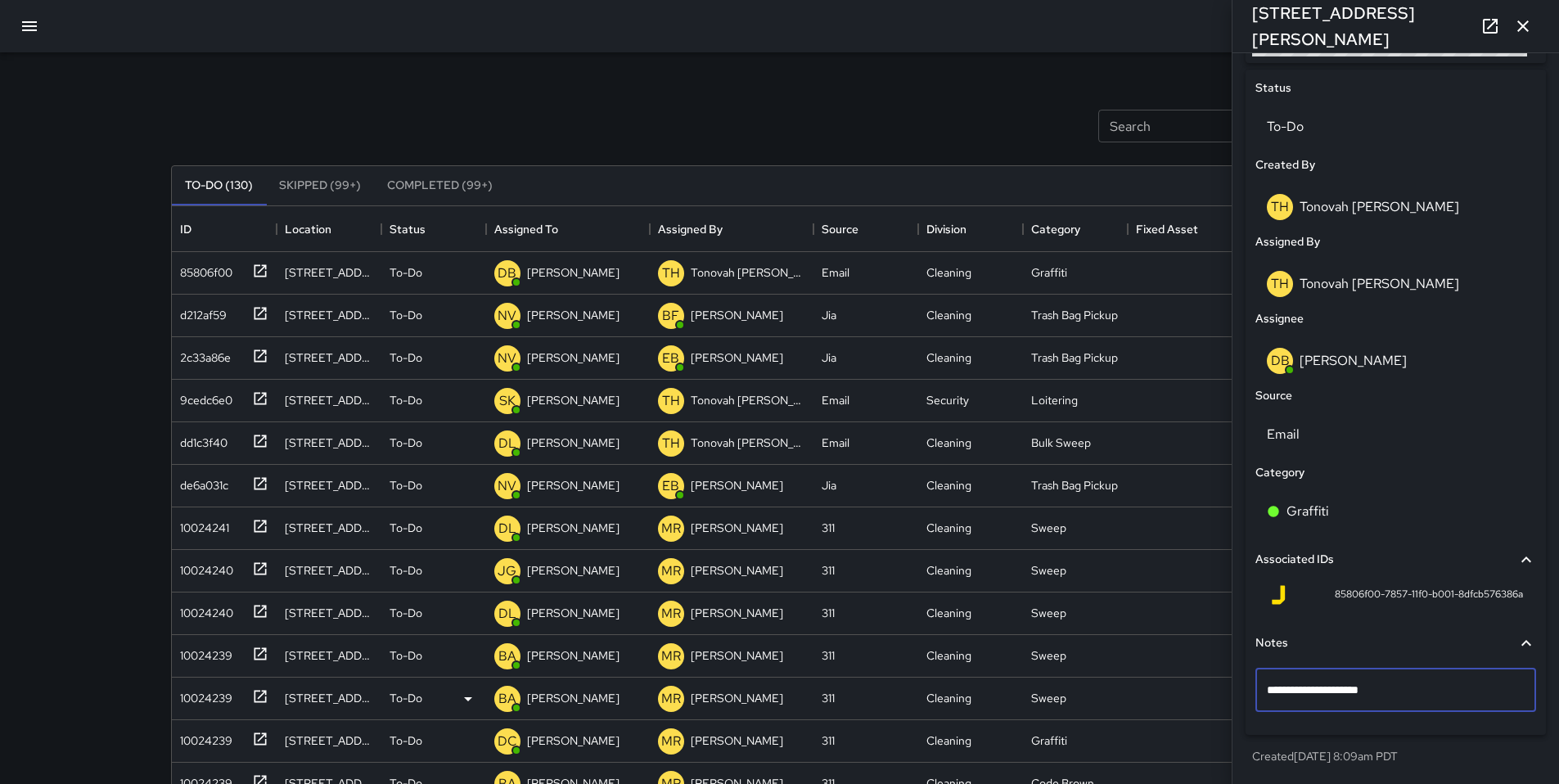
drag, startPoint x: 1374, startPoint y: 682, endPoint x: 1029, endPoint y: 677, distance: 344.5
click at [1051, 673] on div "Search Search New Task To-Do (130) Skipped (99+) Completed (99+) ID Location St…" at bounding box center [779, 509] width 1257 height 914
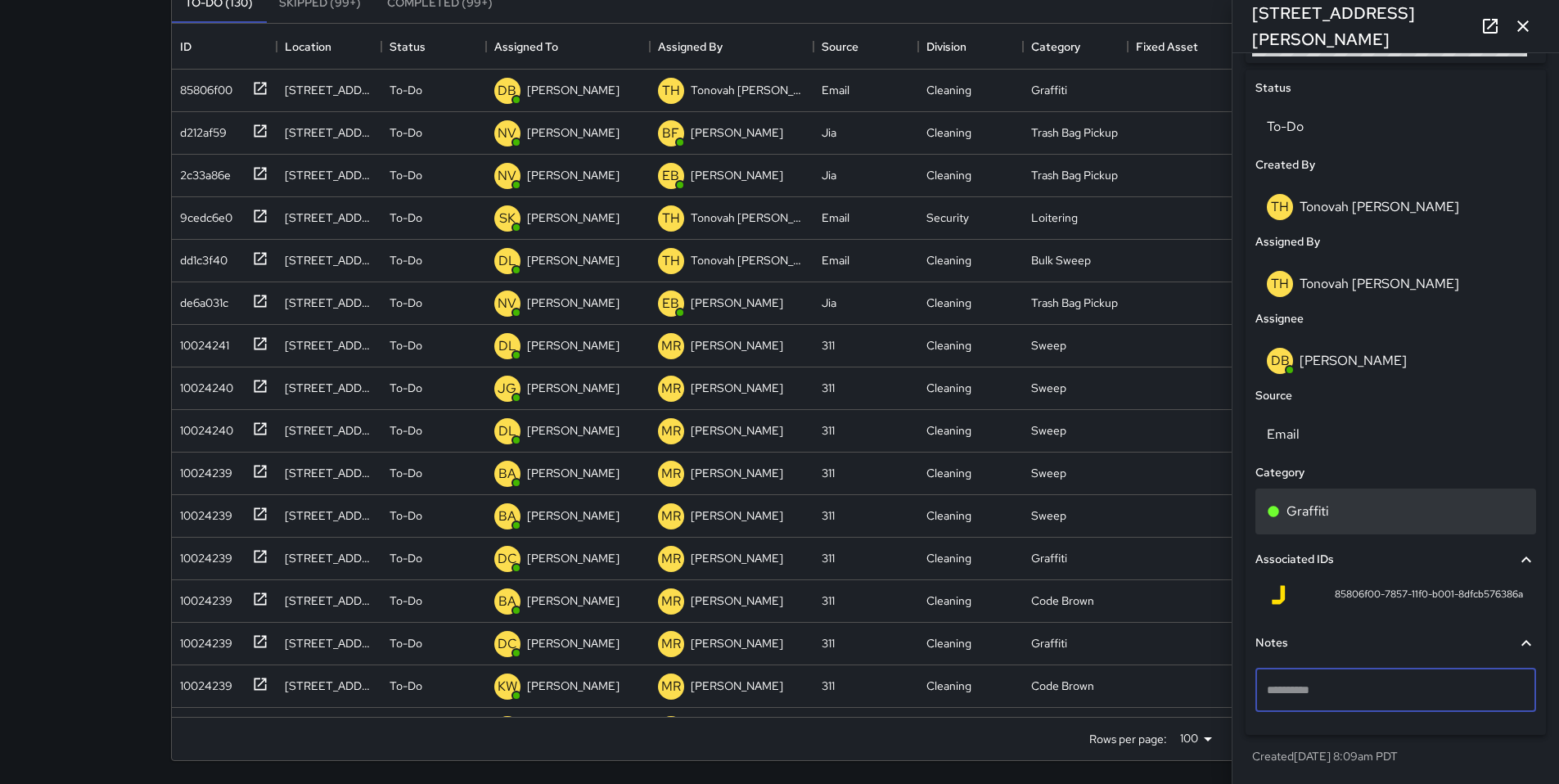
scroll to position [756, 0]
click at [1435, 529] on div "Graffiti" at bounding box center [1395, 511] width 281 height 46
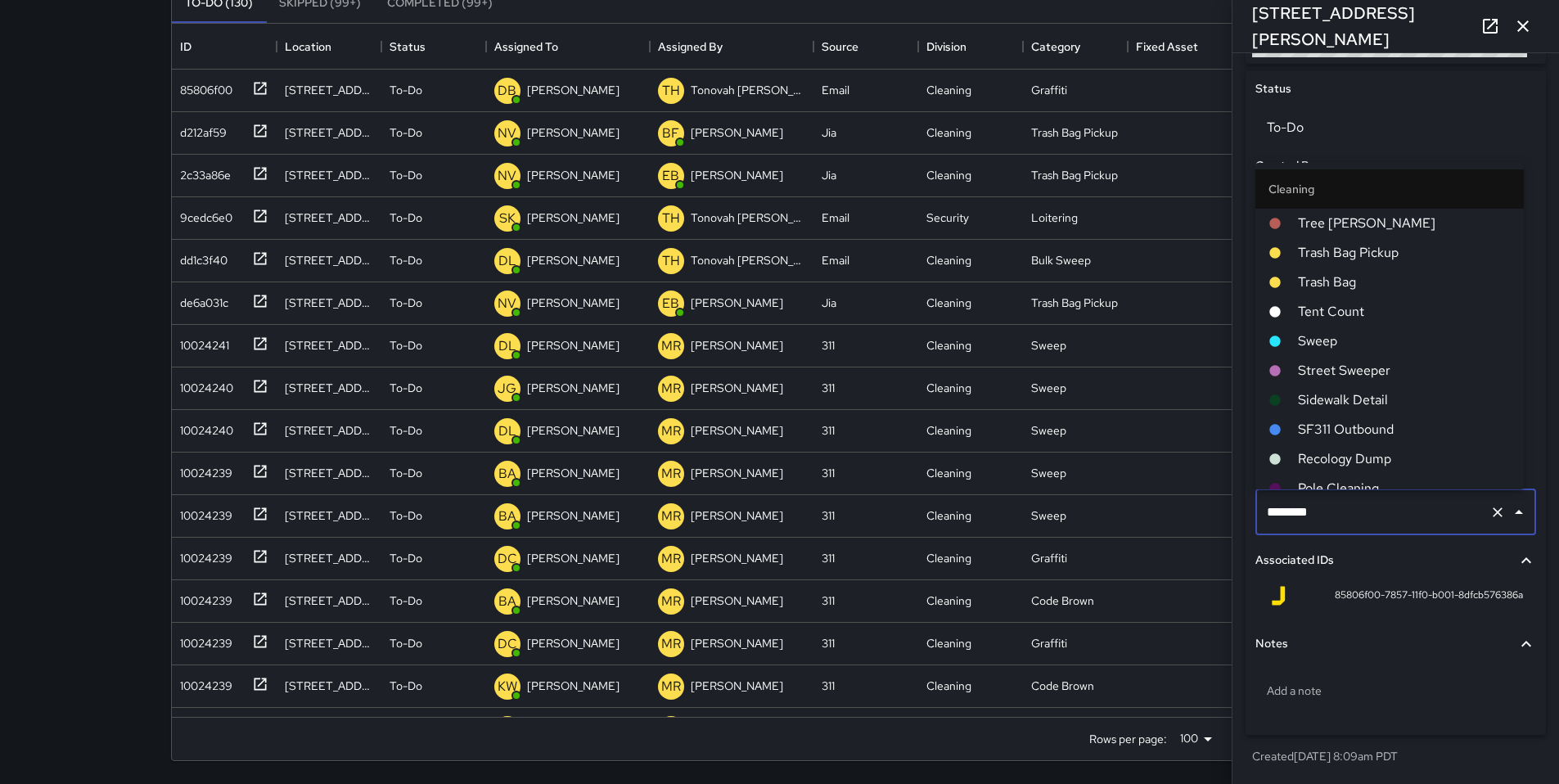
scroll to position [308, 0]
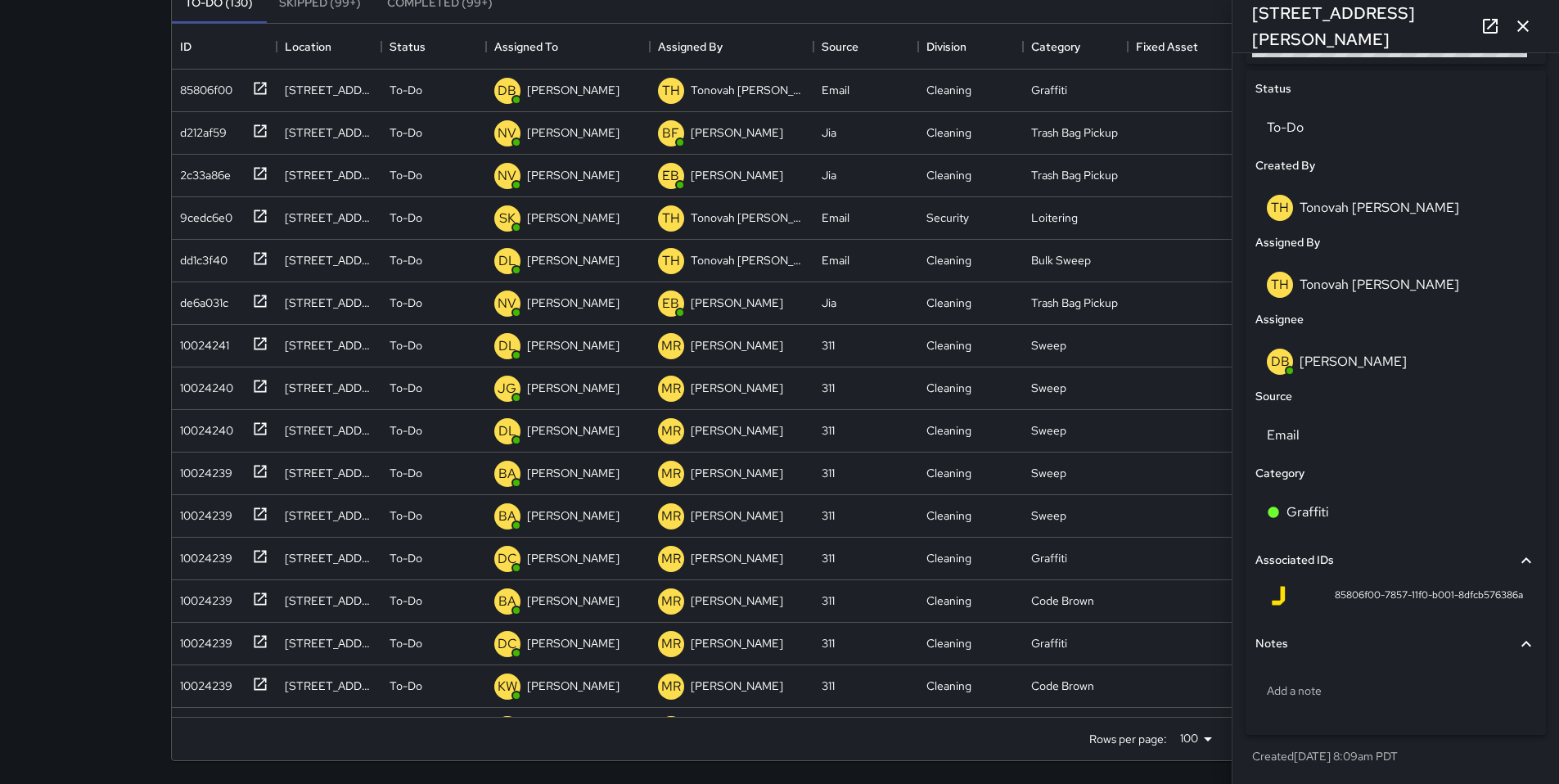
click at [1409, 627] on div "Notes" at bounding box center [1395, 644] width 281 height 38
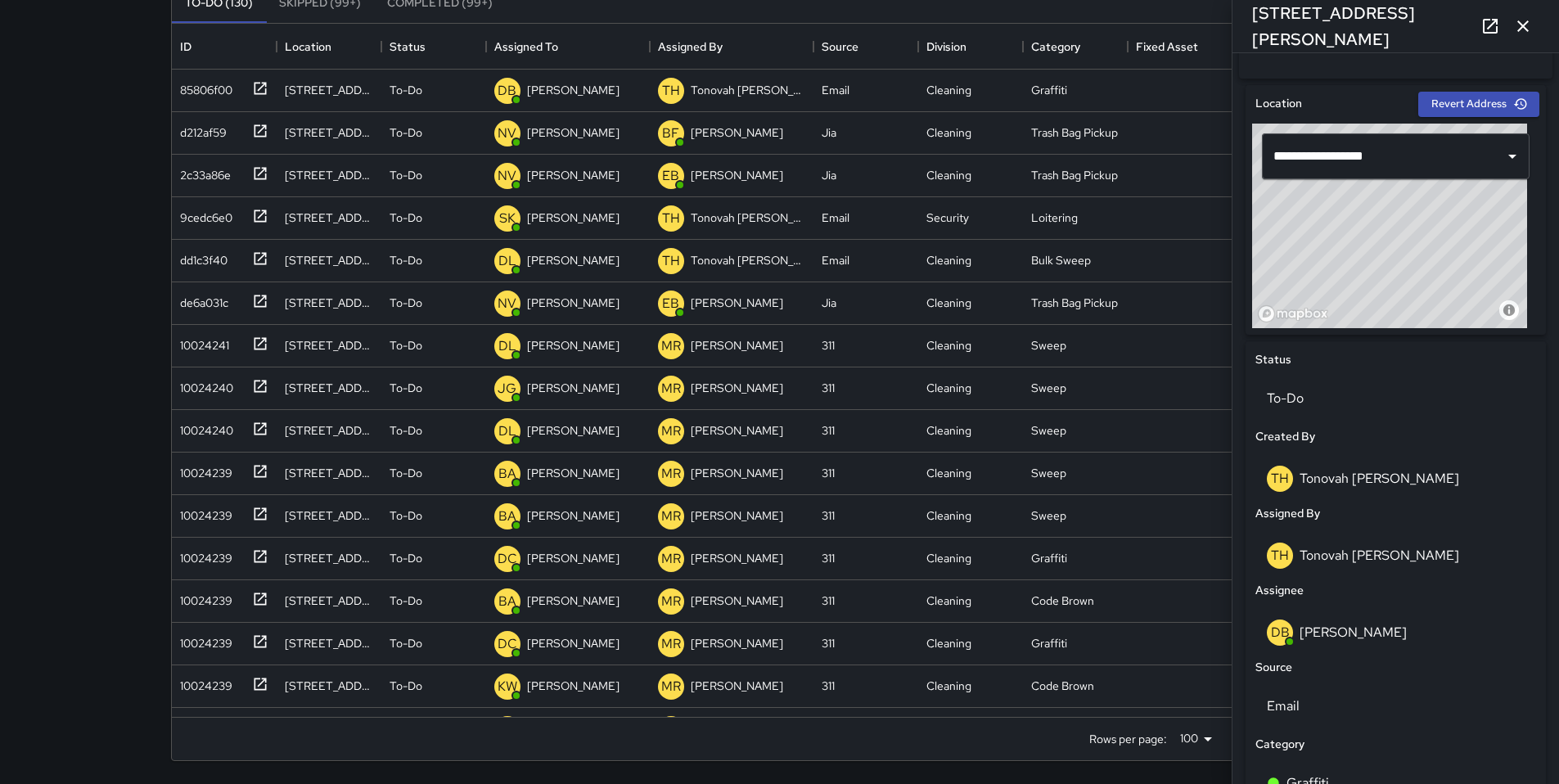
scroll to position [356, 0]
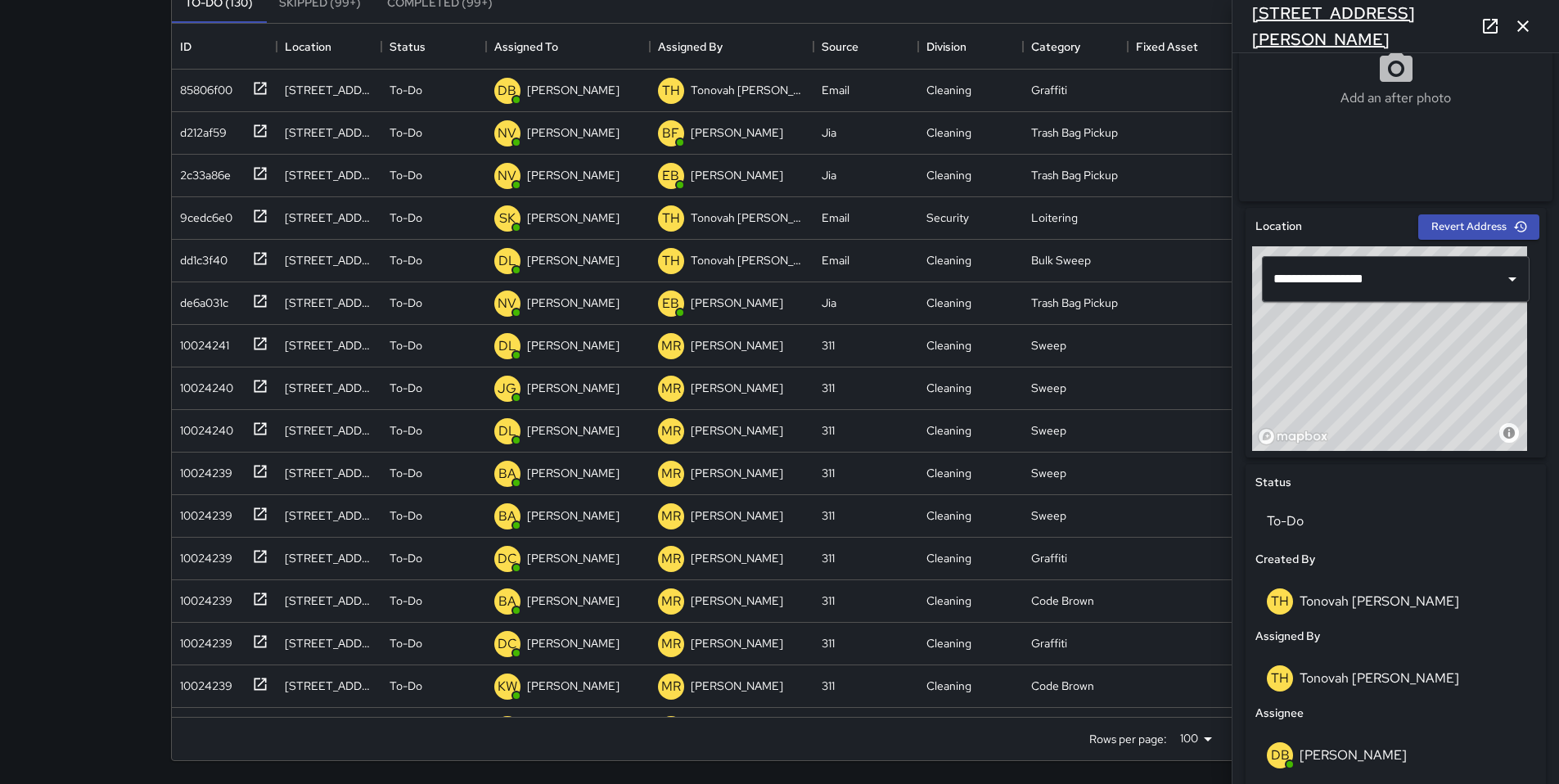
click at [1320, 32] on h6 "[STREET_ADDRESS][PERSON_NAME]" at bounding box center [1363, 26] width 222 height 52
click at [1480, 33] on icon at bounding box center [1490, 26] width 20 height 20
click at [1523, 36] on button "button" at bounding box center [1522, 26] width 33 height 33
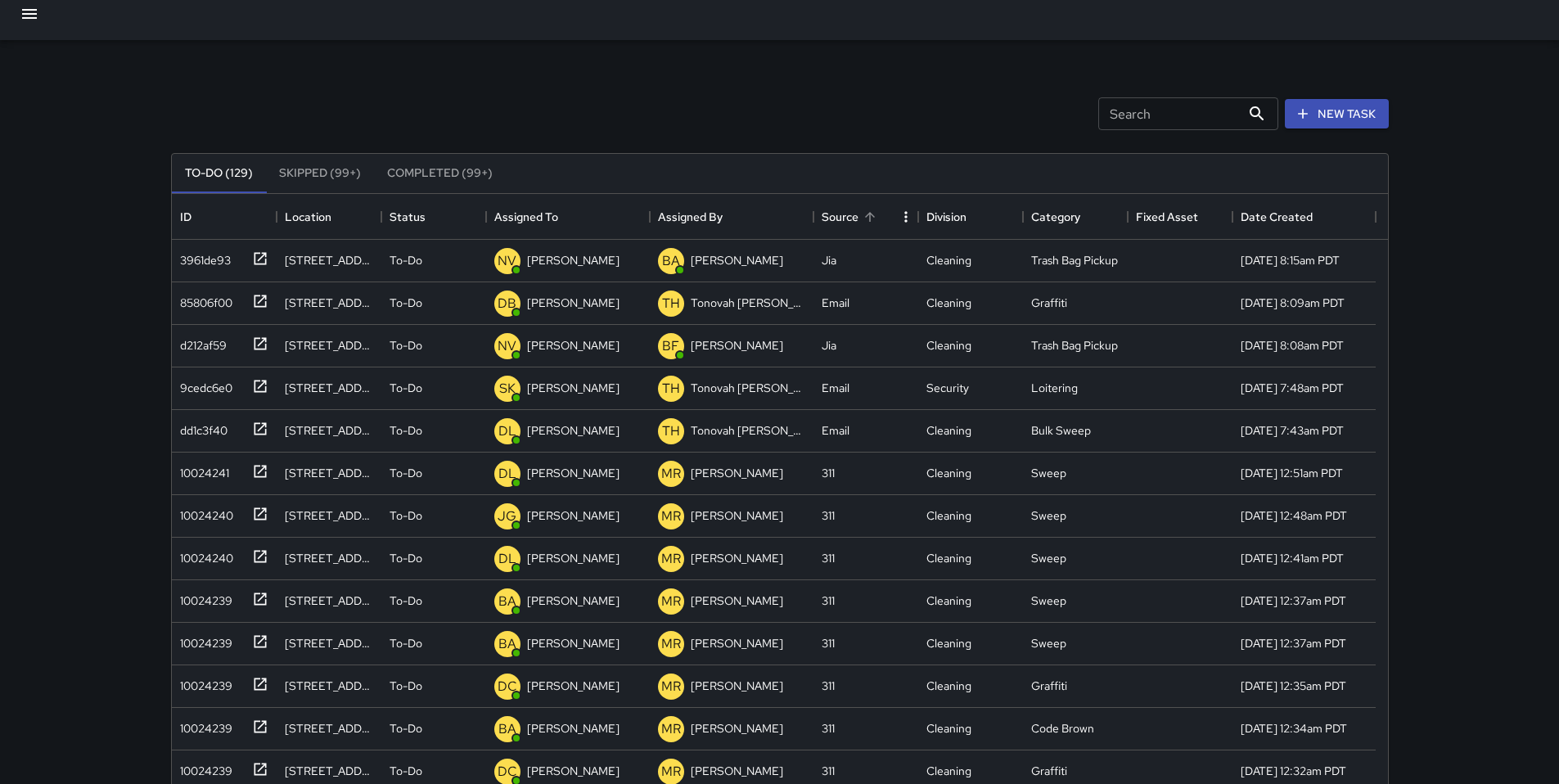
scroll to position [0, 0]
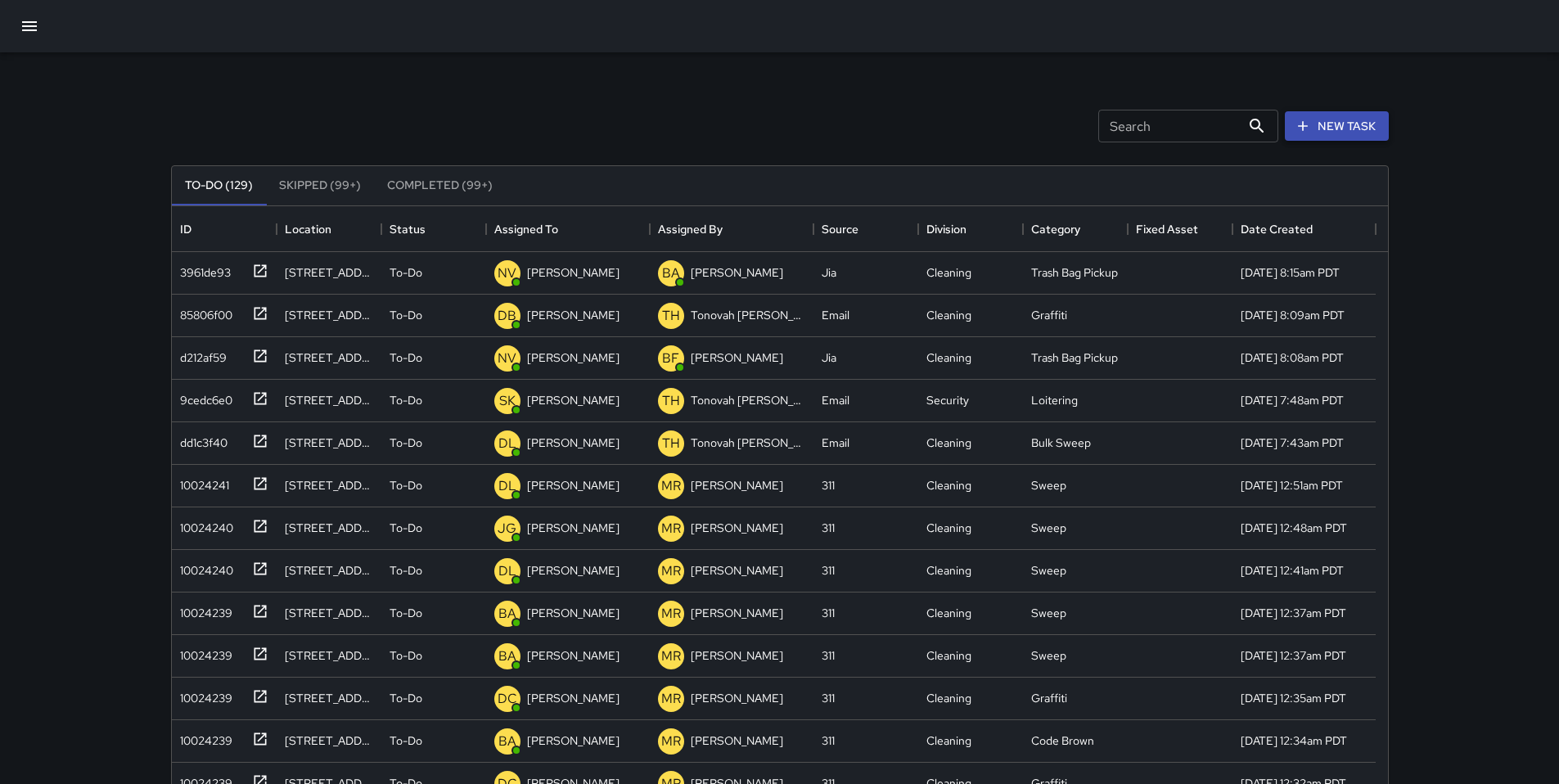
click at [1297, 136] on button "New Task" at bounding box center [1336, 126] width 104 height 30
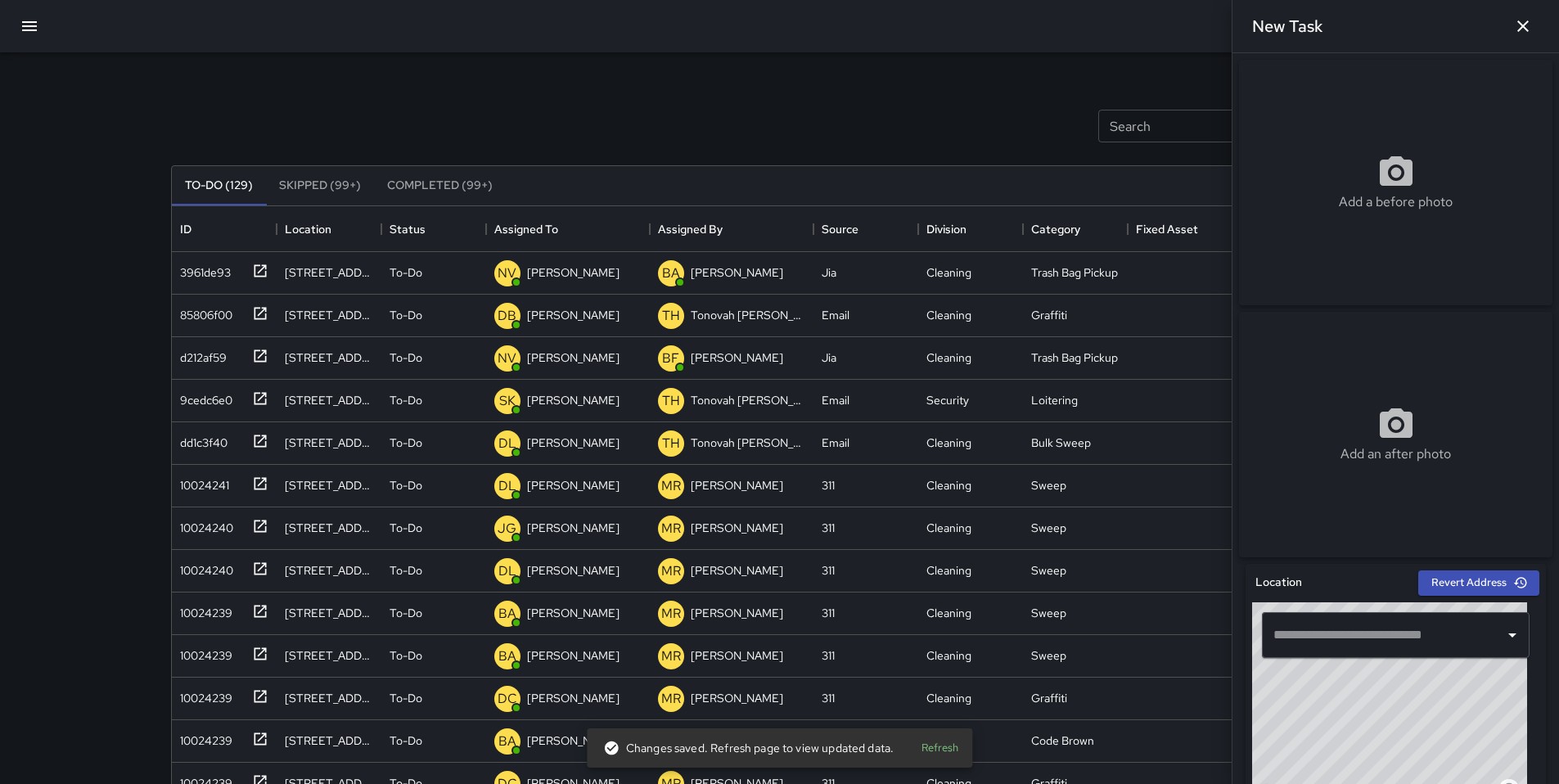
click at [1327, 632] on input "text" at bounding box center [1383, 634] width 228 height 31
paste input "**********"
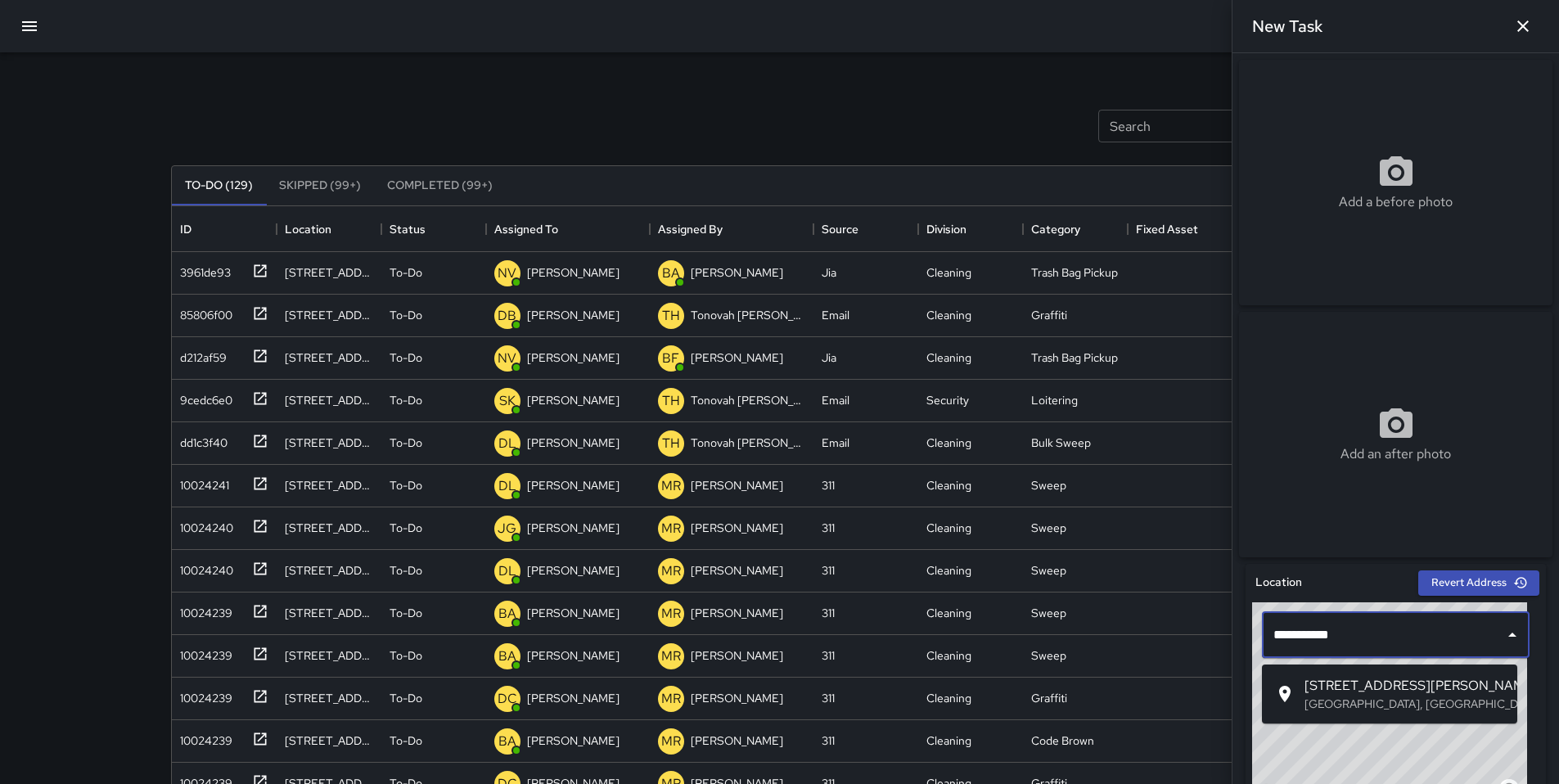
click at [1328, 695] on p "San Francisco, CA, USA" at bounding box center [1404, 703] width 200 height 16
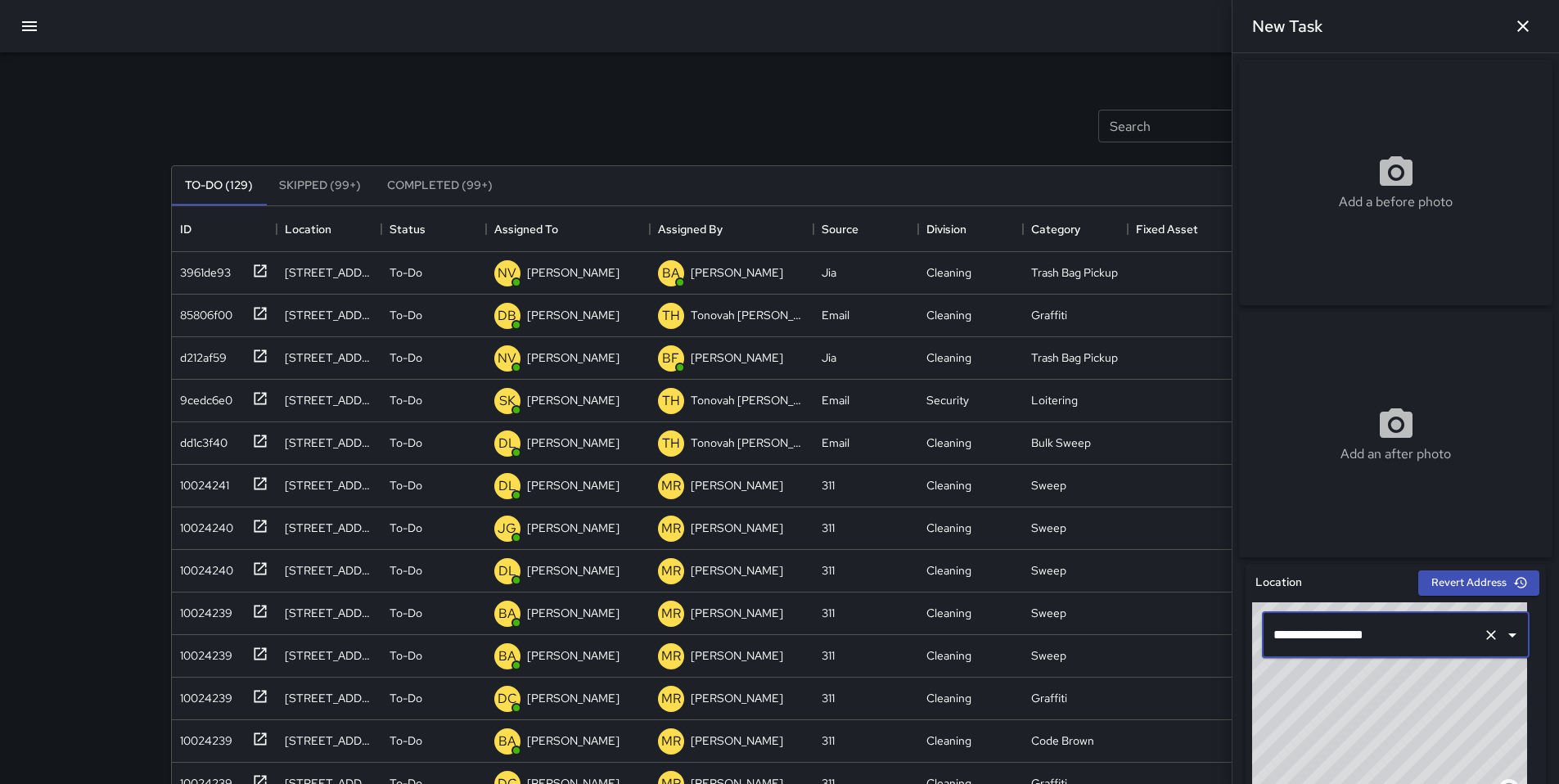
type input "**********"
click at [186, 488] on div "dd1c3f40" at bounding box center [200, 481] width 54 height 23
click at [206, 489] on div "dd1c3f40" at bounding box center [200, 481] width 54 height 23
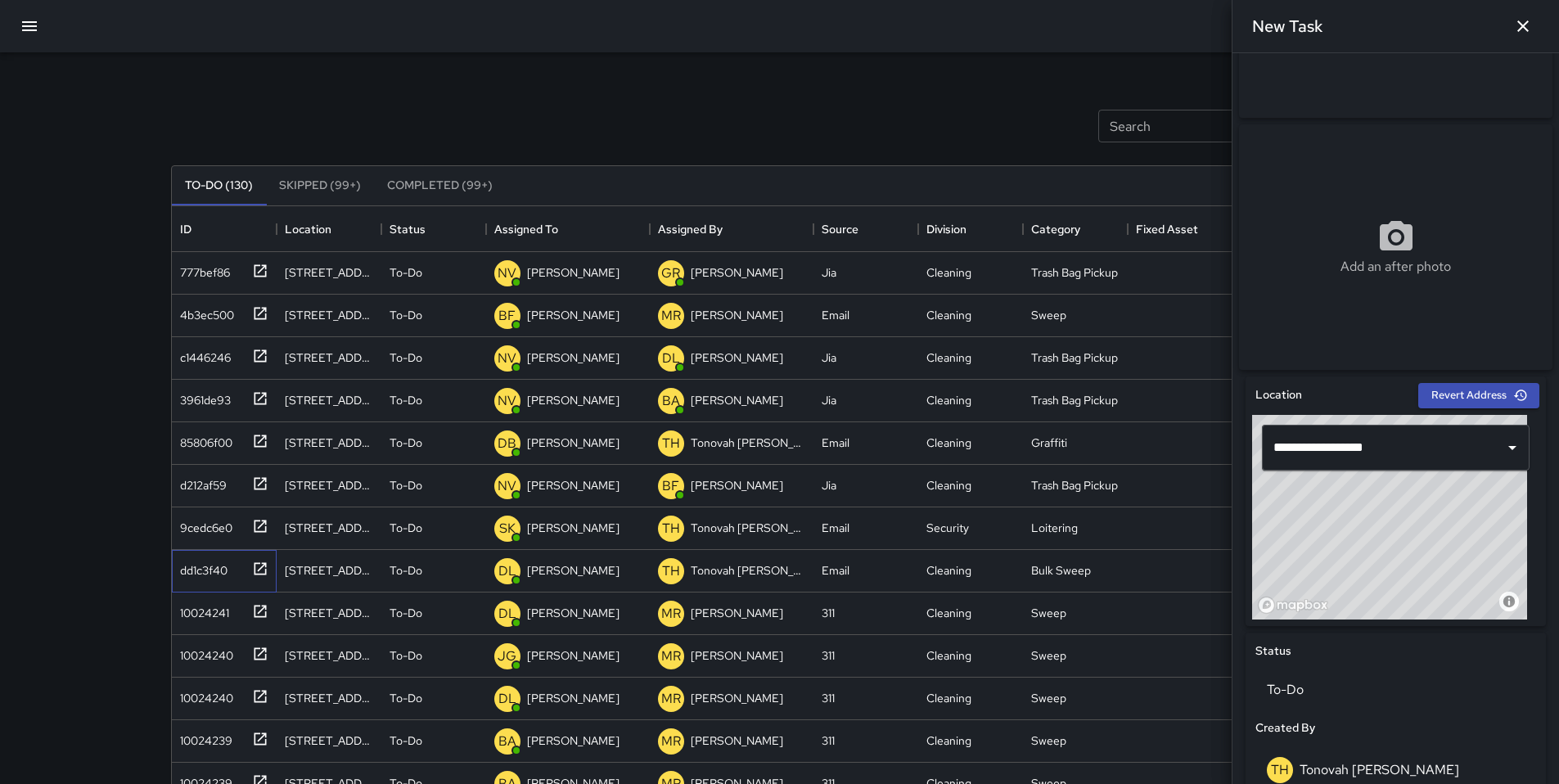
scroll to position [169, 0]
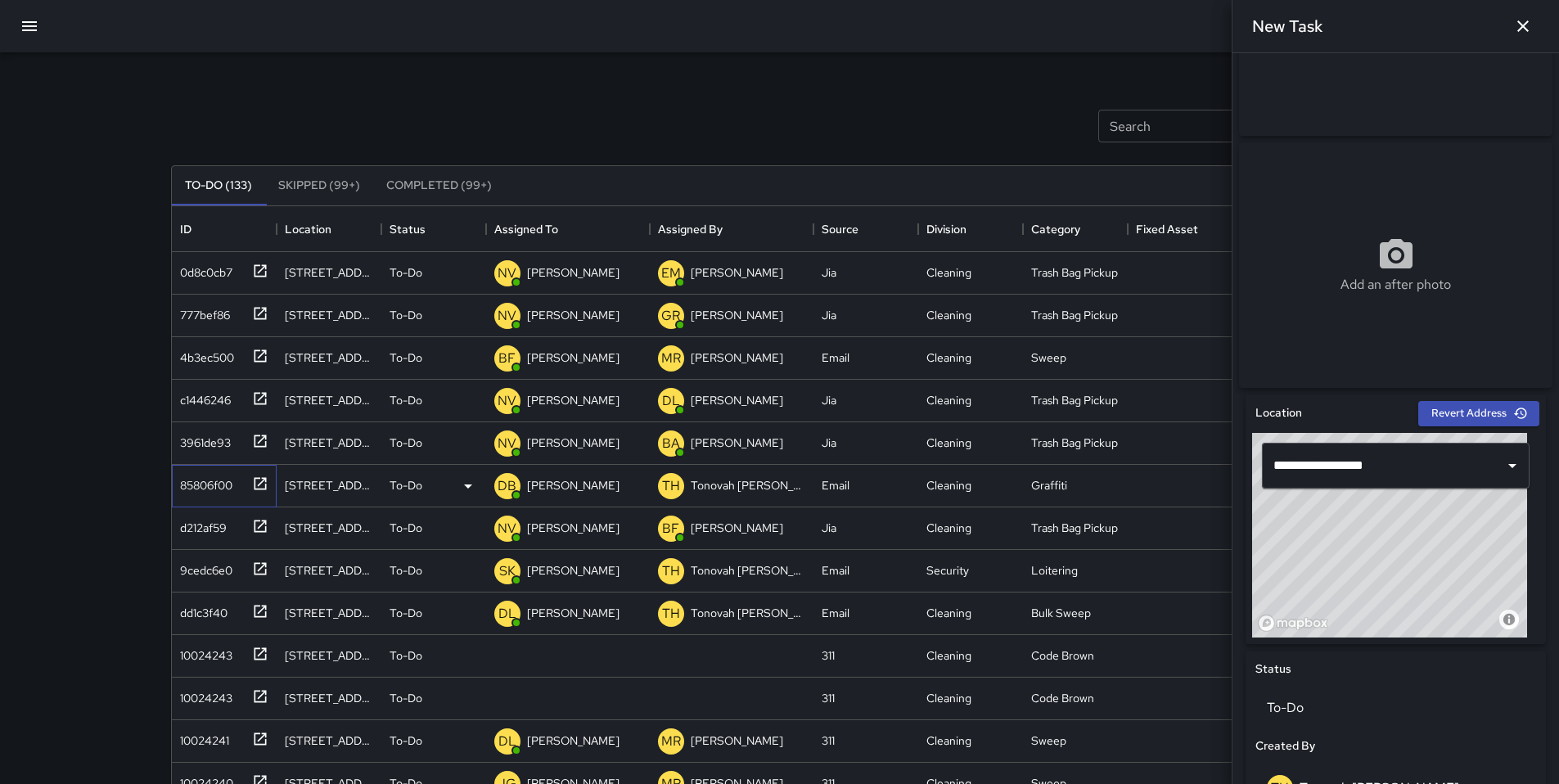
click at [186, 487] on div "85806f00" at bounding box center [202, 481] width 59 height 23
click at [197, 487] on div "85806f00" at bounding box center [202, 481] width 59 height 23
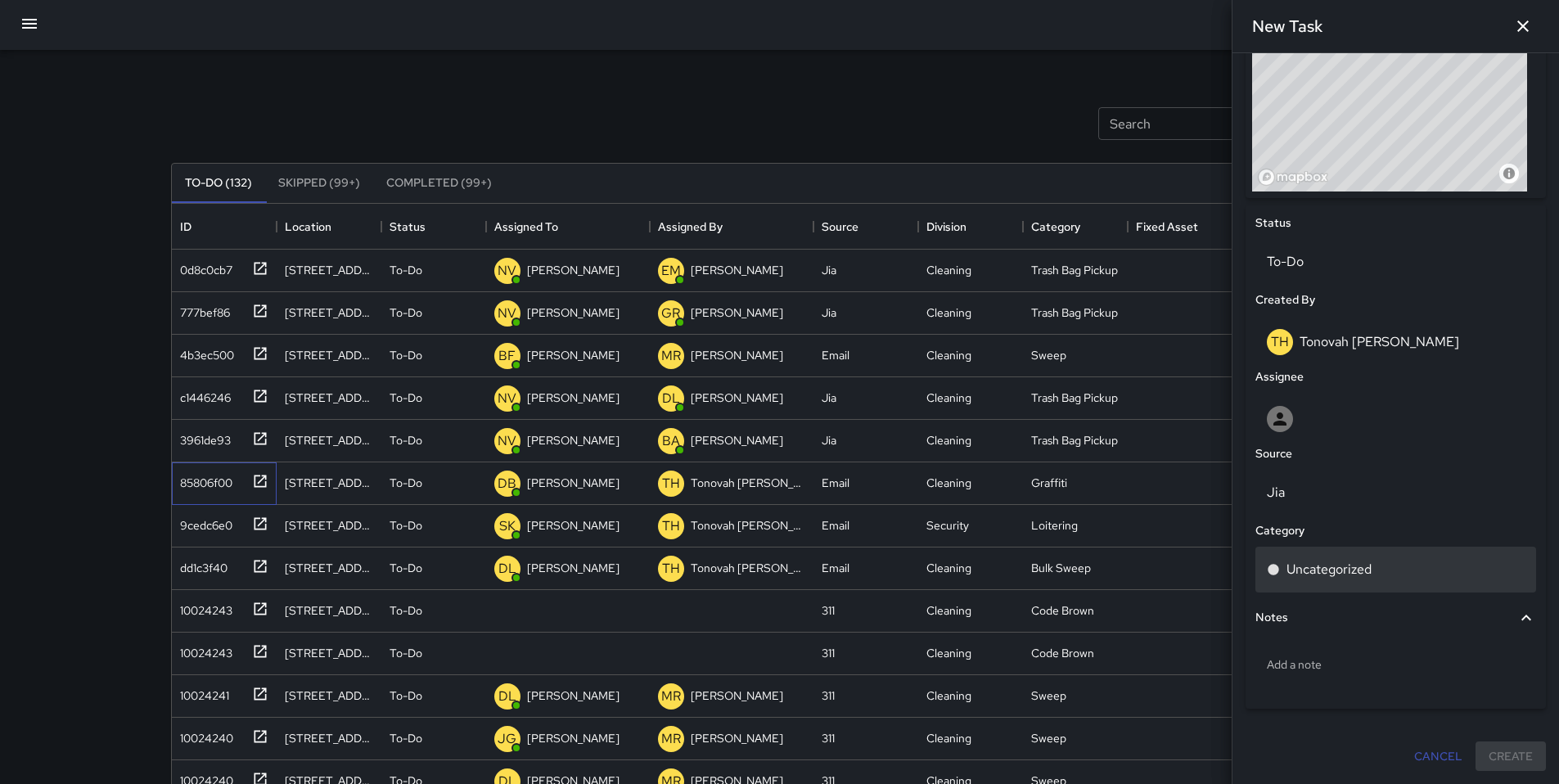
scroll to position [3, 0]
click at [1332, 567] on p "Uncategorized" at bounding box center [1328, 570] width 85 height 20
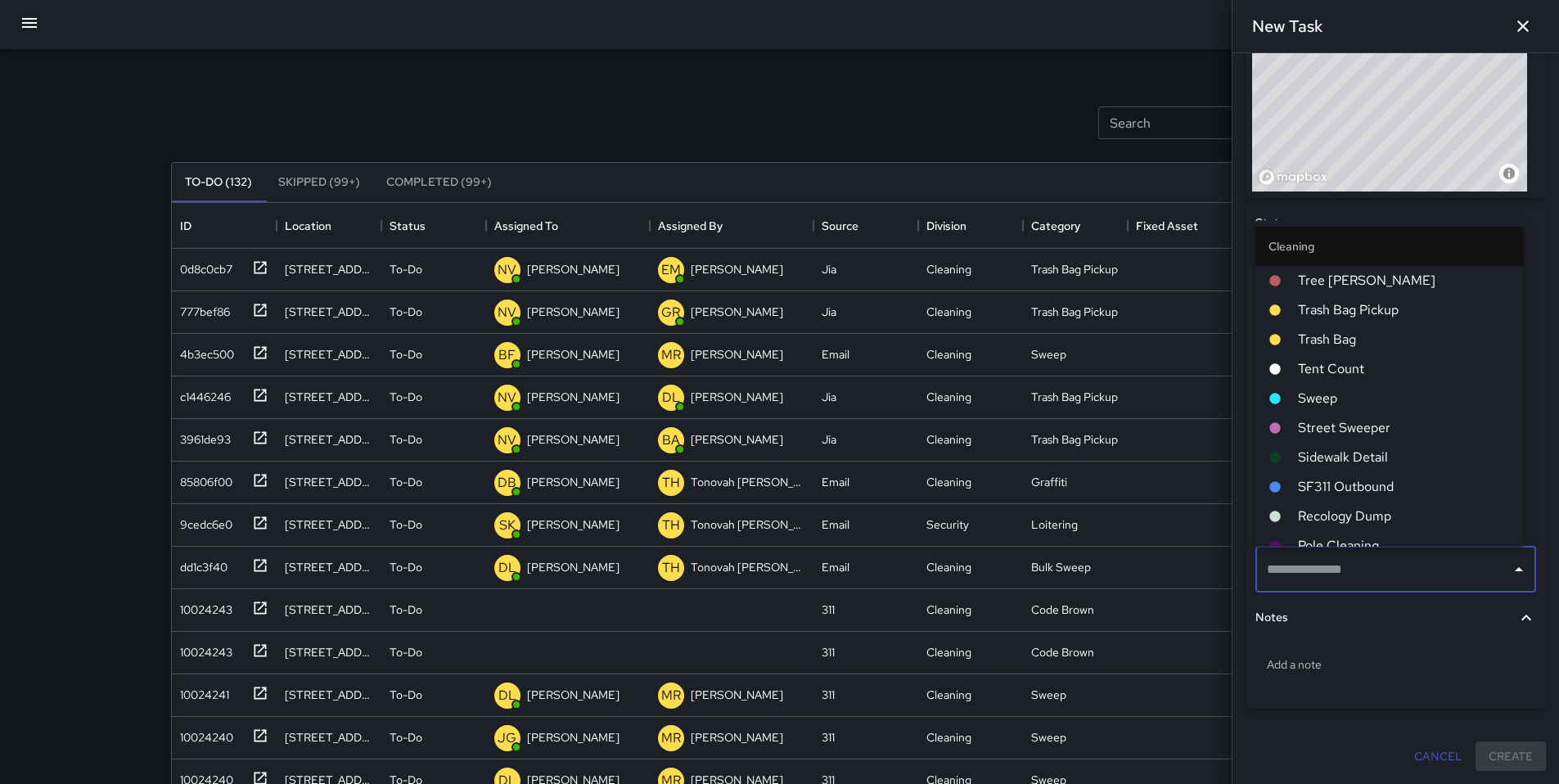
click at [1331, 403] on span "Sweep" at bounding box center [1404, 399] width 213 height 20
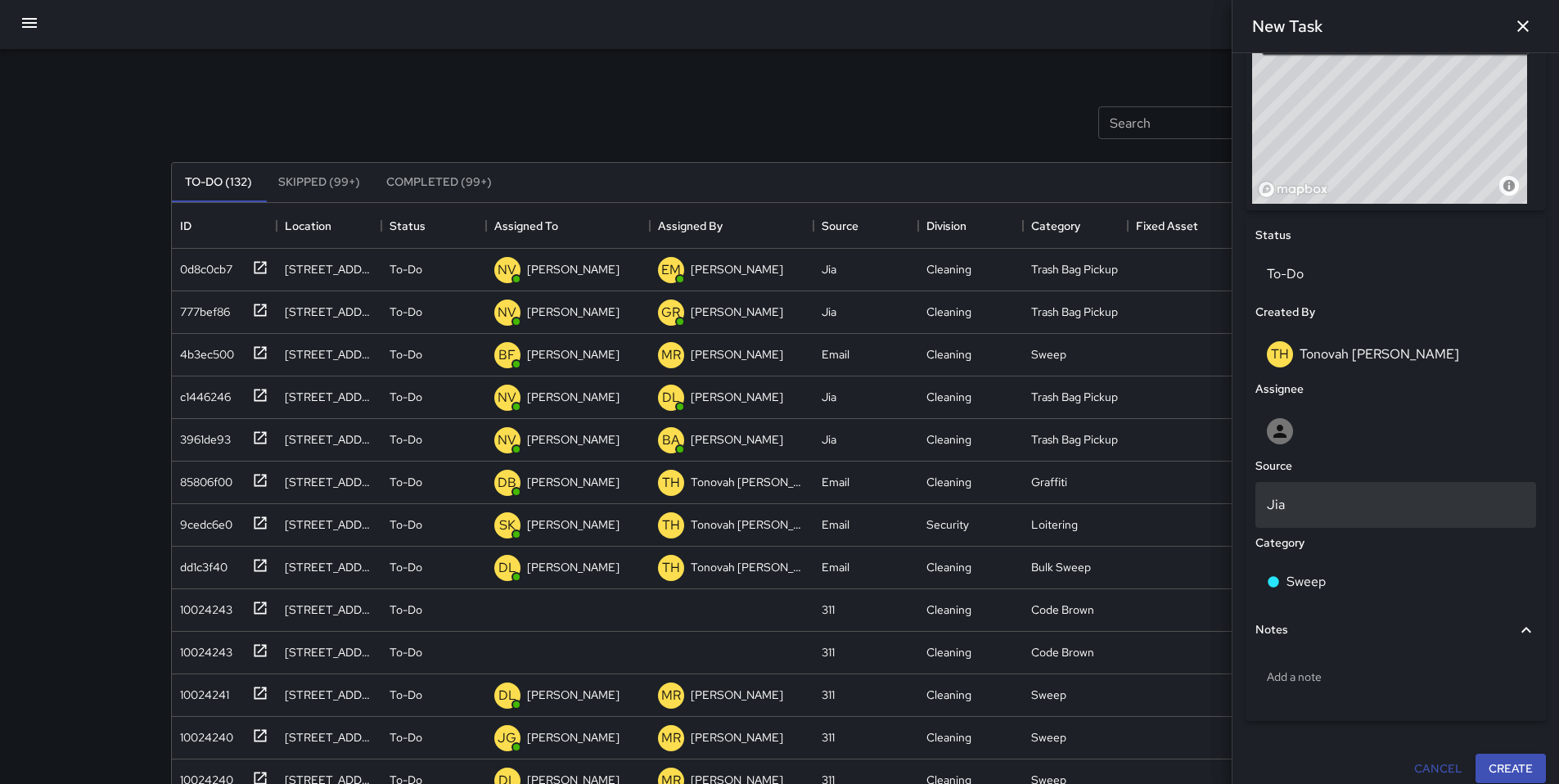
scroll to position [622, 0]
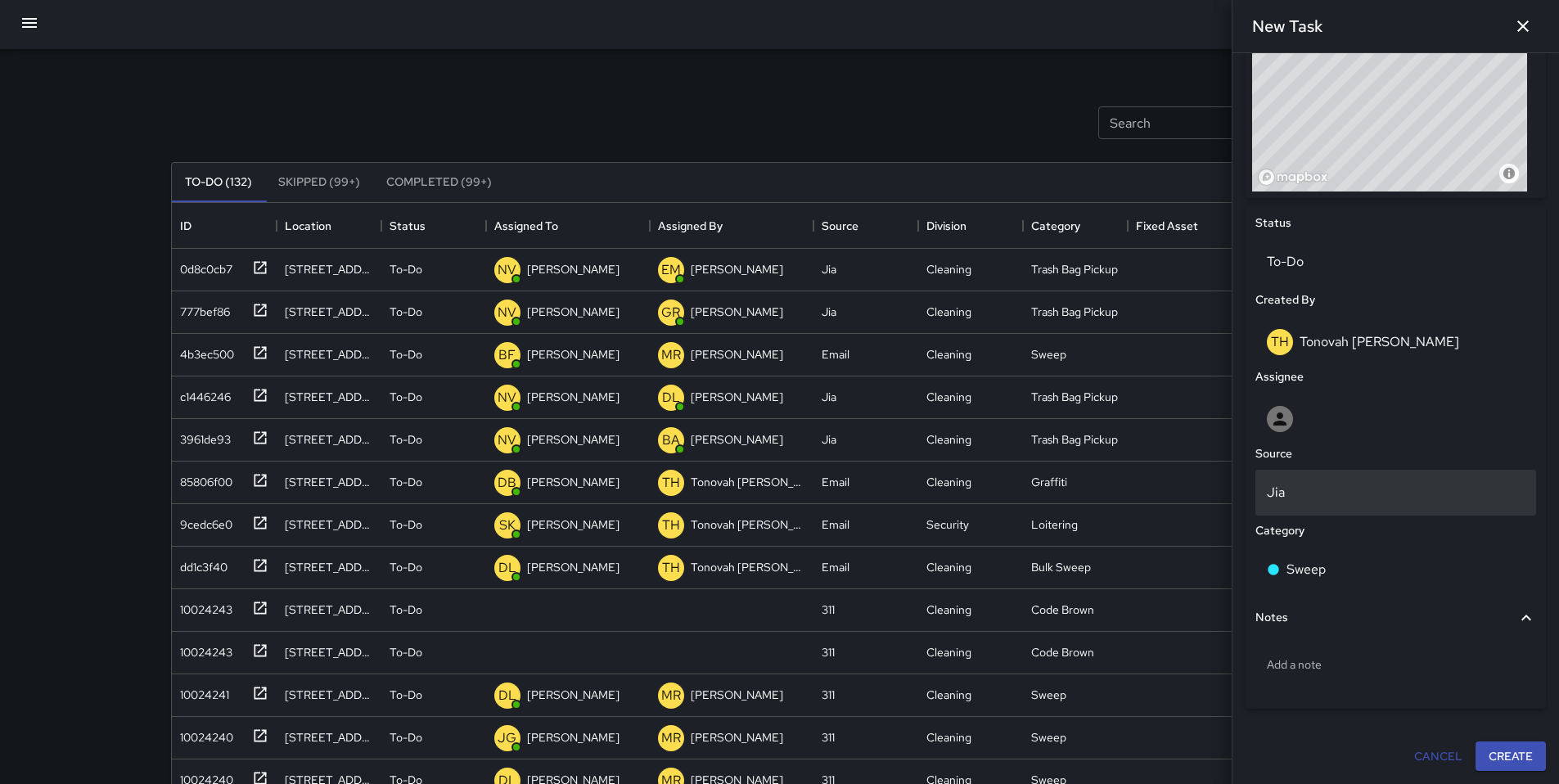
click at [1296, 491] on p "Jia" at bounding box center [1395, 493] width 258 height 20
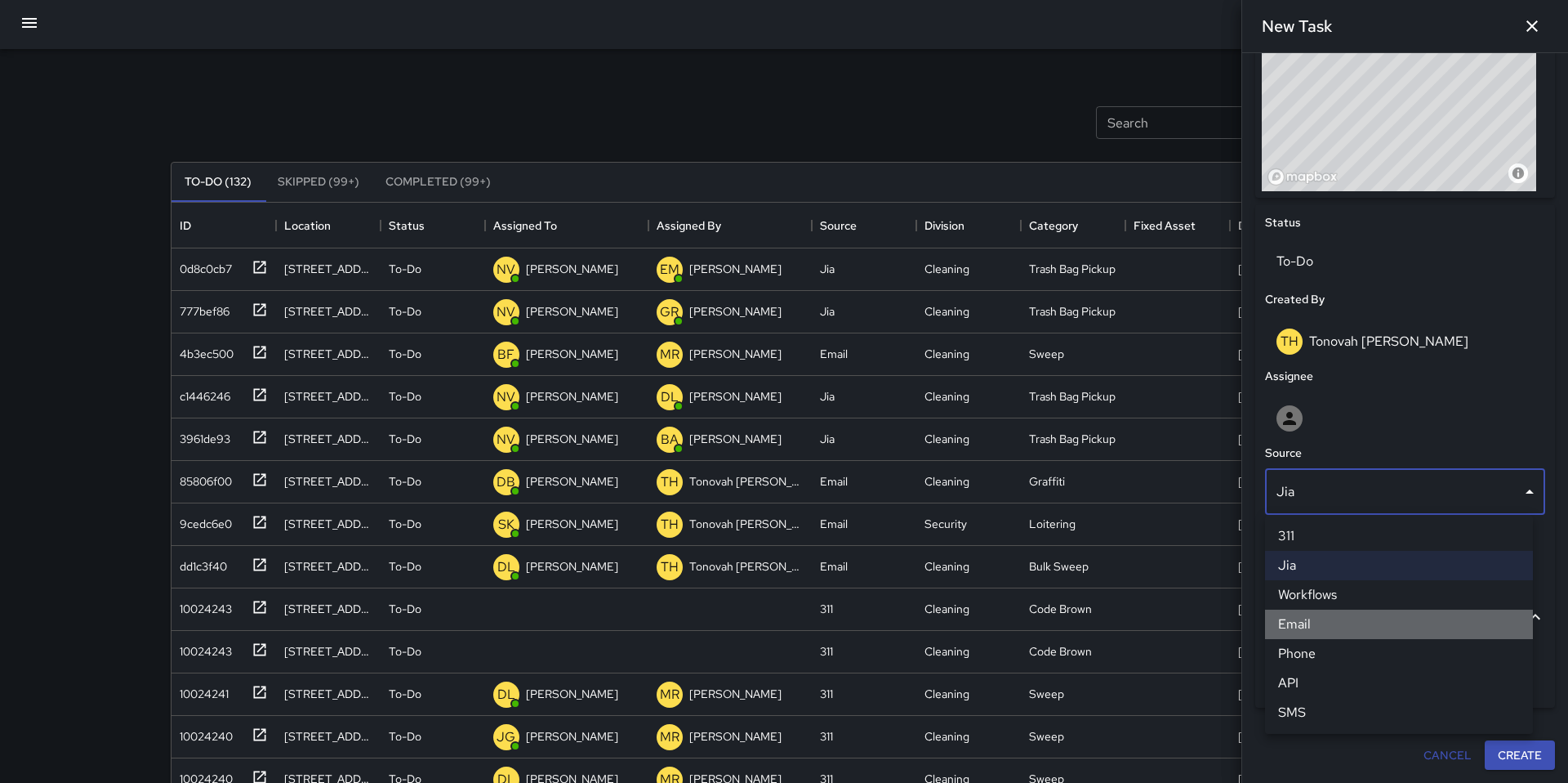
click at [1303, 623] on li "Email" at bounding box center [1398, 623] width 267 height 29
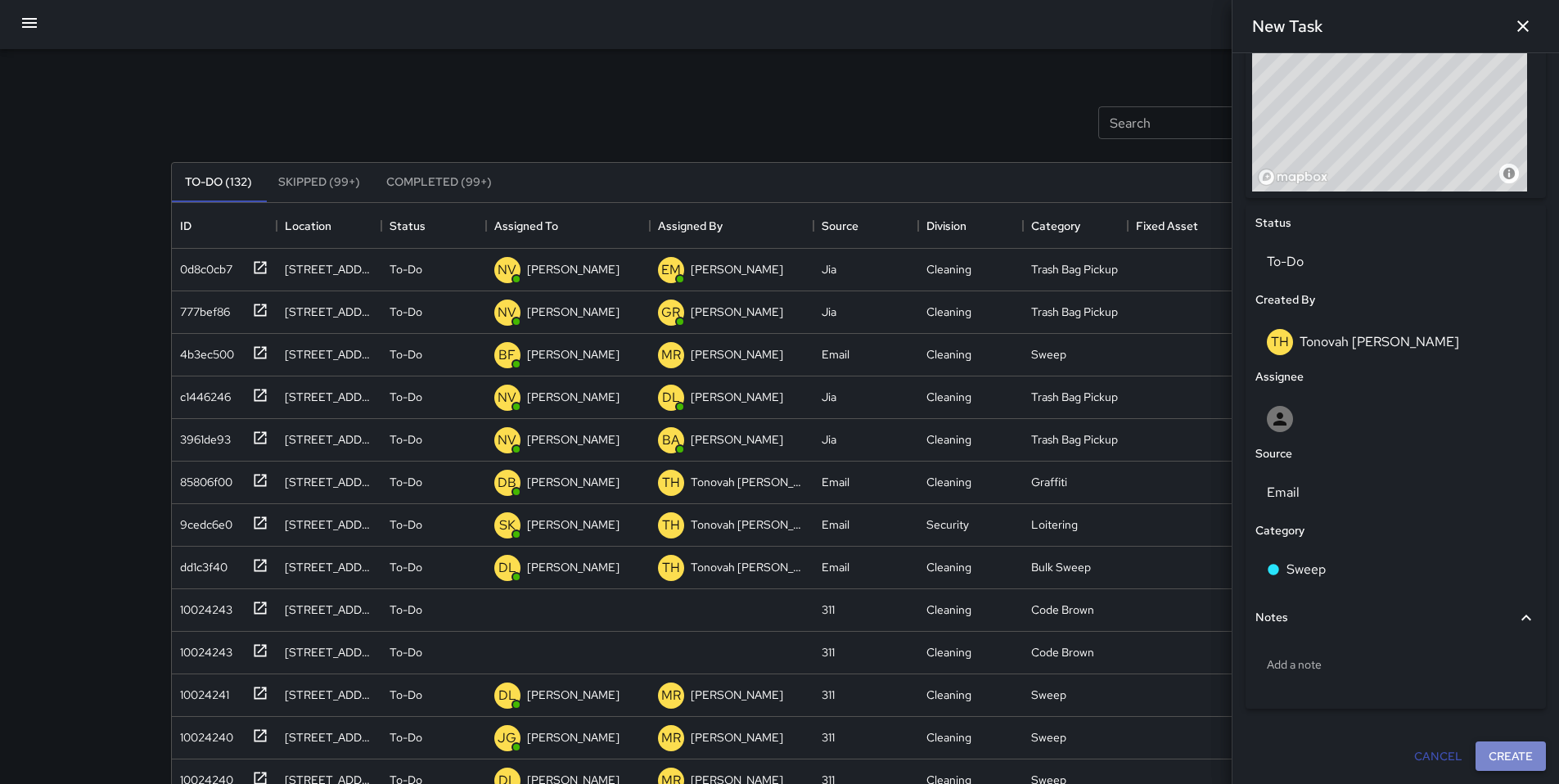
click at [1519, 762] on button "Create" at bounding box center [1510, 756] width 70 height 30
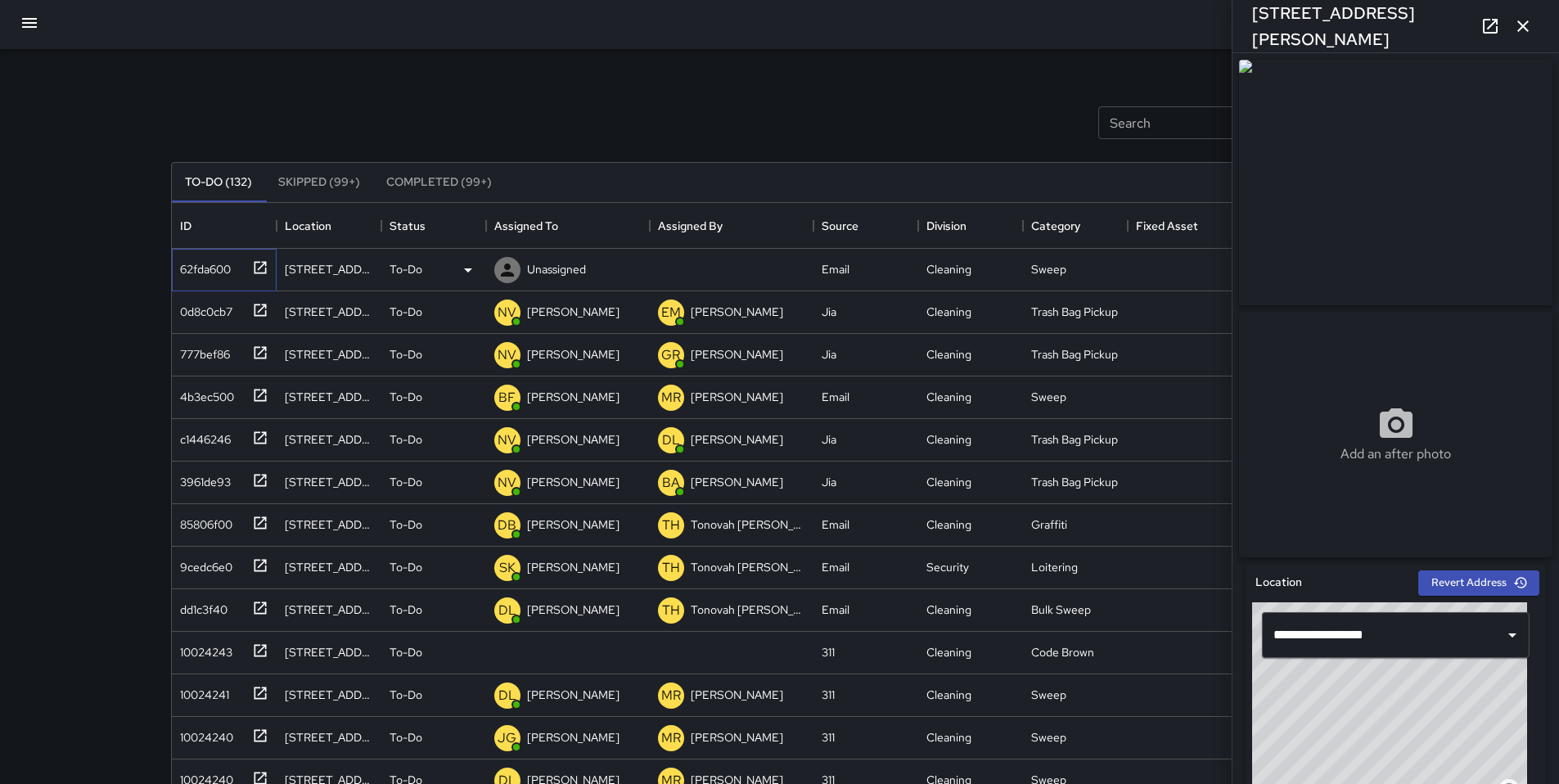
click at [210, 272] on div "62fda600" at bounding box center [201, 265] width 57 height 23
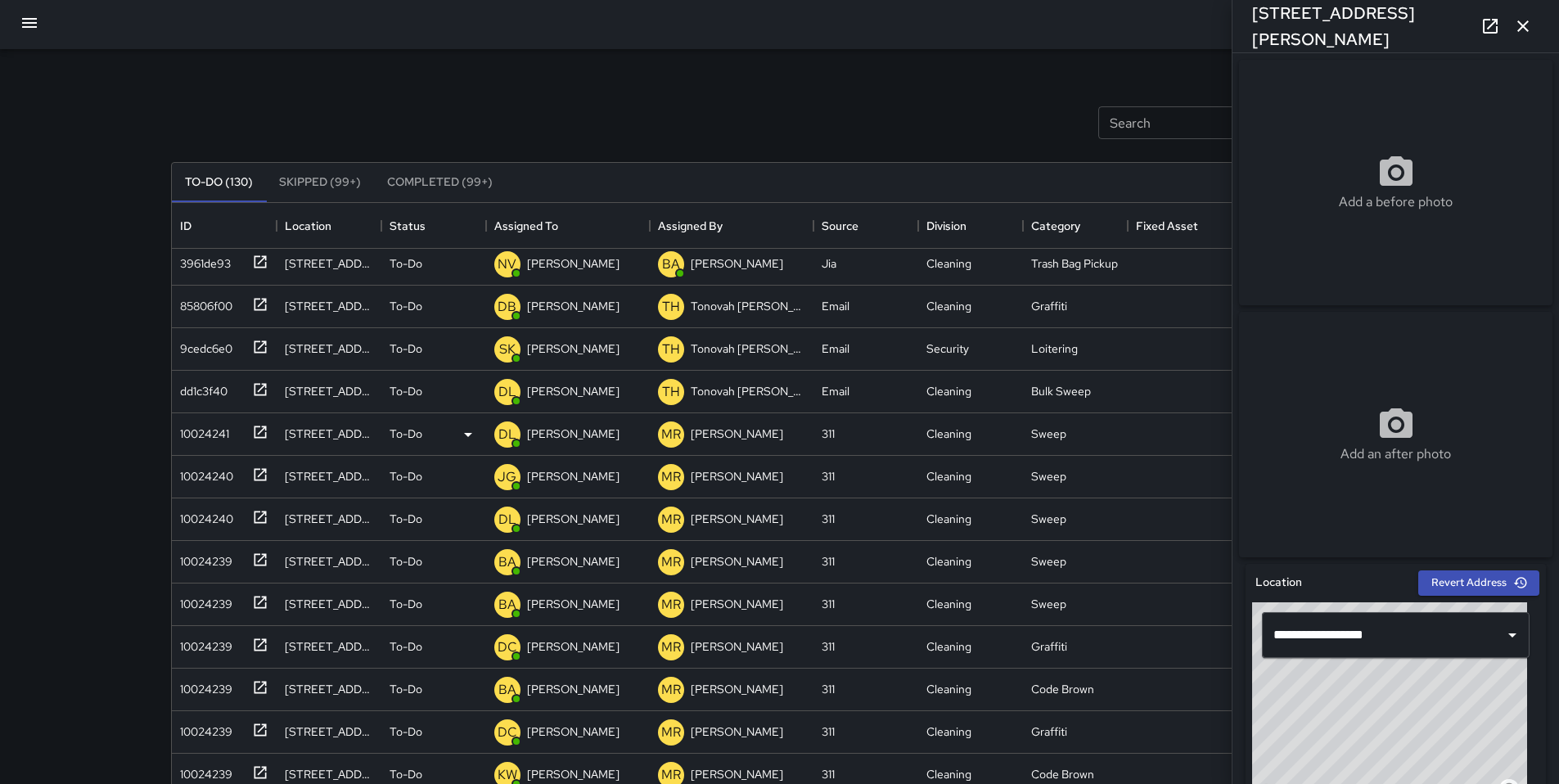
scroll to position [161, 0]
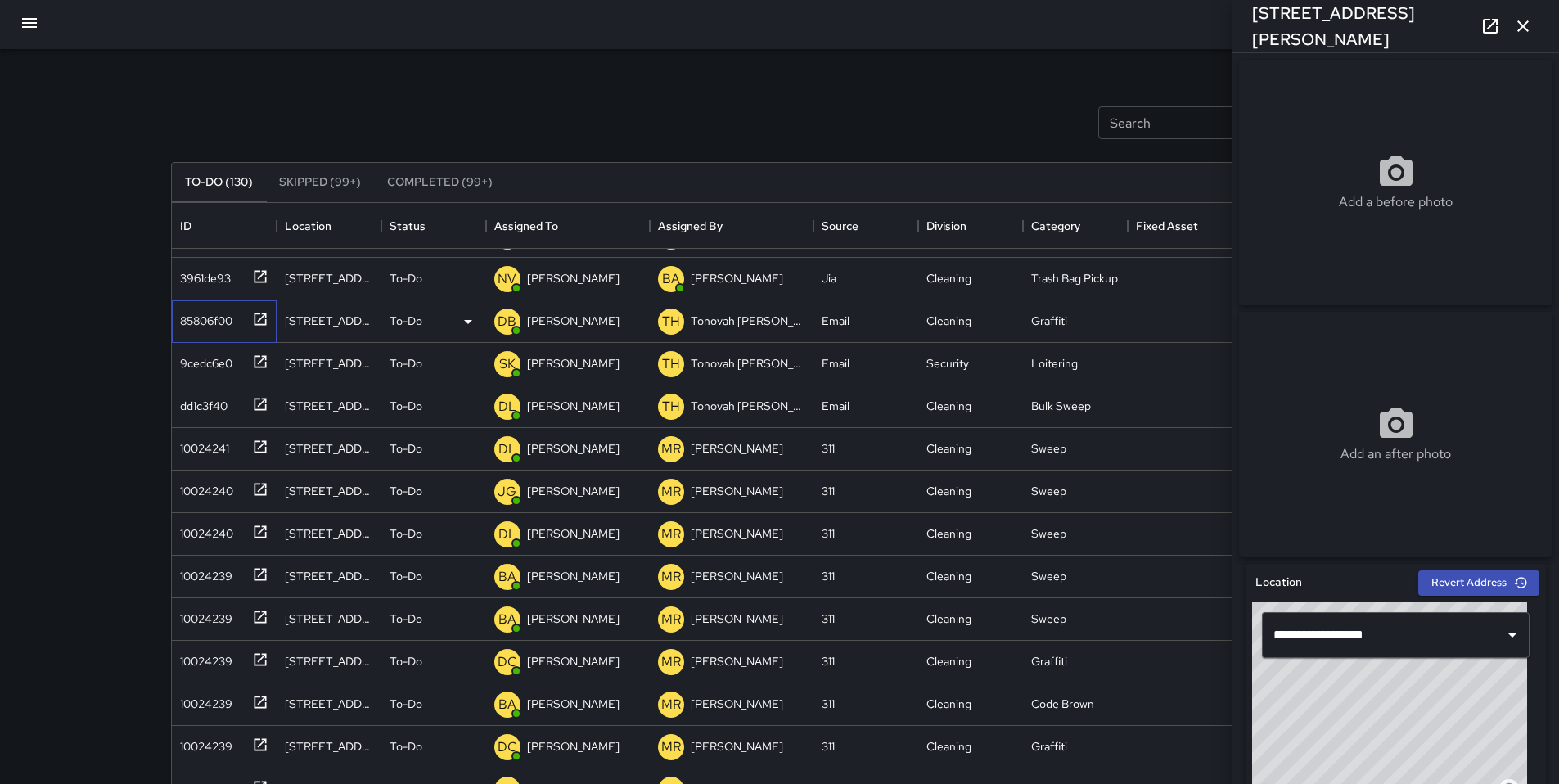
click at [240, 331] on div "85806f00" at bounding box center [224, 321] width 105 height 43
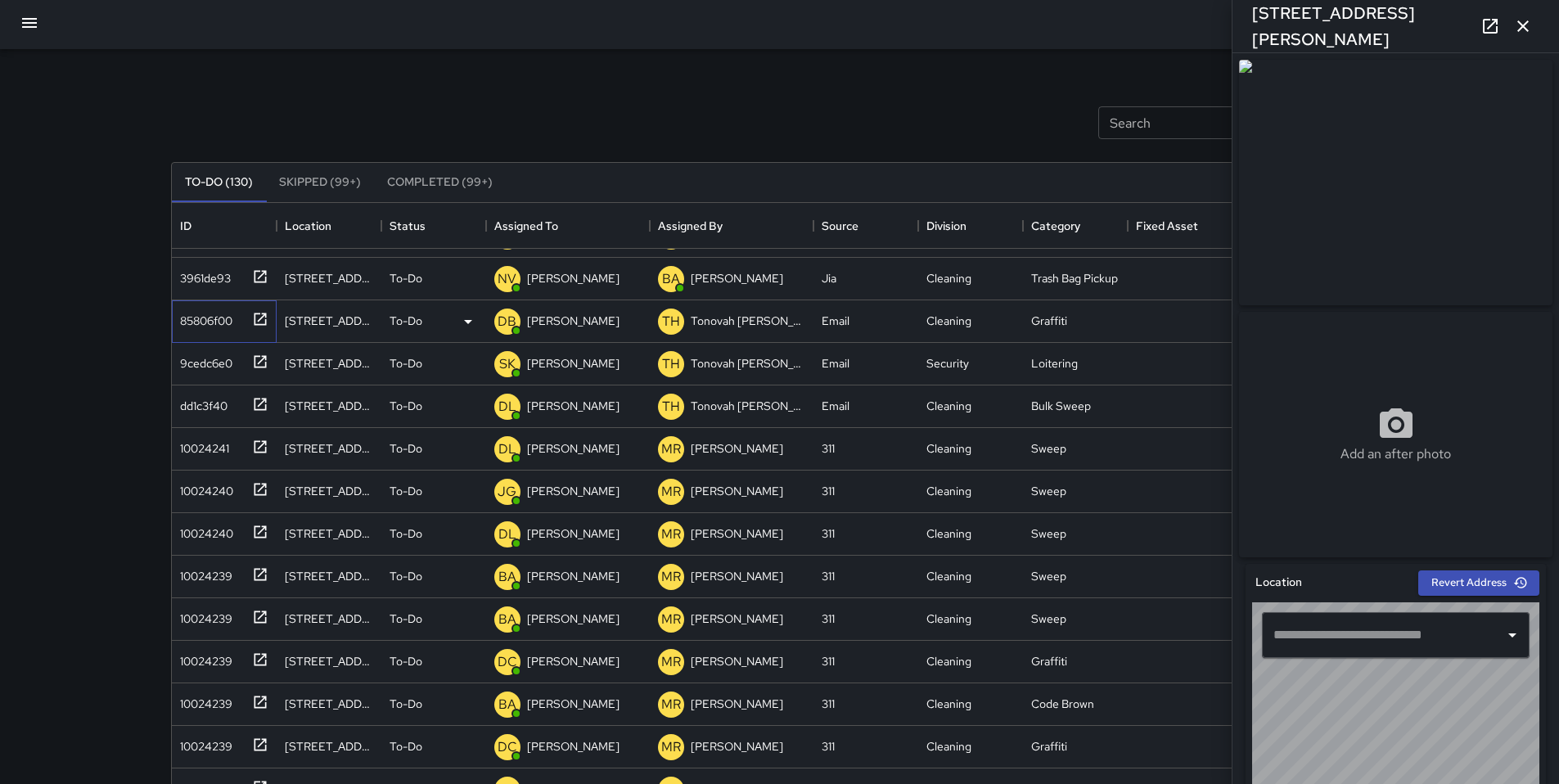
type input "**********"
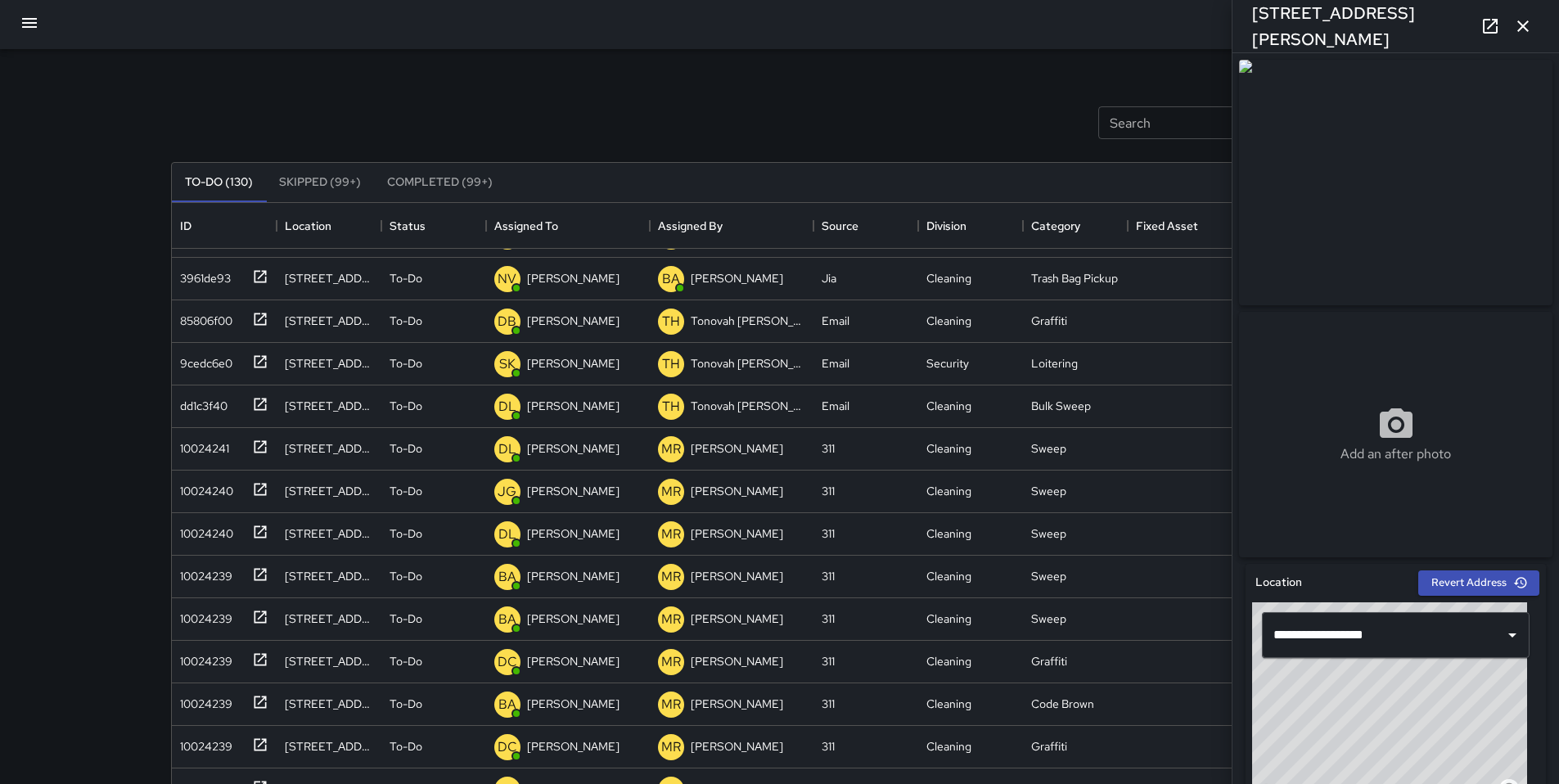
click at [1523, 23] on icon "button" at bounding box center [1523, 26] width 20 height 20
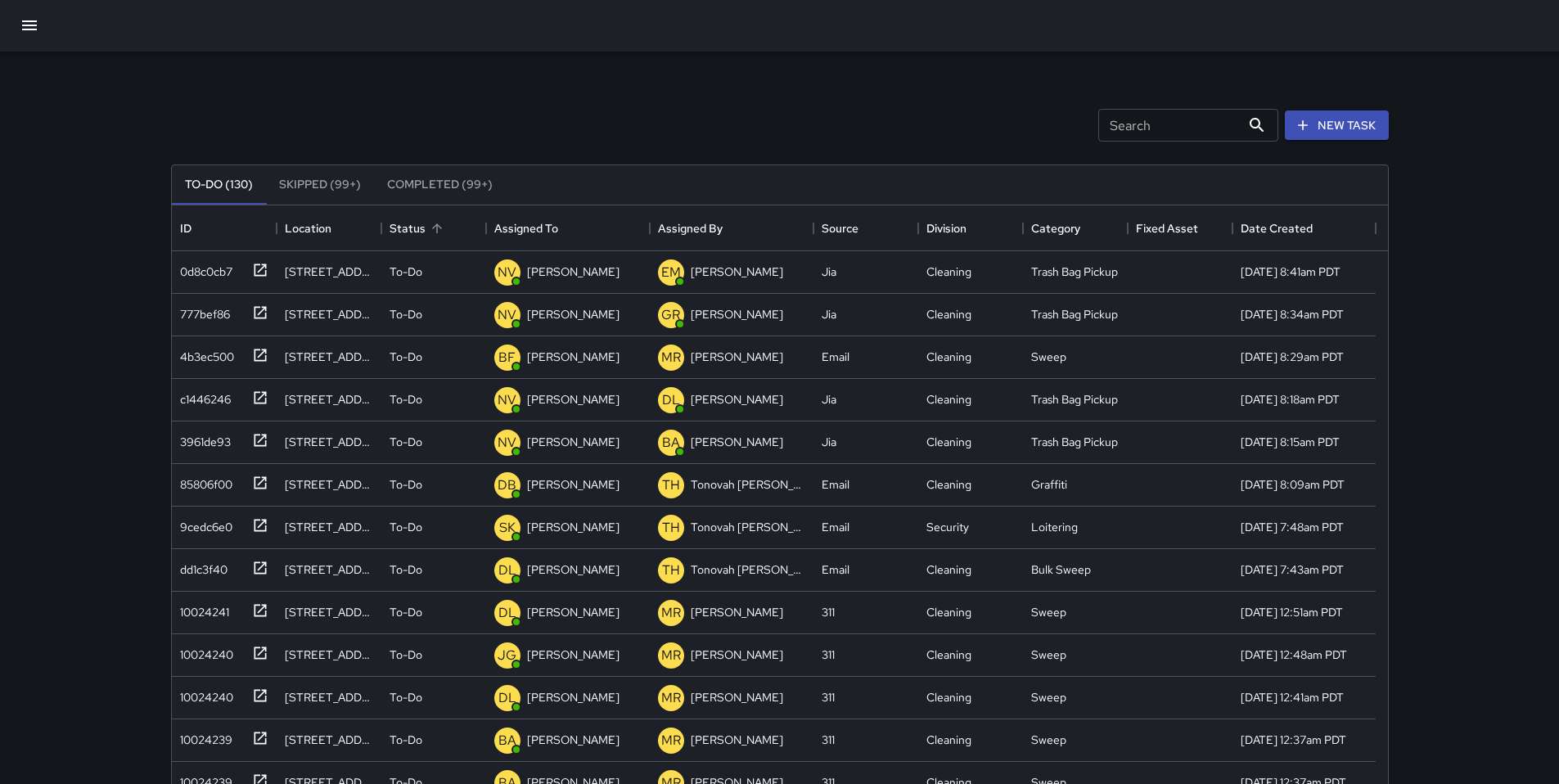
scroll to position [0, 0]
click at [1149, 124] on input "Search" at bounding box center [1169, 126] width 142 height 33
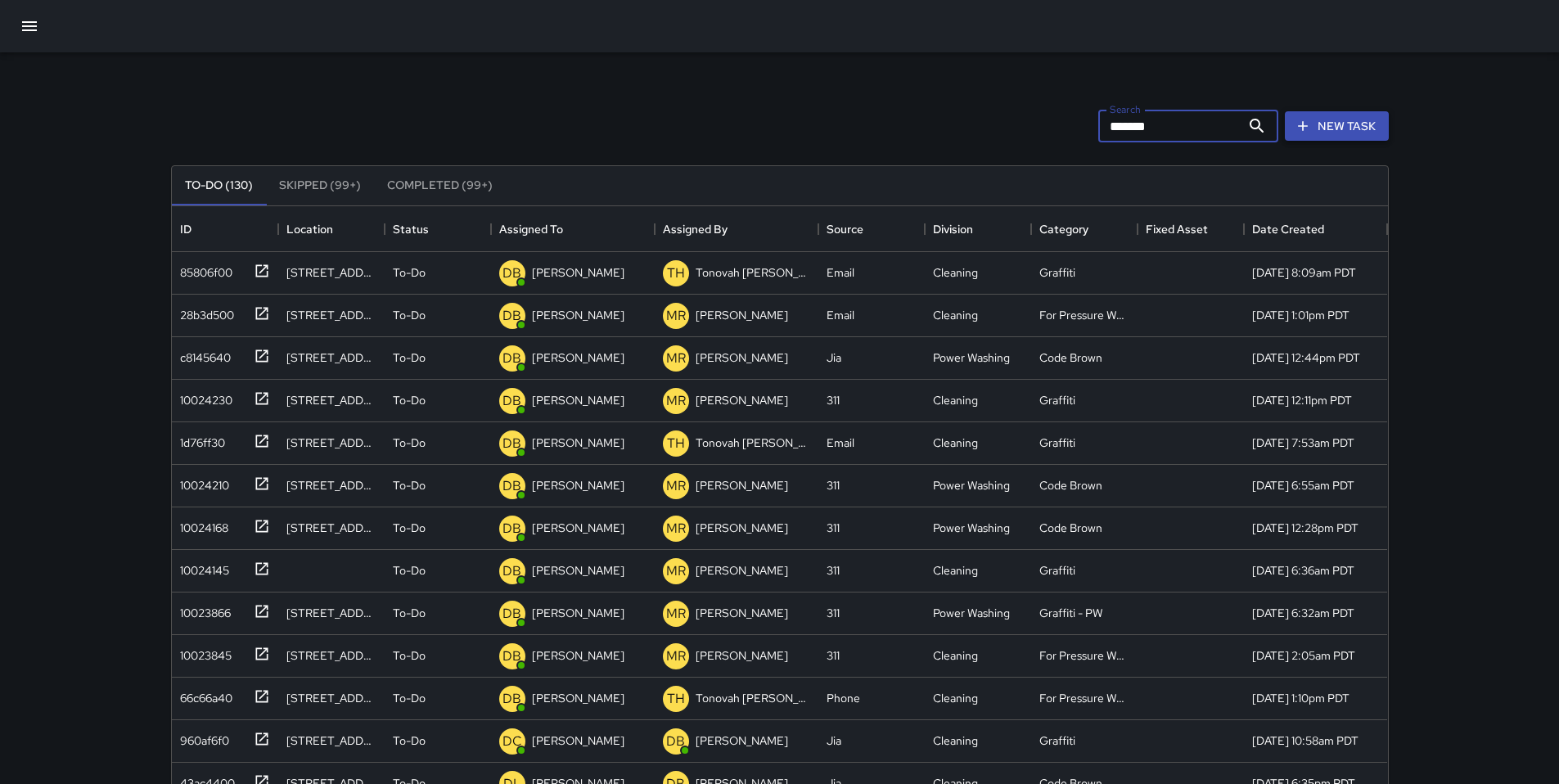
type input "*******"
click at [1319, 131] on button "New Task" at bounding box center [1336, 126] width 104 height 30
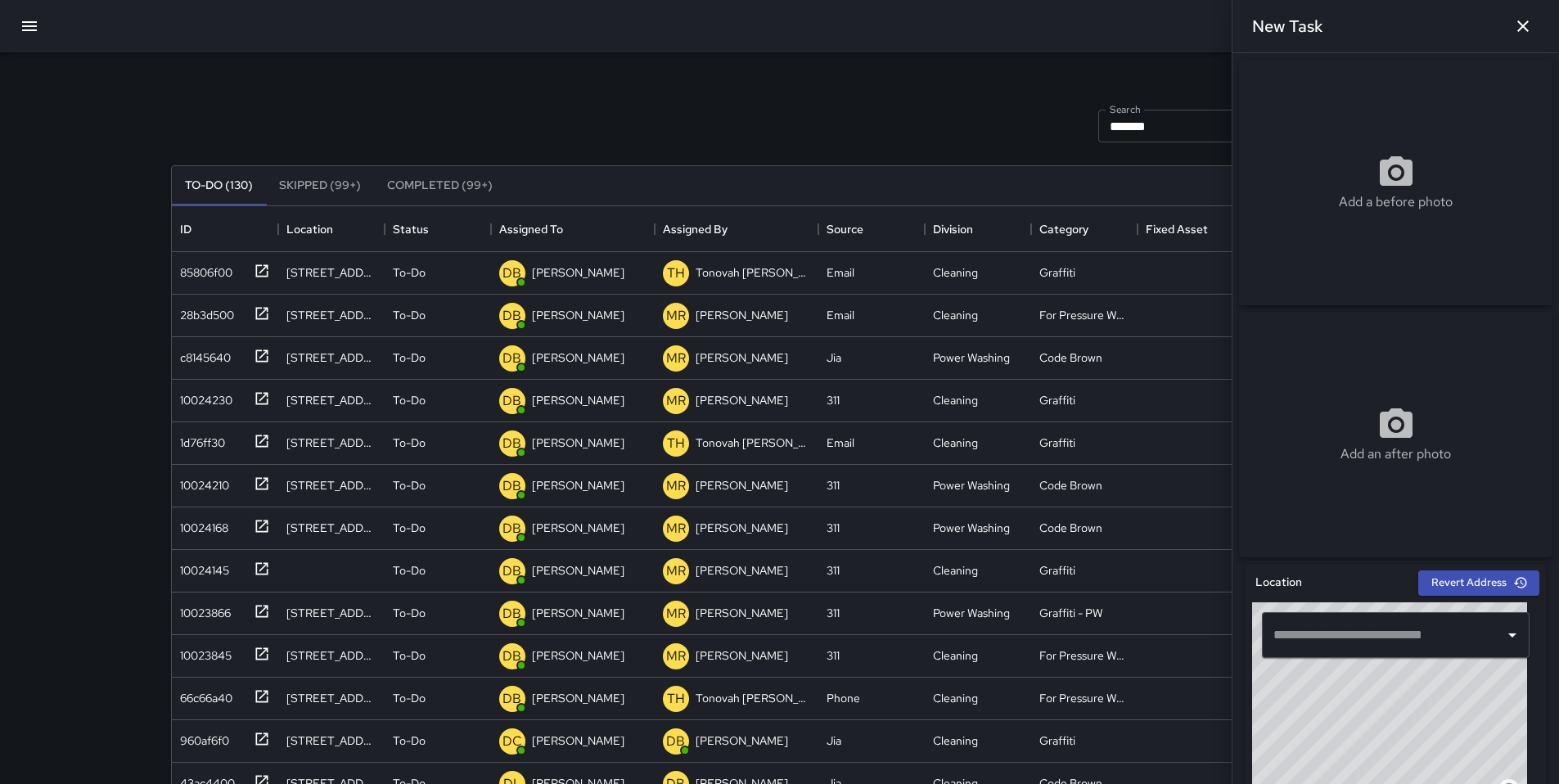
click at [1308, 633] on input "text" at bounding box center [1383, 634] width 228 height 31
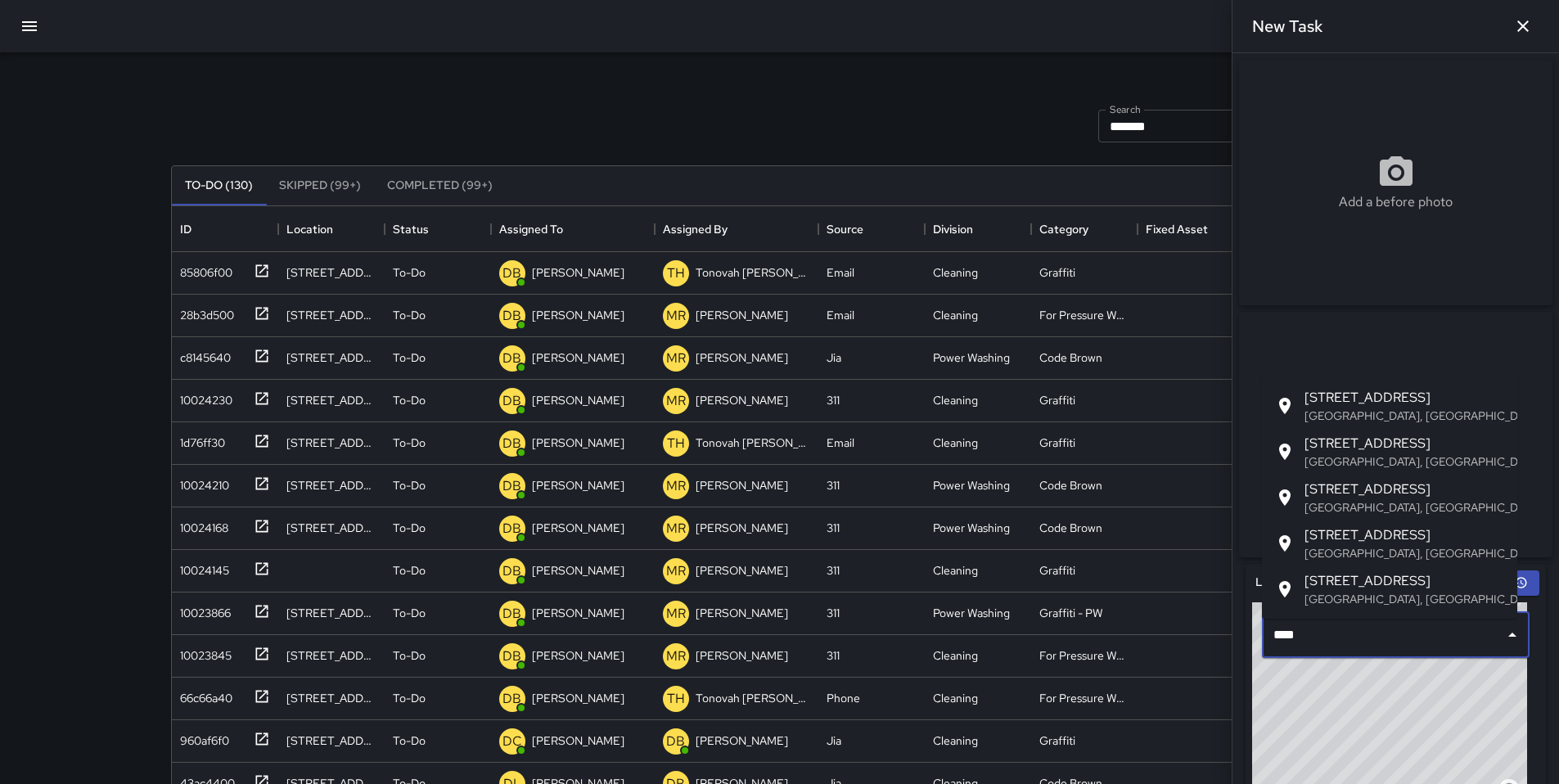
click at [1336, 601] on p "San Francisco, CA, USA" at bounding box center [1404, 599] width 200 height 16
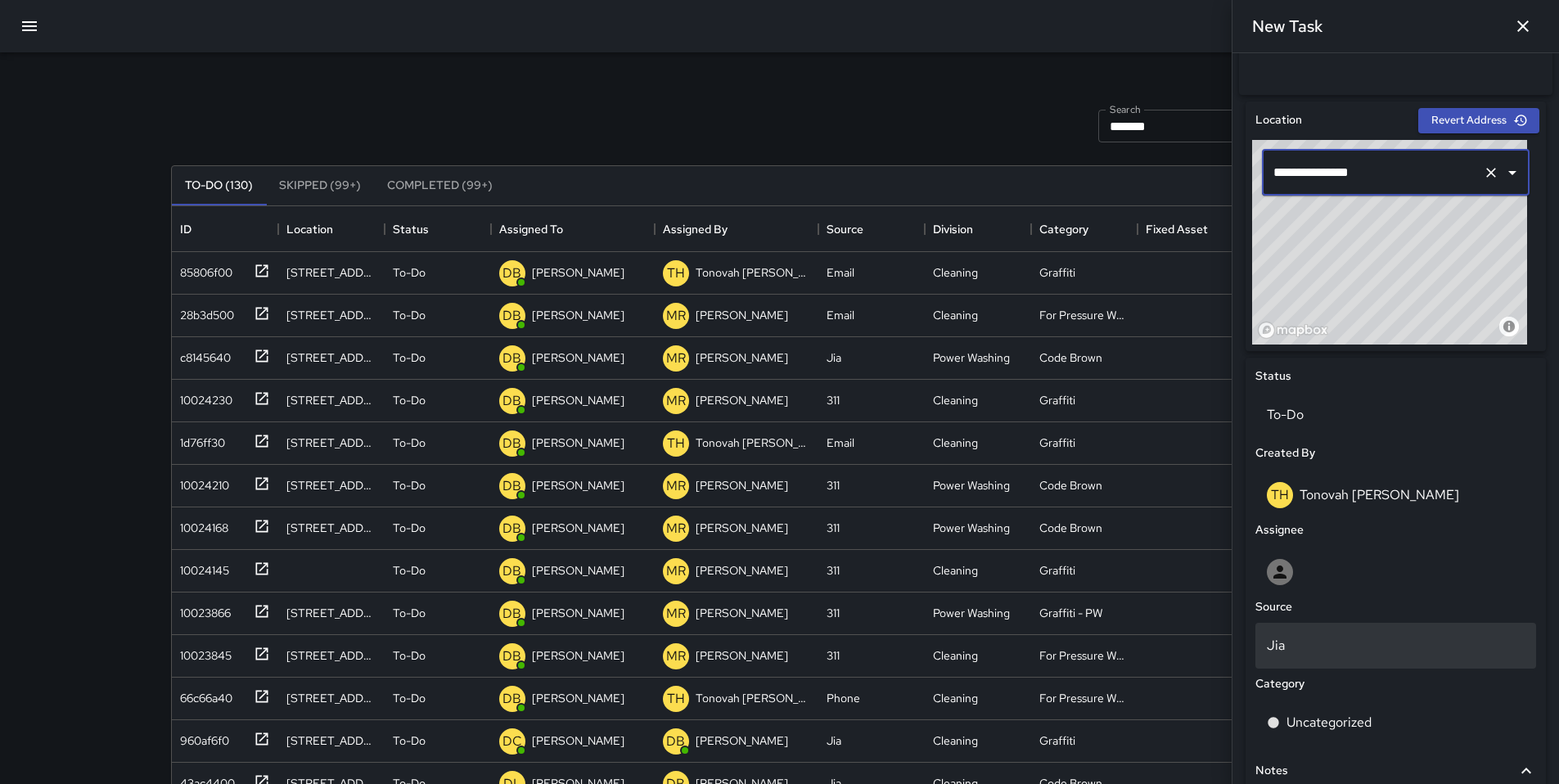
scroll to position [622, 0]
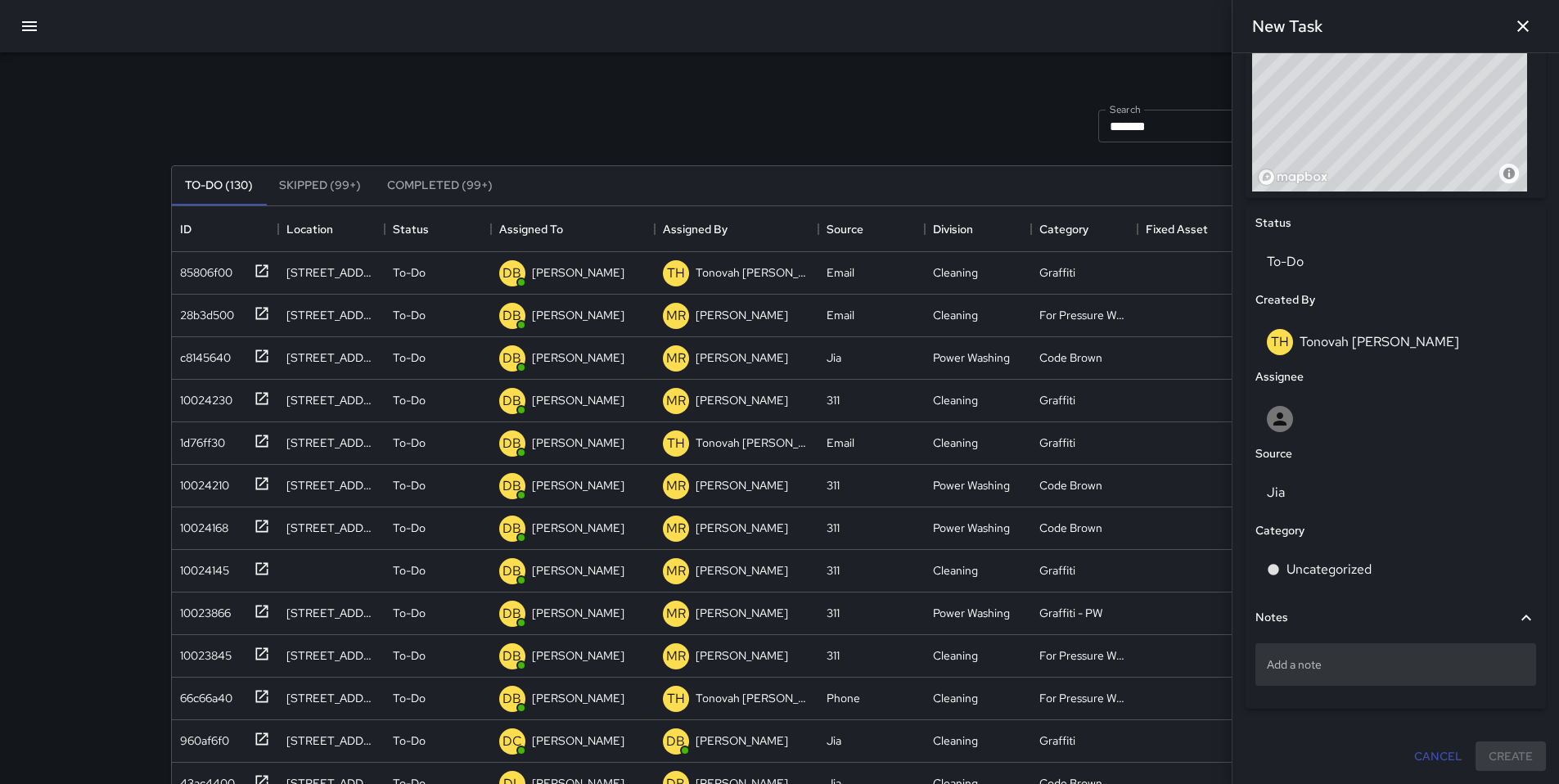
type input "**********"
click at [1337, 663] on p "Add a note" at bounding box center [1395, 664] width 258 height 16
type textarea "*"
click at [1301, 664] on p "Add a note" at bounding box center [1395, 664] width 258 height 16
click at [1301, 663] on textarea at bounding box center [1395, 663] width 258 height 16
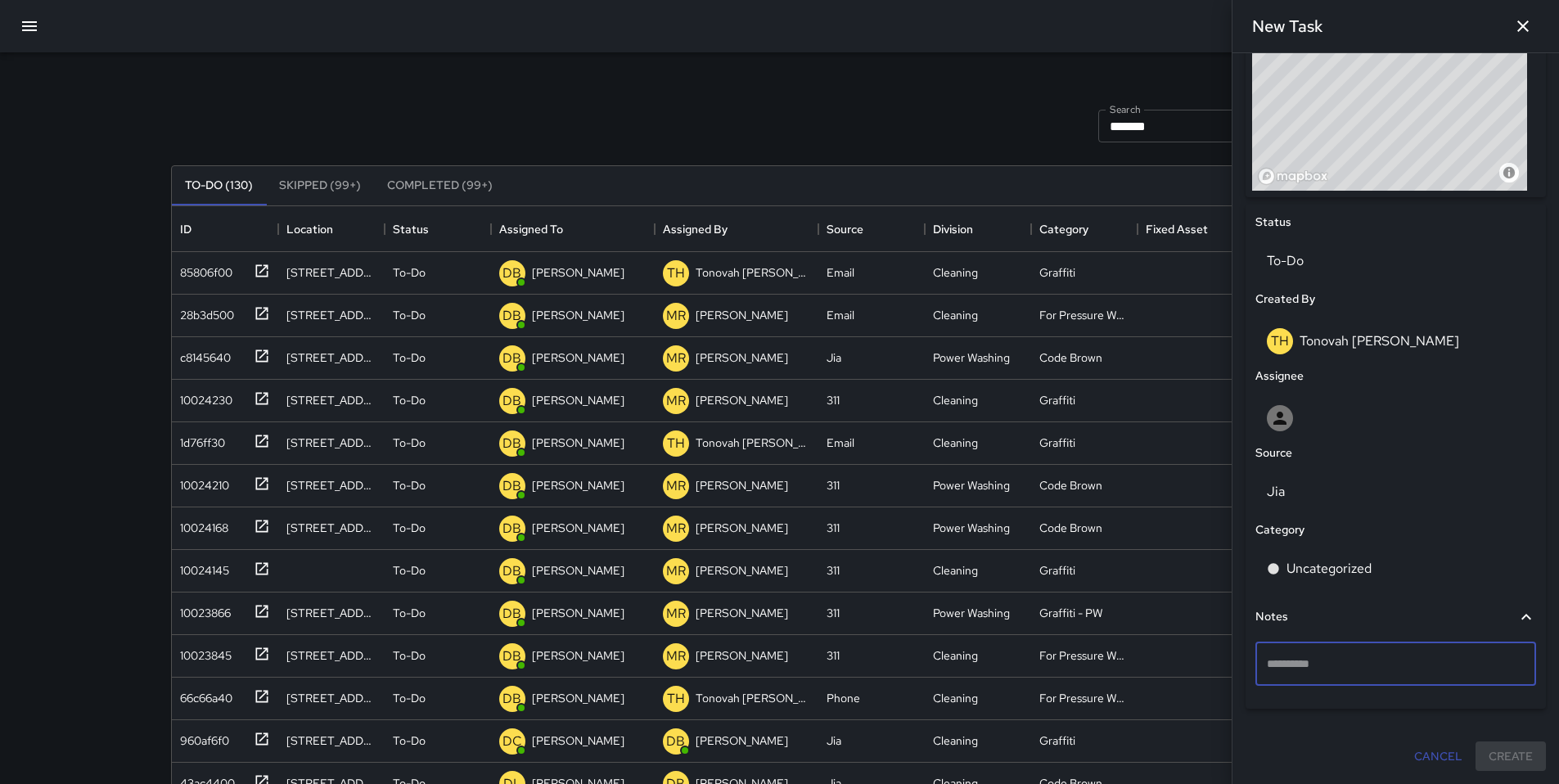
type textarea "**********"
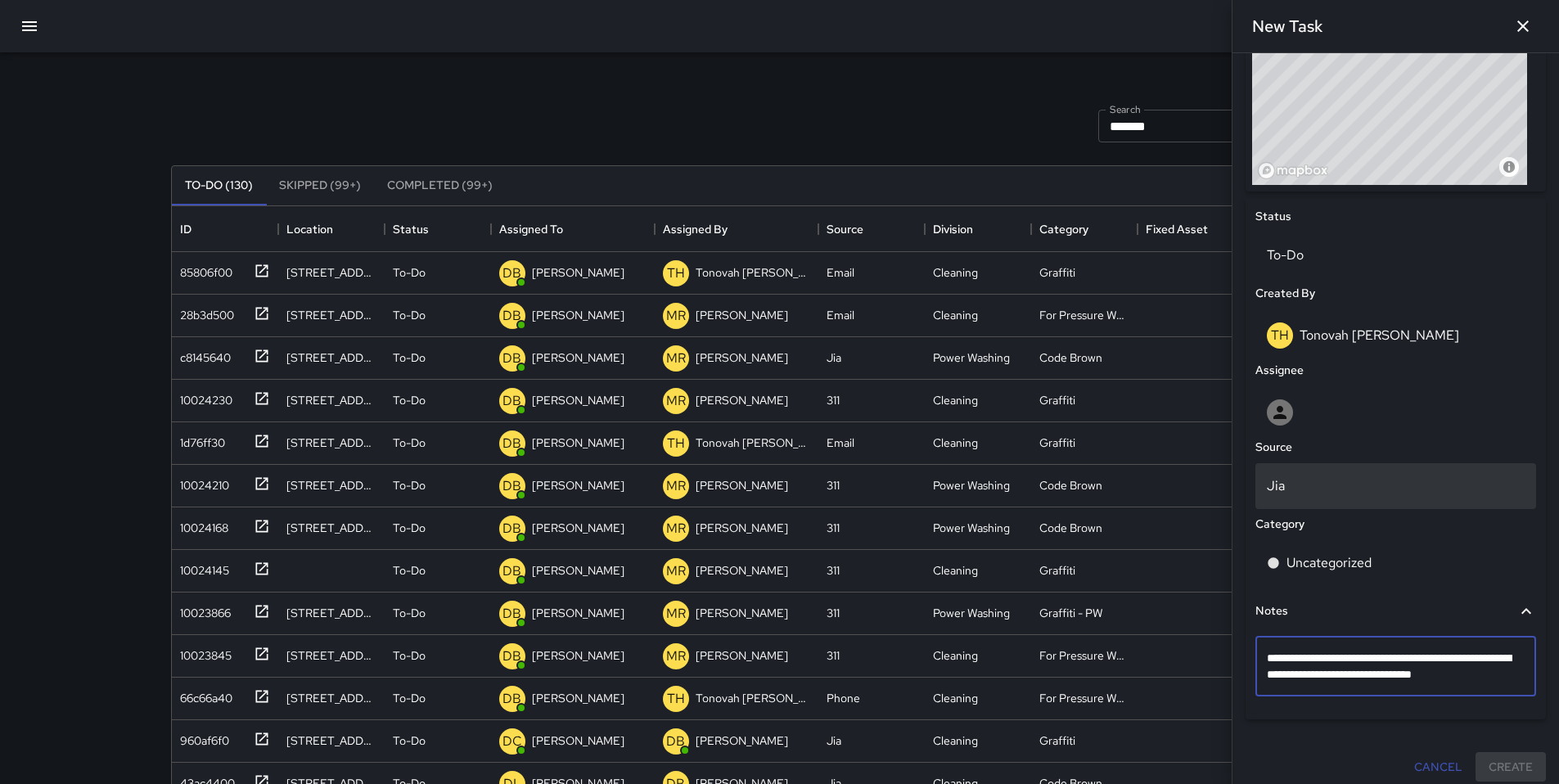
click at [1311, 490] on p "Jia" at bounding box center [1395, 486] width 258 height 20
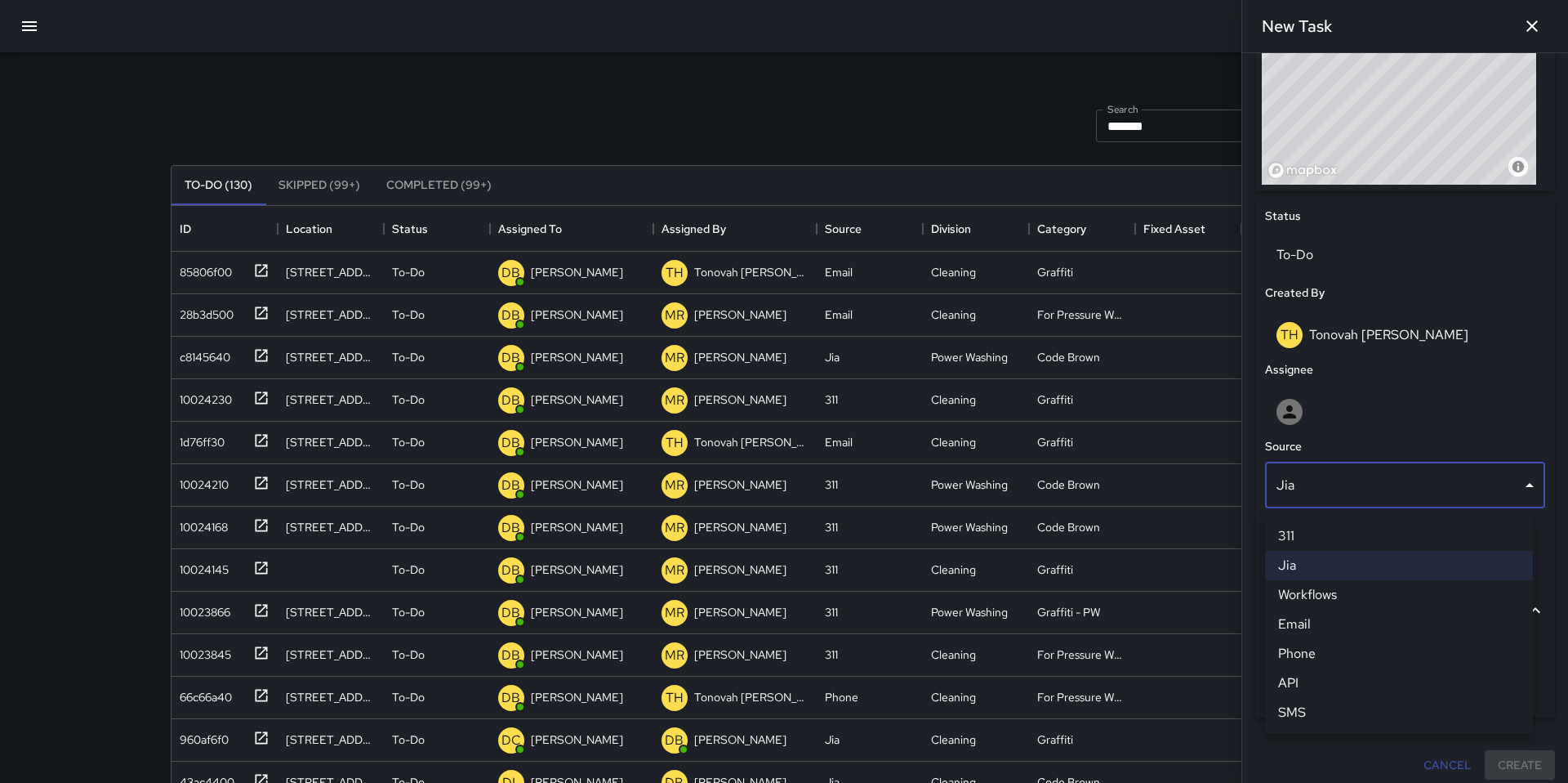
click at [1317, 626] on li "Email" at bounding box center [1398, 623] width 267 height 29
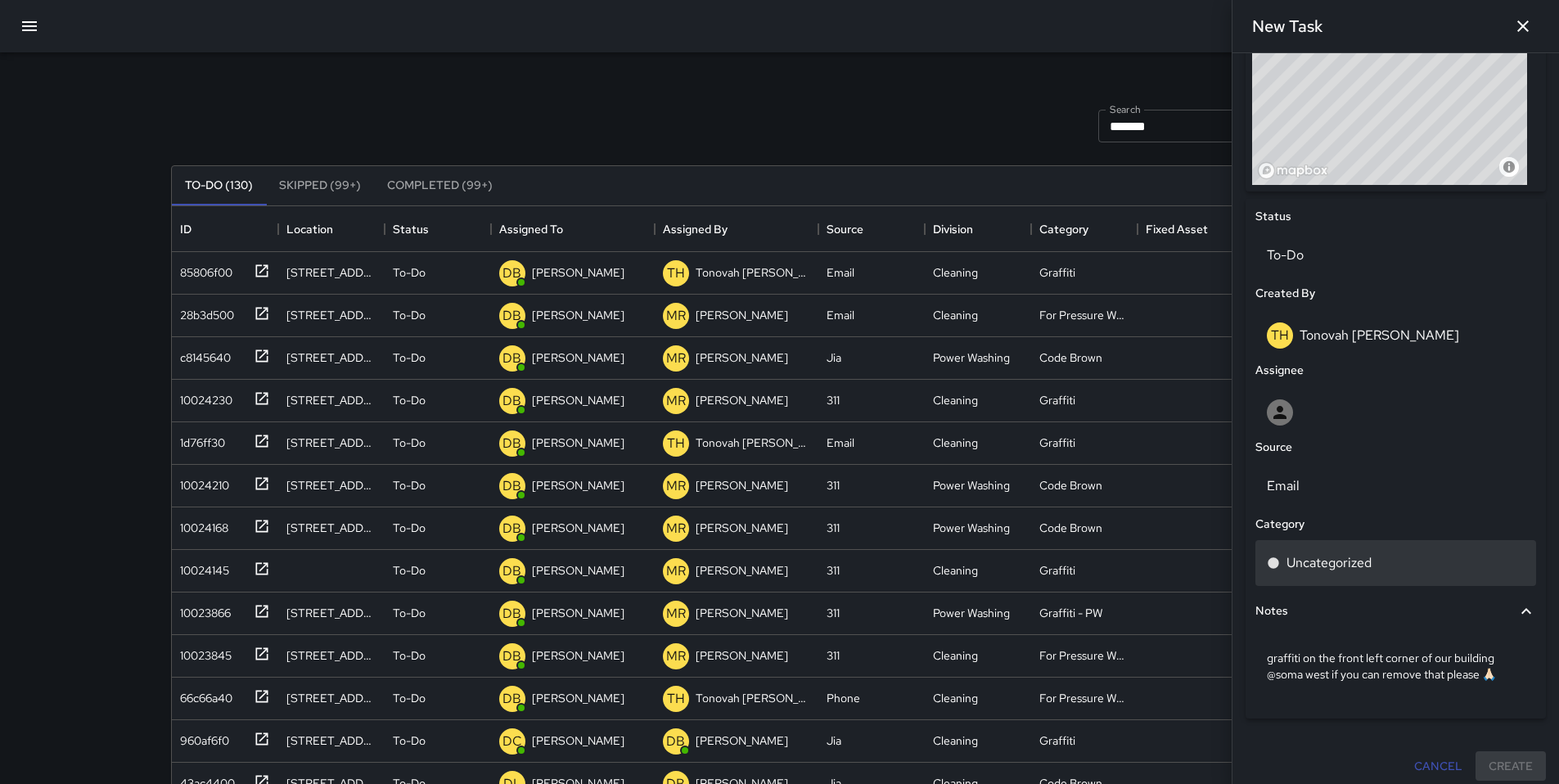
click at [1333, 566] on p "Uncategorized" at bounding box center [1328, 563] width 85 height 20
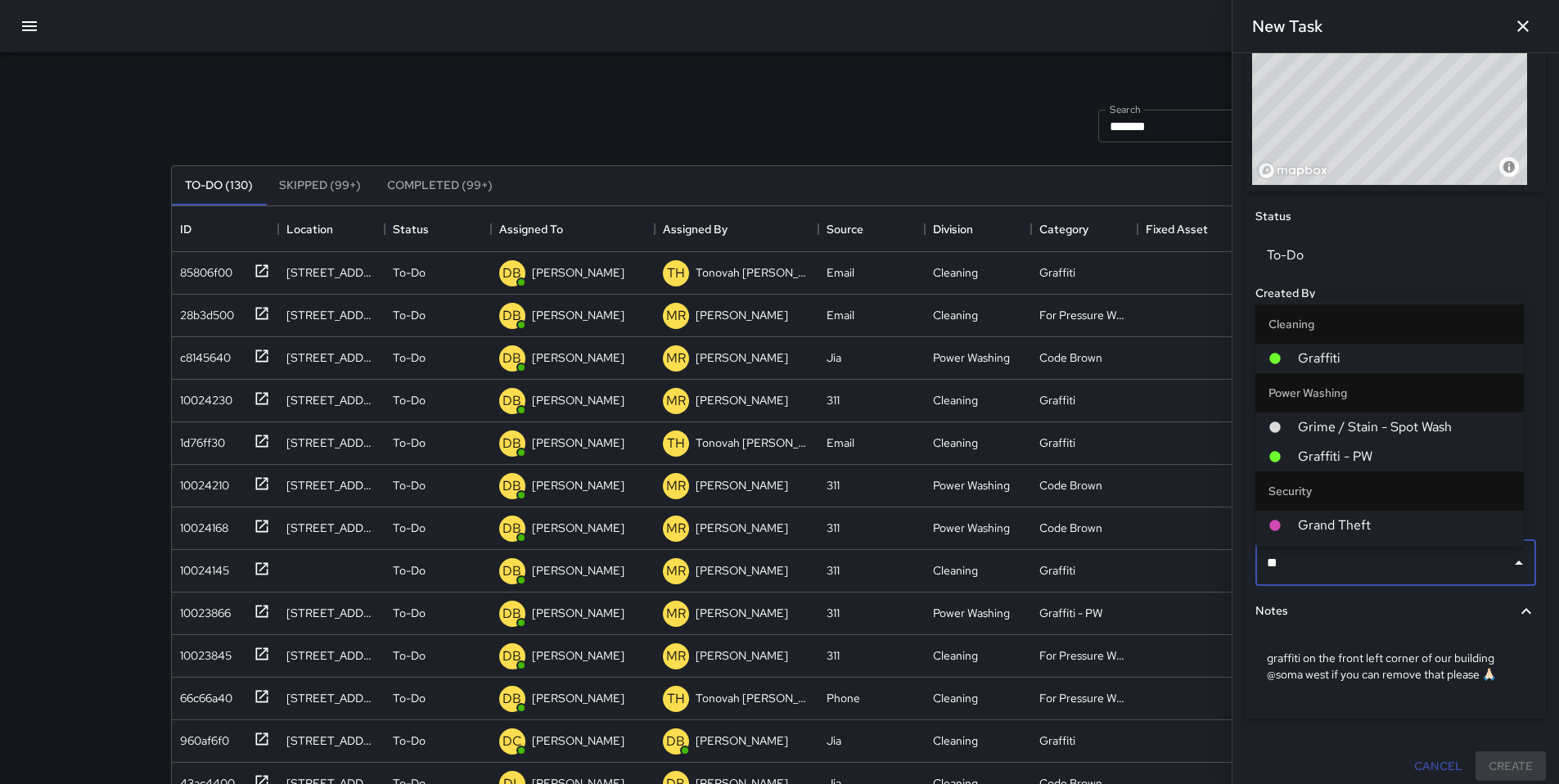
type input "***"
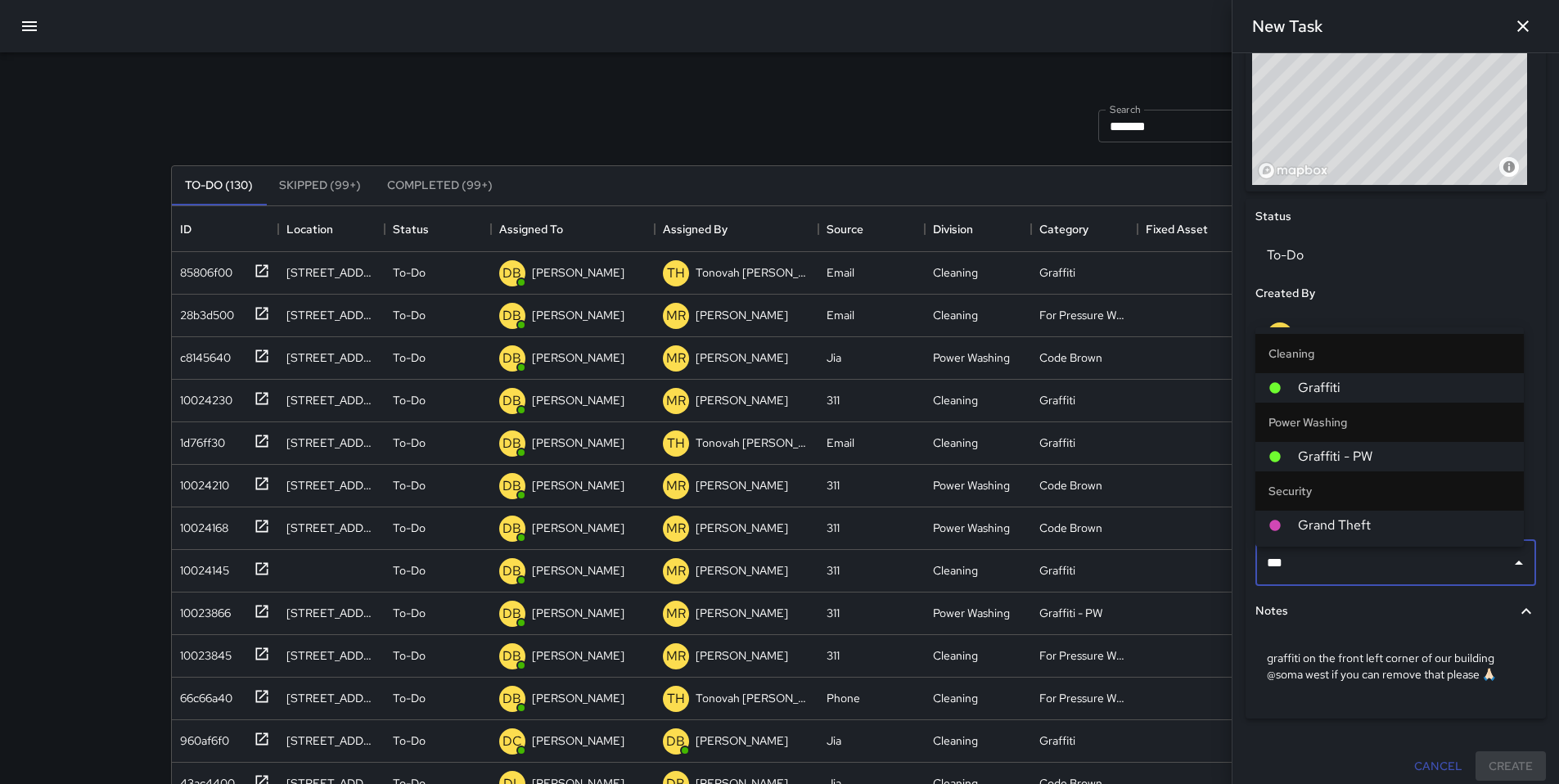
click at [1341, 392] on span "Graffiti" at bounding box center [1404, 388] width 213 height 20
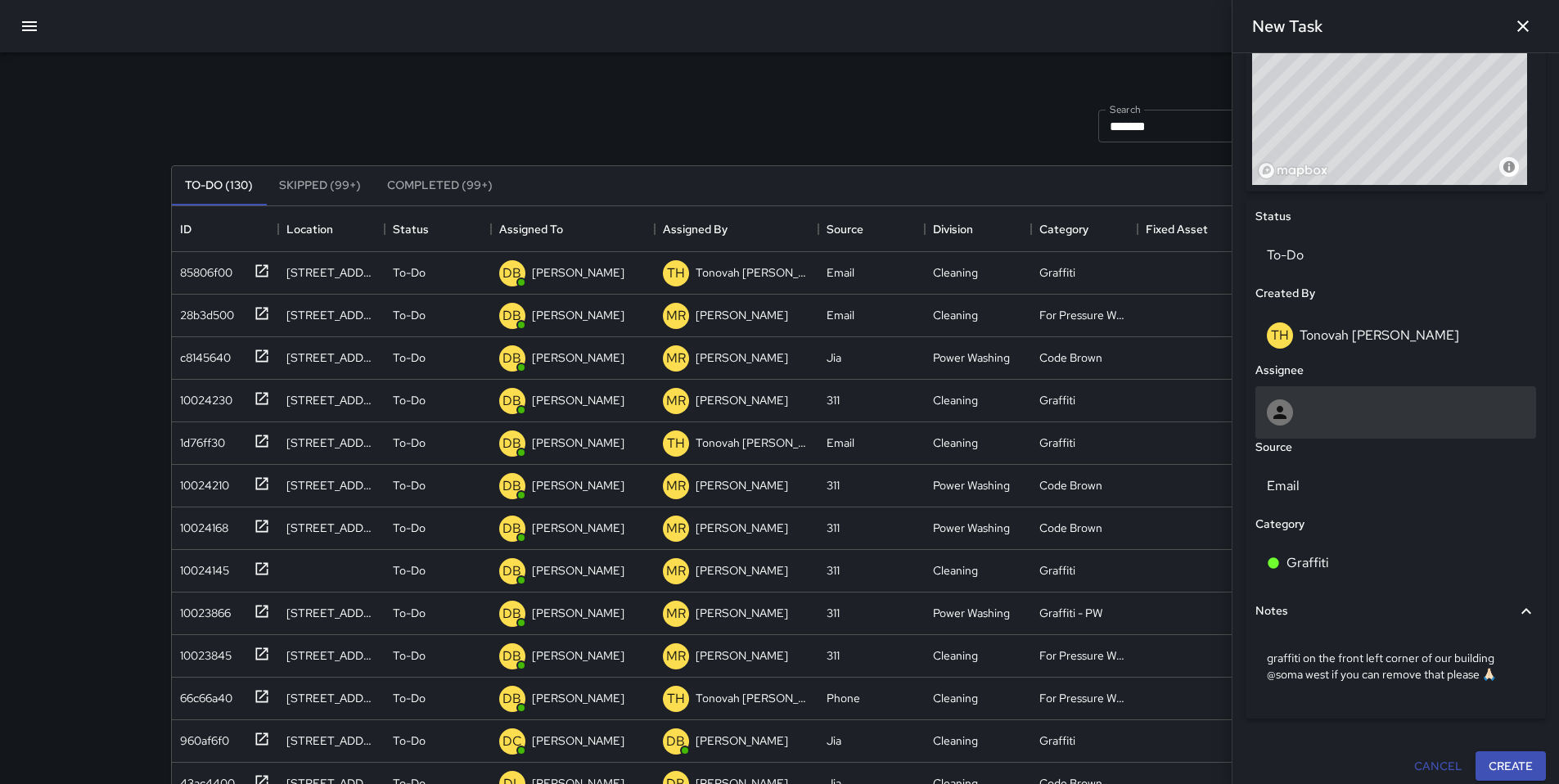
click at [1318, 415] on div at bounding box center [1395, 412] width 258 height 26
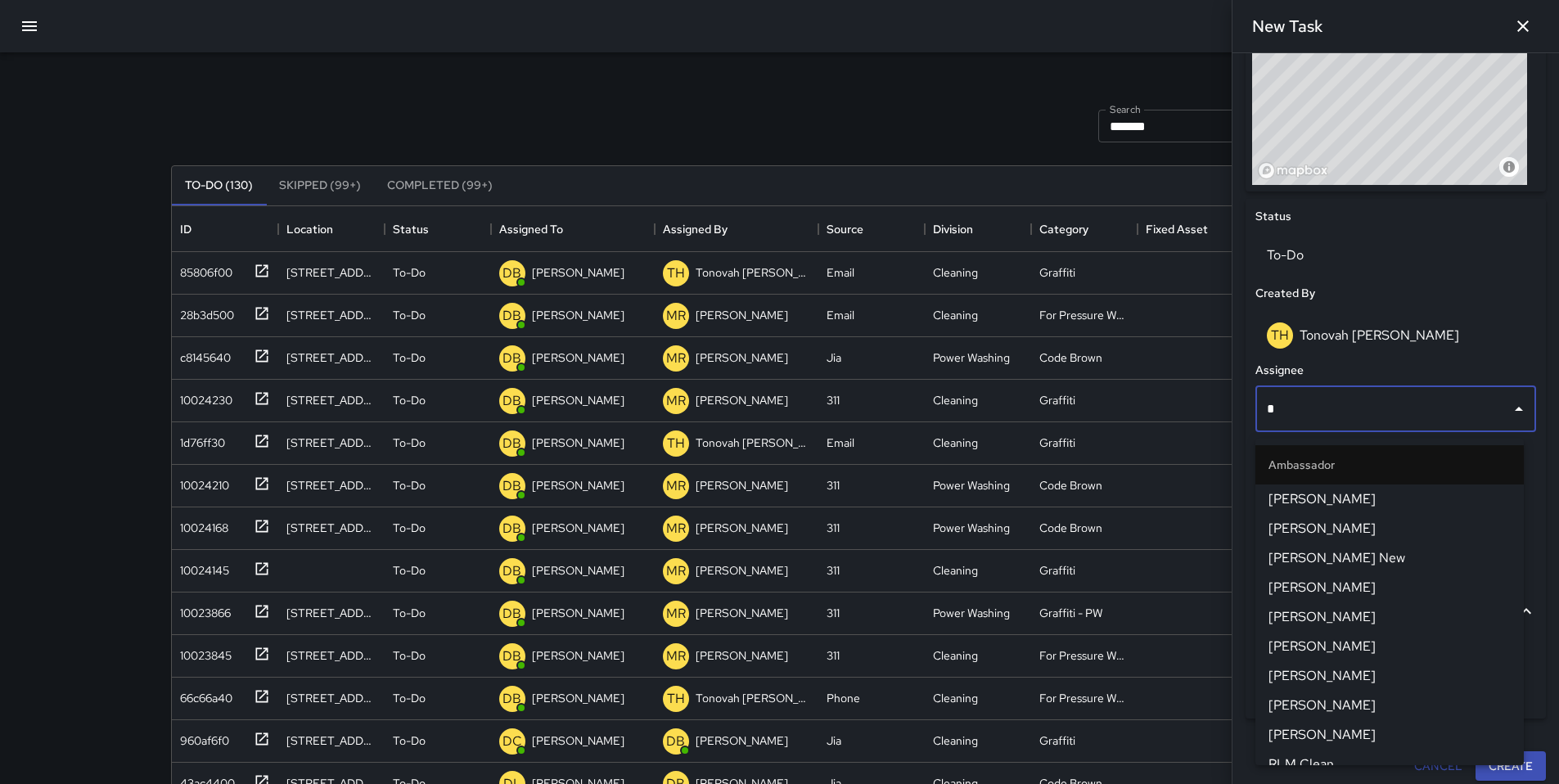
type input "**"
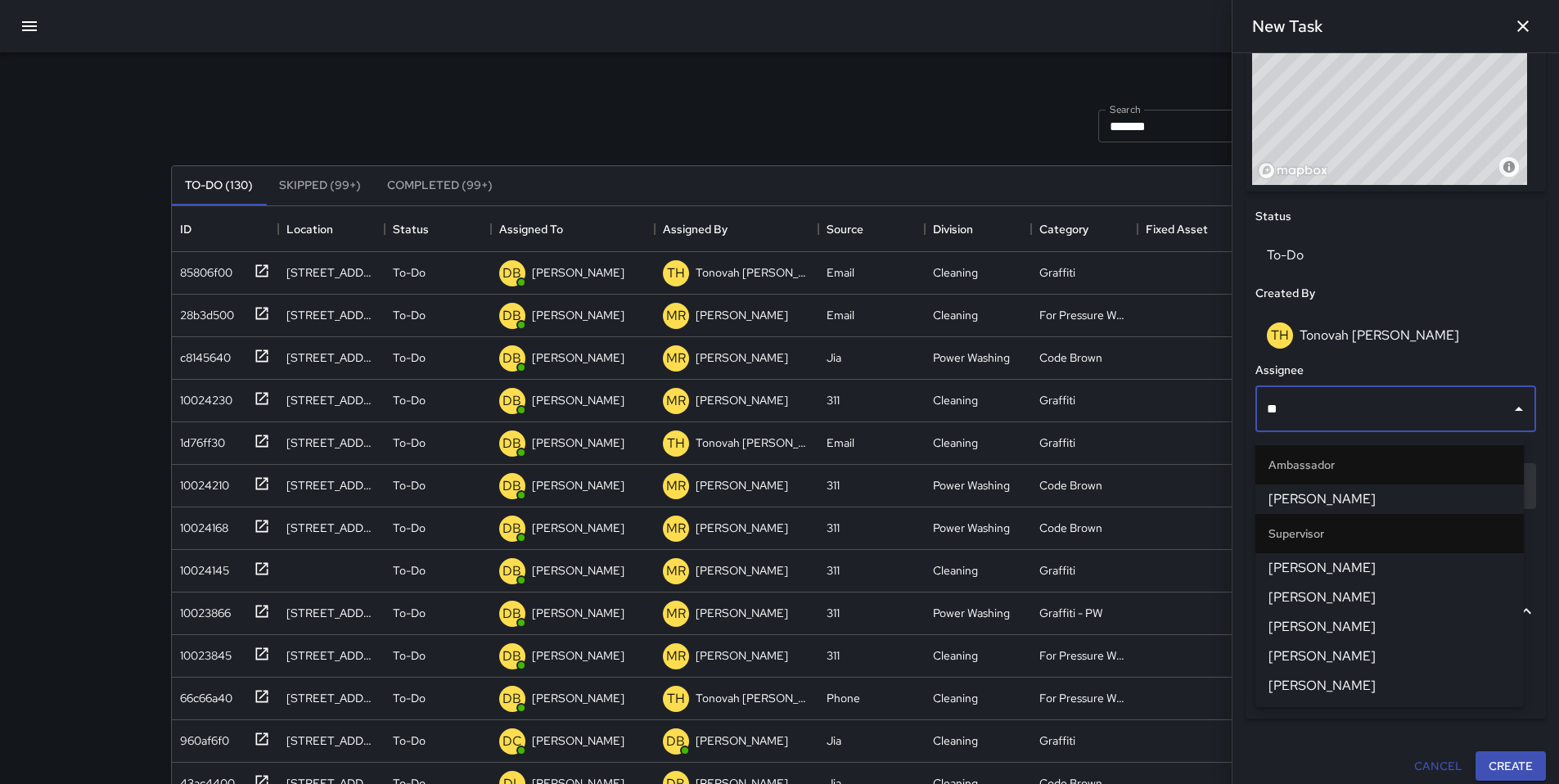
click at [1329, 564] on span "[PERSON_NAME]" at bounding box center [1389, 568] width 242 height 20
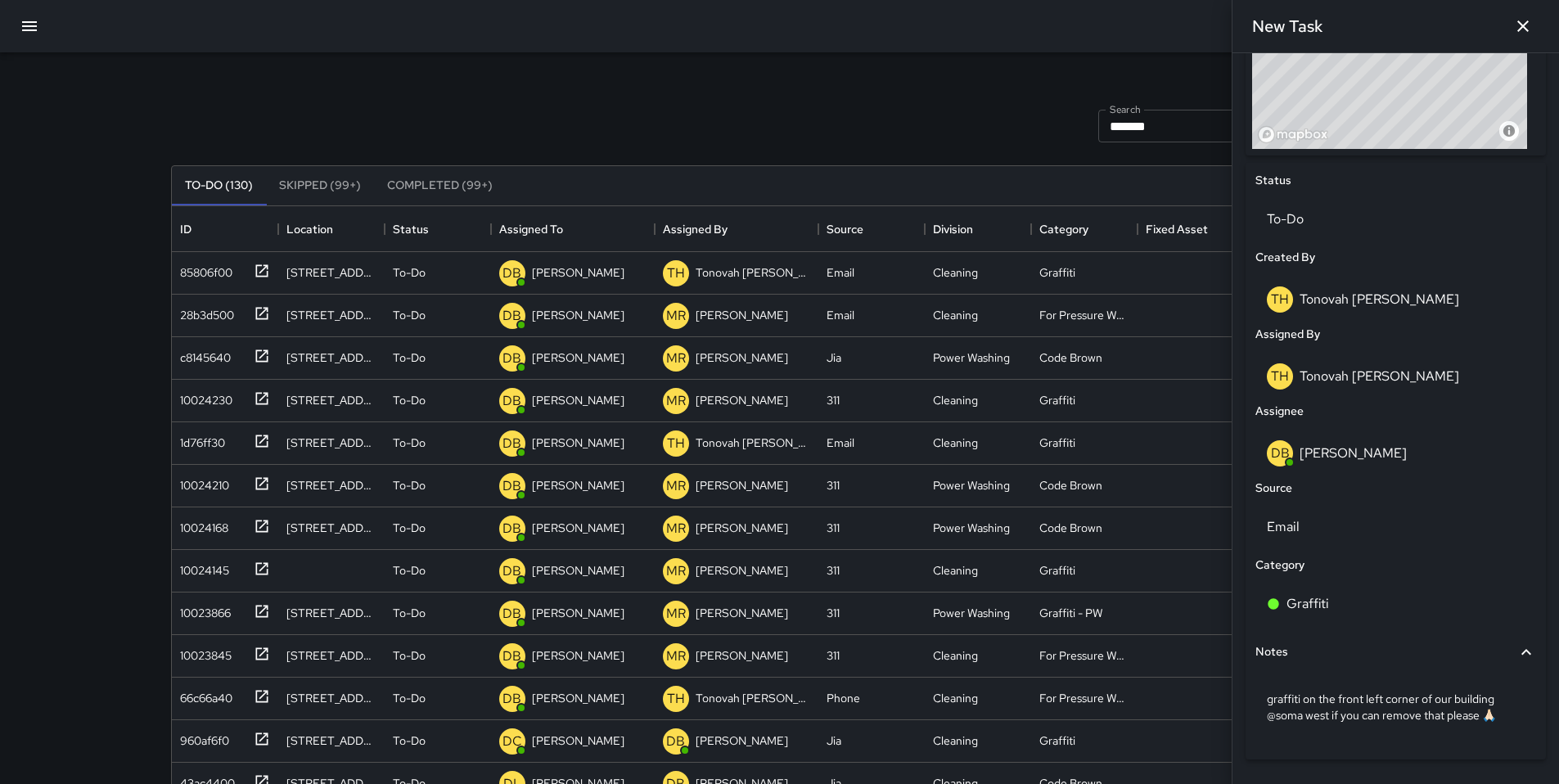
scroll to position [715, 0]
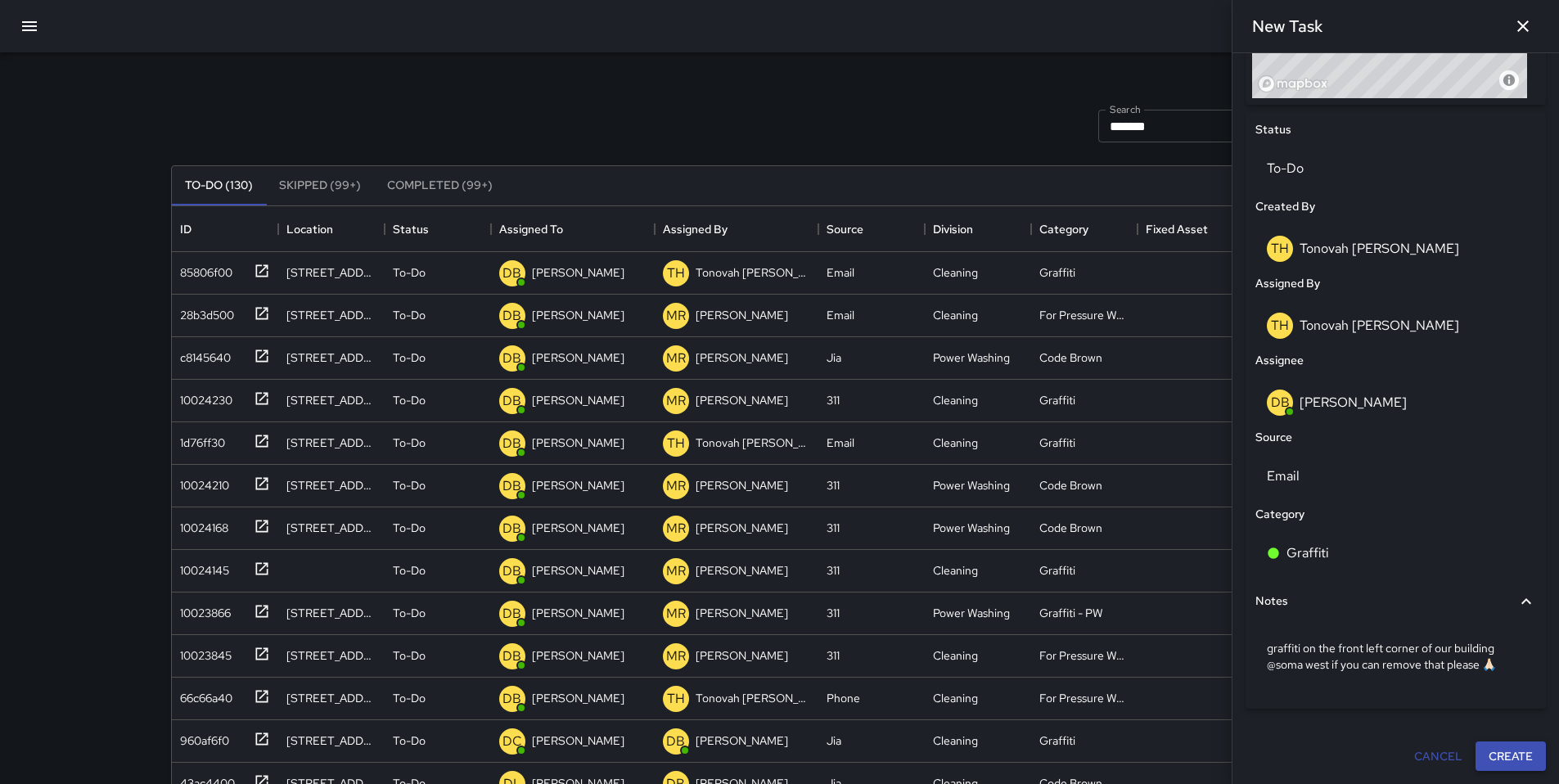
click at [1488, 760] on button "Create" at bounding box center [1510, 756] width 70 height 30
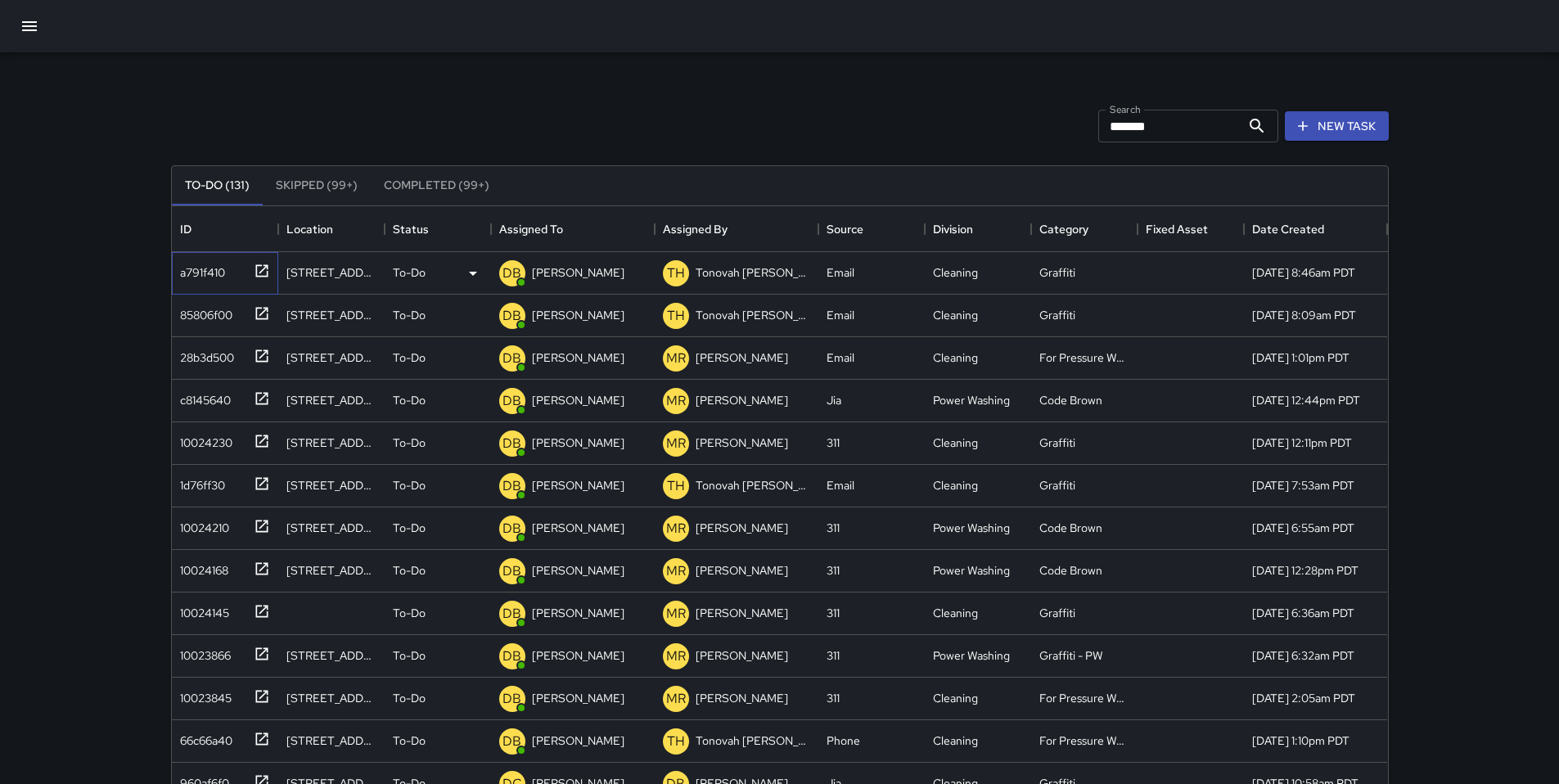
click at [191, 267] on div "a791f410" at bounding box center [199, 269] width 52 height 23
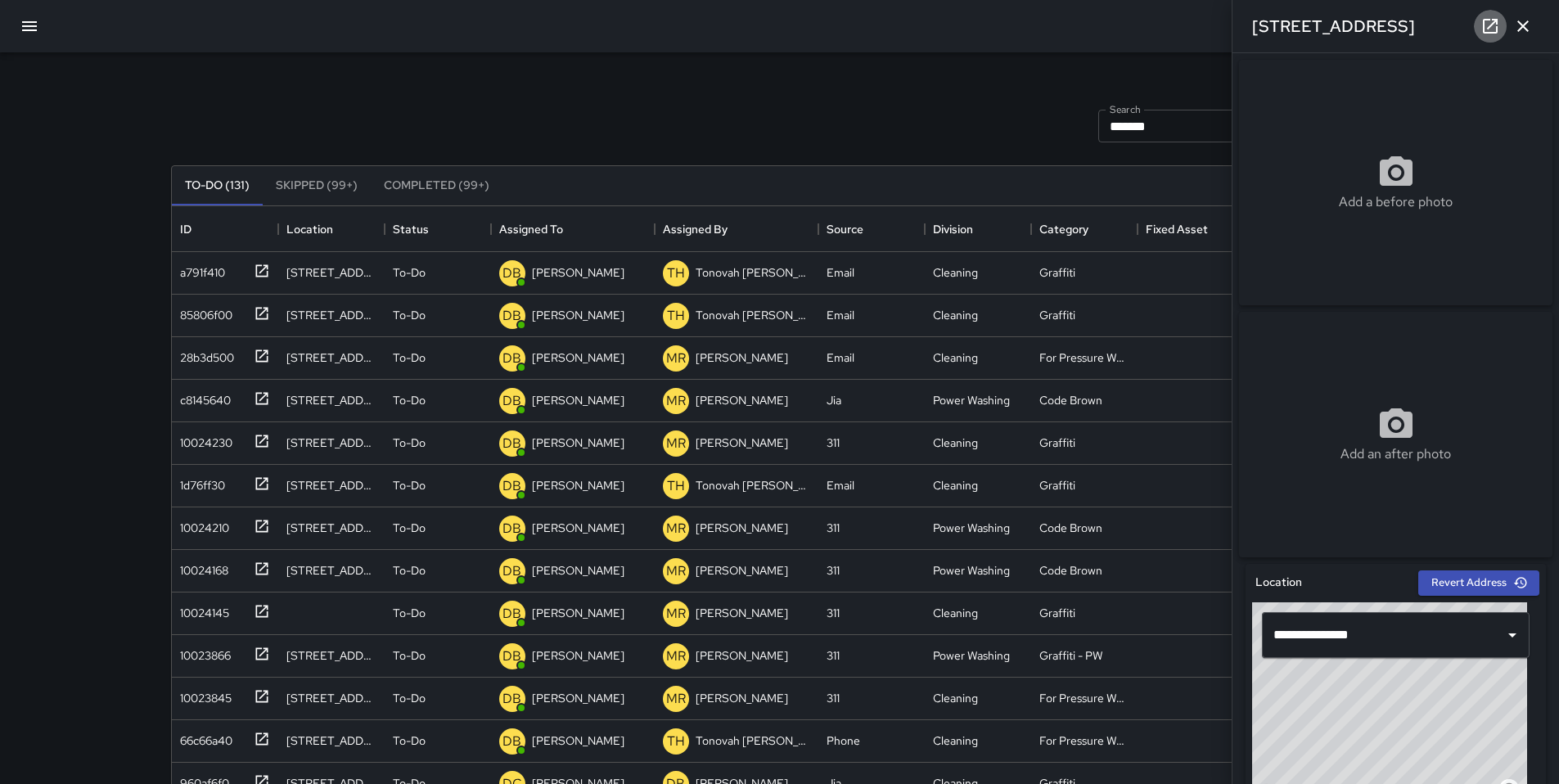
click at [1492, 36] on link at bounding box center [1489, 26] width 33 height 33
click at [29, 29] on icon "button" at bounding box center [30, 26] width 20 height 20
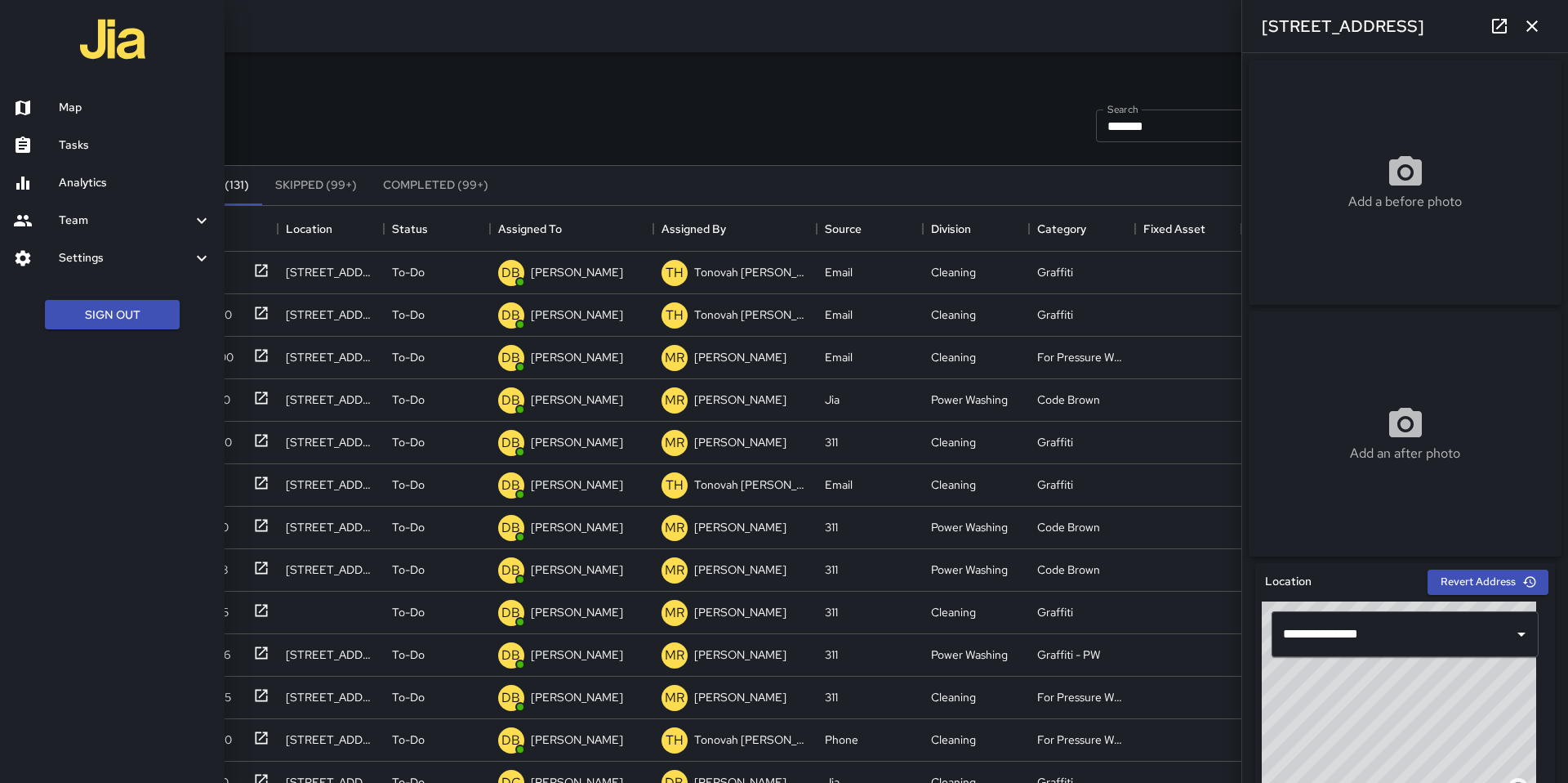
click at [72, 103] on h6 "Map" at bounding box center [135, 108] width 153 height 18
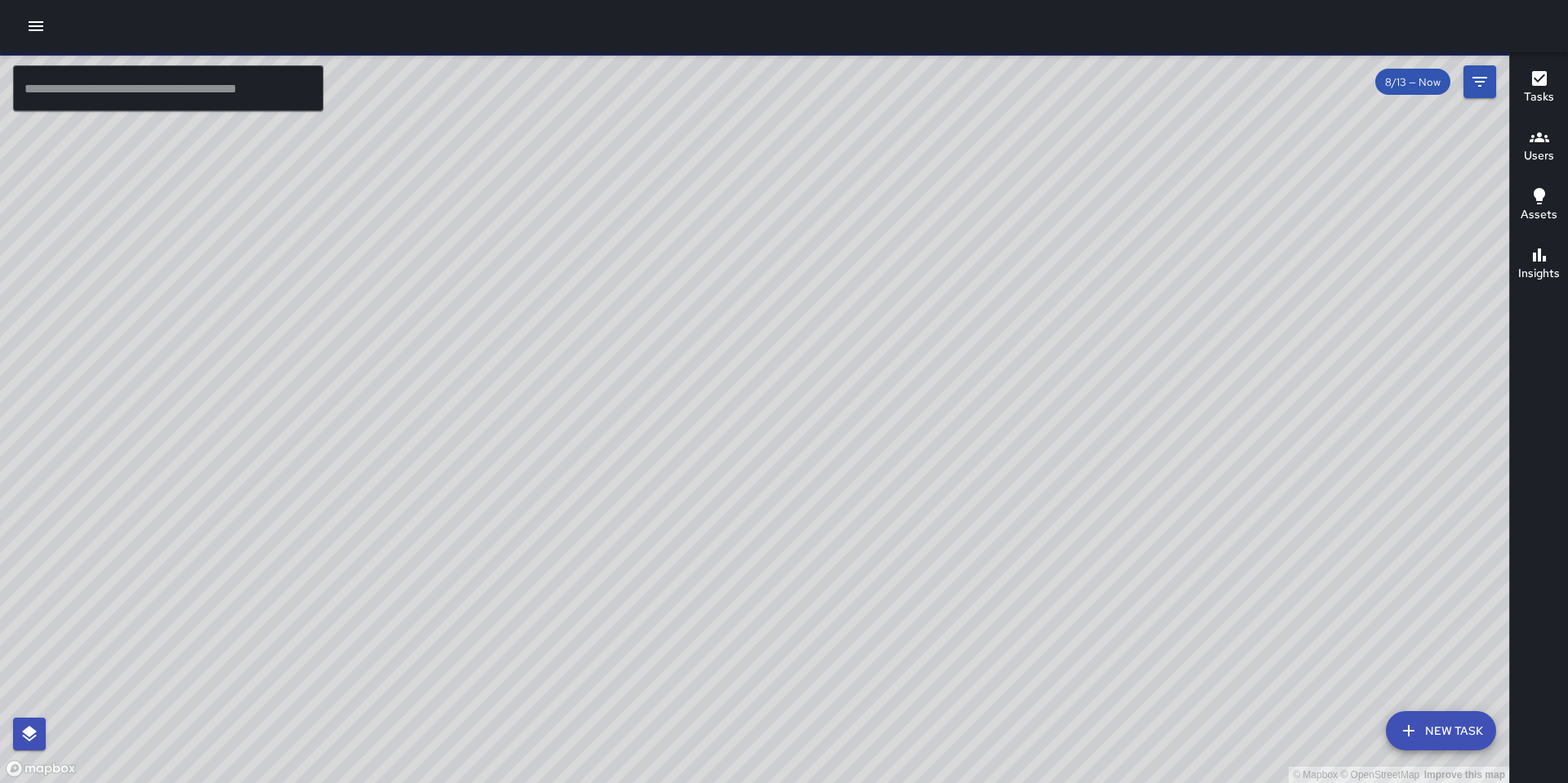
click at [36, 29] on icon "button" at bounding box center [36, 26] width 20 height 20
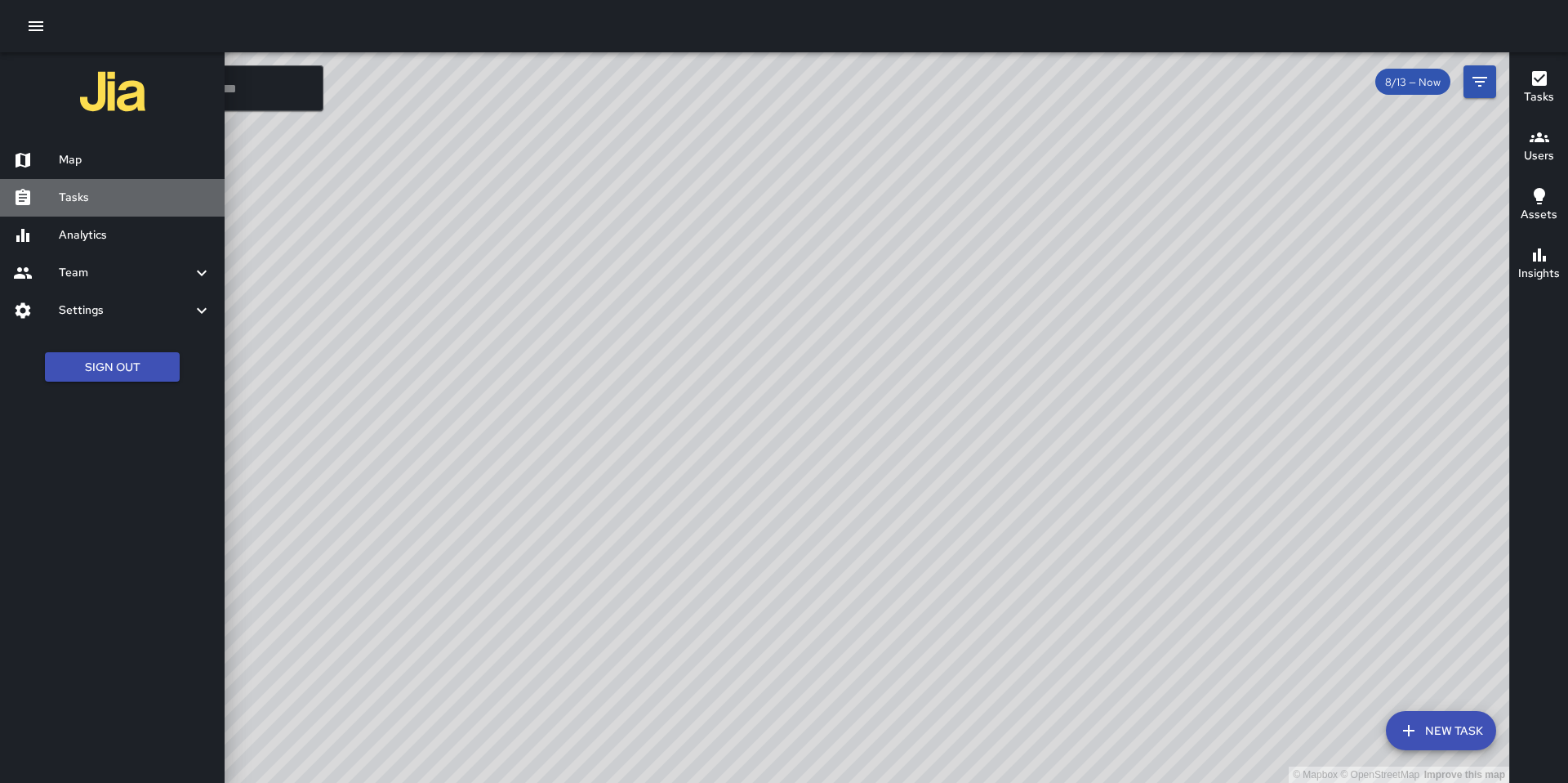
click at [96, 196] on h6 "Tasks" at bounding box center [135, 198] width 153 height 18
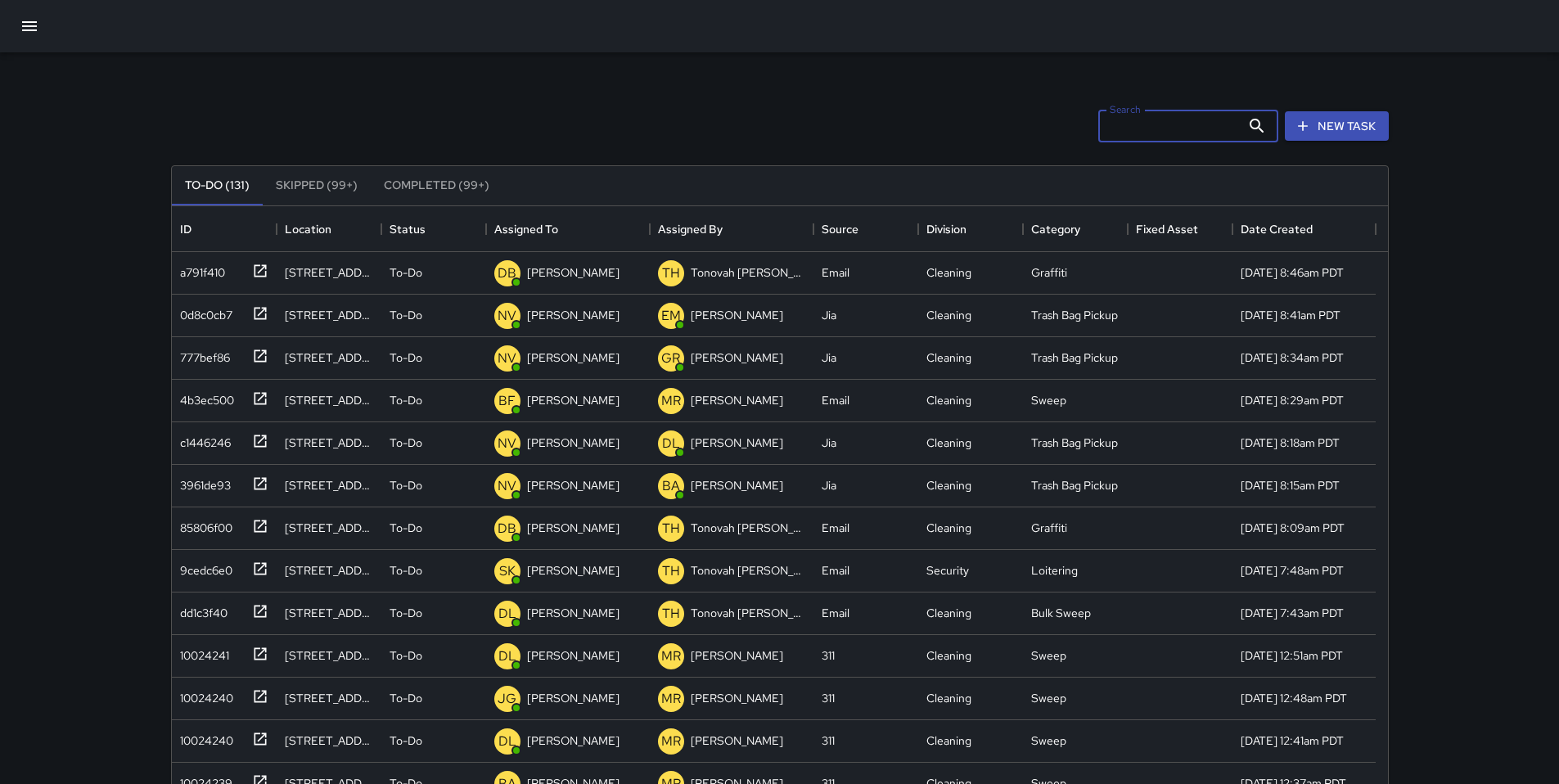
click at [1109, 136] on input "Search" at bounding box center [1169, 126] width 142 height 33
type input "*******"
click at [1323, 78] on div "Search ******* Search New Task To-Do (131) Skipped (99+) Completed (99+) ID Loc…" at bounding box center [779, 509] width 1257 height 914
click at [225, 524] on div "10023962" at bounding box center [202, 524] width 58 height 23
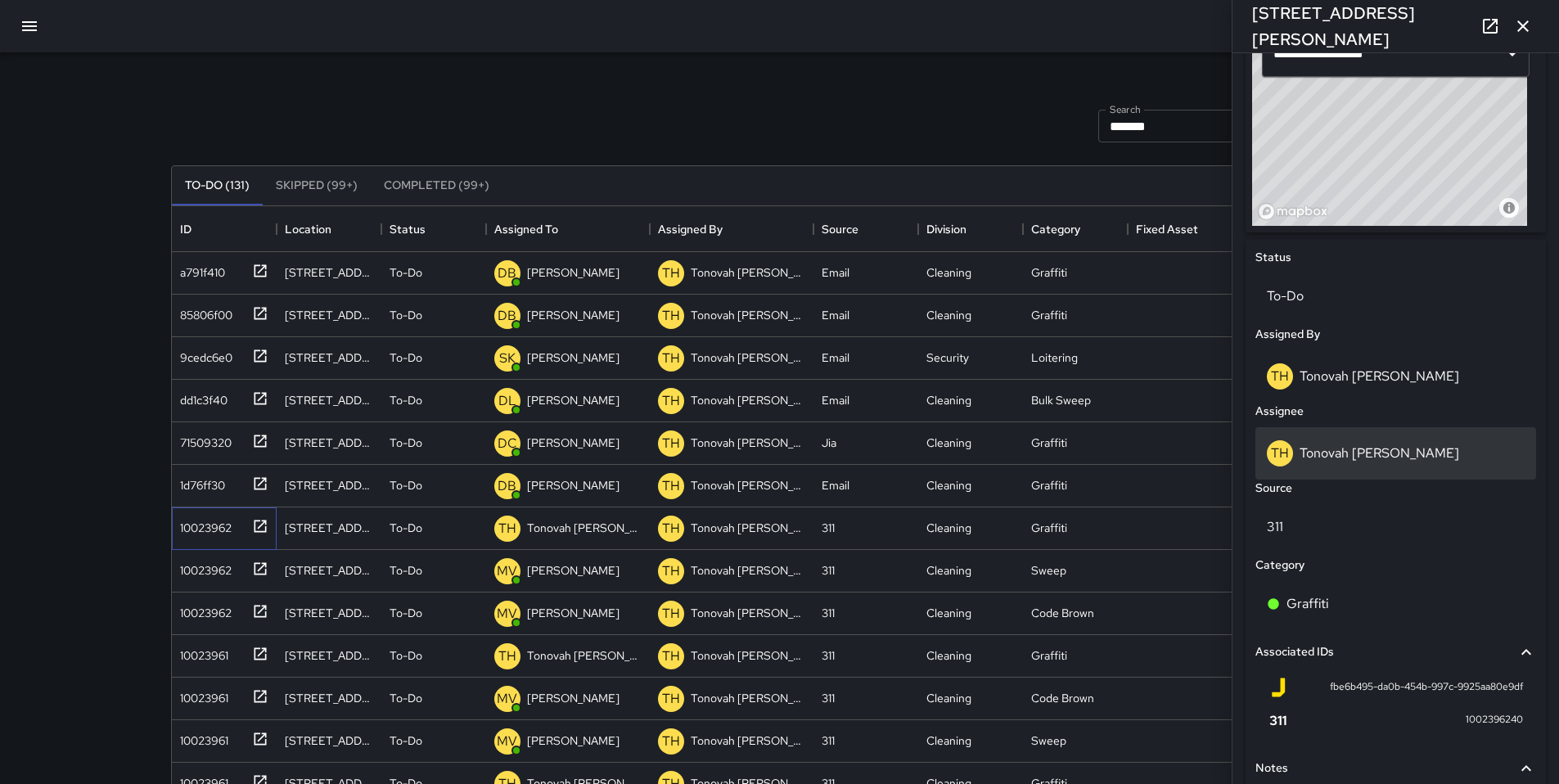
scroll to position [580, 0]
click at [1325, 461] on p "Tonovah [PERSON_NAME]" at bounding box center [1379, 453] width 160 height 17
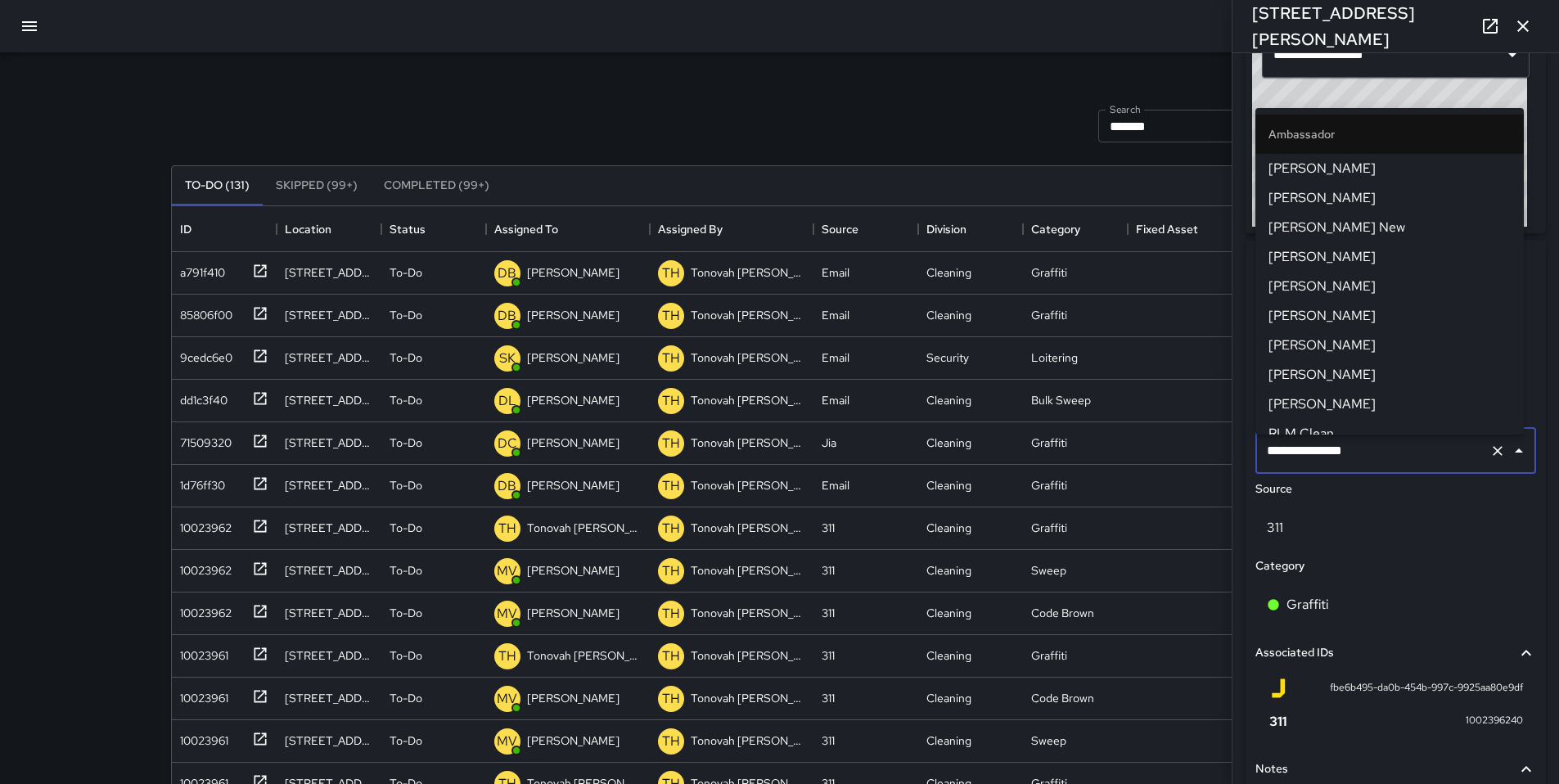
scroll to position [1084, 0]
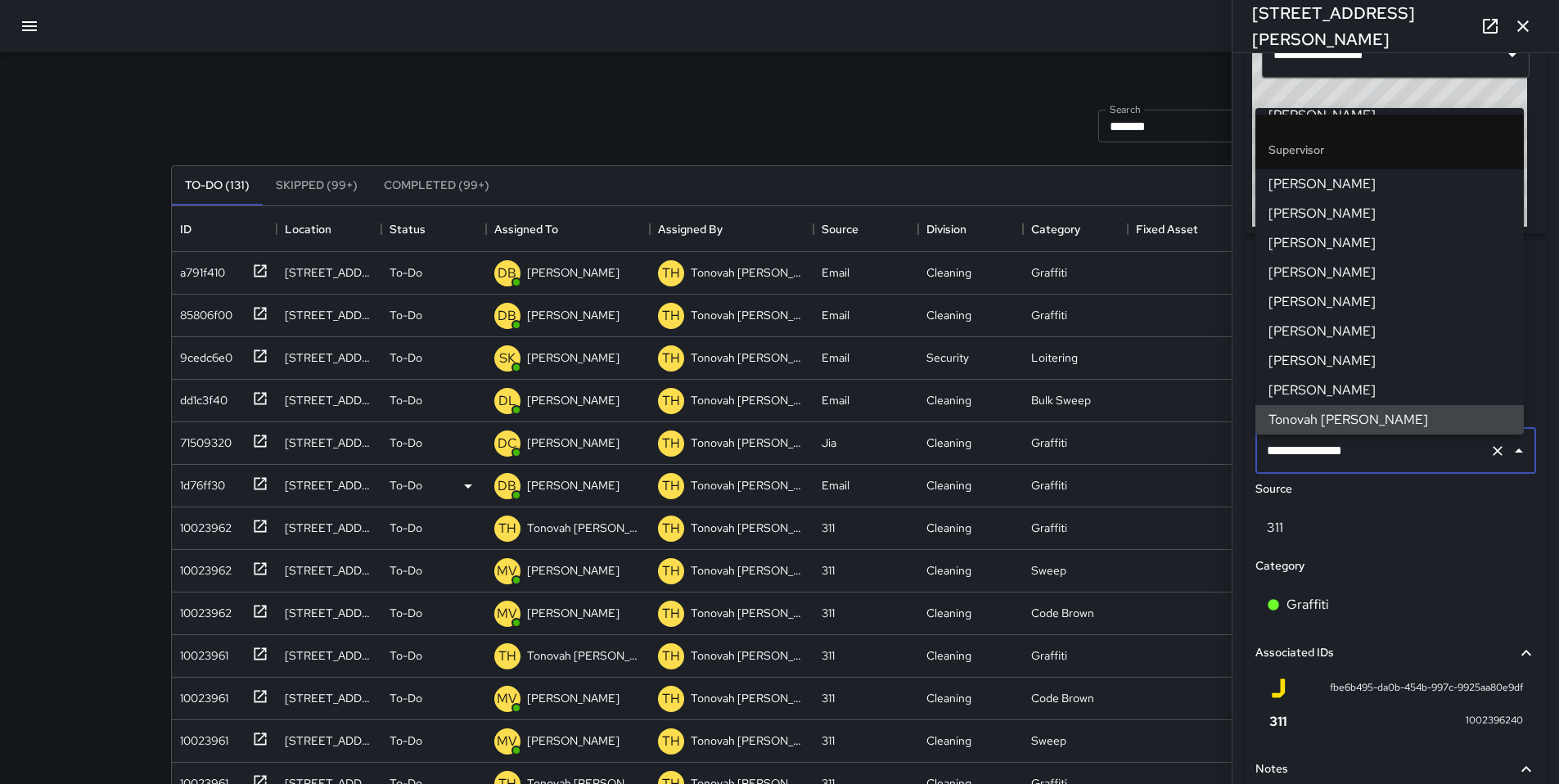
drag, startPoint x: 1299, startPoint y: 464, endPoint x: 1176, endPoint y: 473, distance: 123.0
click at [1193, 470] on div "Search ******* Search New Task To-Do (131) Skipped (99+) Completed (99+) ID Loc…" at bounding box center [779, 509] width 1257 height 914
drag, startPoint x: 1371, startPoint y: 458, endPoint x: 1276, endPoint y: 448, distance: 95.5
click at [1276, 448] on input "**********" at bounding box center [1372, 450] width 220 height 31
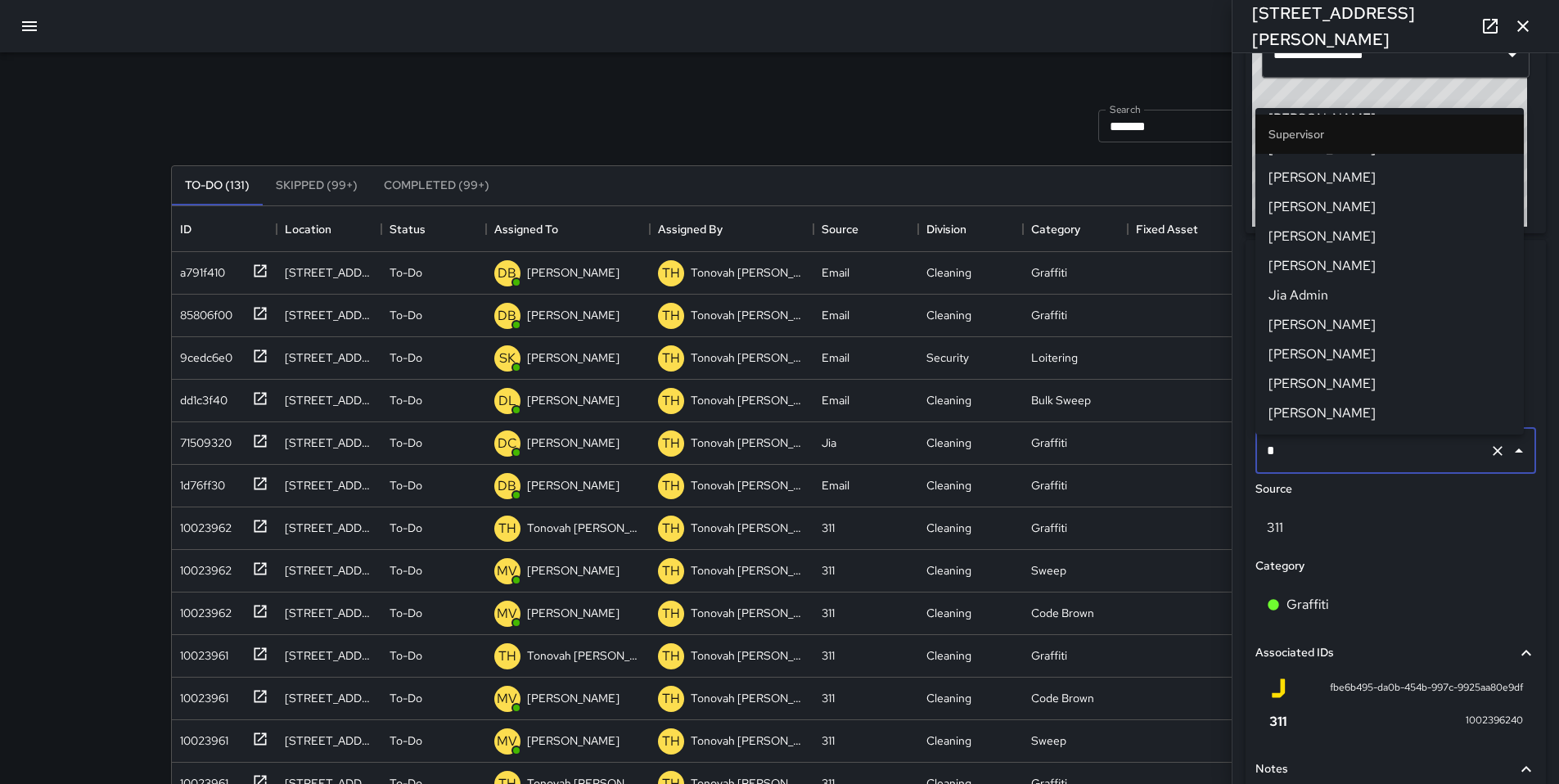
scroll to position [0, 0]
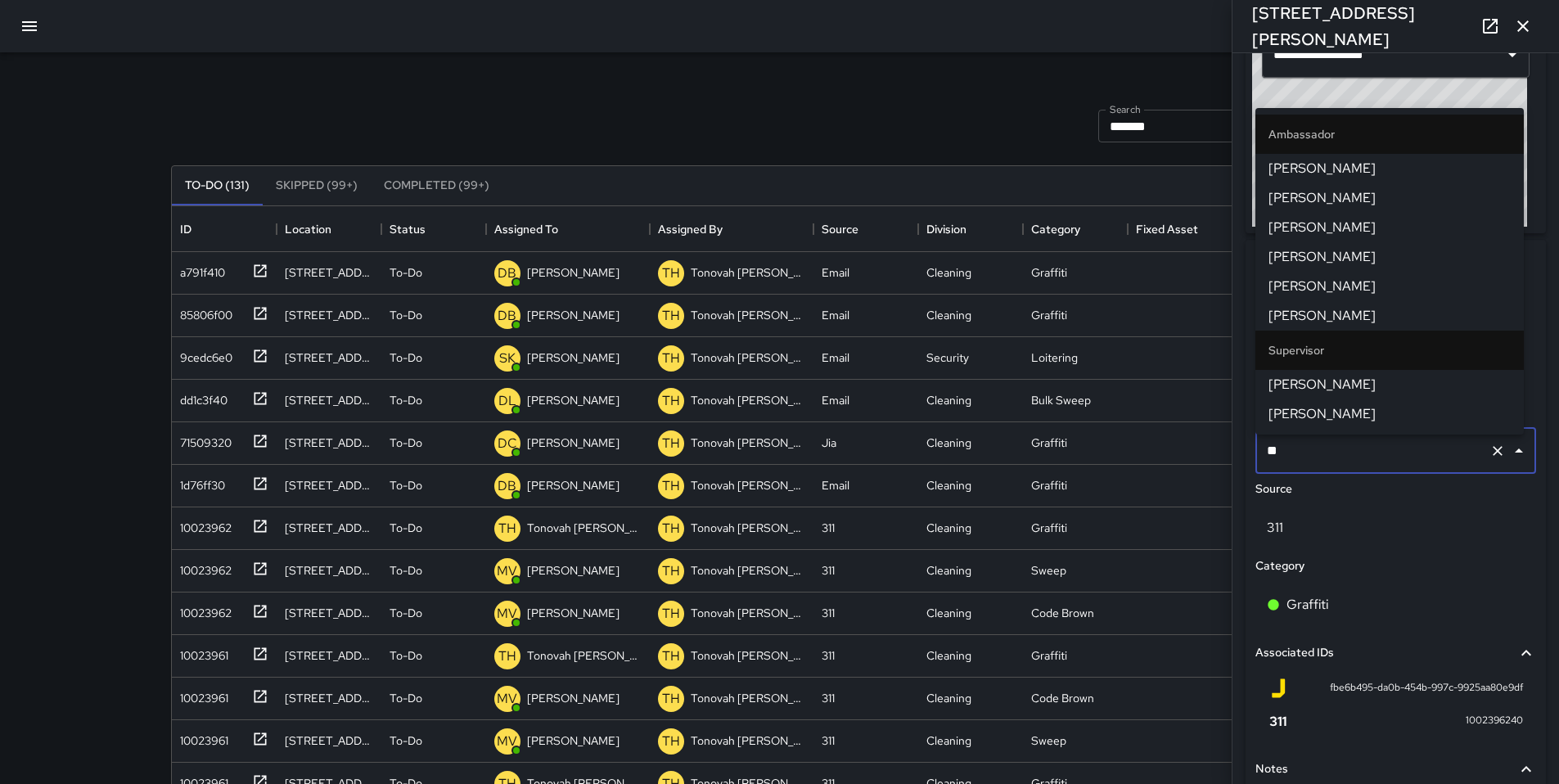
type input "***"
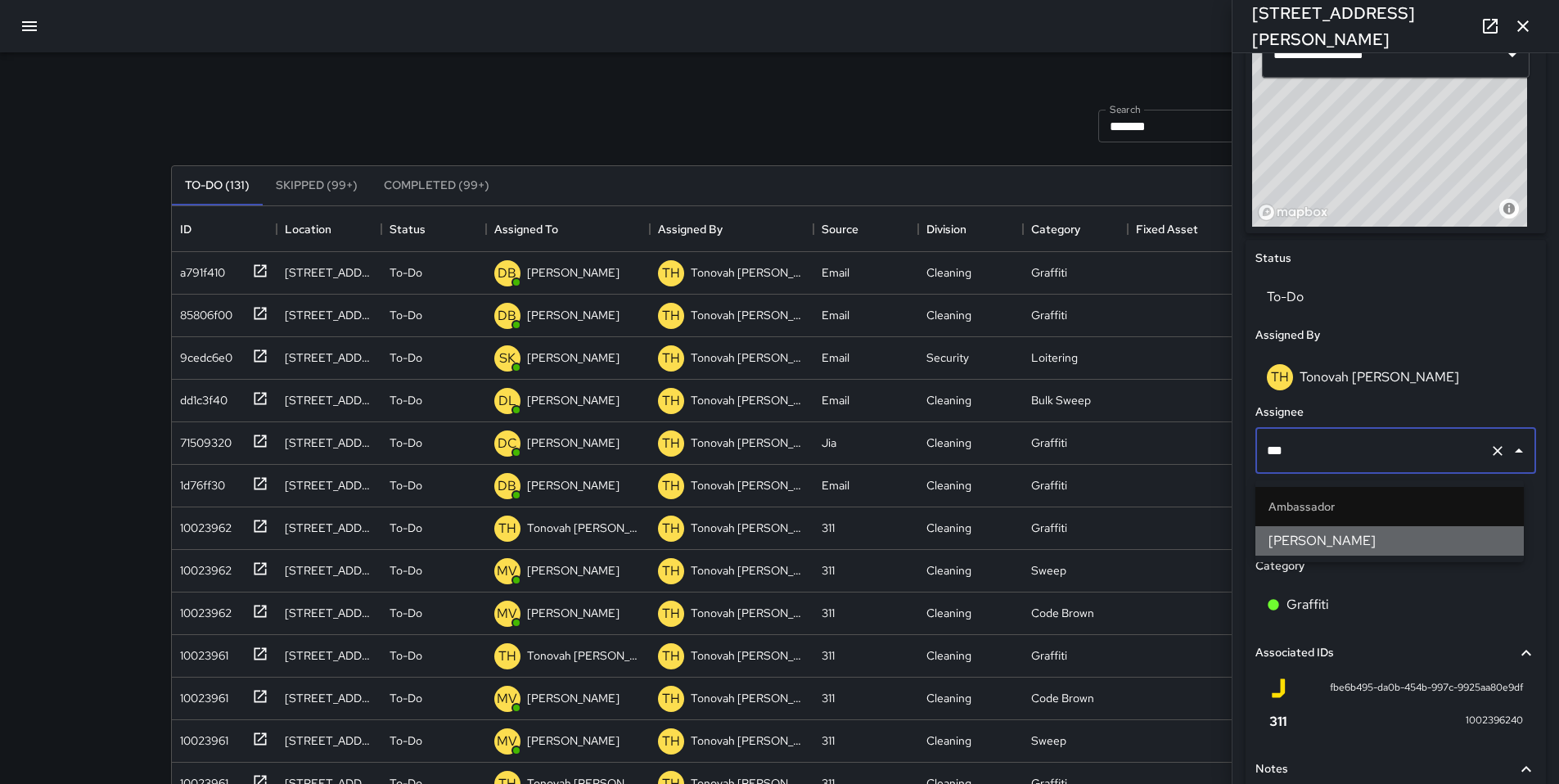
click at [1308, 540] on span "Dago Cervantes" at bounding box center [1389, 541] width 242 height 20
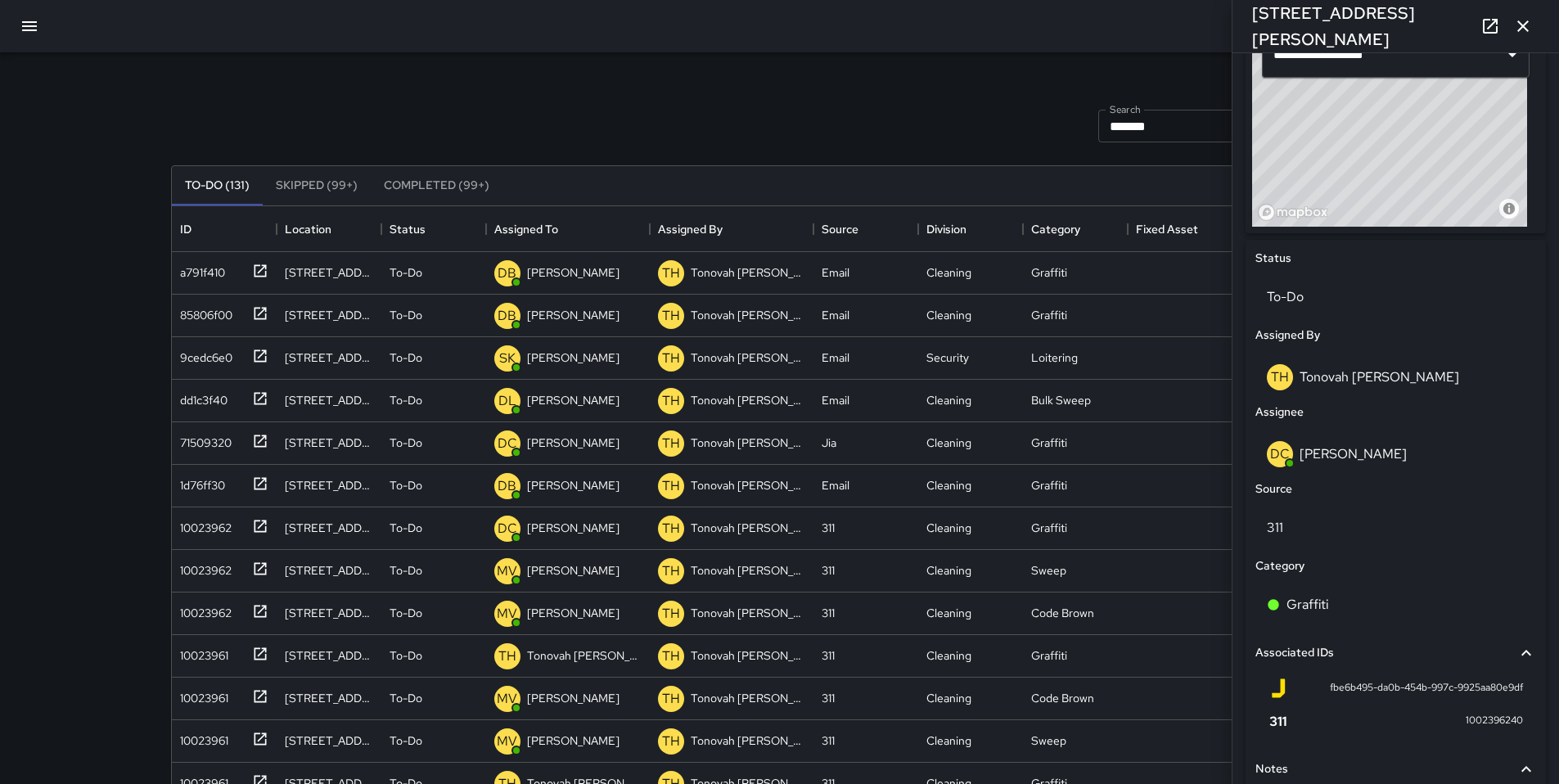
click at [825, 147] on div "To-Do (131) Skipped (99+) Completed (99+) ID Location Status Assigned To Assign…" at bounding box center [779, 554] width 1217 height 824
click at [223, 654] on div "10023961" at bounding box center [200, 652] width 55 height 23
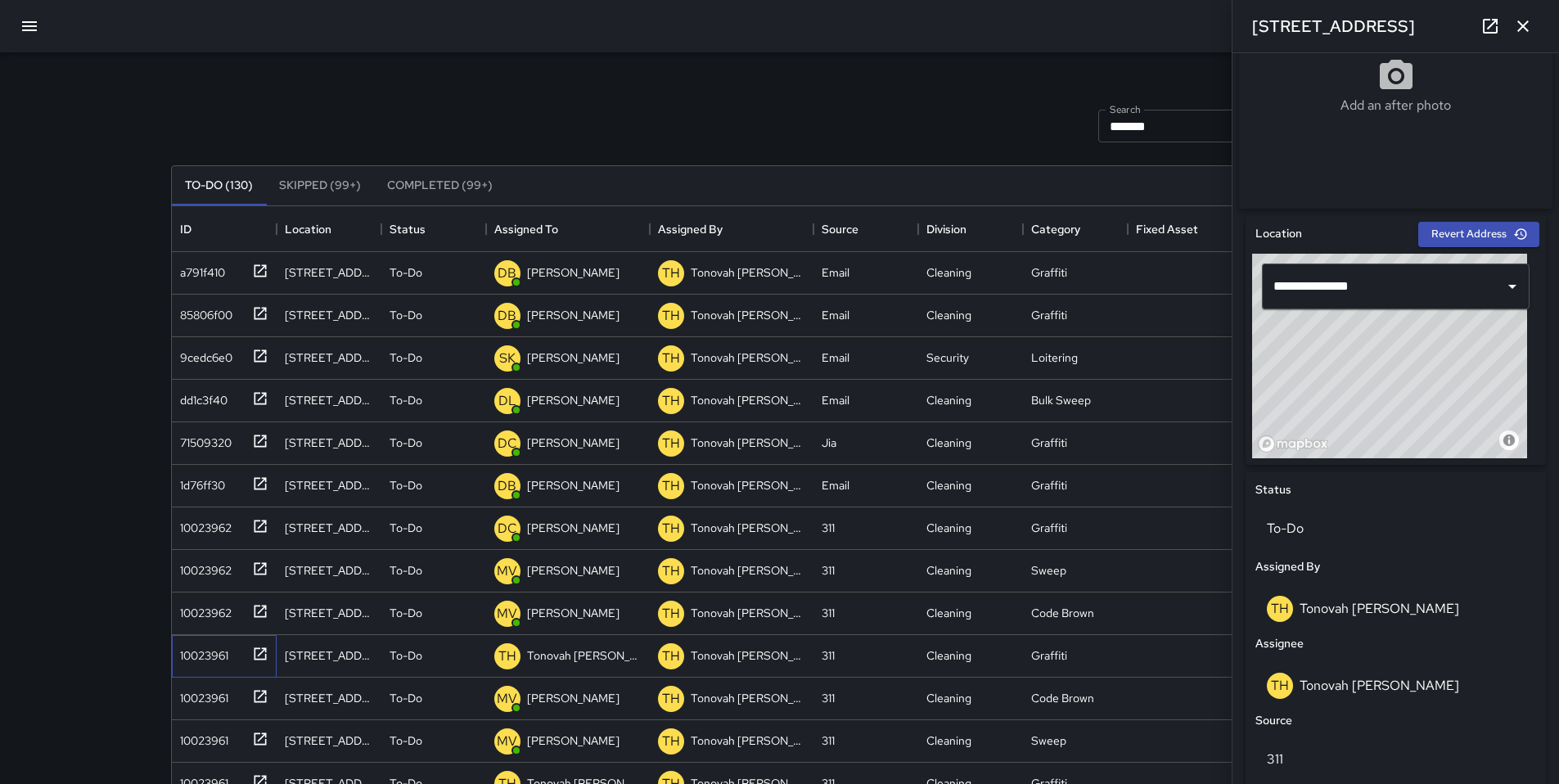
scroll to position [709, 0]
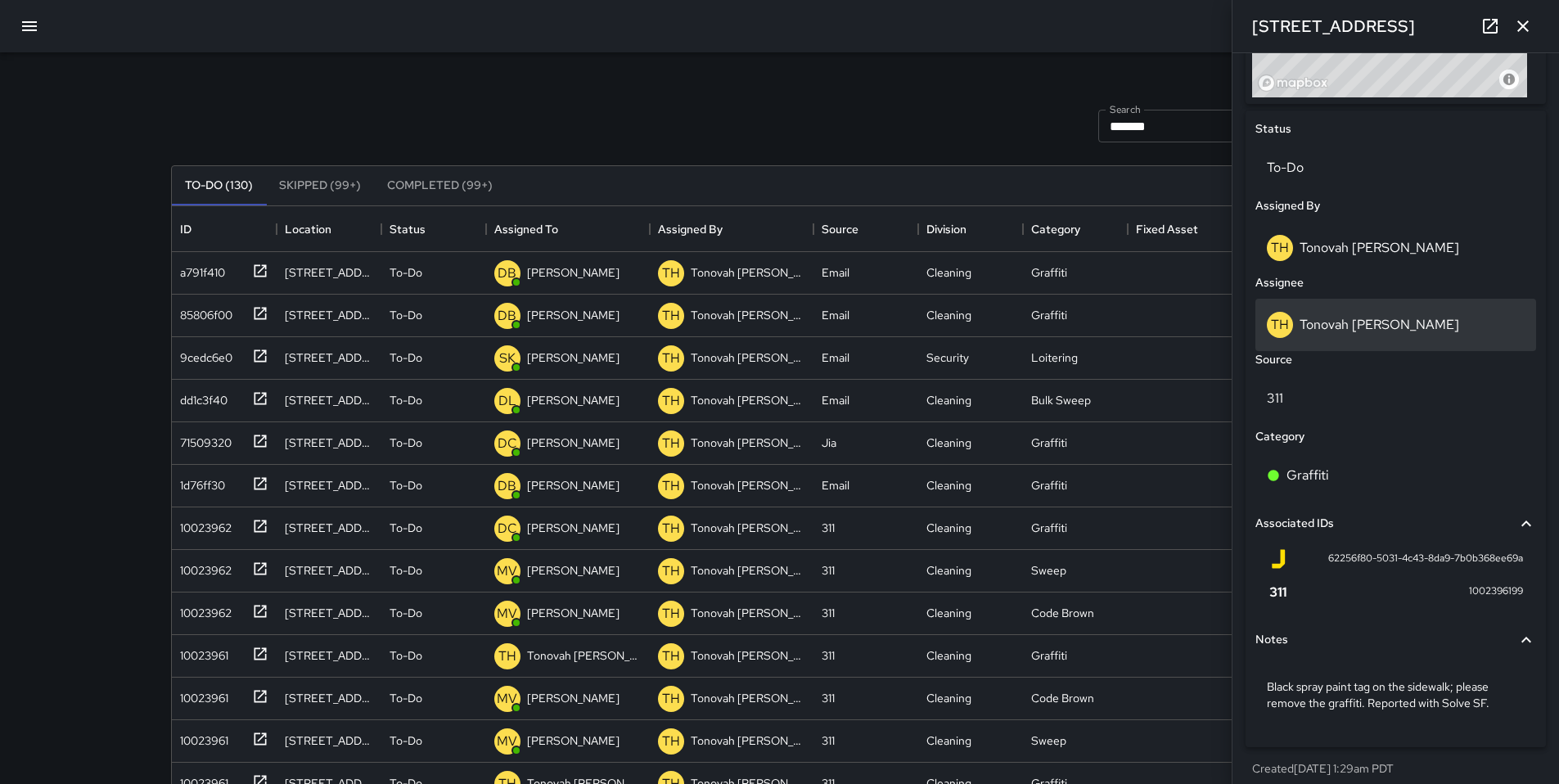
click at [1343, 332] on p "Tonovah [PERSON_NAME]" at bounding box center [1379, 324] width 160 height 17
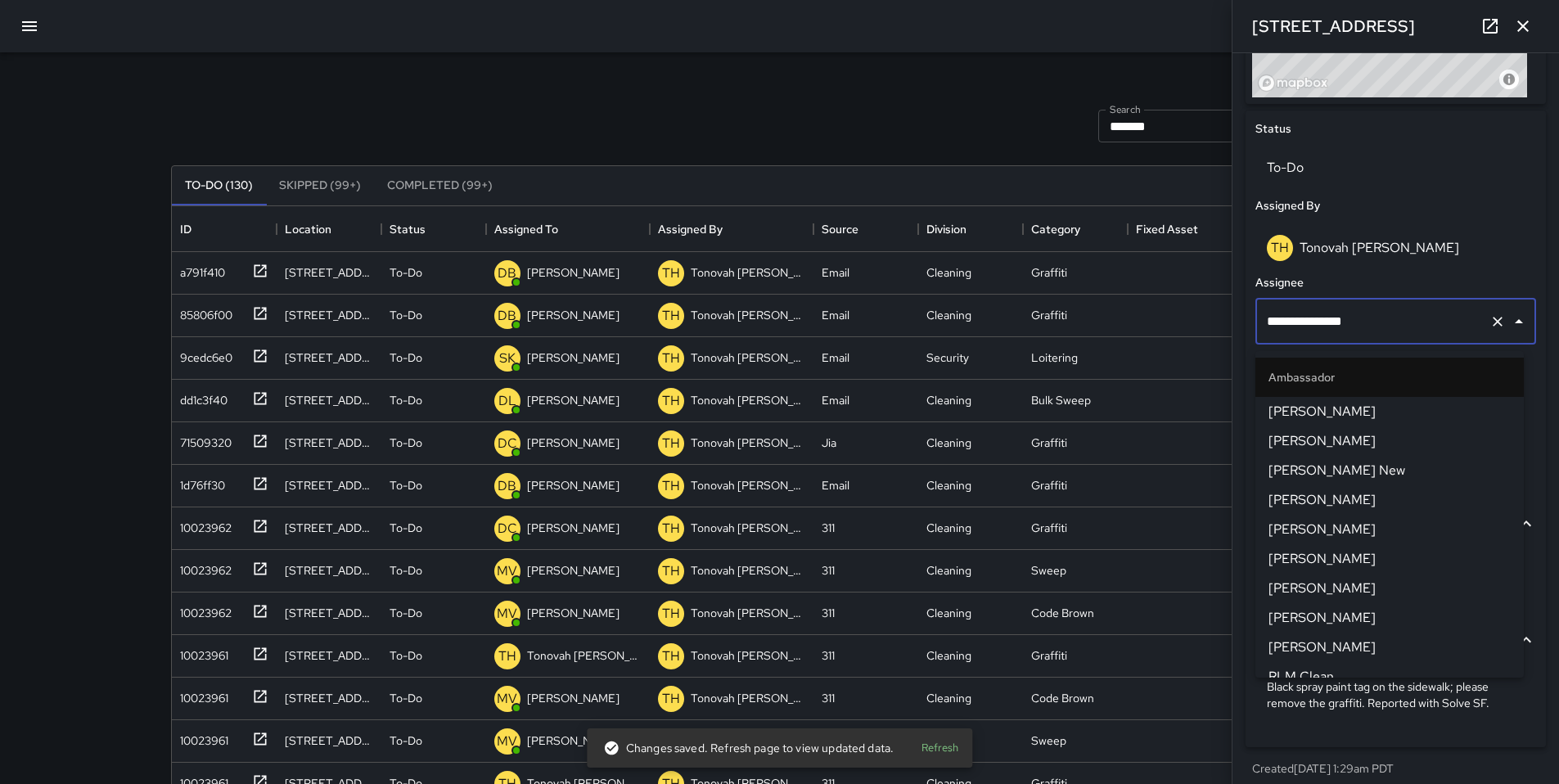
scroll to position [1084, 0]
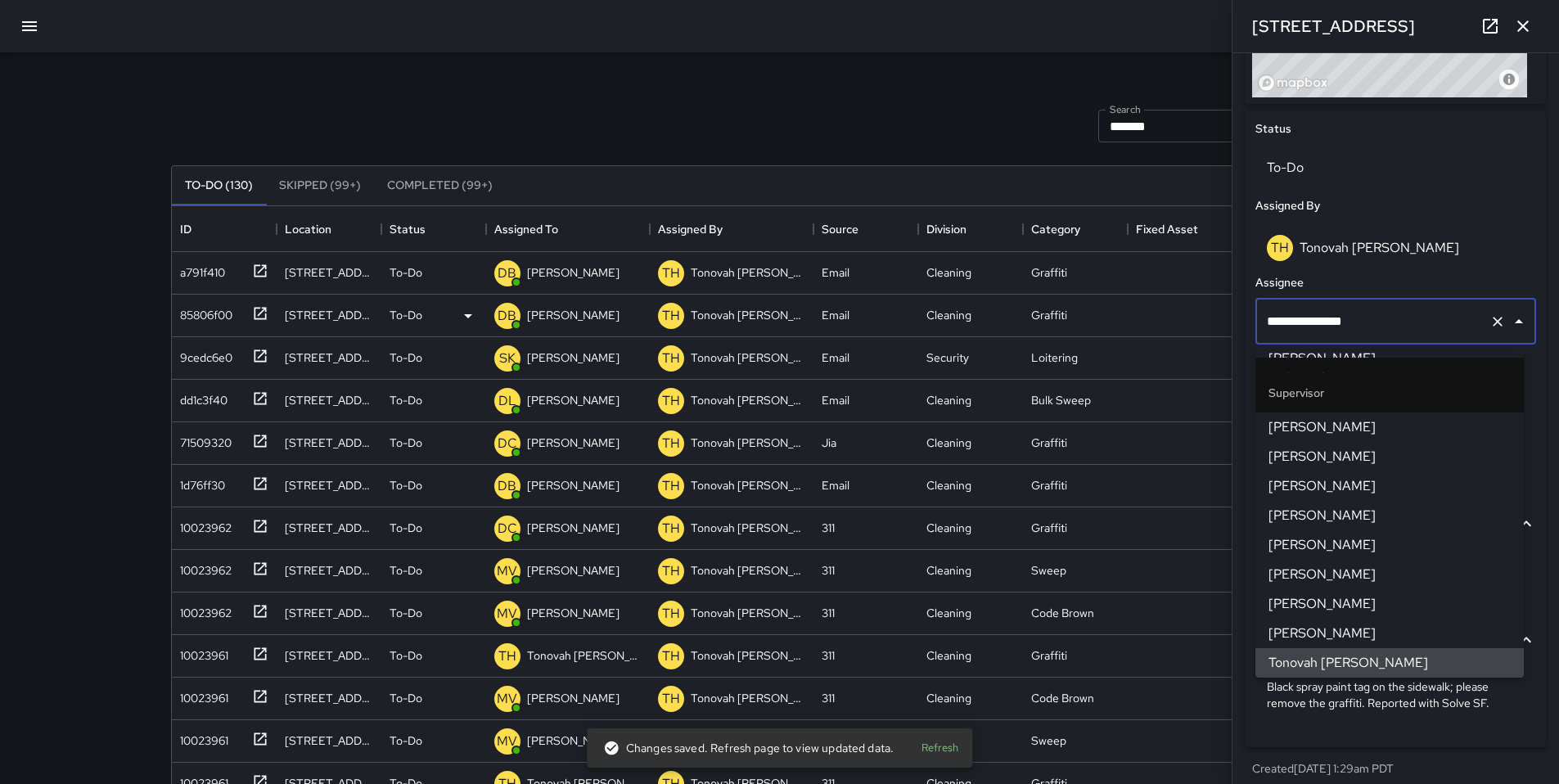
drag, startPoint x: 1366, startPoint y: 321, endPoint x: 1215, endPoint y: 329, distance: 151.6
click at [1215, 329] on div "Search ******* Search New Task To-Do (130) Skipped (99+) Completed (99+) ID Loc…" at bounding box center [779, 509] width 1257 height 914
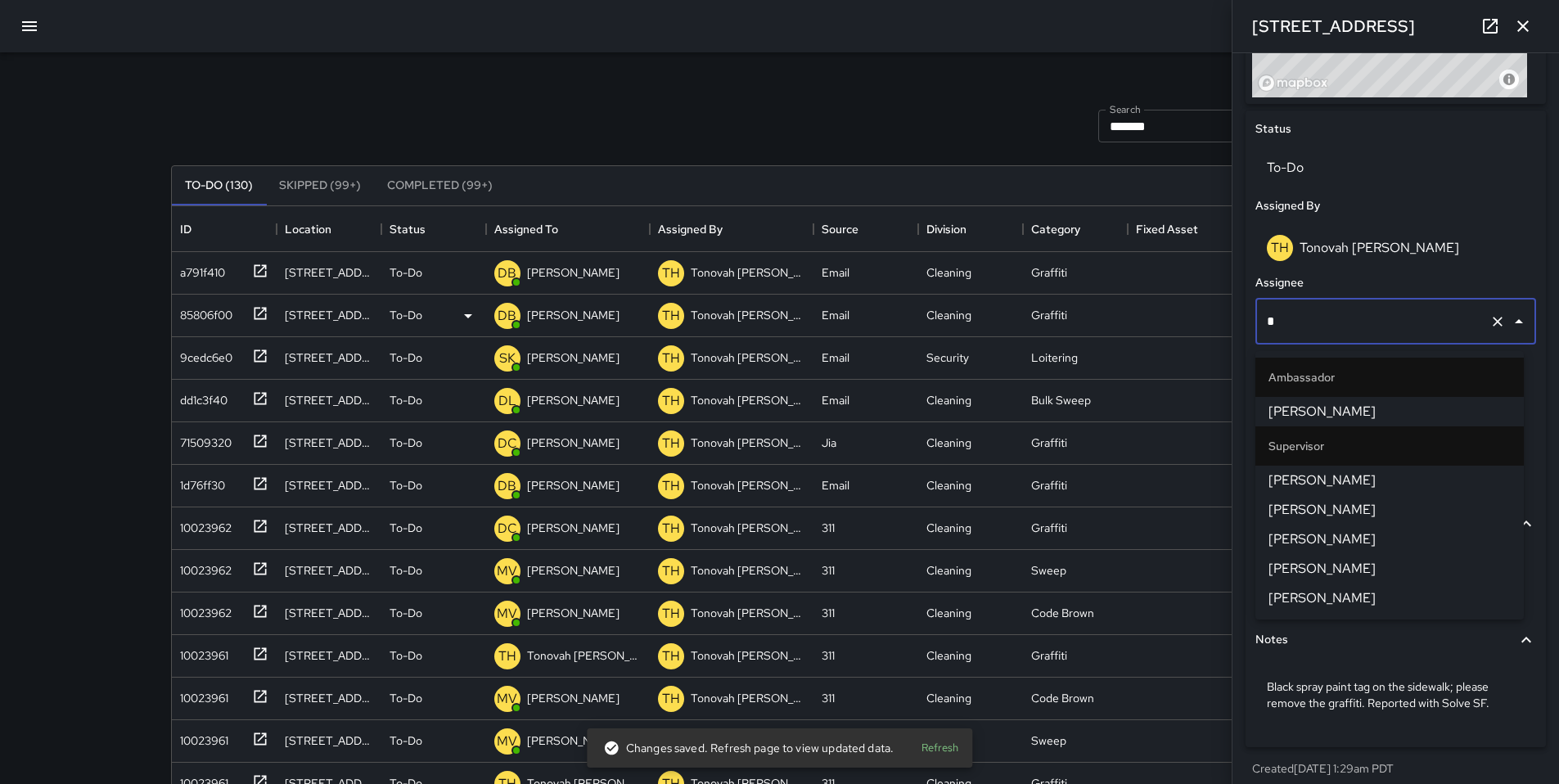
type input "**"
click at [1334, 484] on span "[PERSON_NAME]" at bounding box center [1389, 480] width 242 height 20
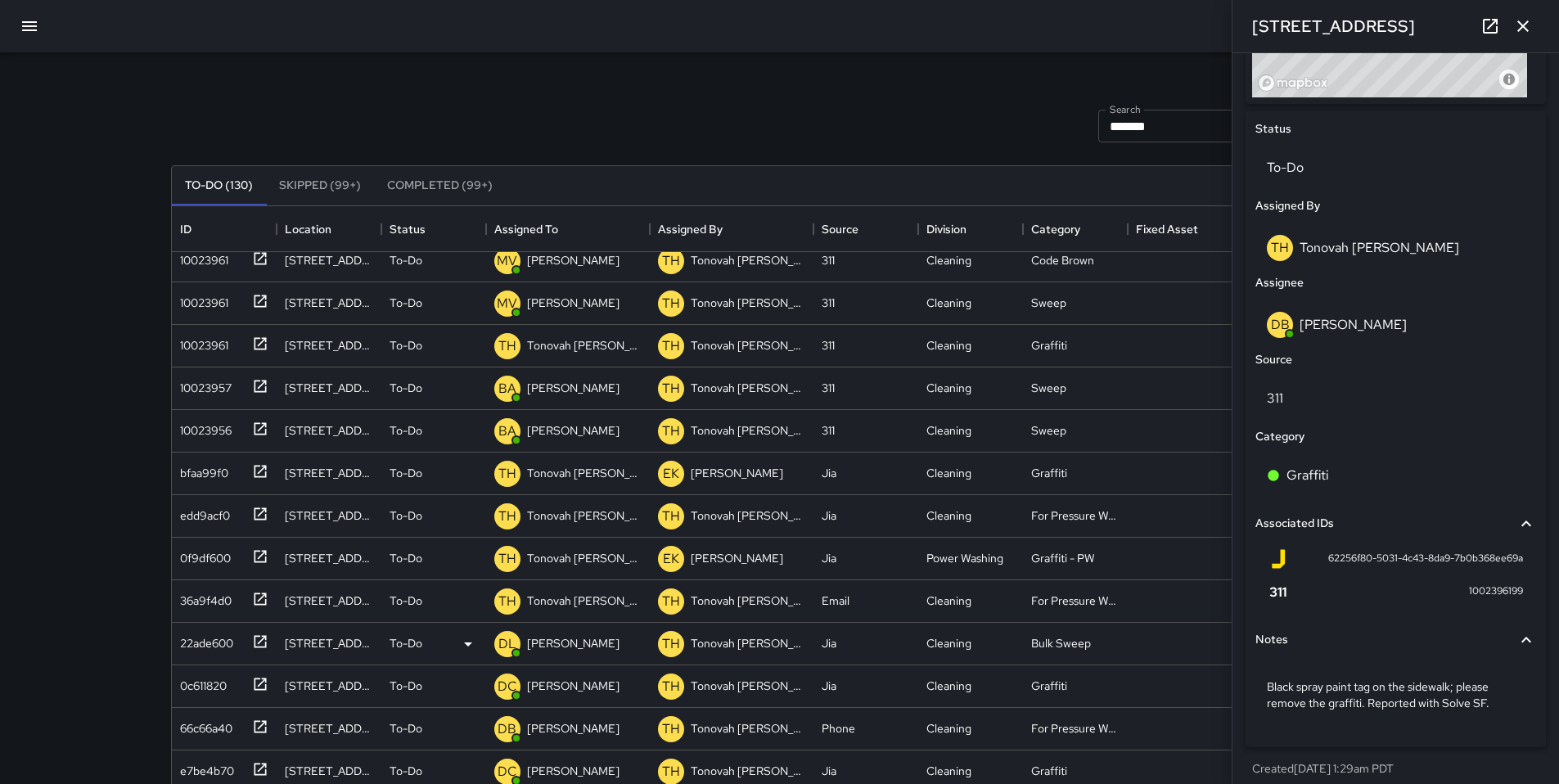
scroll to position [449, 0]
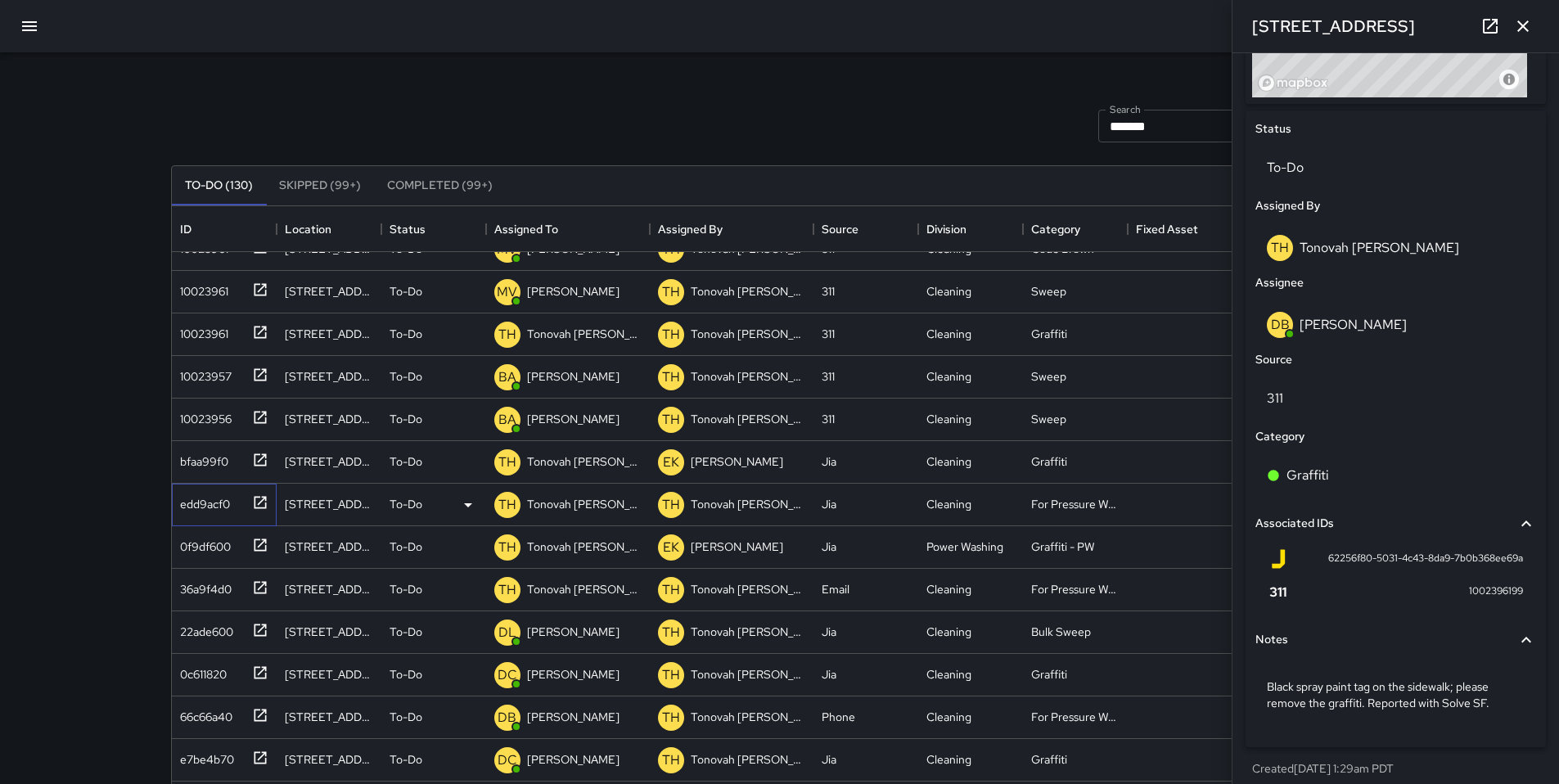
click at [188, 505] on div "edd9acf0" at bounding box center [201, 500] width 56 height 23
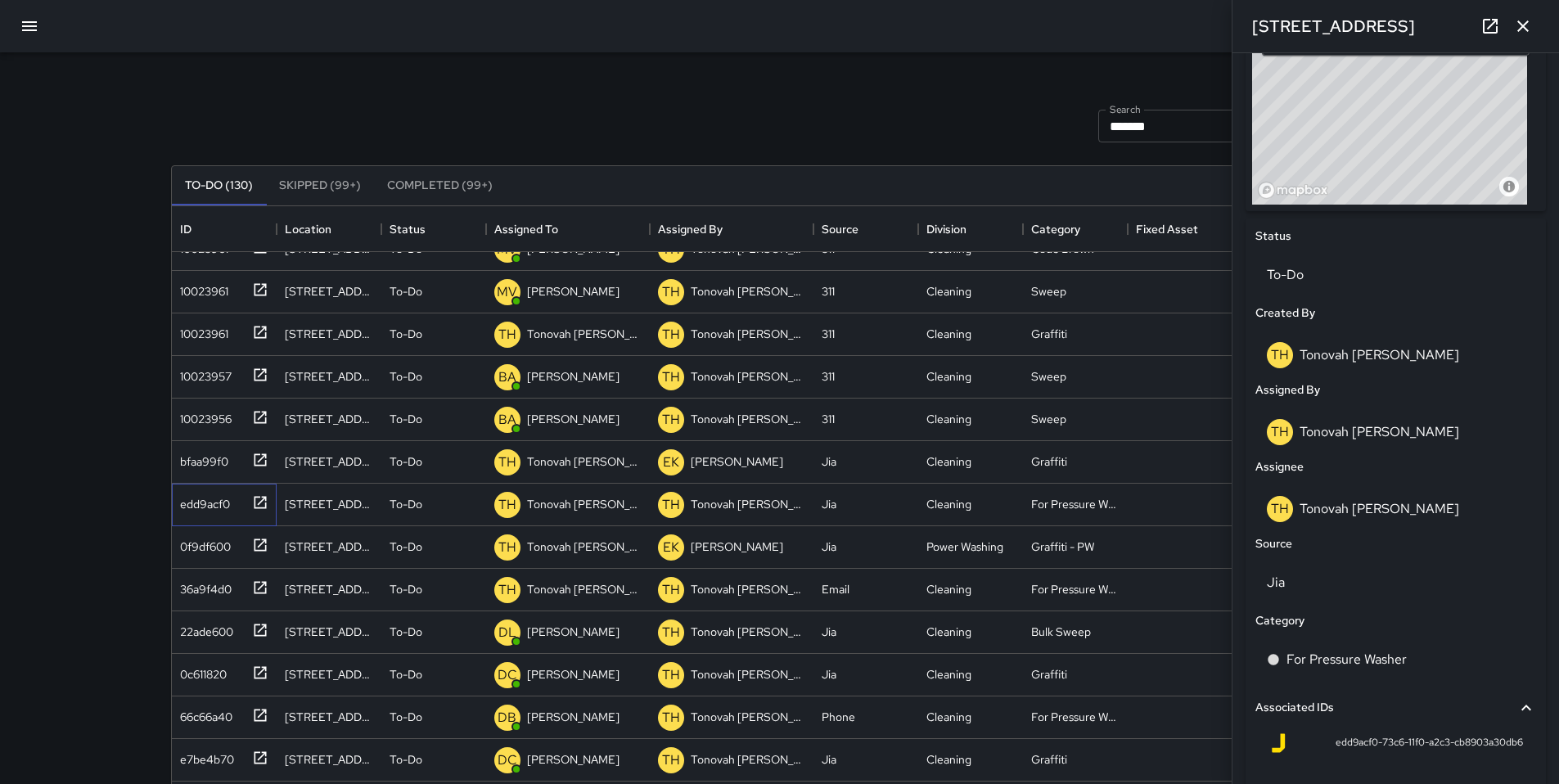
scroll to position [703, 0]
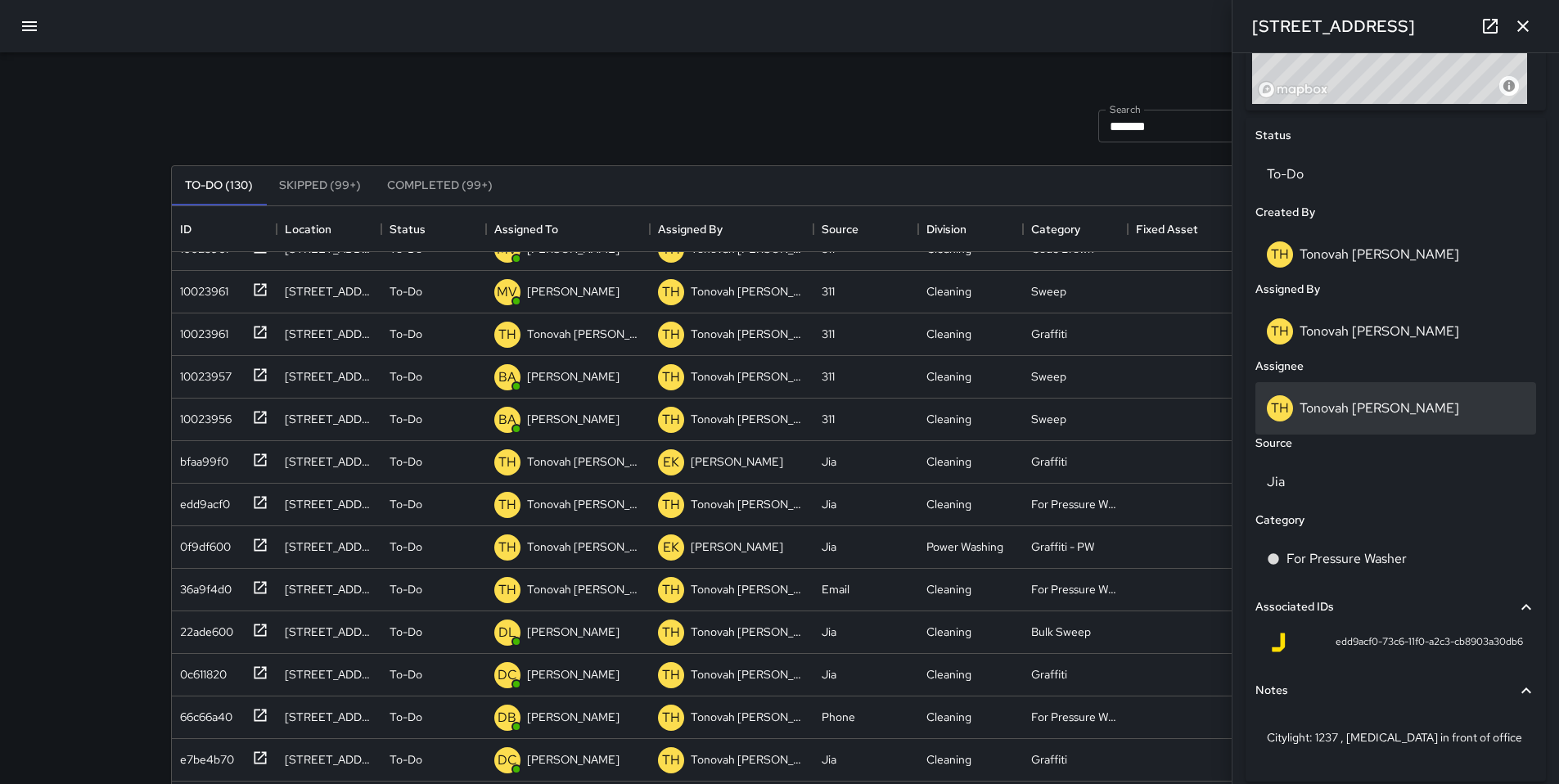
click at [1327, 413] on p "Tonovah [PERSON_NAME]" at bounding box center [1379, 407] width 160 height 17
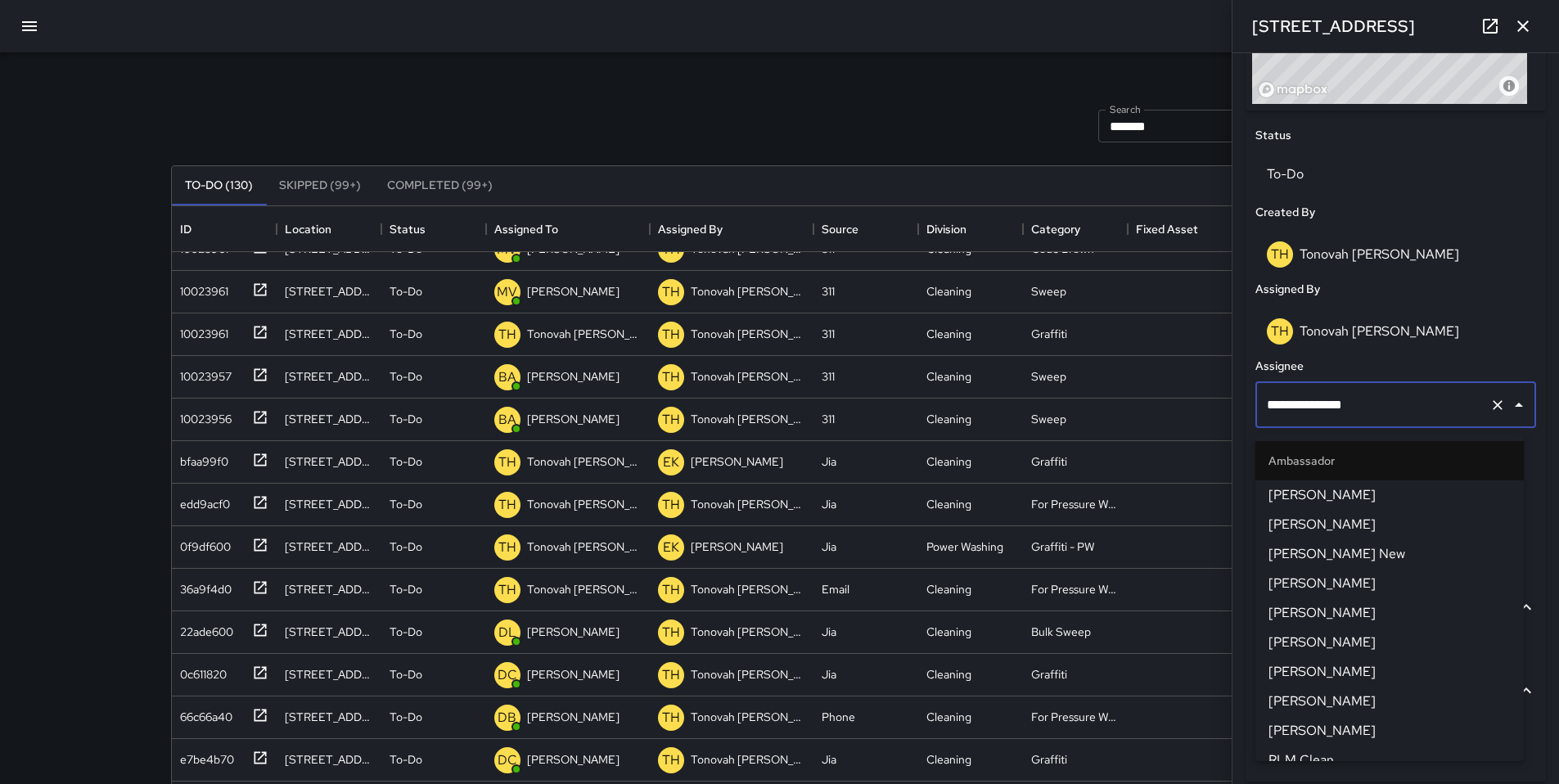
scroll to position [1084, 0]
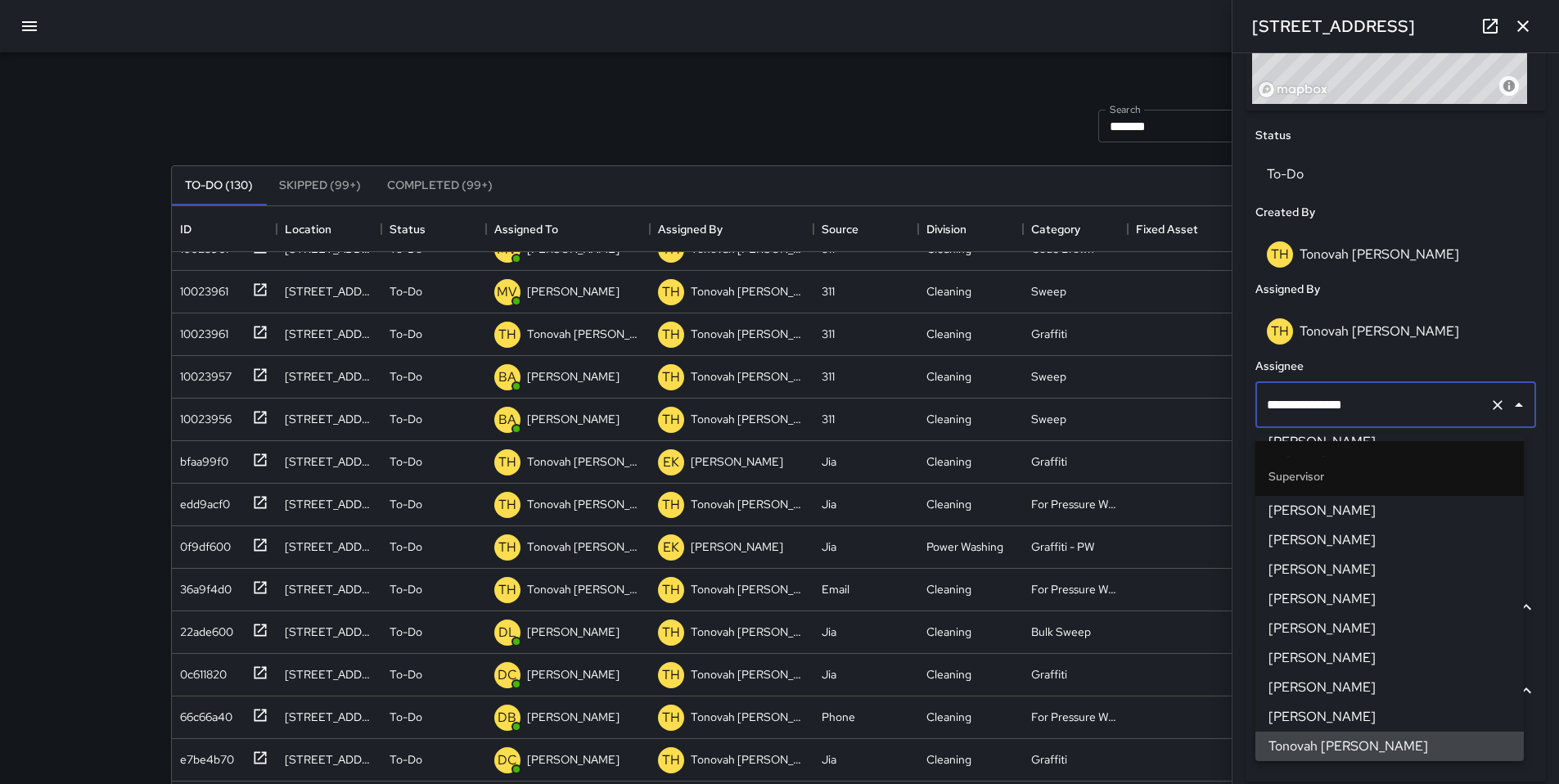
drag, startPoint x: 1388, startPoint y: 408, endPoint x: 1235, endPoint y: 398, distance: 153.4
click at [1235, 398] on div "**********" at bounding box center [1395, 418] width 326 height 731
click at [1307, 340] on p "Tonovah [PERSON_NAME]" at bounding box center [1379, 330] width 160 height 17
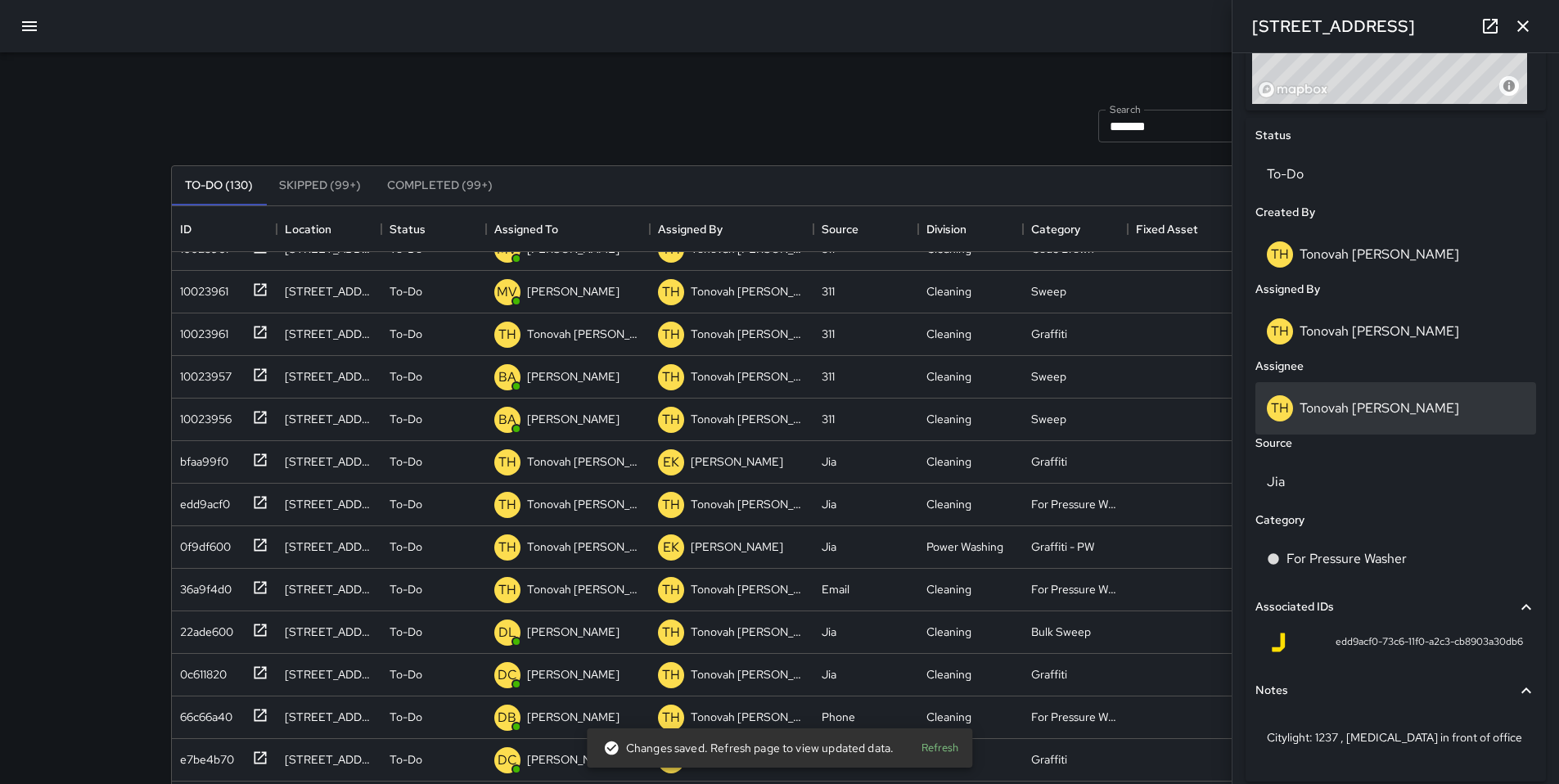
click at [1318, 416] on p "Tonovah [PERSON_NAME]" at bounding box center [1379, 407] width 160 height 17
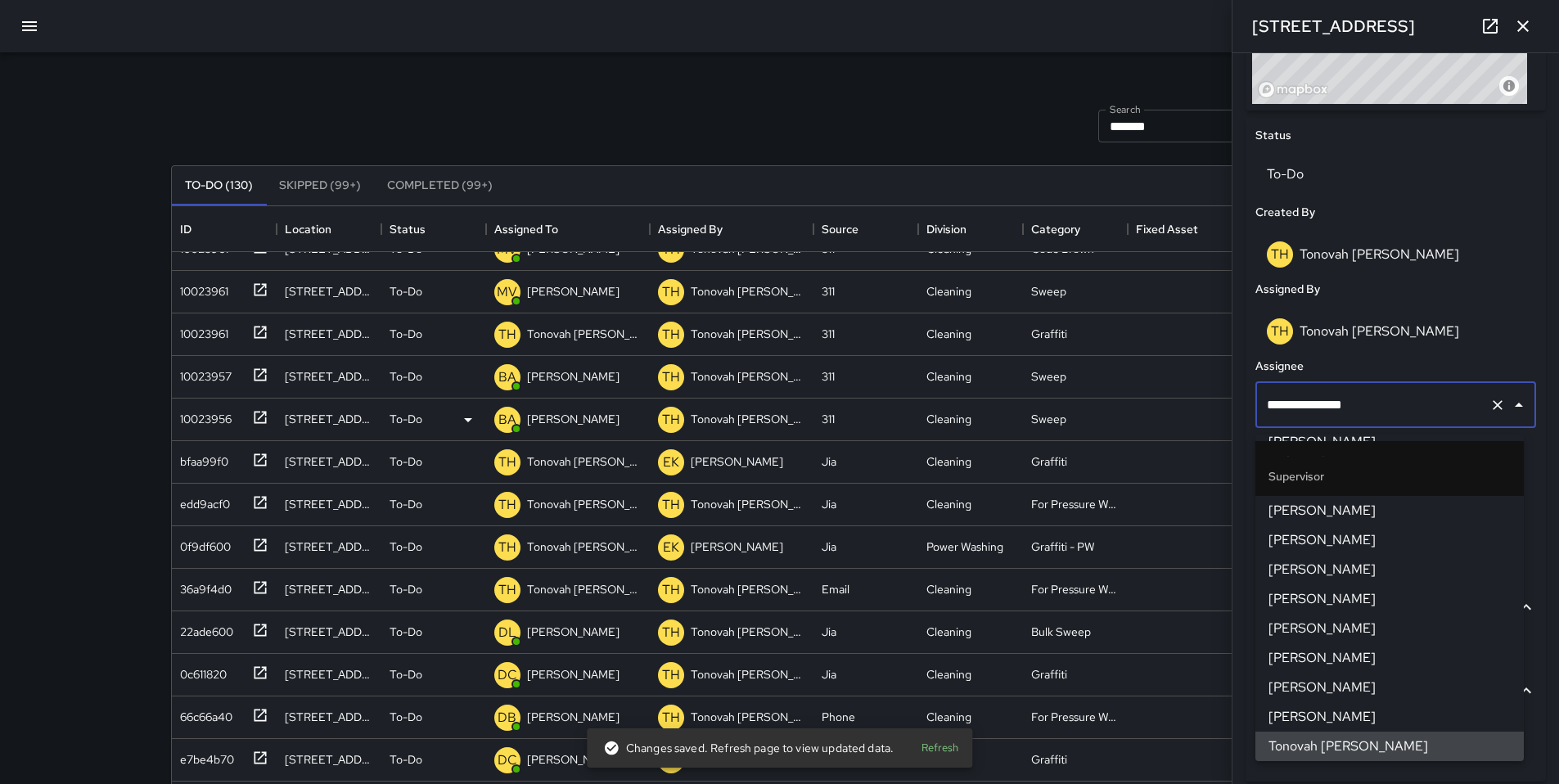
drag, startPoint x: 1379, startPoint y: 413, endPoint x: 1216, endPoint y: 410, distance: 163.7
click at [1216, 410] on div "Search ******* Search New Task To-Do (130) Skipped (99+) Completed (99+) ID Loc…" at bounding box center [779, 509] width 1257 height 914
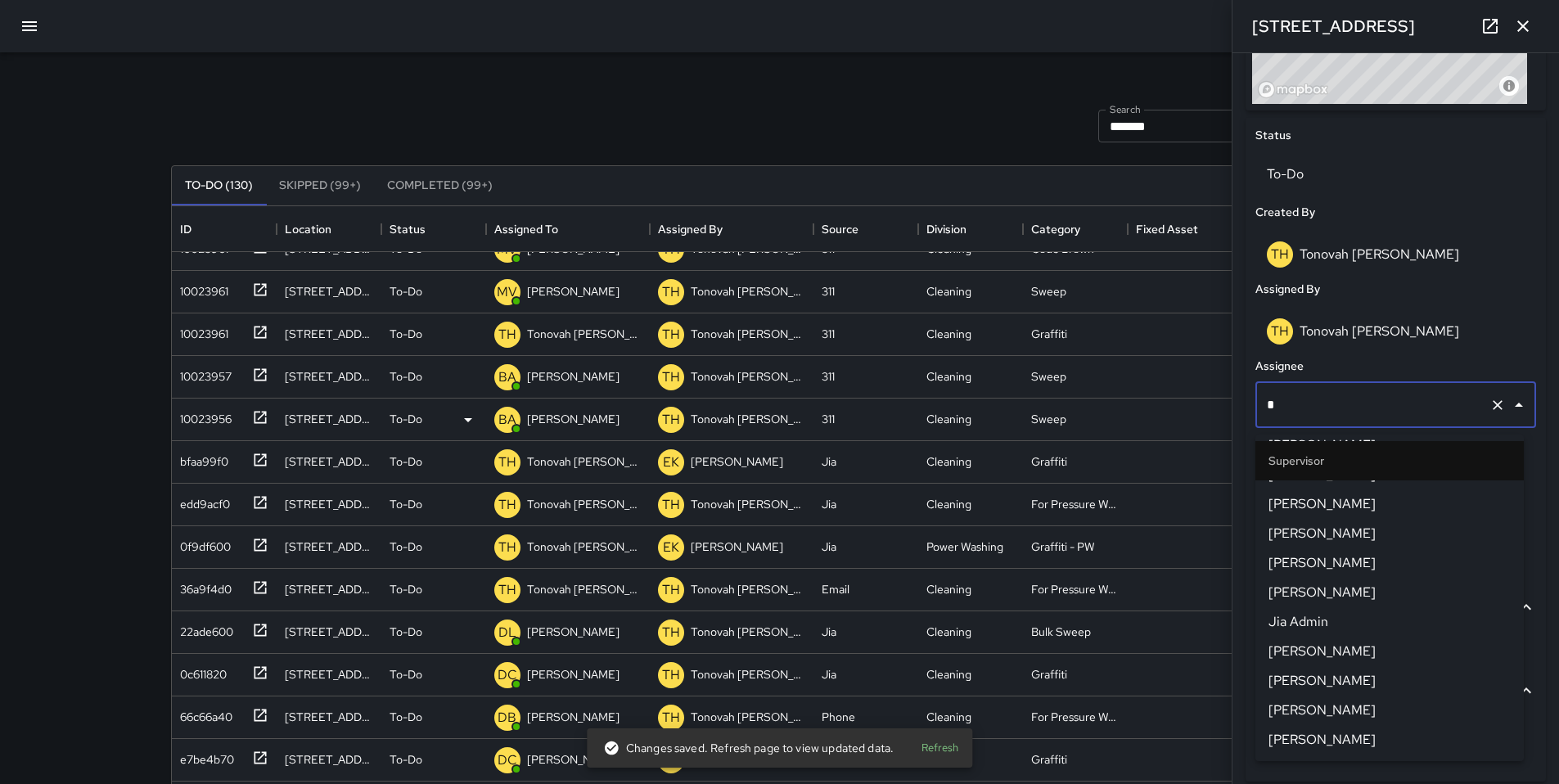
scroll to position [0, 0]
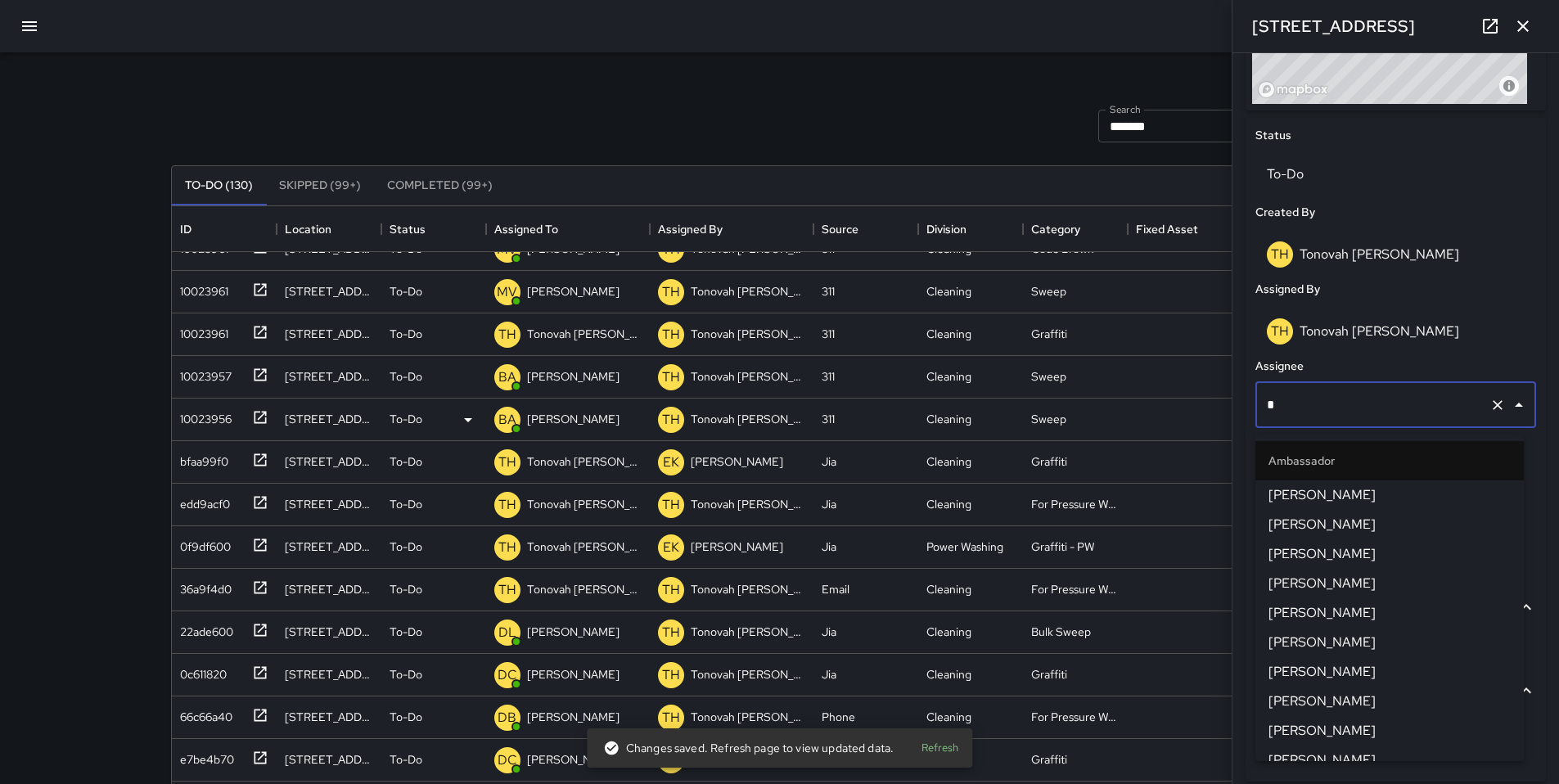
type input "**"
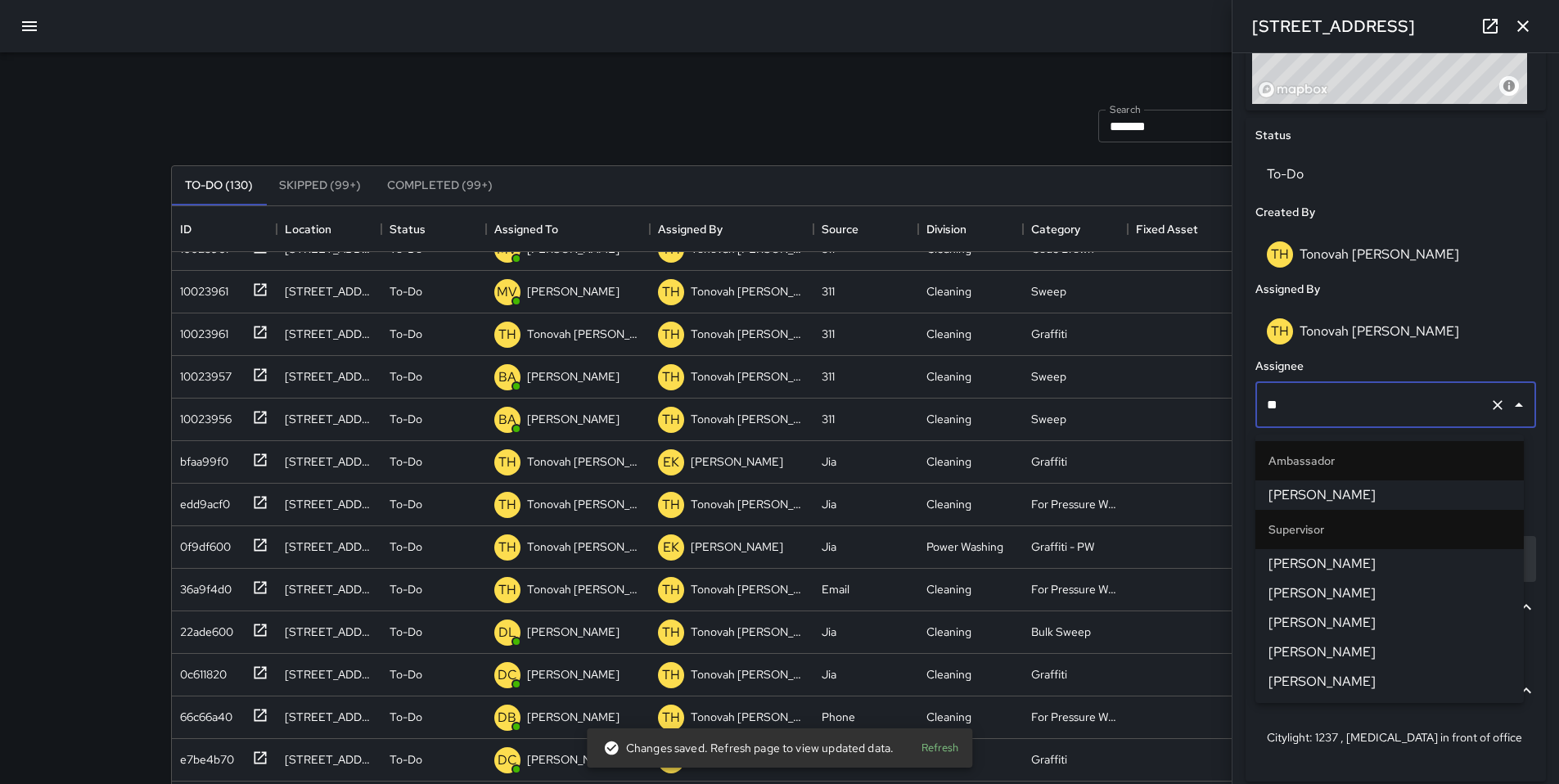
click at [1301, 560] on span "[PERSON_NAME]" at bounding box center [1389, 564] width 242 height 20
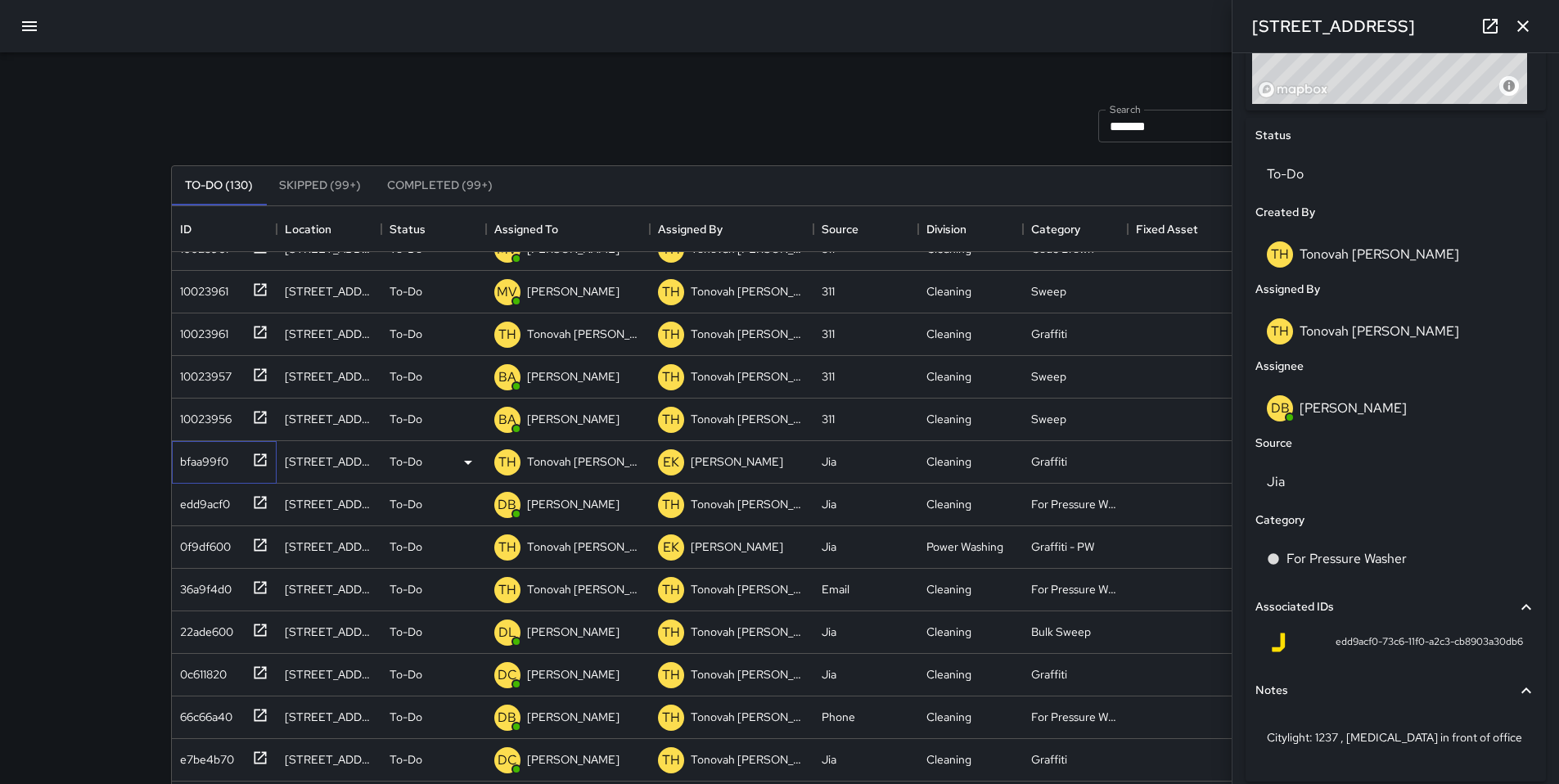
click at [217, 460] on div "bfaa99f0" at bounding box center [200, 458] width 55 height 23
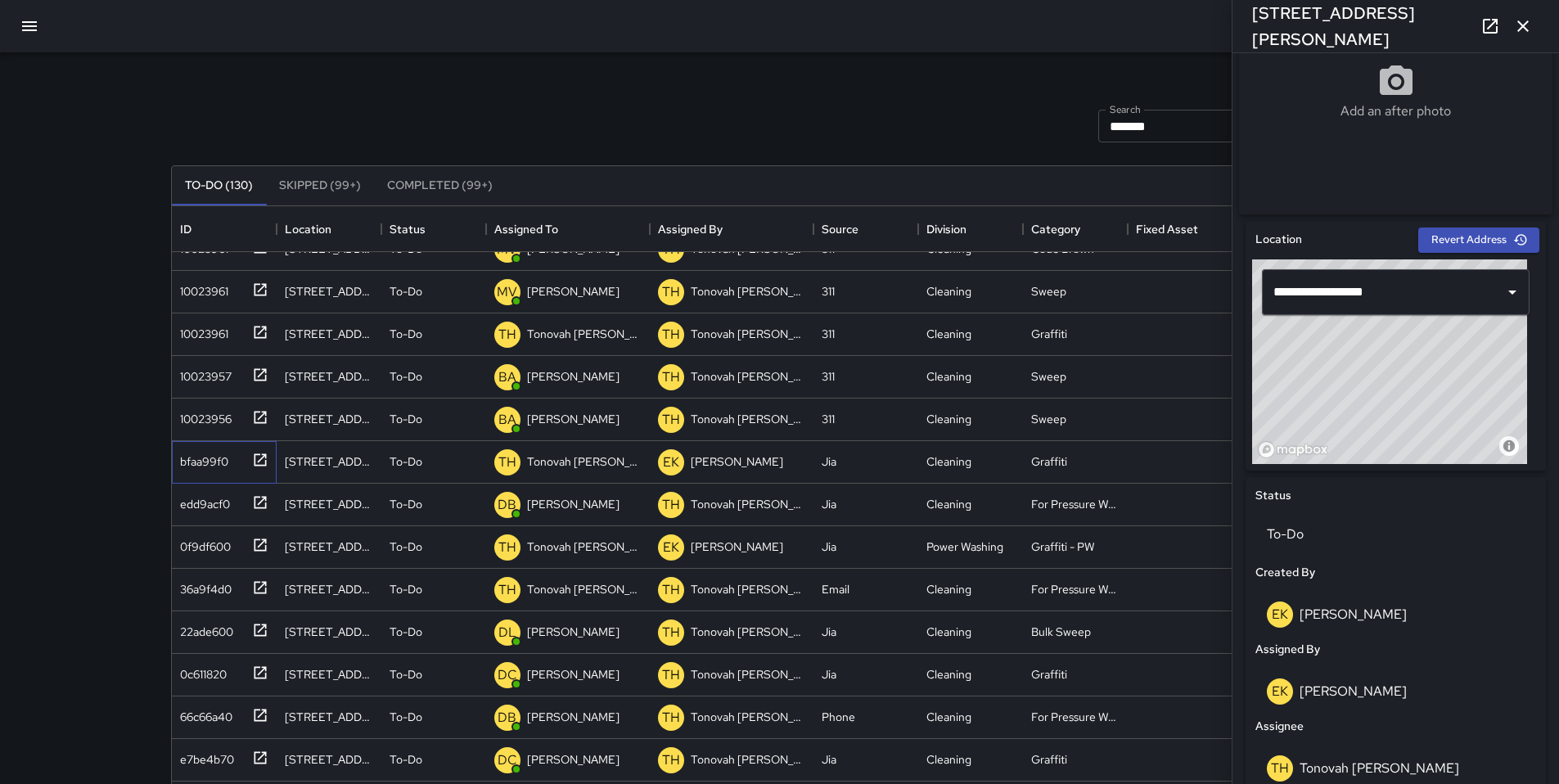
scroll to position [673, 0]
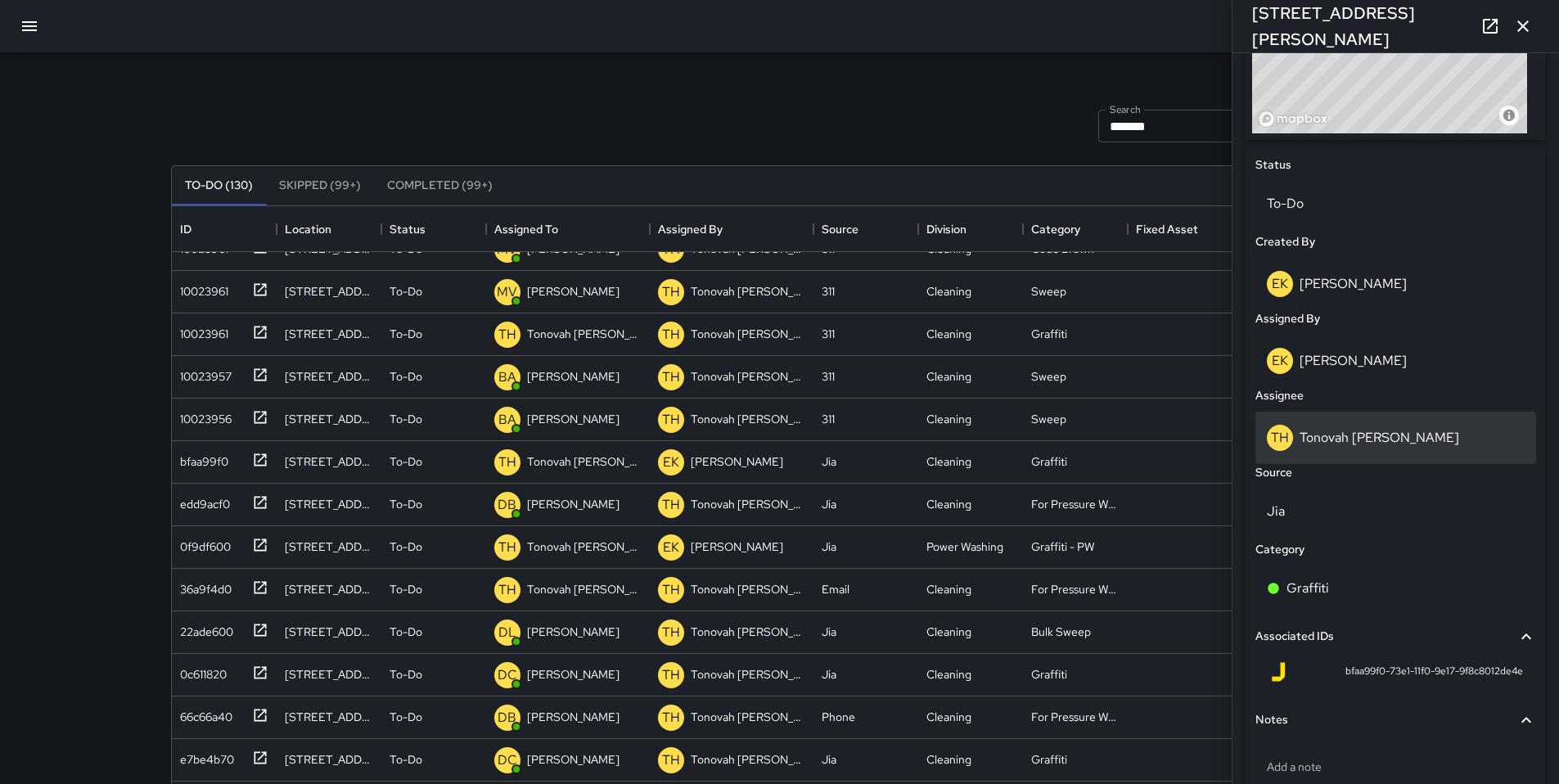
click at [1358, 445] on p "Tonovah [PERSON_NAME]" at bounding box center [1379, 437] width 160 height 17
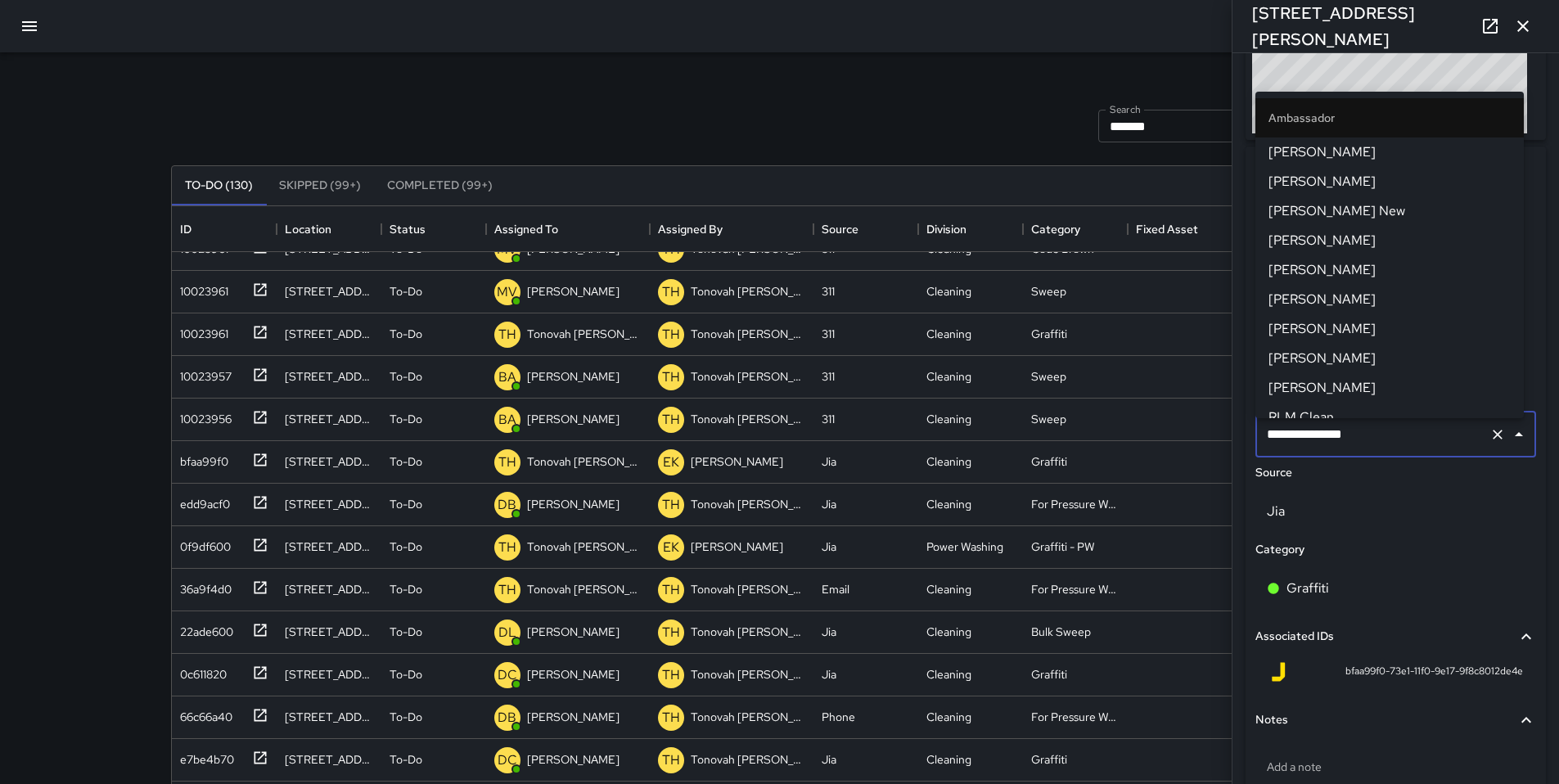
scroll to position [1084, 0]
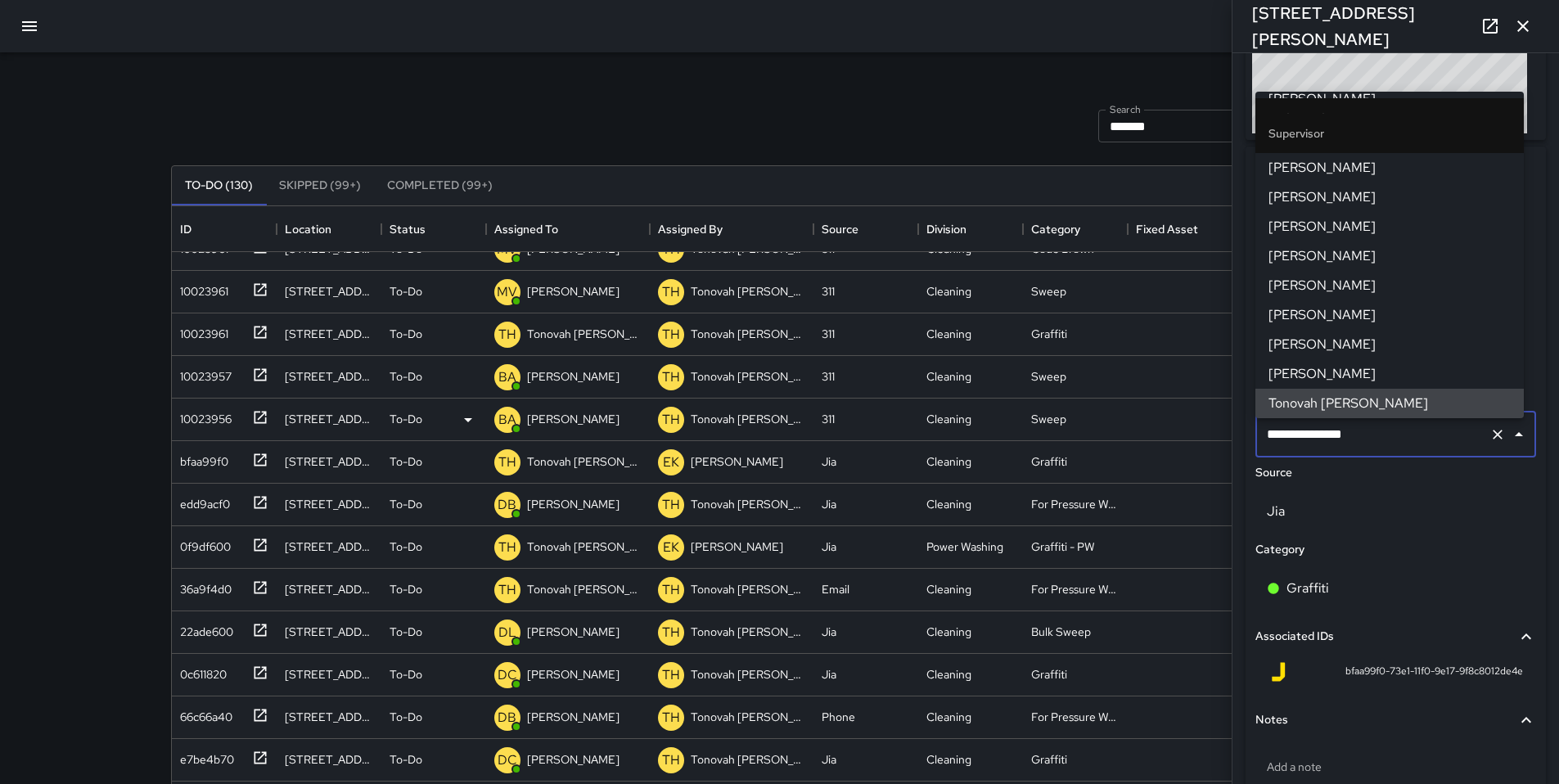
drag, startPoint x: 1371, startPoint y: 442, endPoint x: 1194, endPoint y: 439, distance: 176.7
click at [1194, 439] on div "Search ******* Search New Task To-Do (130) Skipped (99+) Completed (99+) ID Loc…" at bounding box center [779, 509] width 1257 height 914
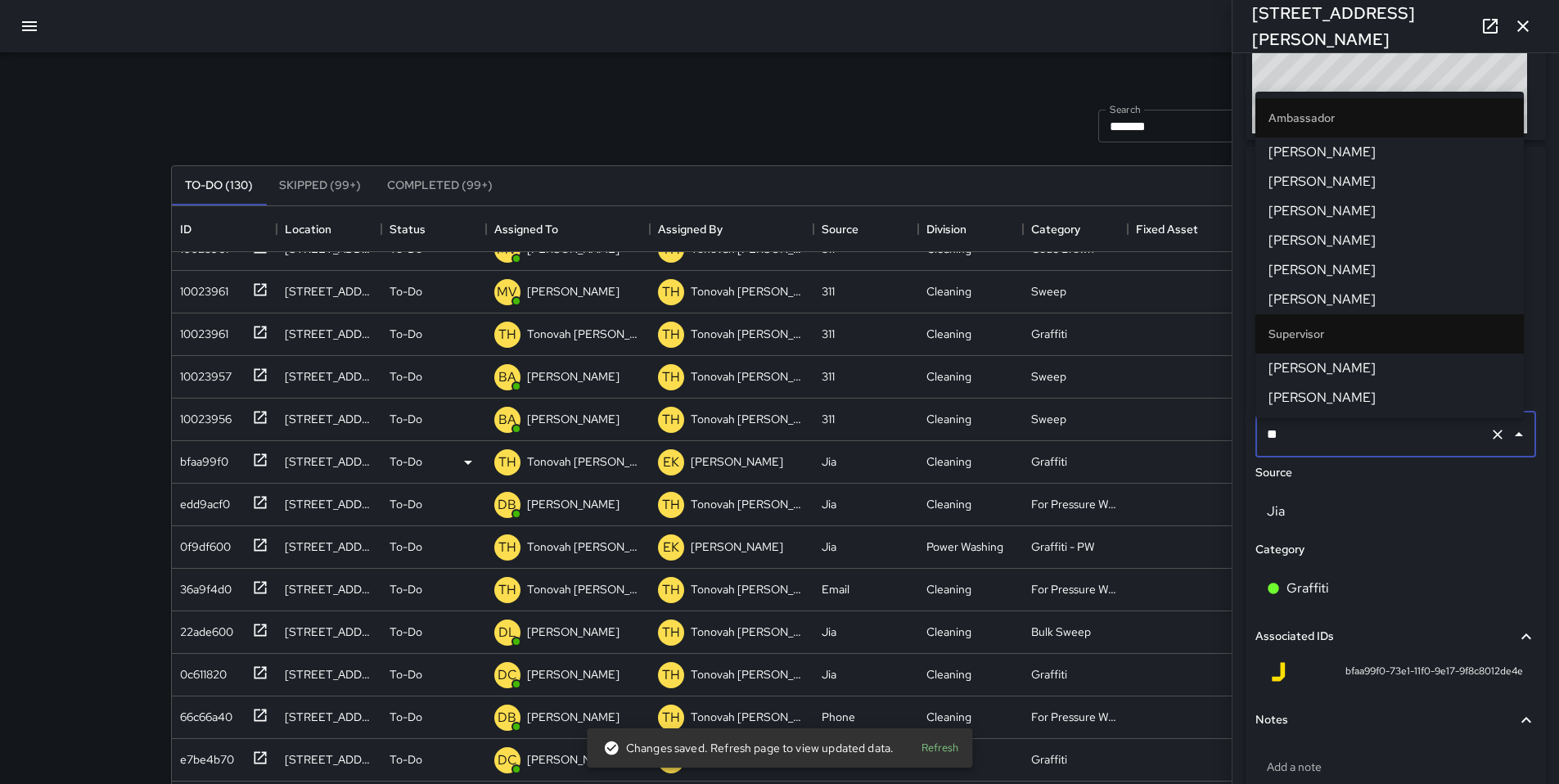
type input "***"
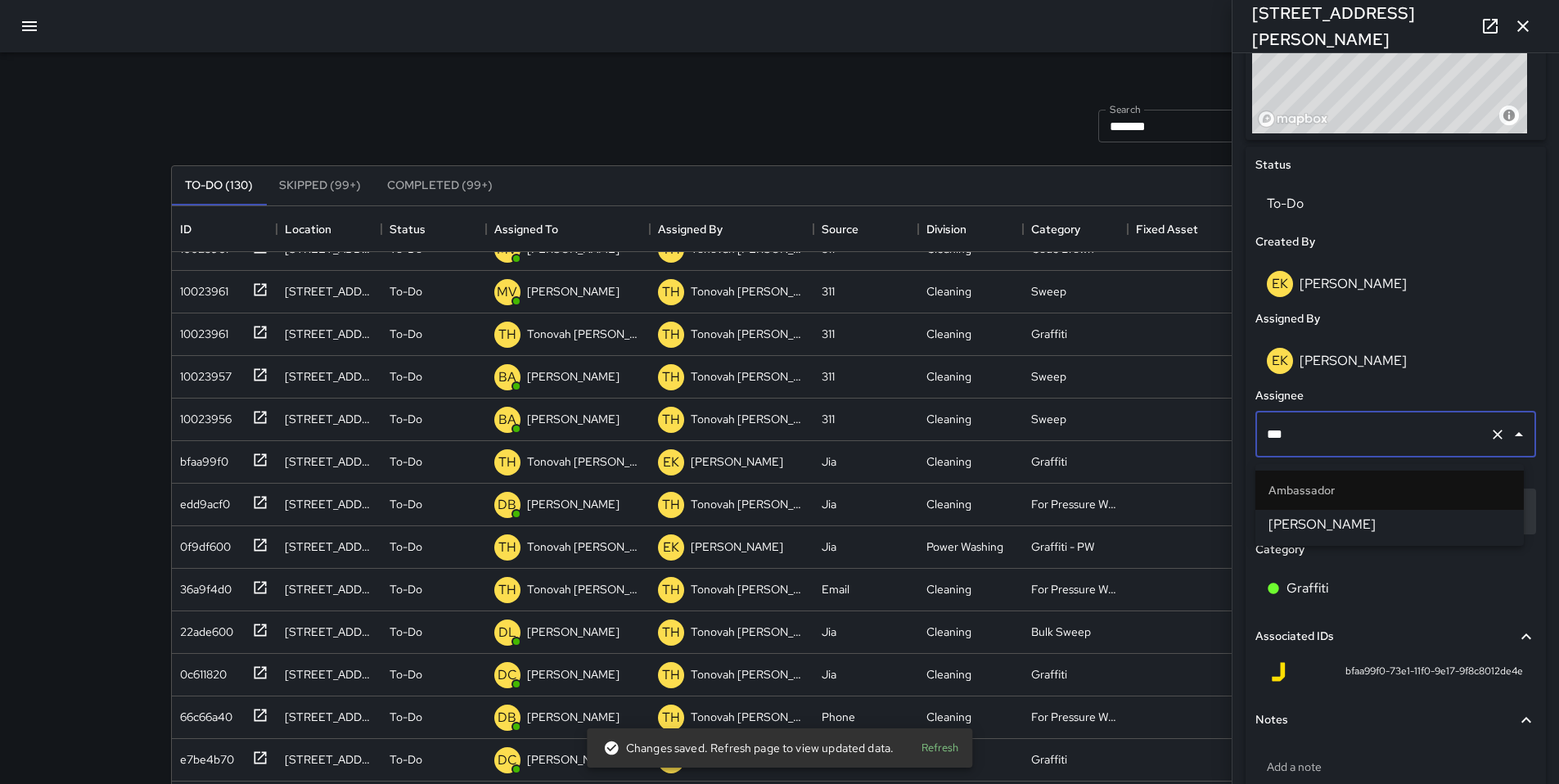
click at [1298, 529] on span "Dago Cervantes" at bounding box center [1389, 525] width 242 height 20
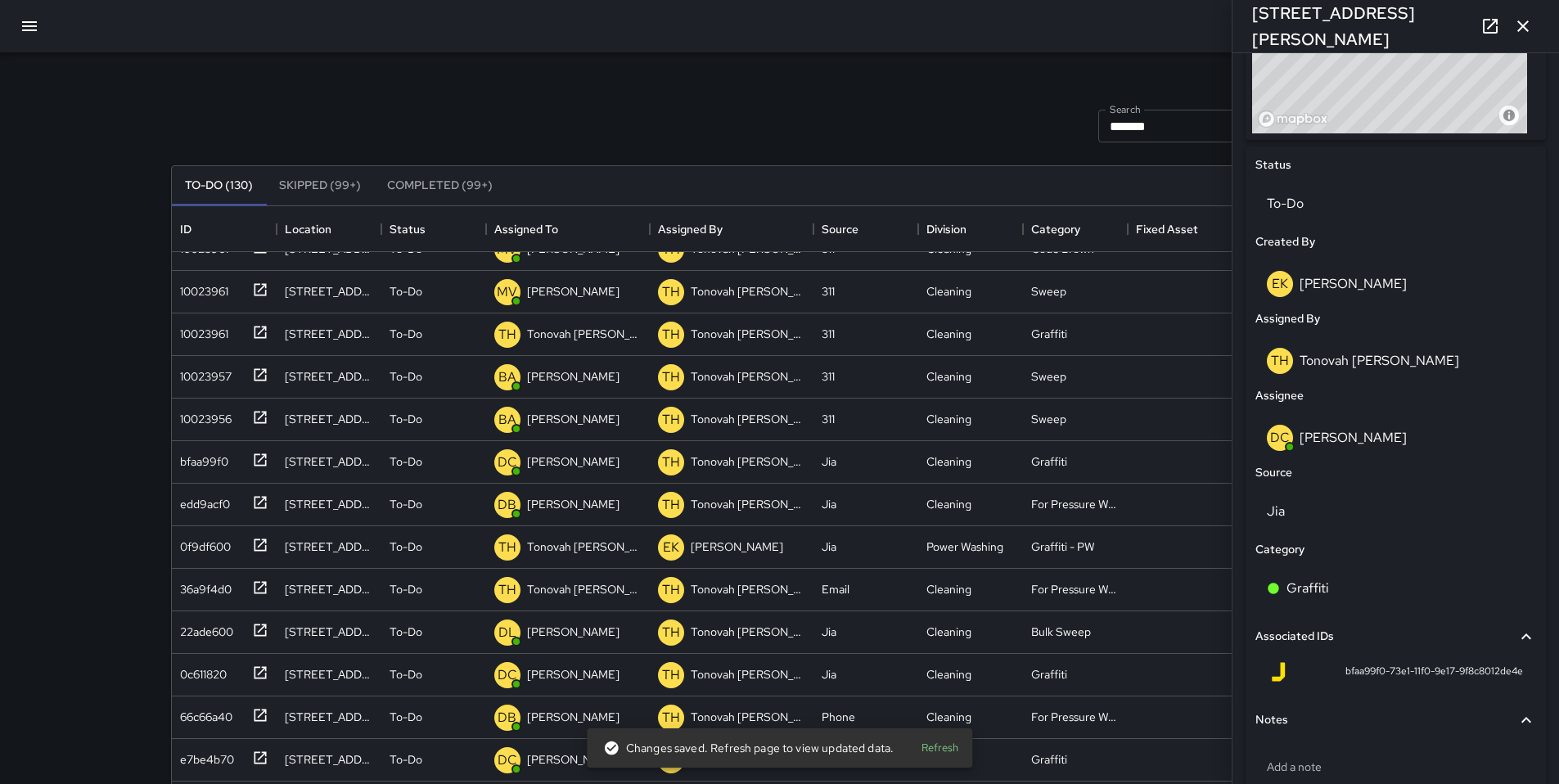
click at [1007, 127] on div "Search ******* Search New Task" at bounding box center [780, 125] width 1224 height 85
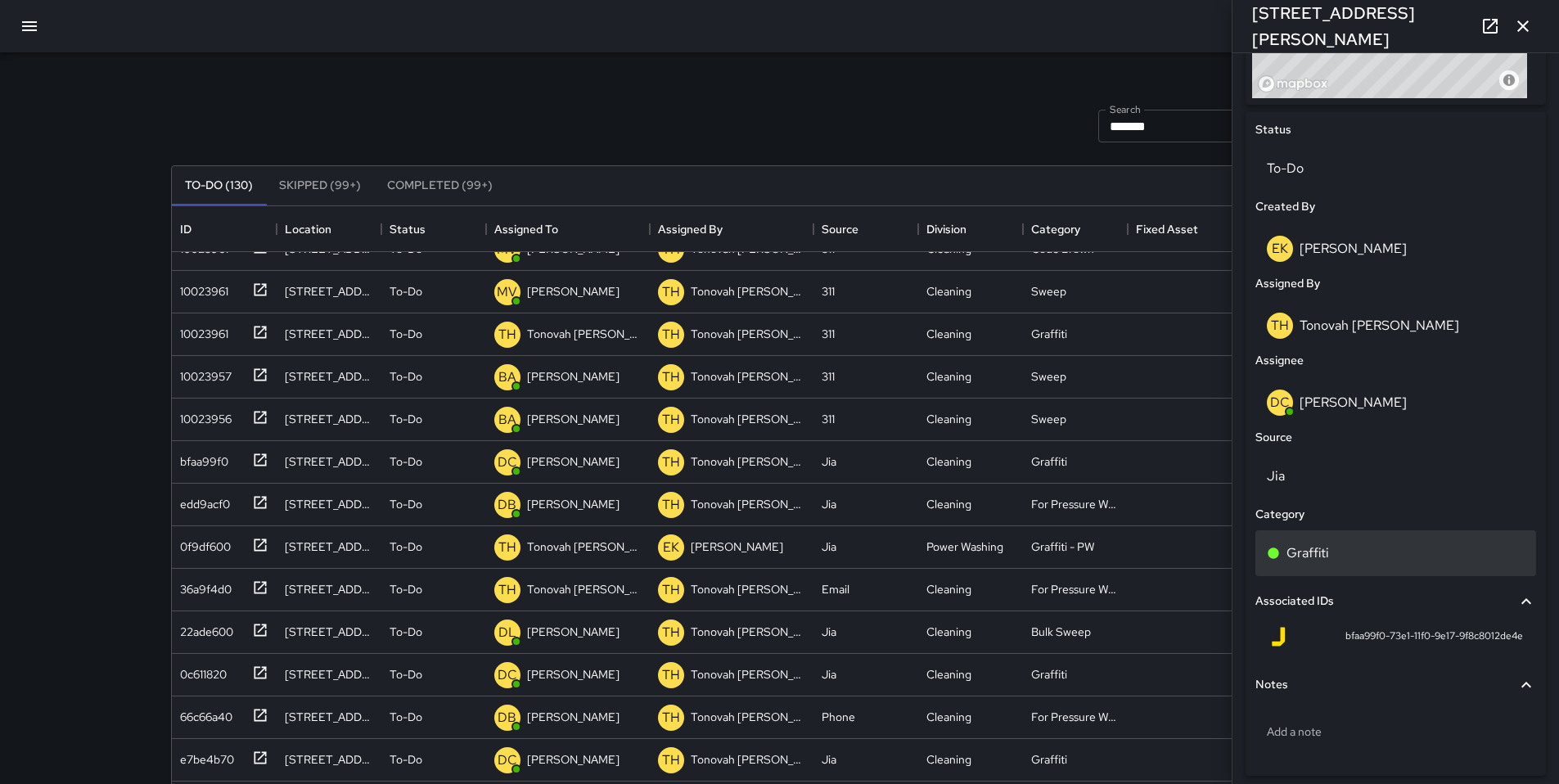
scroll to position [756, 0]
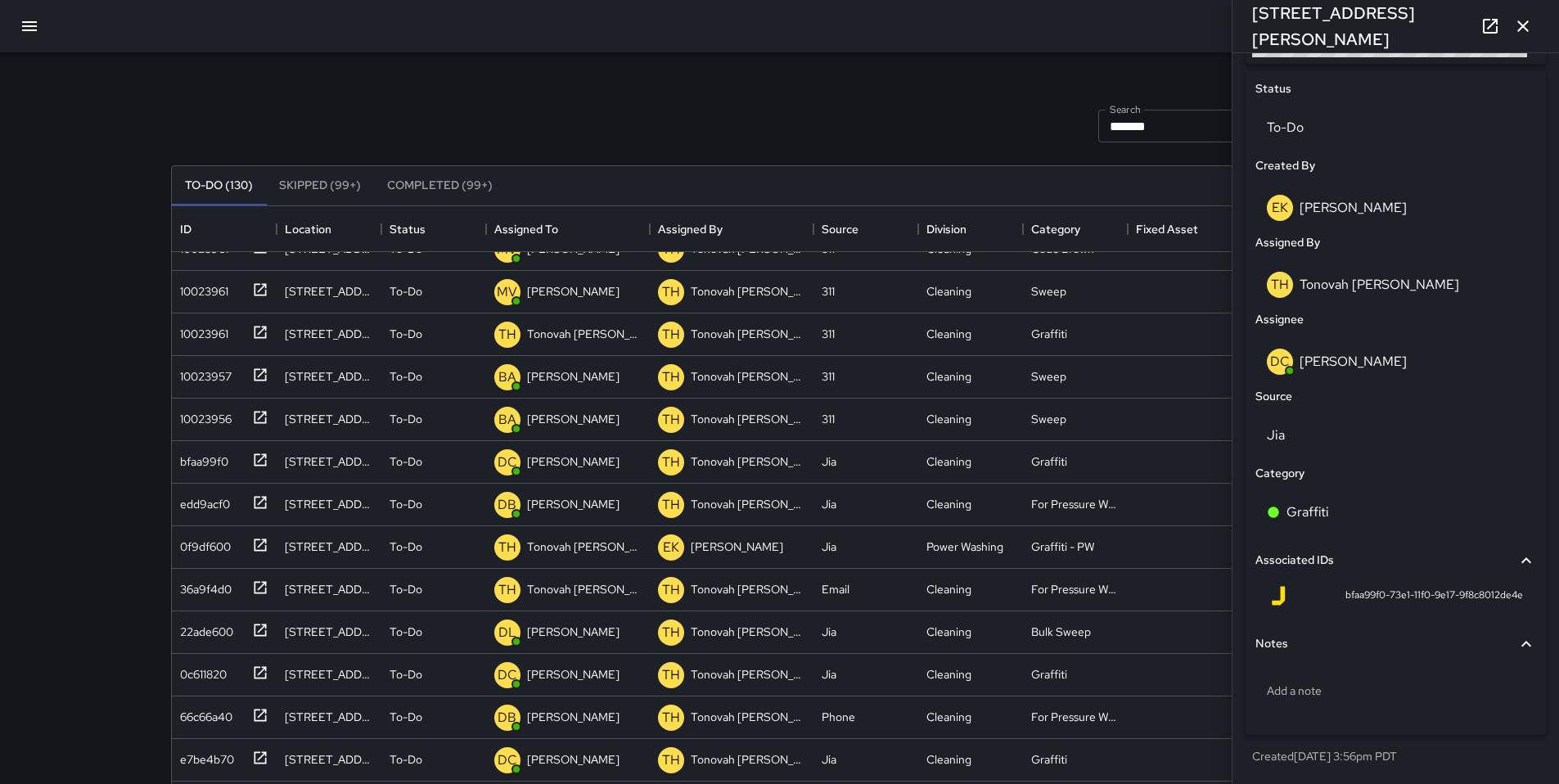
click at [1524, 35] on icon "button" at bounding box center [1523, 26] width 20 height 20
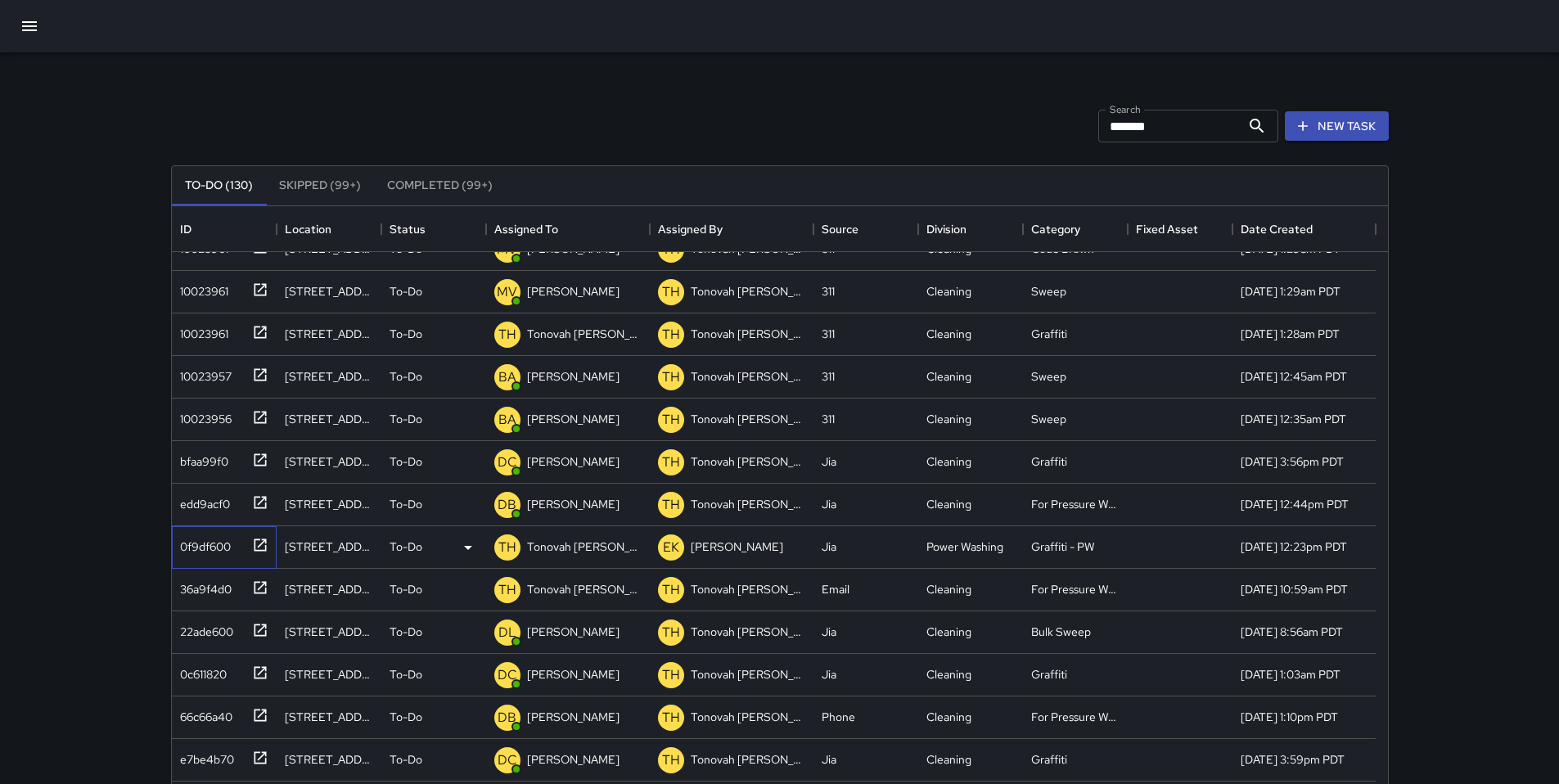
click at [223, 544] on div "0f9df600" at bounding box center [201, 543] width 57 height 23
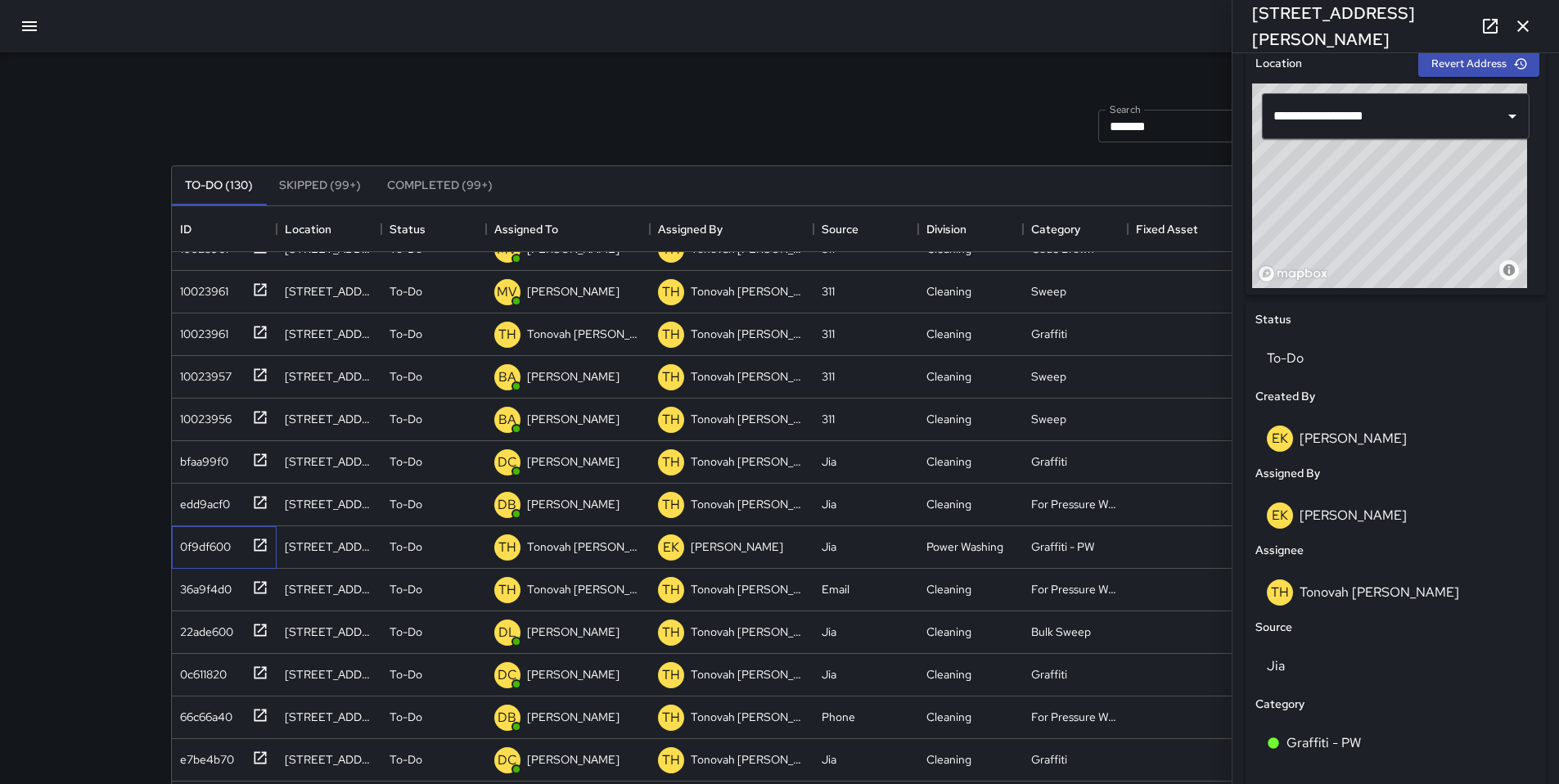
scroll to position [695, 0]
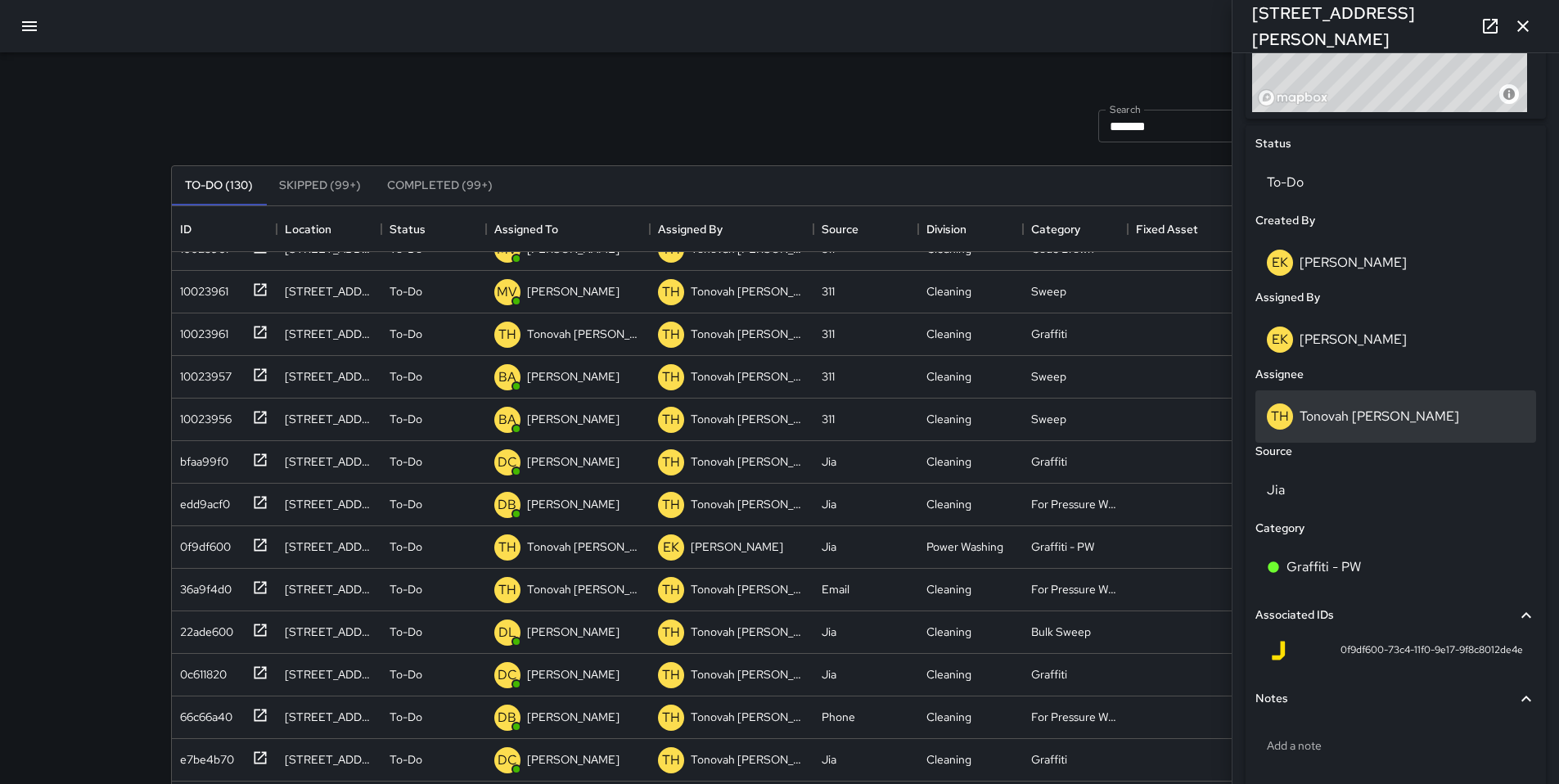
click at [1361, 425] on p "Tonovah [PERSON_NAME]" at bounding box center [1379, 415] width 160 height 17
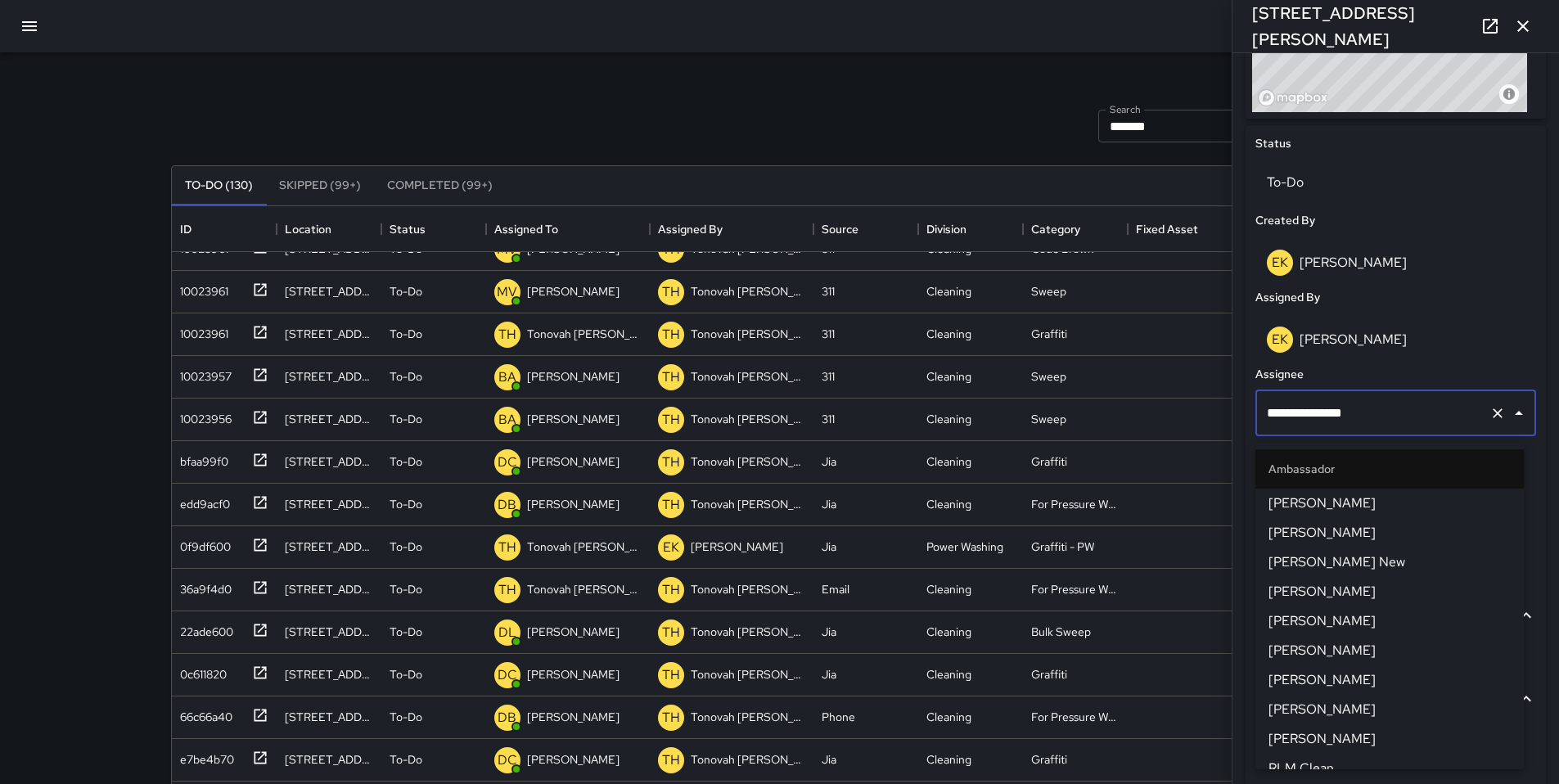
scroll to position [1084, 0]
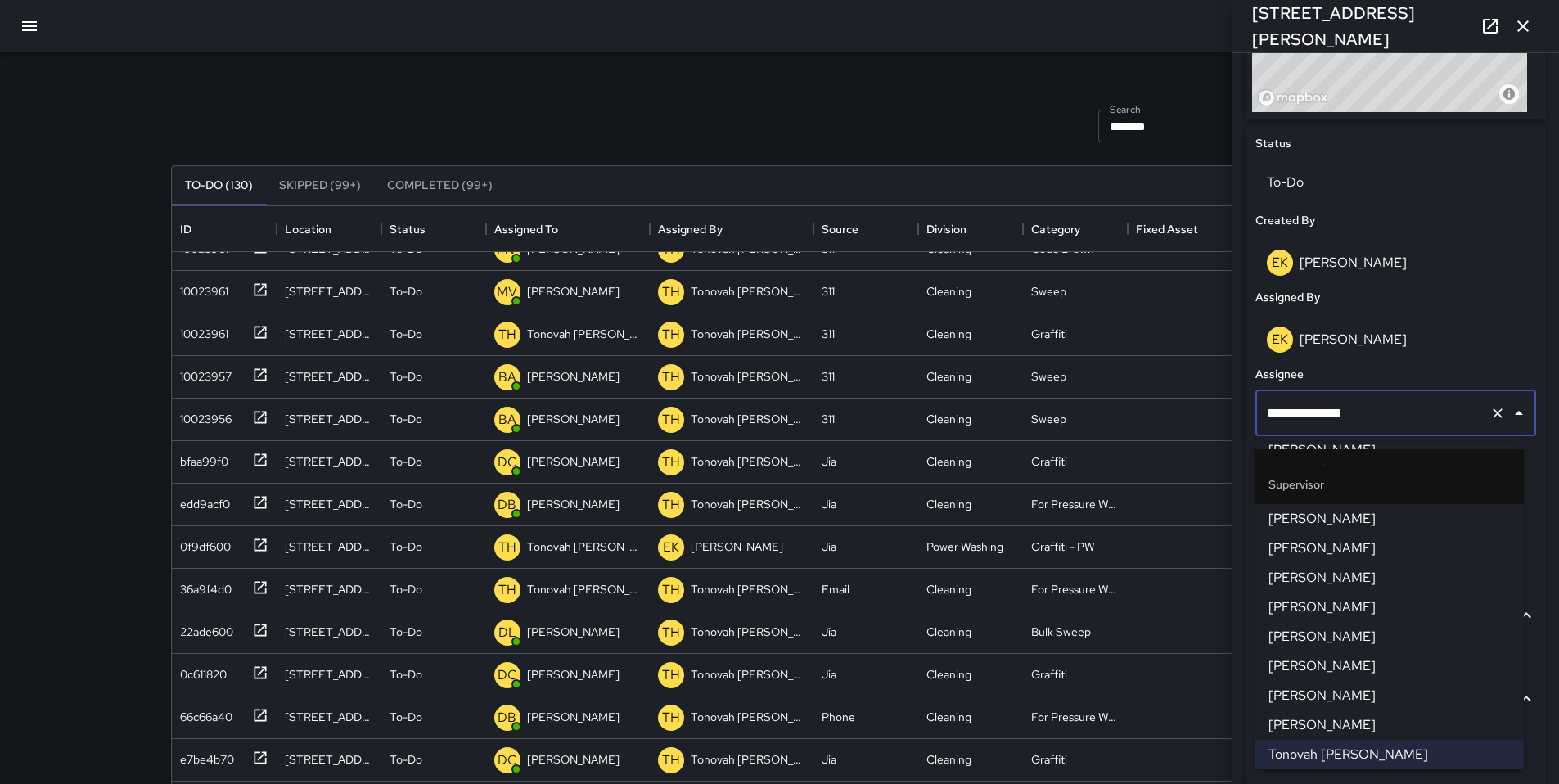
drag, startPoint x: 1377, startPoint y: 425, endPoint x: 1256, endPoint y: 425, distance: 121.1
click at [1256, 425] on div "**********" at bounding box center [1395, 413] width 281 height 46
drag, startPoint x: 896, startPoint y: 137, endPoint x: 945, endPoint y: 128, distance: 49.9
click at [896, 137] on div "Search ******* Search New Task" at bounding box center [780, 125] width 1224 height 85
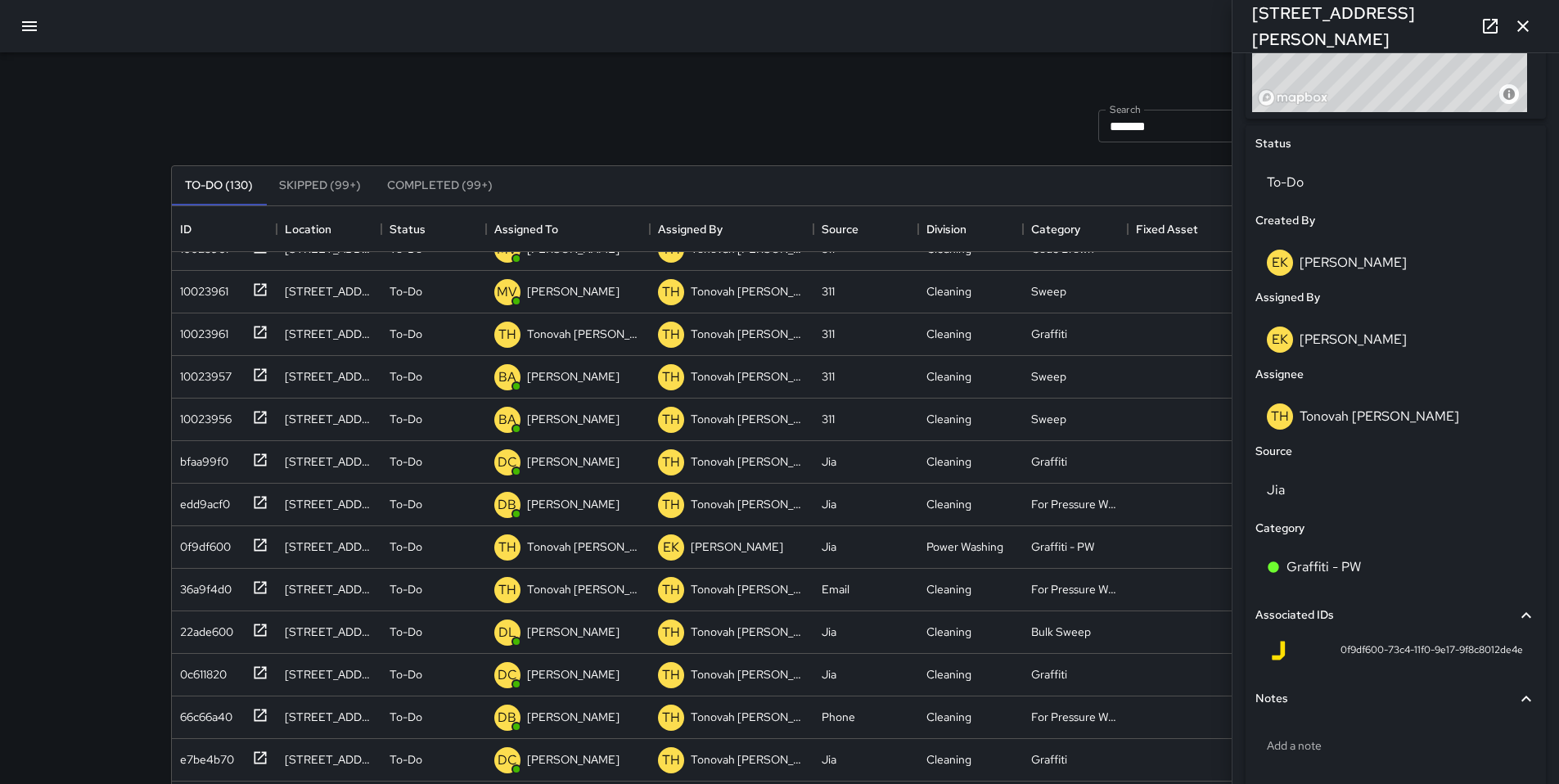
click at [1526, 29] on icon "button" at bounding box center [1522, 25] width 11 height 11
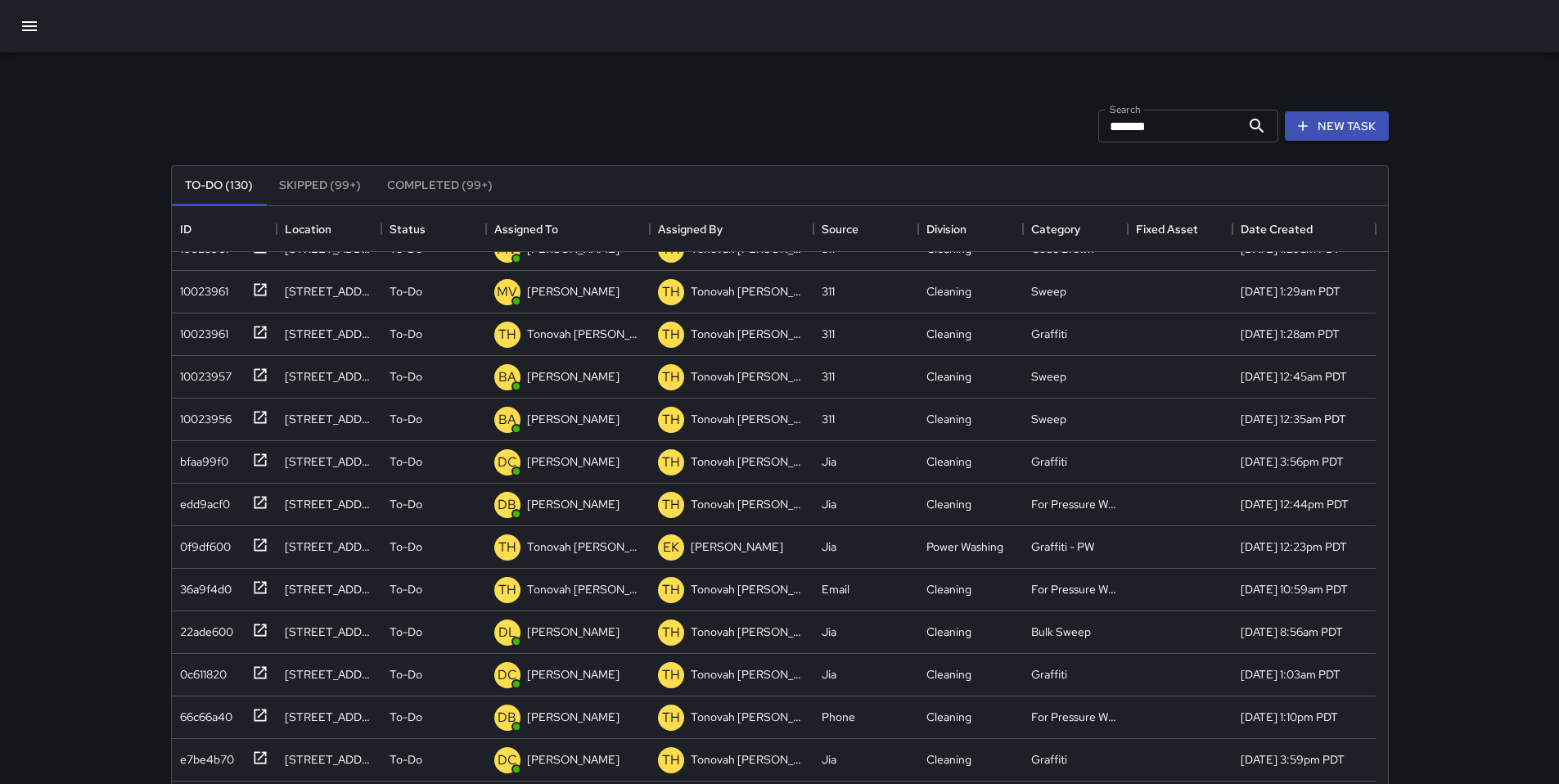
click at [1051, 66] on div "Search ******* Search New Task To-Do (130) Skipped (99+) Completed (99+) ID Loc…" at bounding box center [779, 509] width 1257 height 914
drag, startPoint x: 1158, startPoint y: 129, endPoint x: 1055, endPoint y: 128, distance: 103.1
click at [1080, 128] on div "Search ******* Search New Task" at bounding box center [780, 125] width 1224 height 85
click at [1013, 113] on div "Search Search New Task" at bounding box center [780, 125] width 1224 height 85
click at [33, 24] on icon "button" at bounding box center [30, 26] width 20 height 20
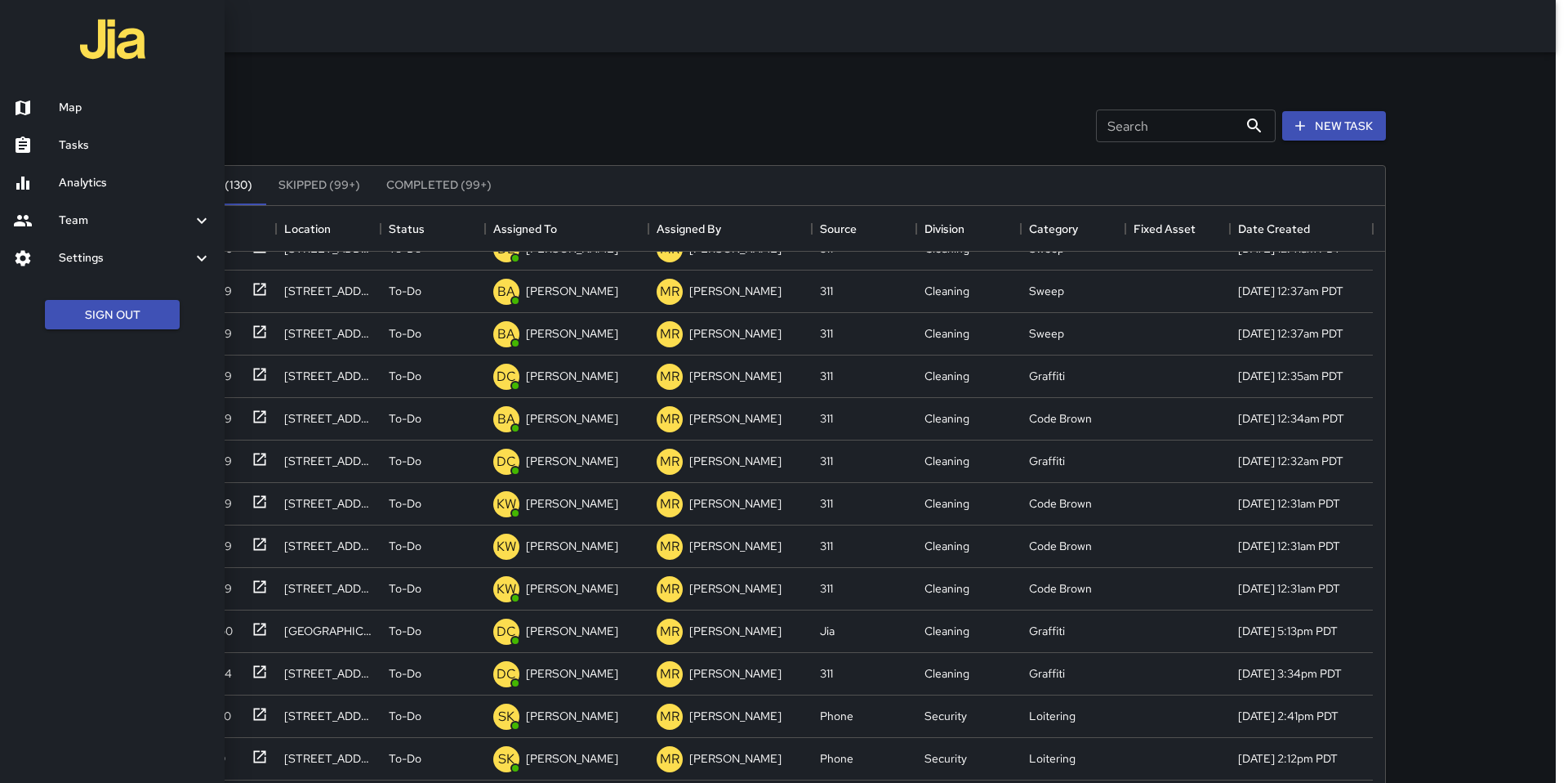
click at [626, 123] on div at bounding box center [784, 392] width 1568 height 783
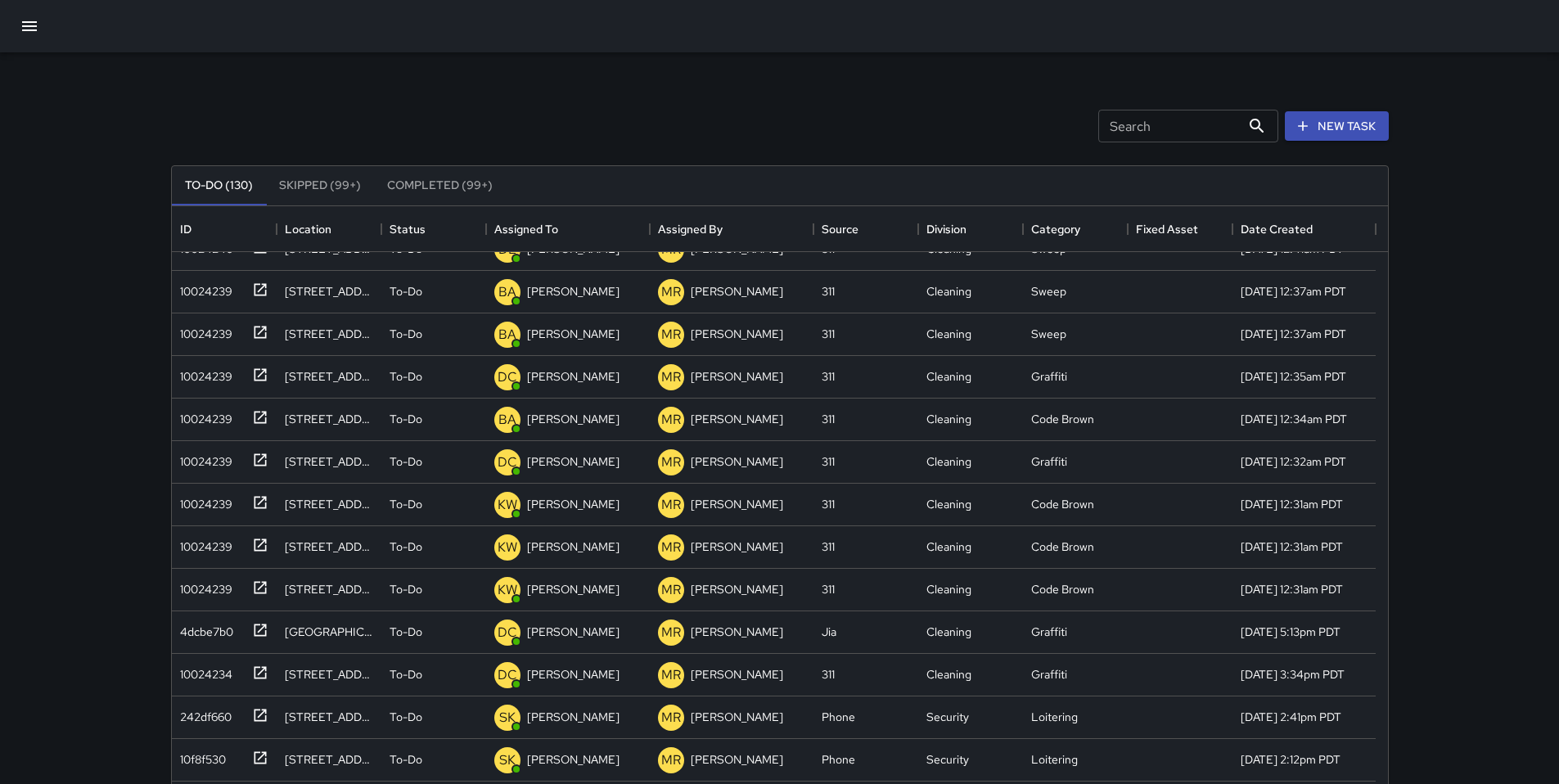
click at [615, 125] on div "Search Search New Task" at bounding box center [780, 125] width 1224 height 85
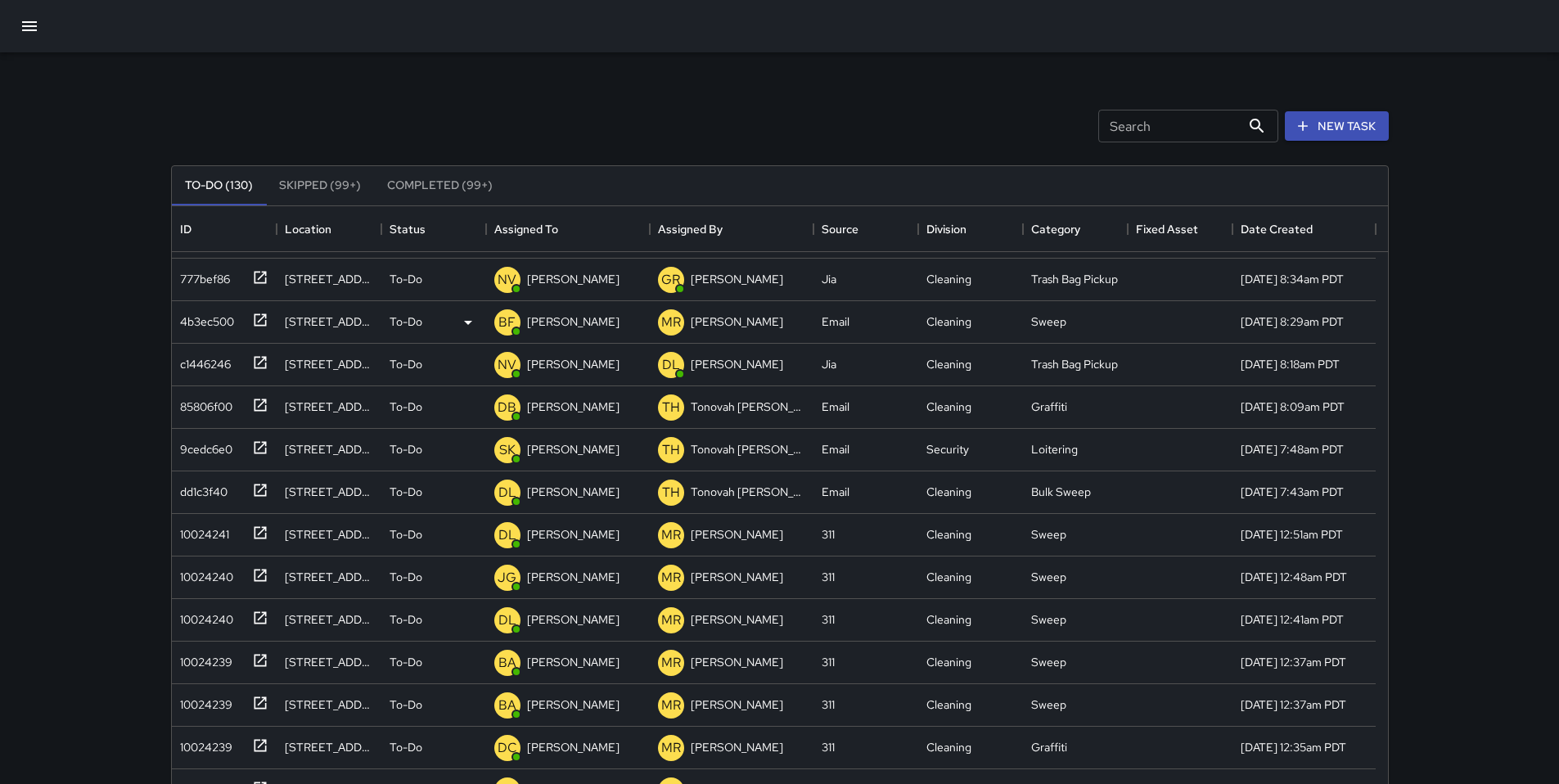
scroll to position [0, 0]
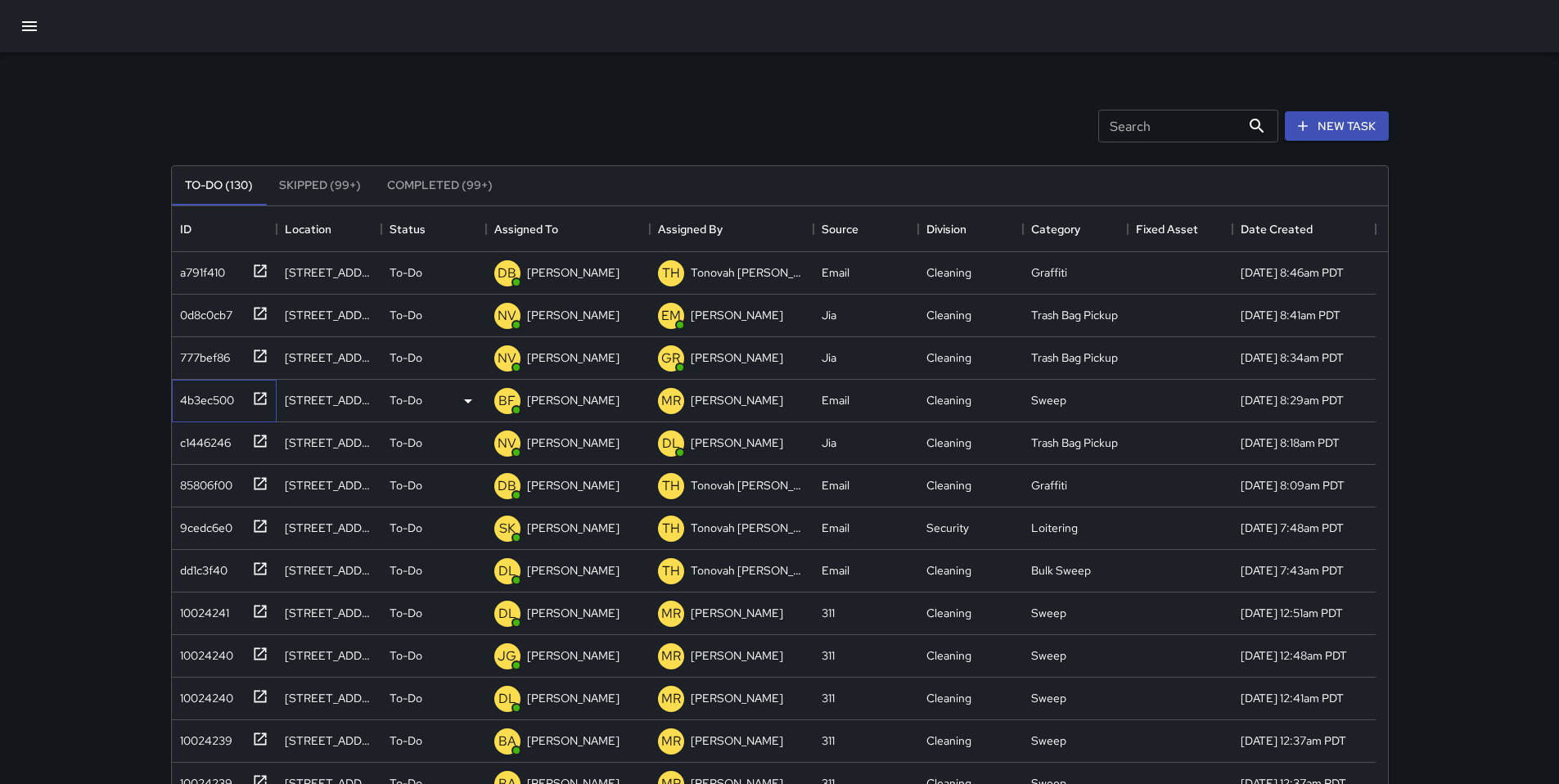
click at [217, 401] on div "4b3ec500" at bounding box center [203, 396] width 61 height 23
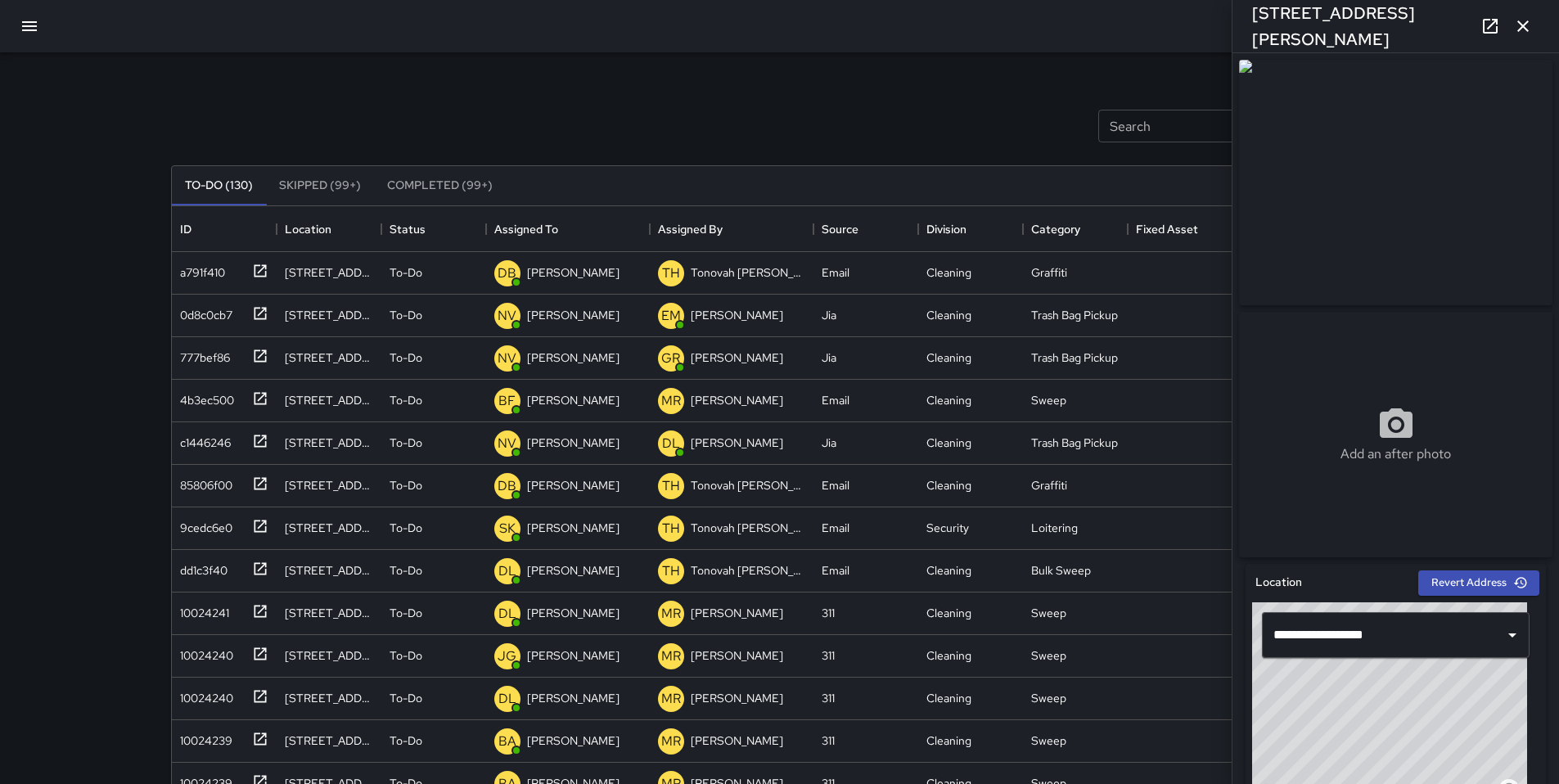
click at [1482, 32] on icon at bounding box center [1490, 26] width 20 height 20
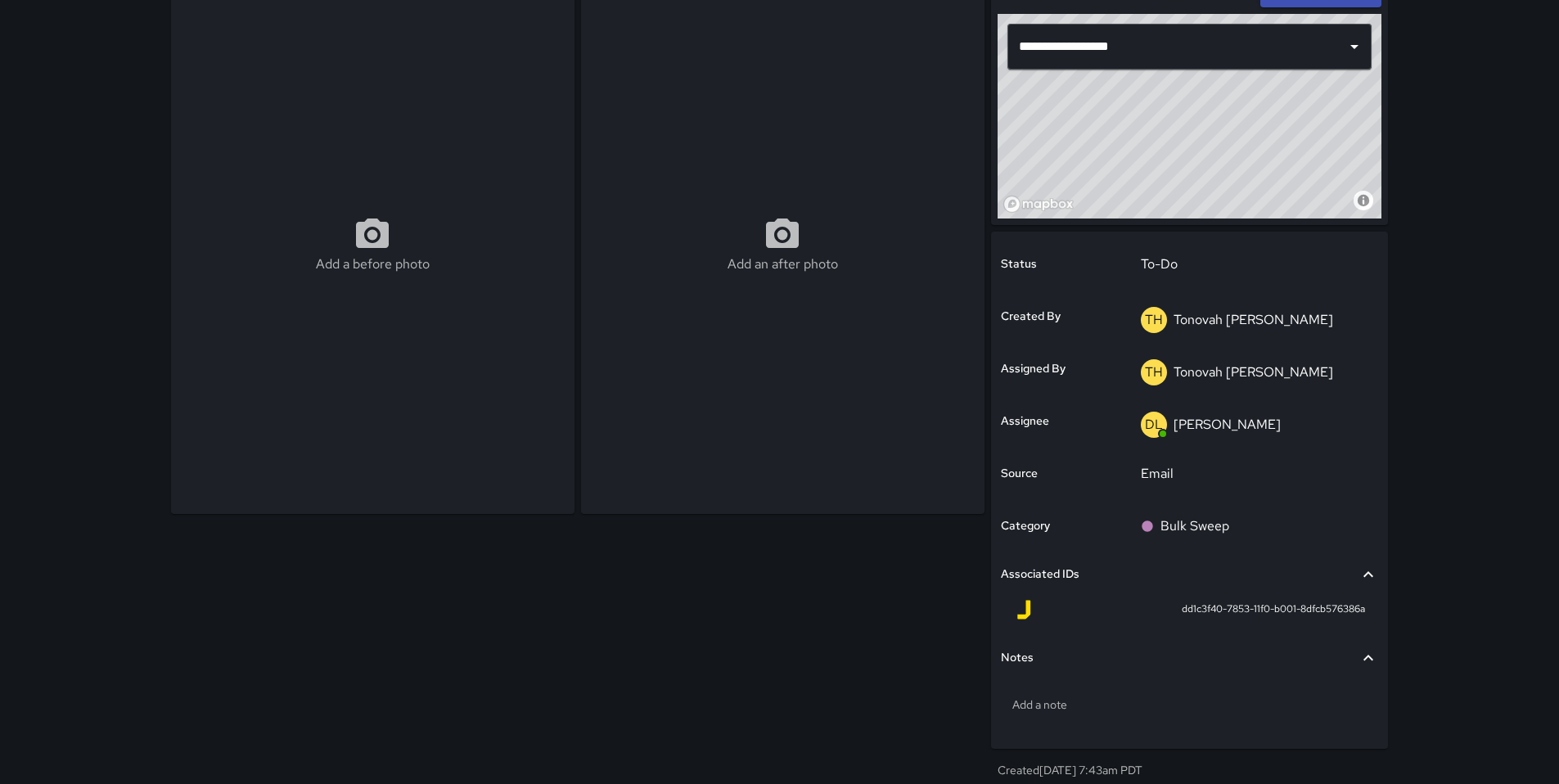
scroll to position [145, 0]
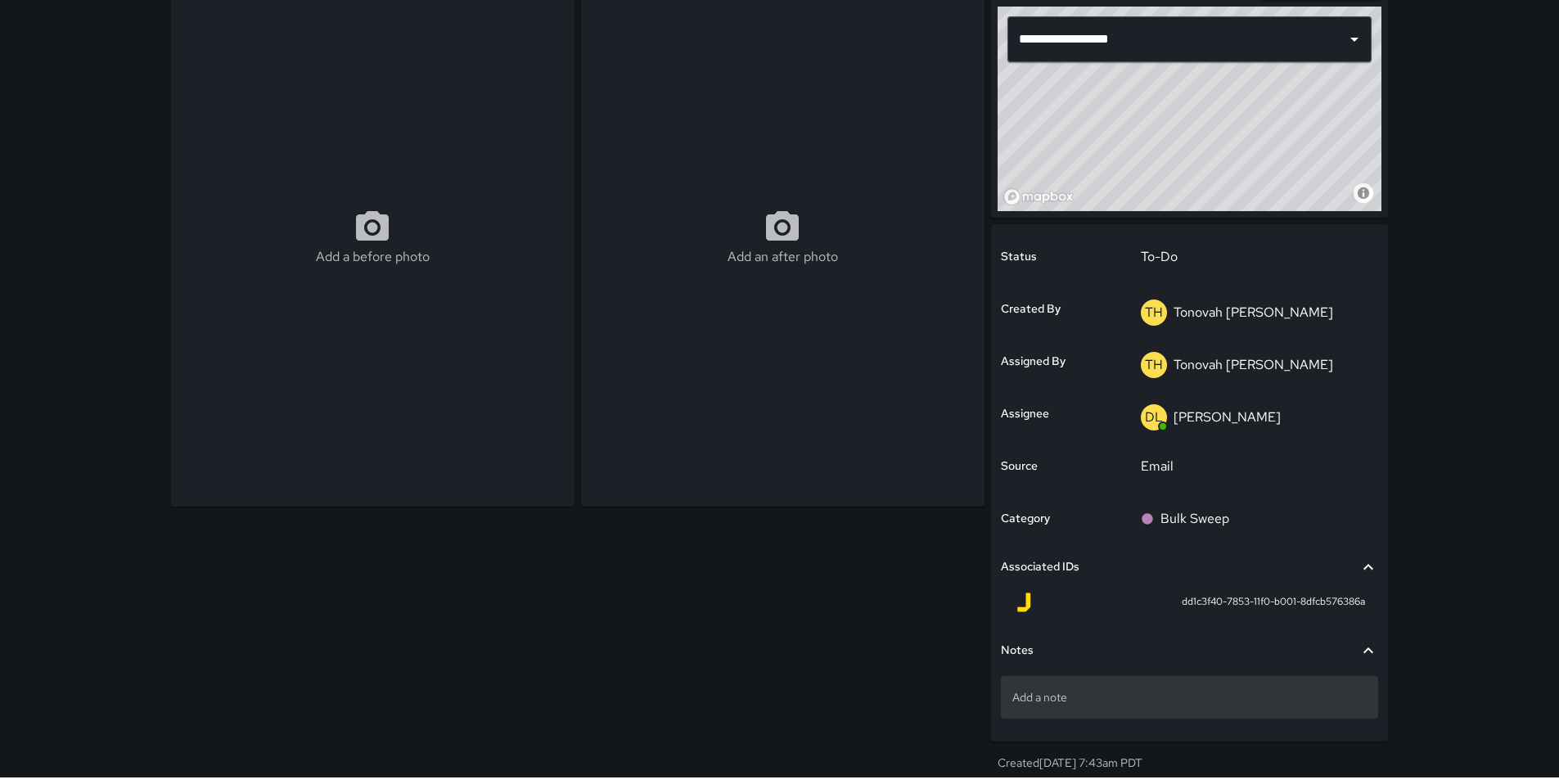
click at [1076, 706] on div "Add a note" at bounding box center [1189, 697] width 377 height 43
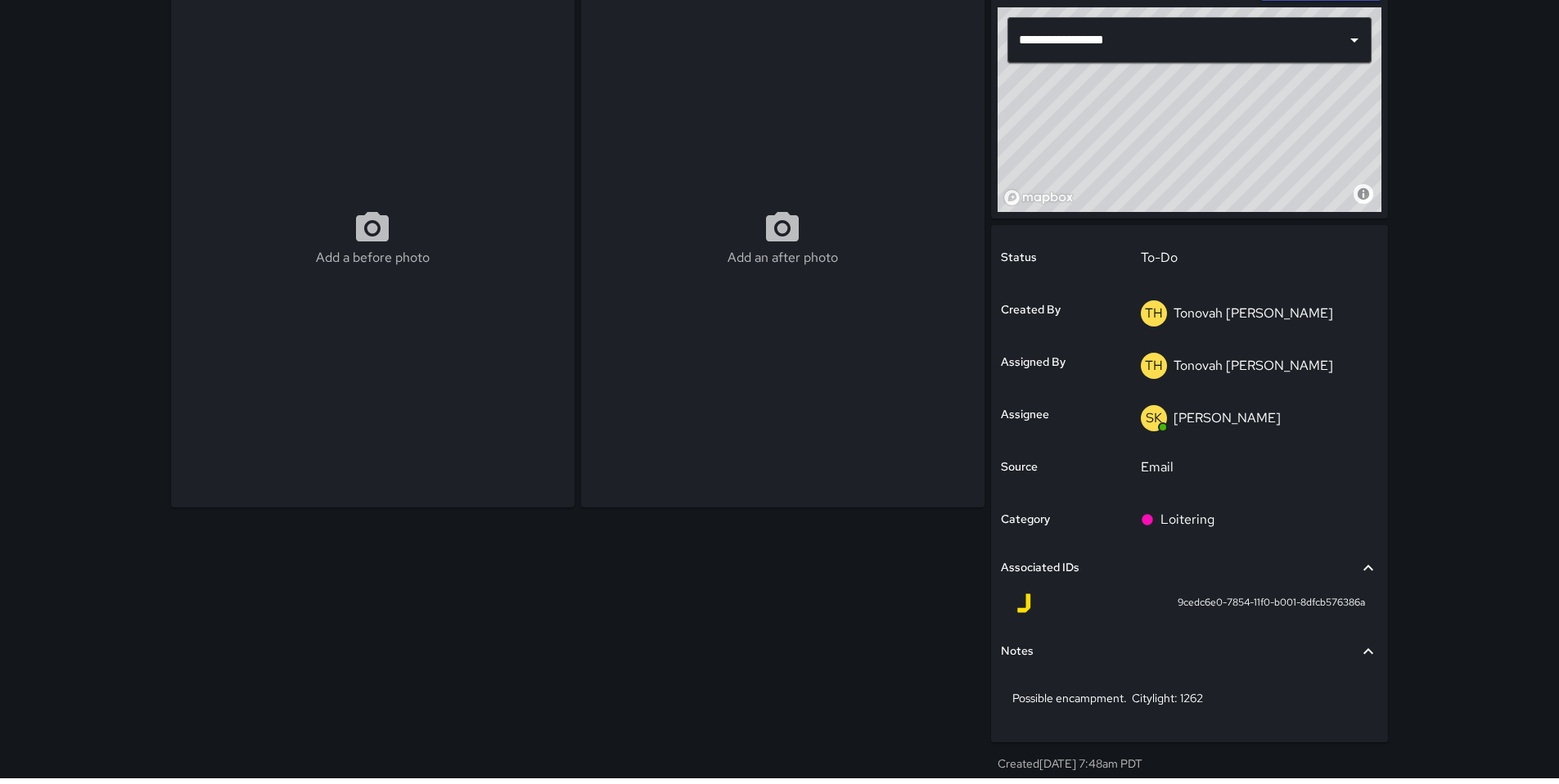
scroll to position [145, 0]
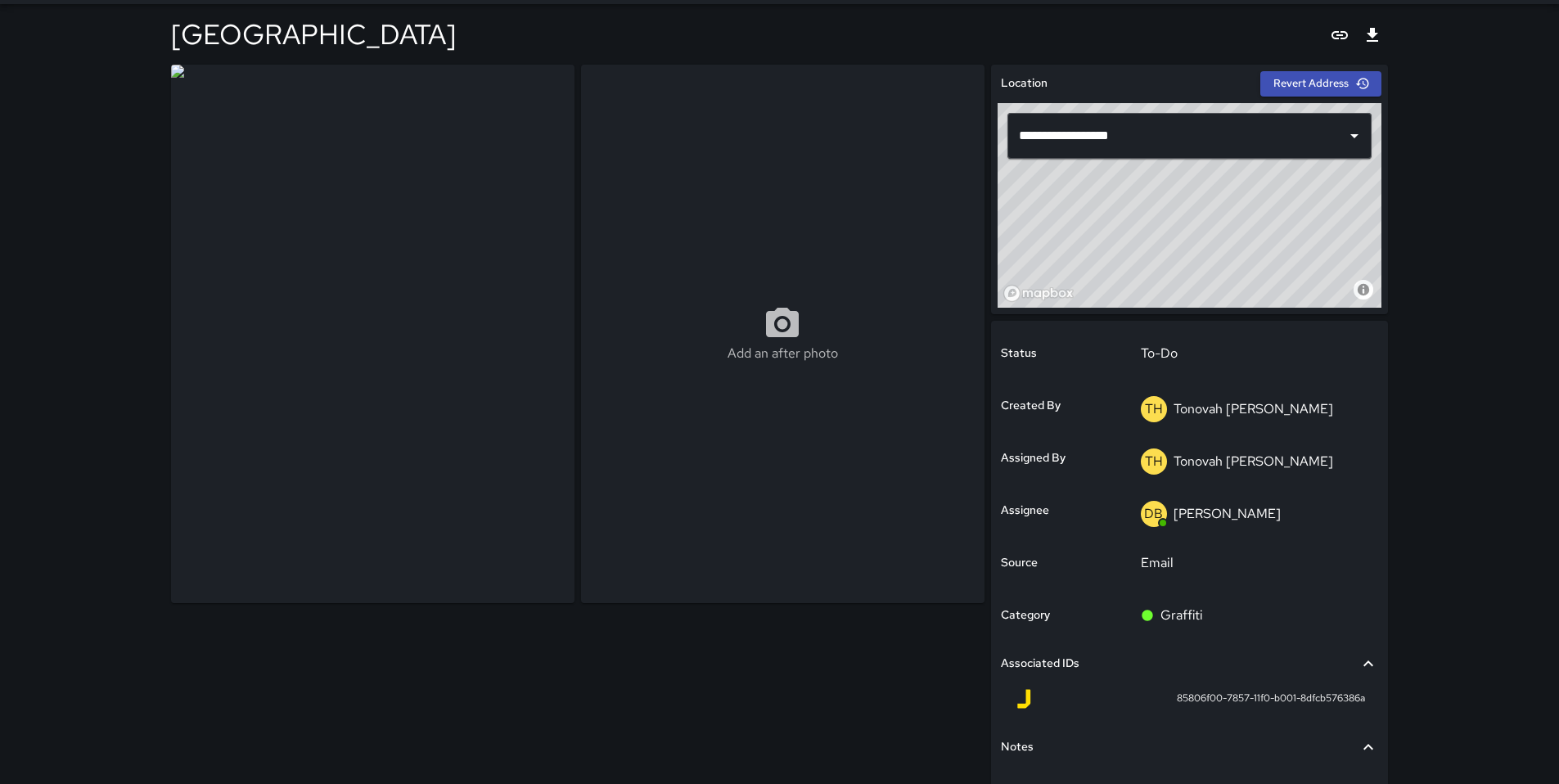
scroll to position [145, 0]
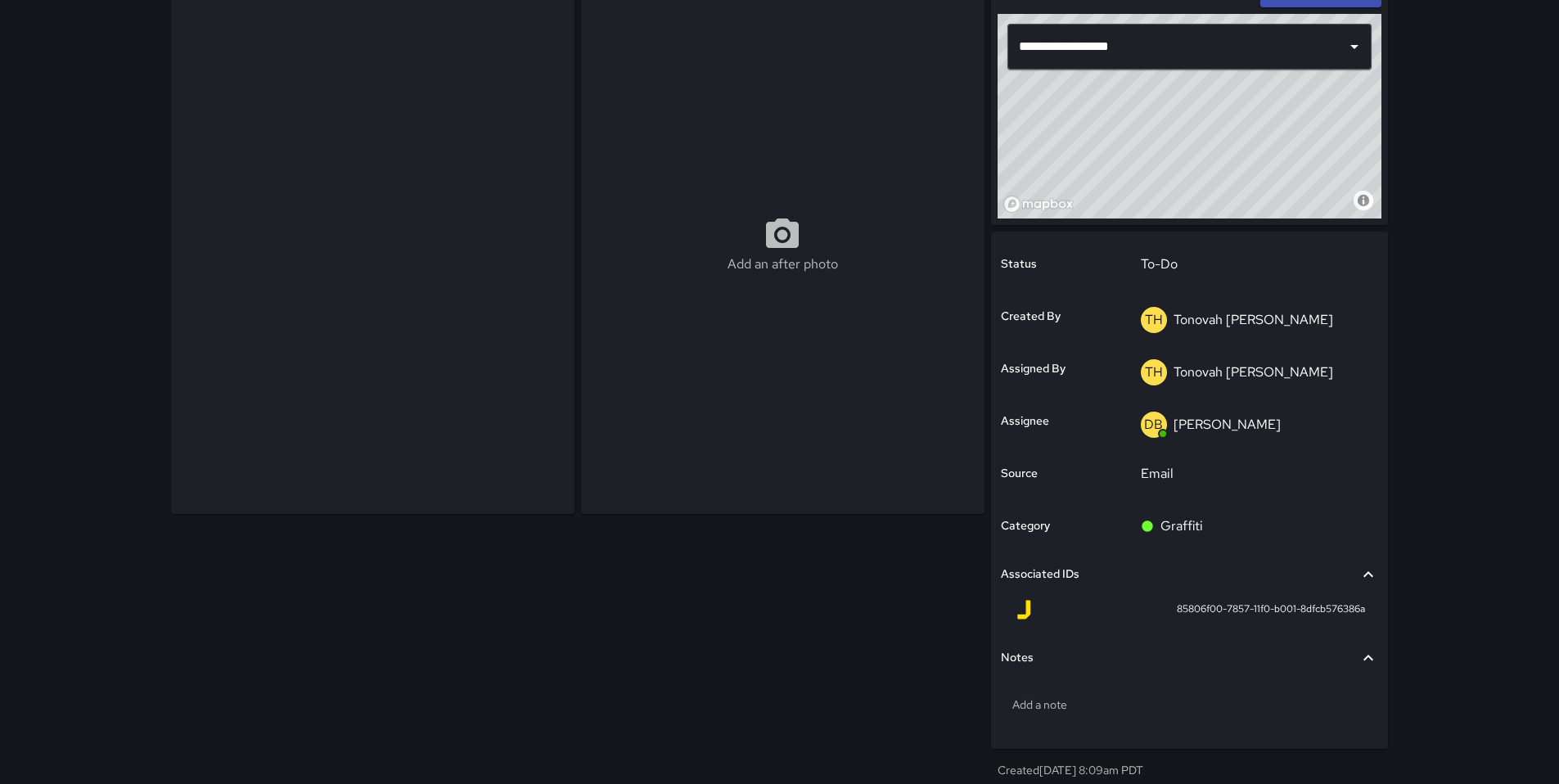
scroll to position [145, 0]
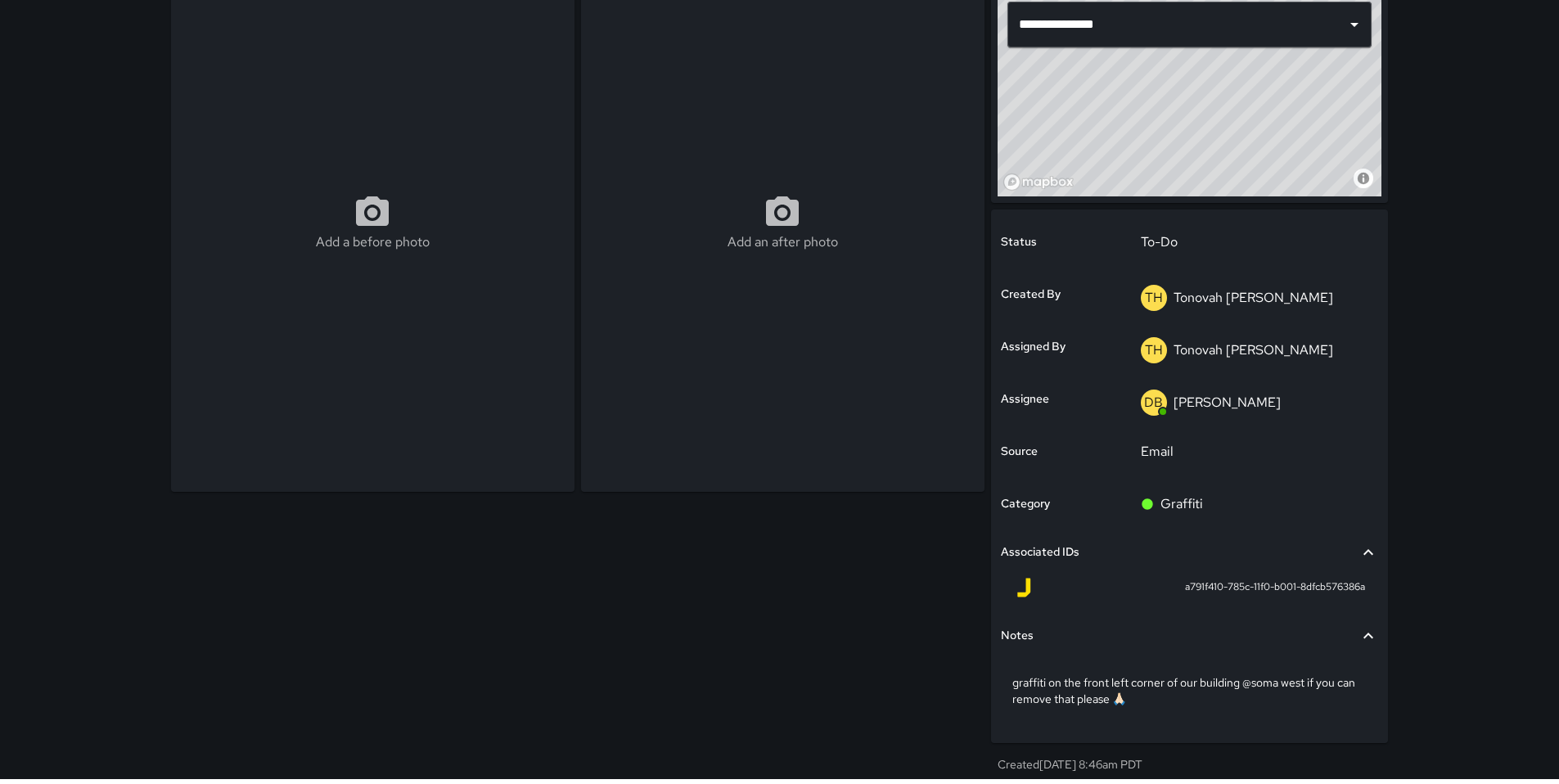
scroll to position [161, 0]
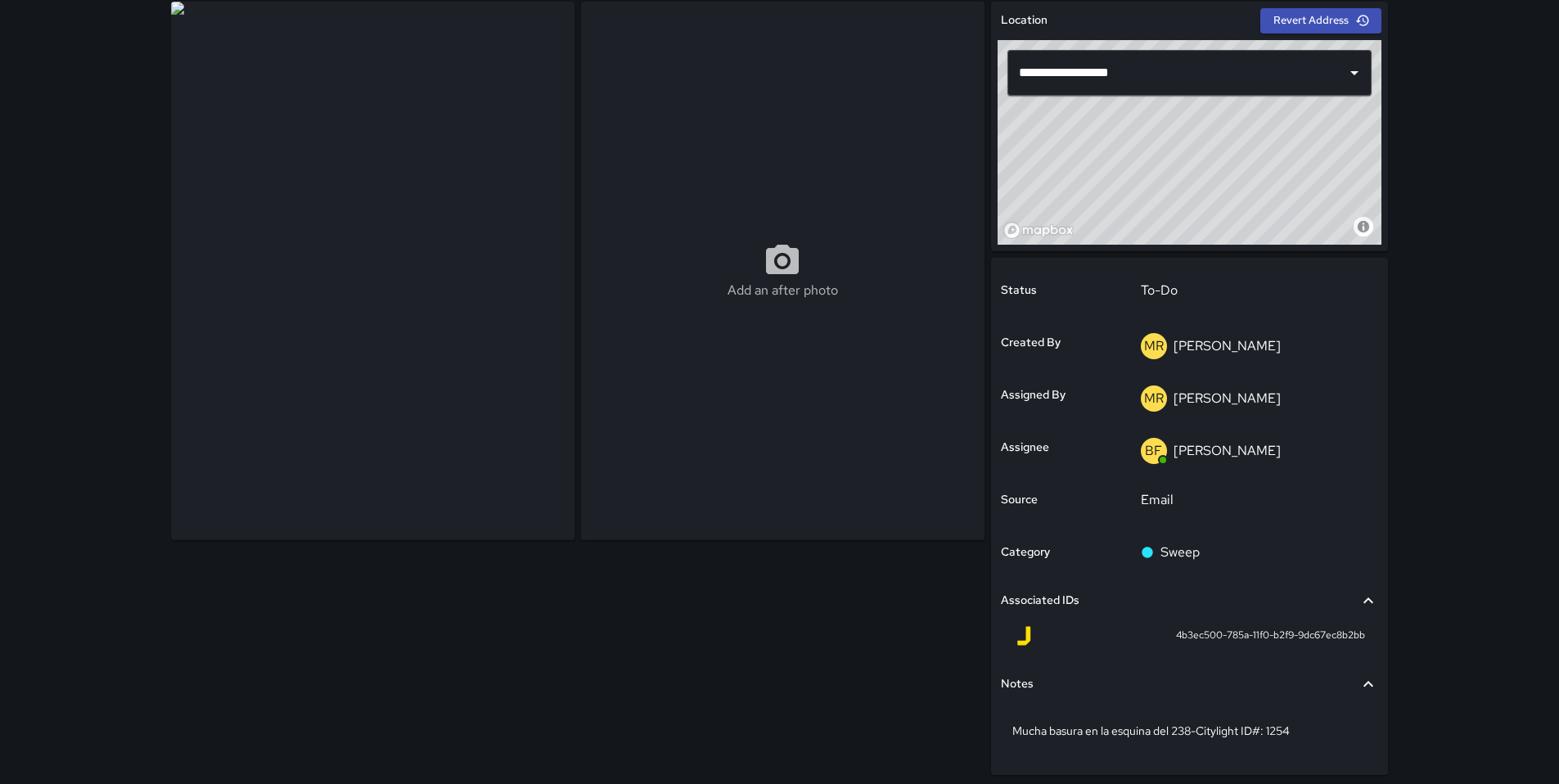
scroll to position [145, 0]
